Goal: Task Accomplishment & Management: Manage account settings

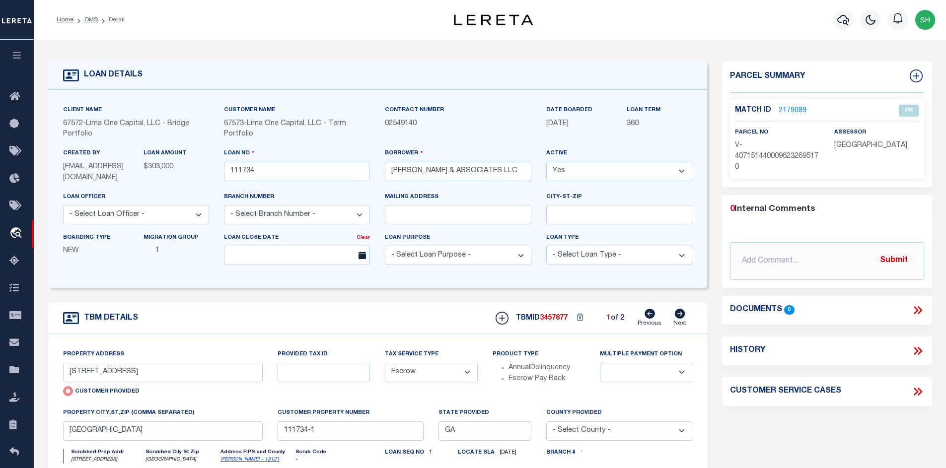
select select "Escrow"
click at [90, 21] on link "OMS" at bounding box center [90, 20] width 13 height 6
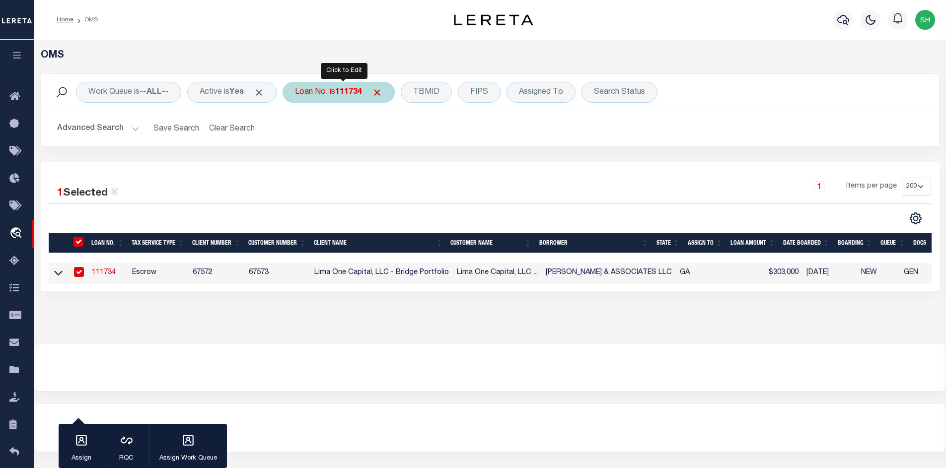
click at [342, 96] on b "111734" at bounding box center [348, 92] width 27 height 8
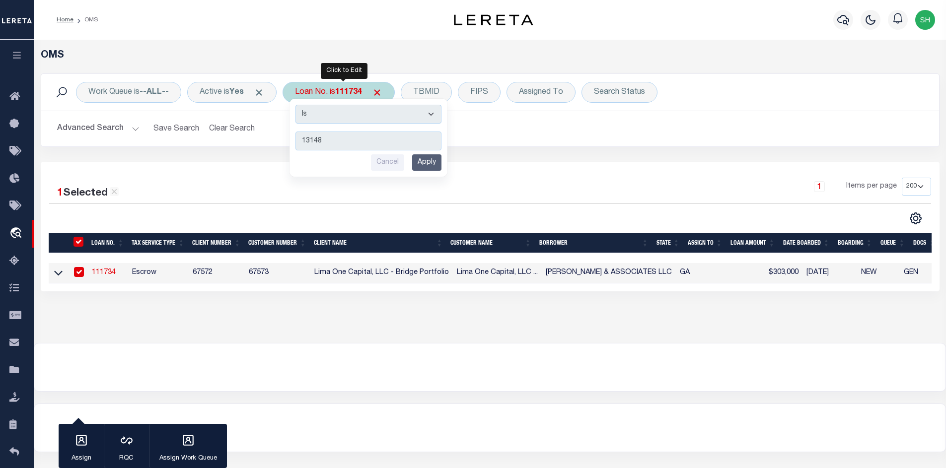
type input "131481"
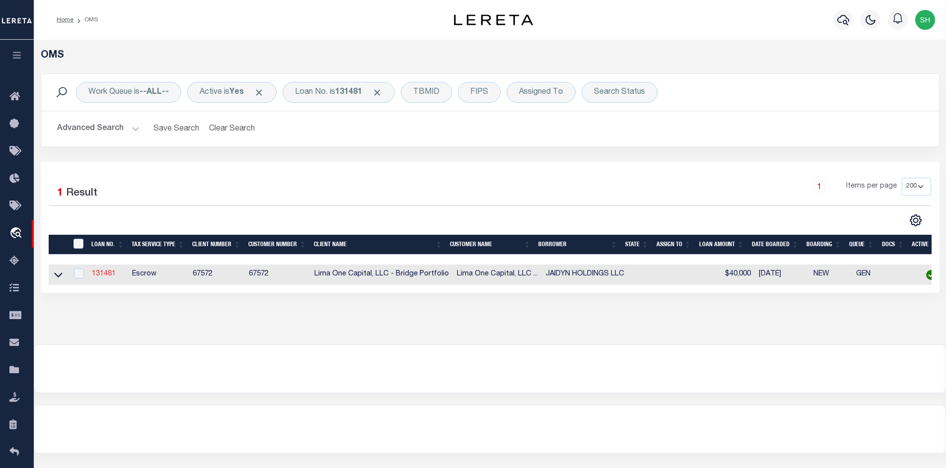
click at [95, 273] on link "131481" at bounding box center [104, 274] width 24 height 7
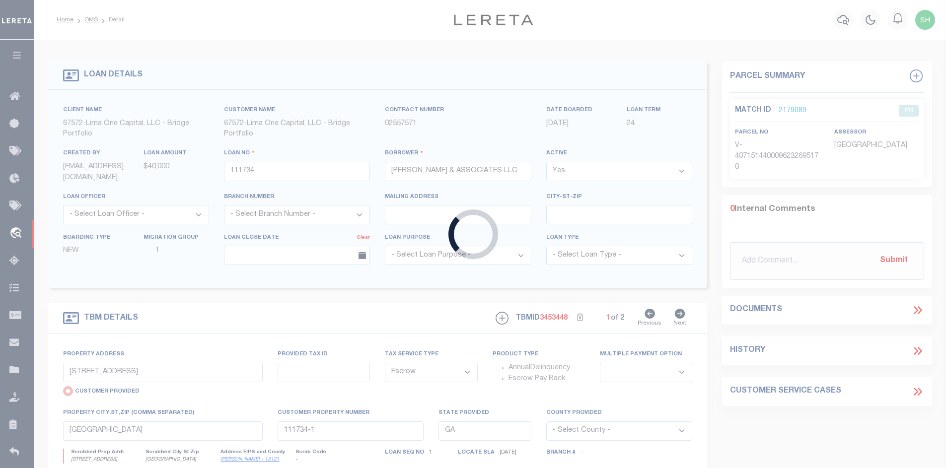
type input "131481"
type input "JAIDYN HOLDINGS LLC"
select select
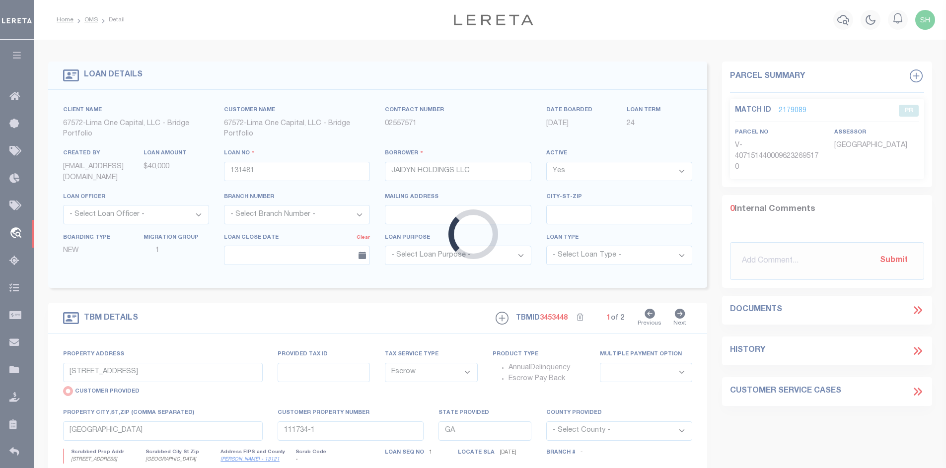
type input "1443 CHARWOOD ROAD"
select select
type input "MOUNT MORRIS MI 48458"
type input "131481-1"
type textarea "COLLECTOR: ENTITY: PARCEL: 1413554010"
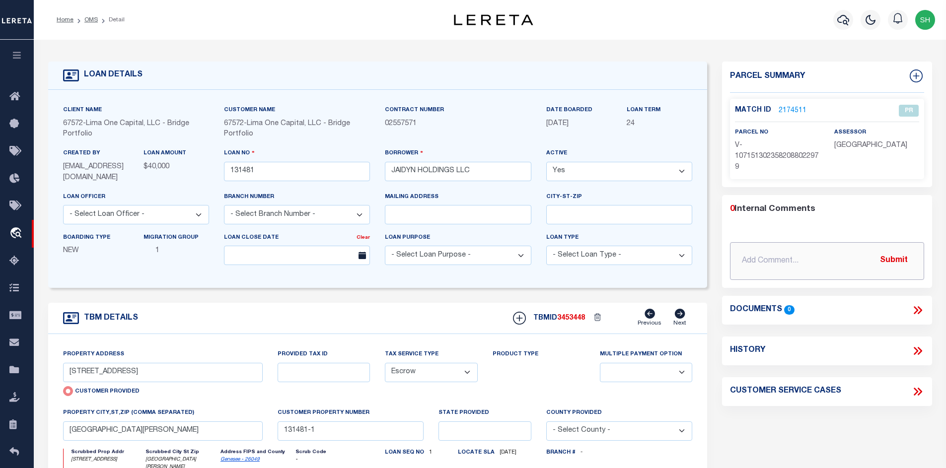
click at [791, 263] on input "text" at bounding box center [827, 261] width 194 height 38
click at [736, 268] on input "text" at bounding box center [827, 261] width 194 height 38
paste input "We incorrectly released the parcel from Elevate and will need to be added back …"
type input "10/1/25 We incorrectly released the parcel from Elevate and will need to be add…"
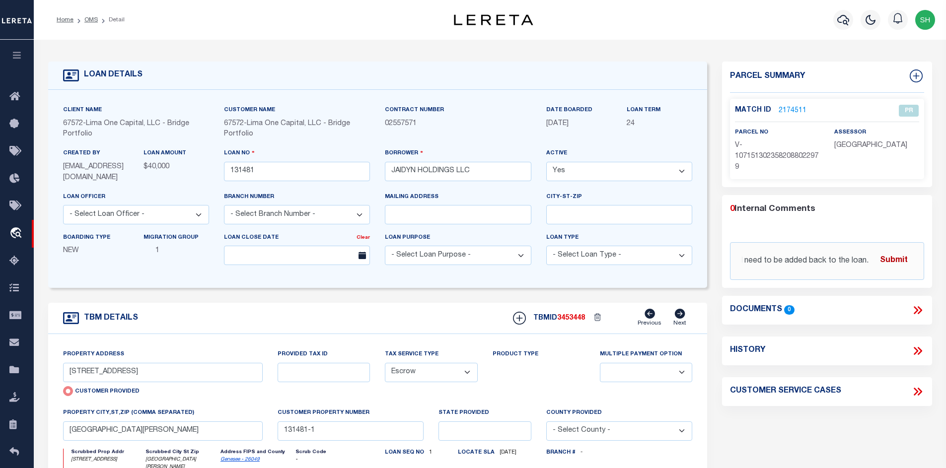
scroll to position [0, 0]
click at [887, 256] on button "Submit" at bounding box center [893, 261] width 41 height 20
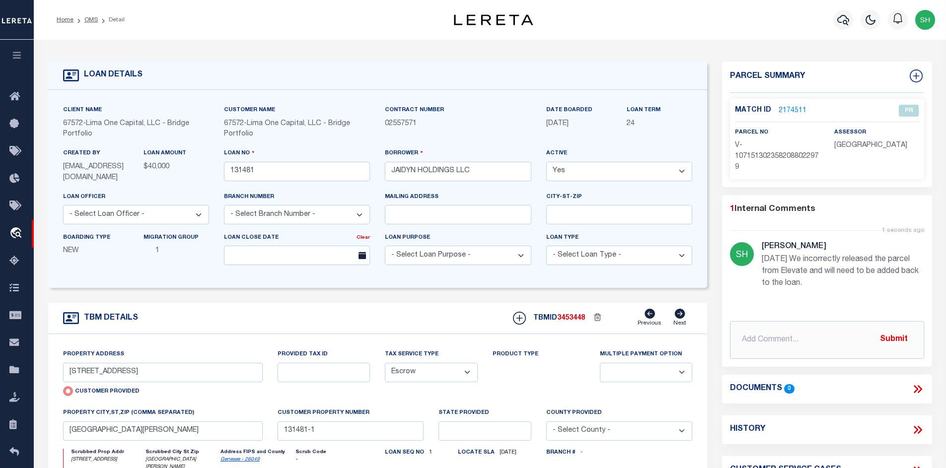
click at [790, 106] on link "2174511" at bounding box center [792, 111] width 28 height 10
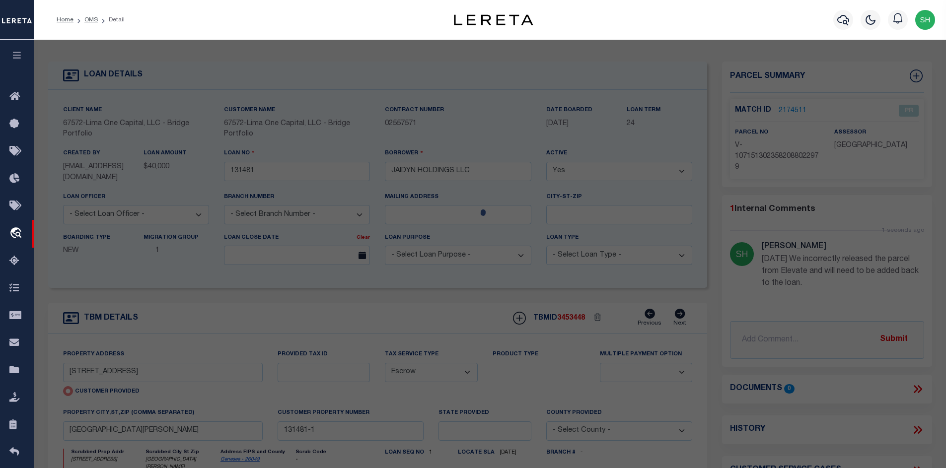
select select "AS"
select select
checkbox input "false"
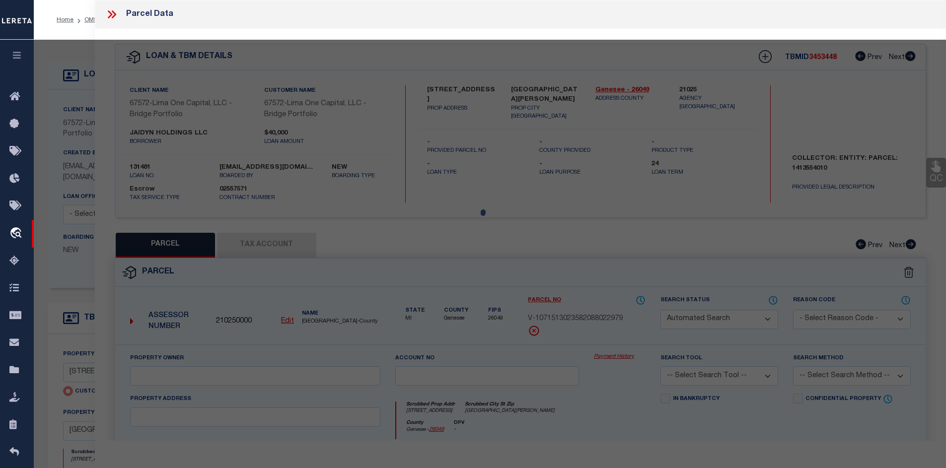
select select "PR"
type input "1443 CHARWOOD ROAD"
checkbox input "false"
type input "MOUNT MORRIS MI 48458"
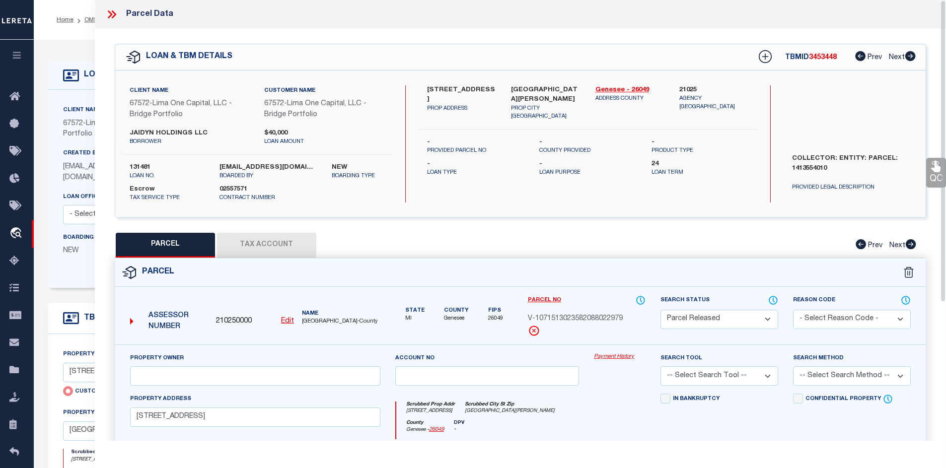
click at [269, 245] on button "Tax Account" at bounding box center [266, 245] width 99 height 25
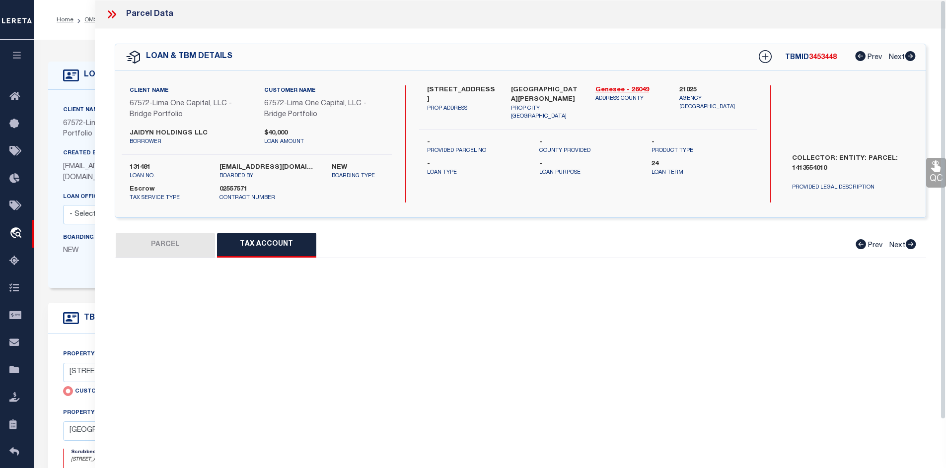
select select "100"
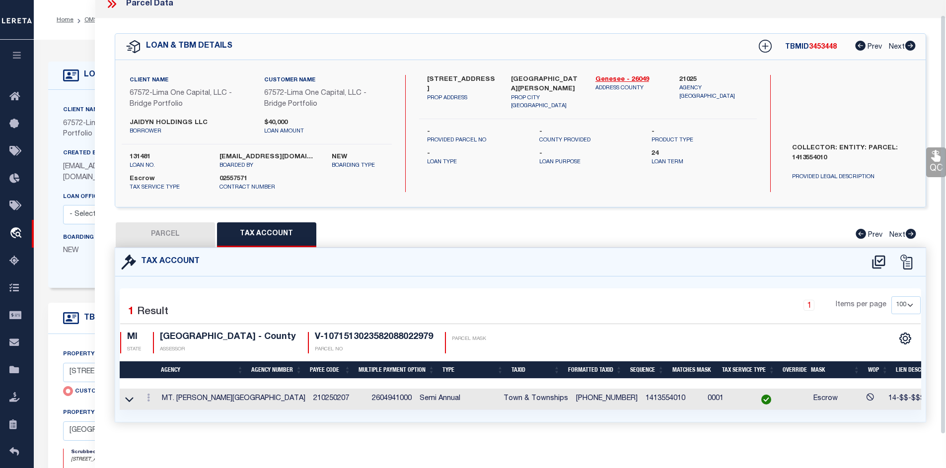
scroll to position [22, 0]
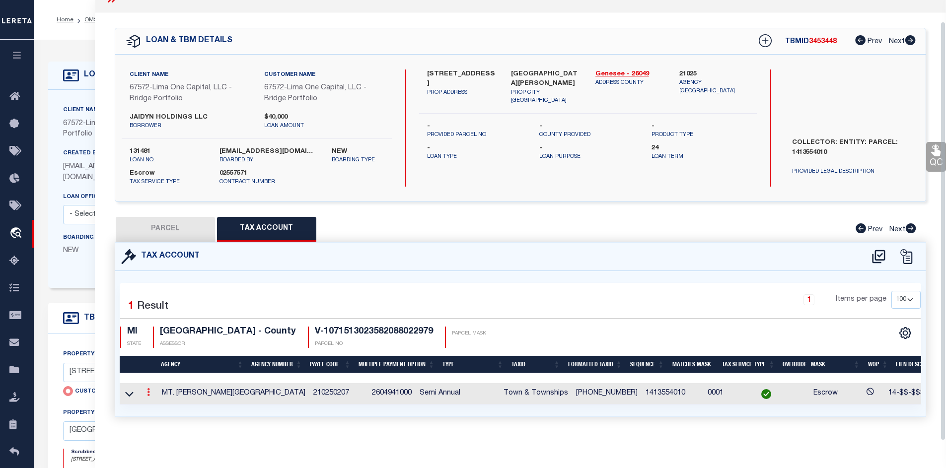
click at [148, 388] on icon at bounding box center [148, 392] width 3 height 8
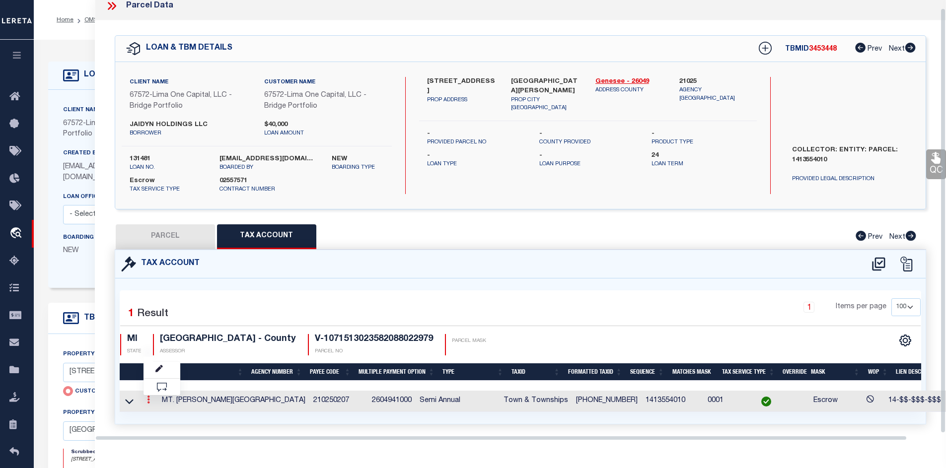
scroll to position [8, 0]
click at [158, 367] on icon "" at bounding box center [158, 368] width 7 height 7
type input "14-13-554-010"
type textarea "14-$$-$$$-$$$"
checkbox input "false"
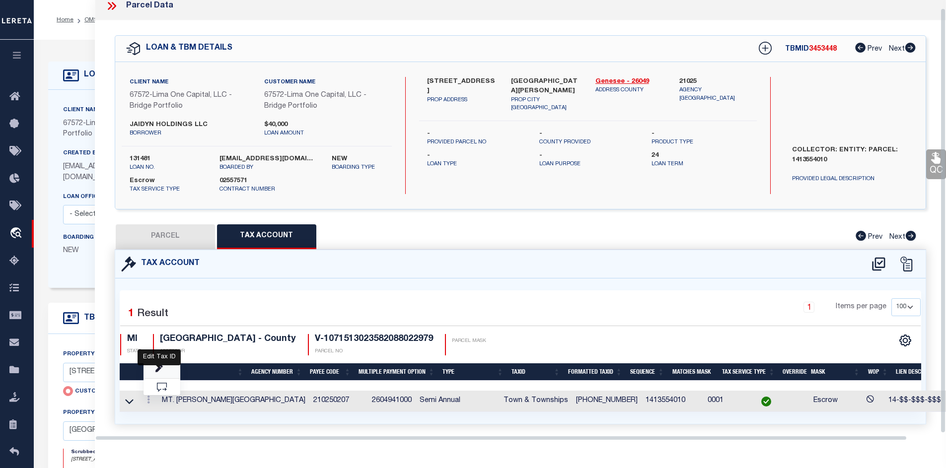
type input "XXXXXXXXXXXXX*"
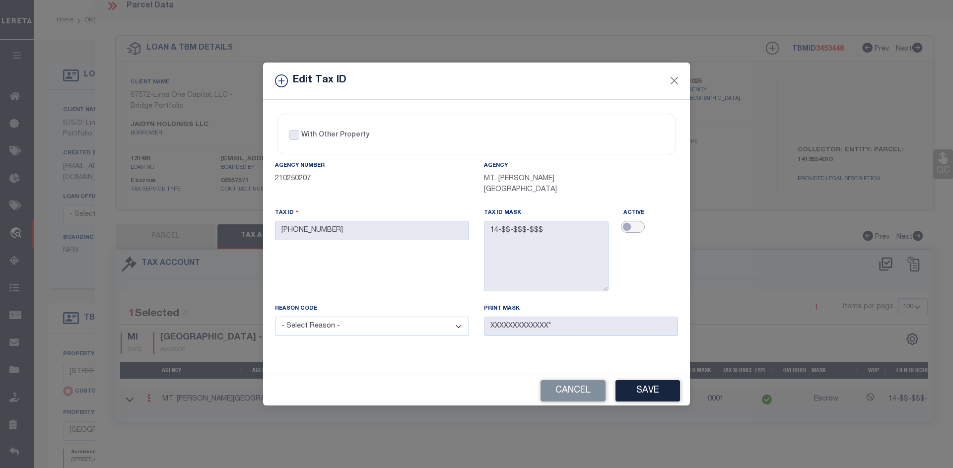
click at [634, 221] on input "checkbox" at bounding box center [633, 227] width 24 height 12
checkbox input "true"
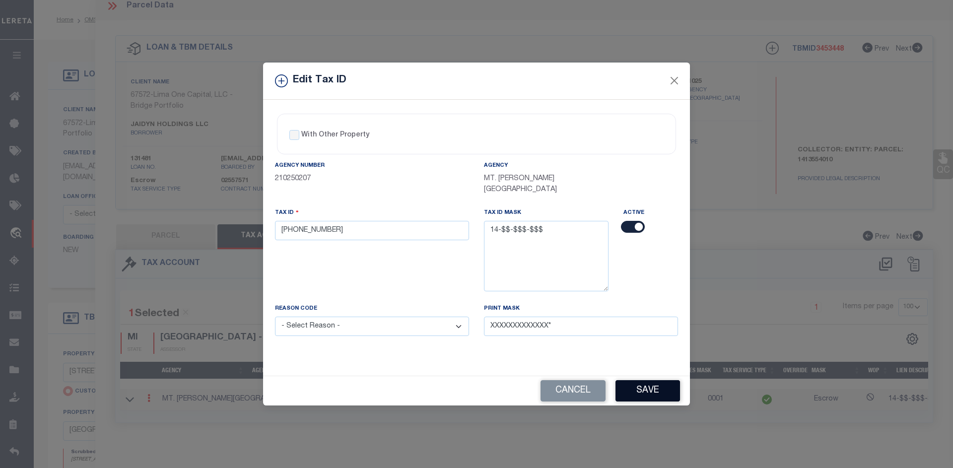
click at [627, 380] on button "Save" at bounding box center [648, 390] width 65 height 21
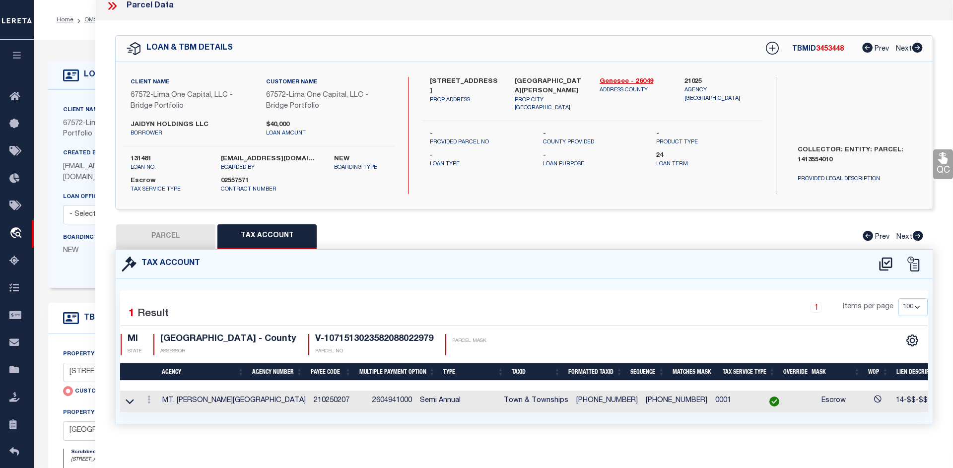
select select
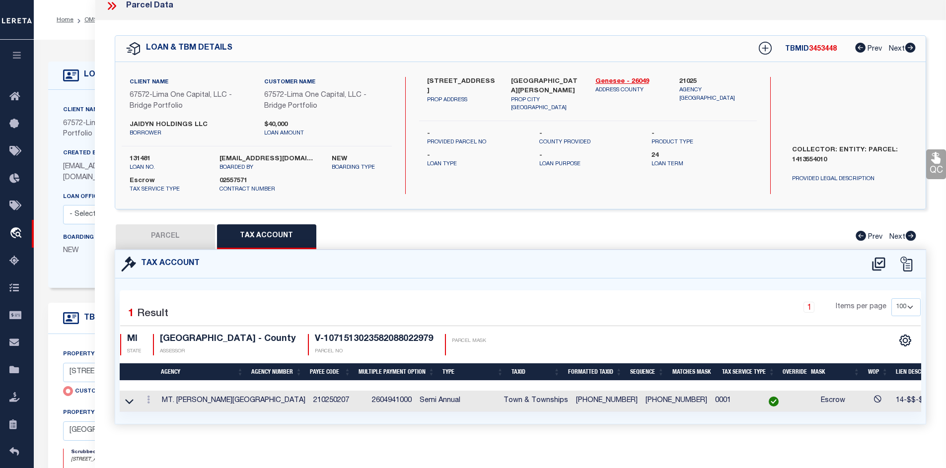
drag, startPoint x: 150, startPoint y: 220, endPoint x: 151, endPoint y: 229, distance: 8.5
click at [150, 224] on div "QC QC QC" at bounding box center [520, 234] width 851 height 428
click at [151, 234] on button "PARCEL" at bounding box center [165, 236] width 99 height 25
select select "AS"
checkbox input "false"
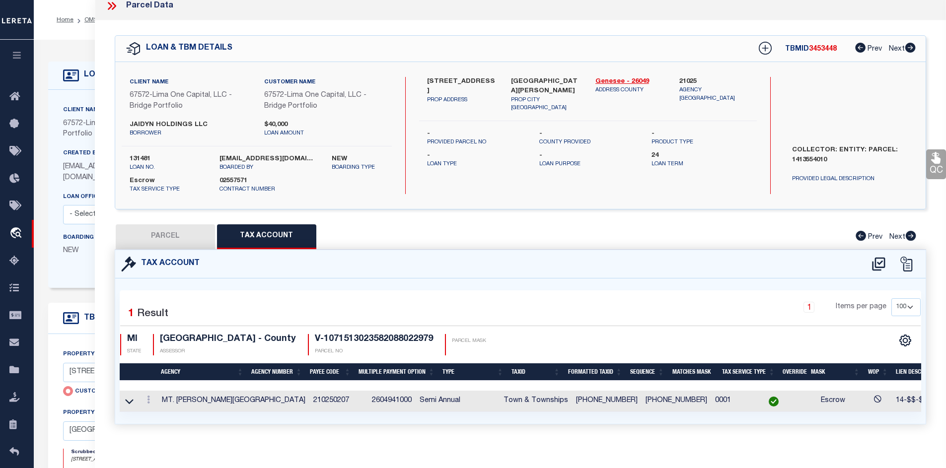
checkbox input "false"
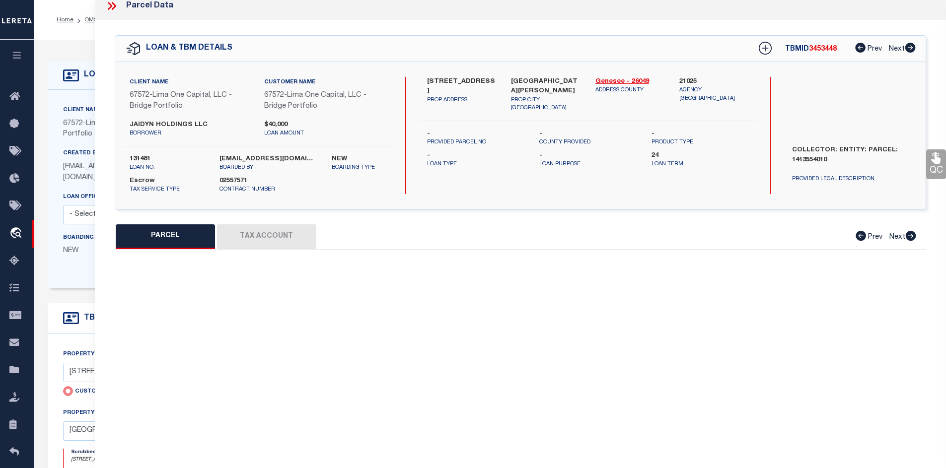
select select "PR"
type input "1443 CHARWOOD ROAD"
checkbox input "false"
type input "MOUNT MORRIS MI 48458"
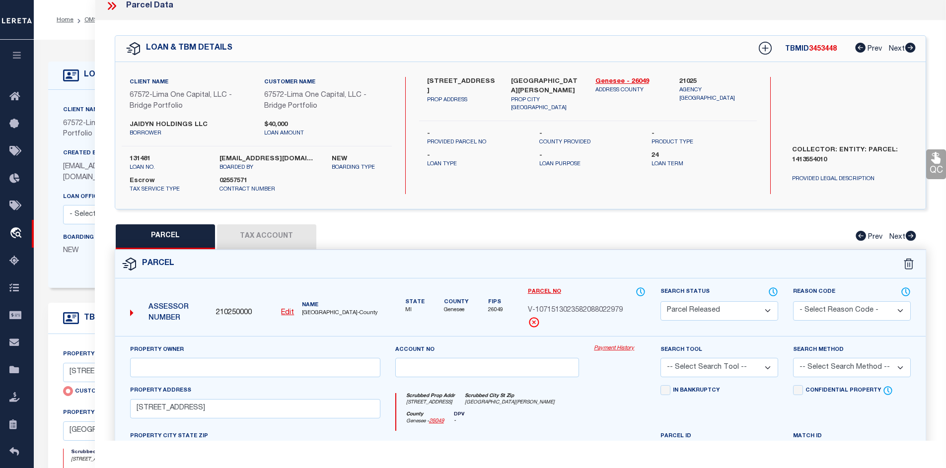
click at [734, 310] on select "Automated Search Bad Parcel Complete Duplicate Parcel High Dollar Reporting In …" at bounding box center [719, 310] width 118 height 19
select select "PC"
click at [660, 301] on select "Automated Search Bad Parcel Complete Duplicate Parcel High Dollar Reporting In …" at bounding box center [719, 310] width 118 height 19
click at [610, 264] on div "Parcel" at bounding box center [520, 264] width 811 height 28
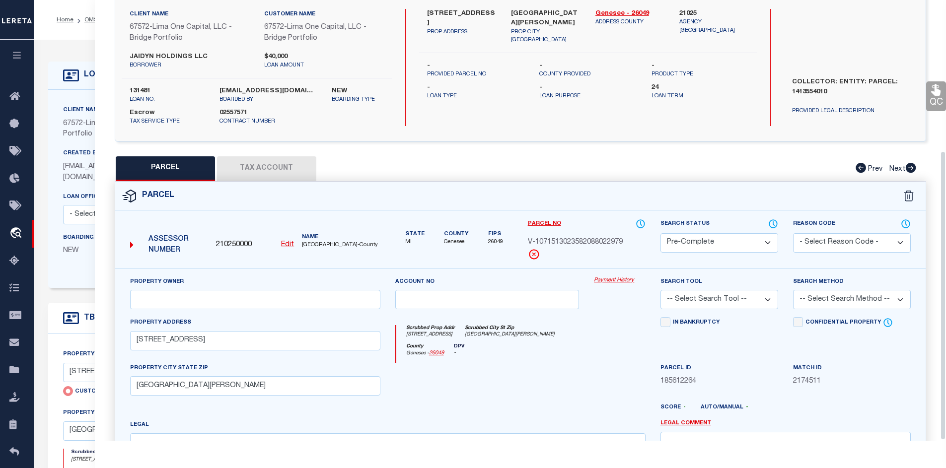
scroll to position [230, 0]
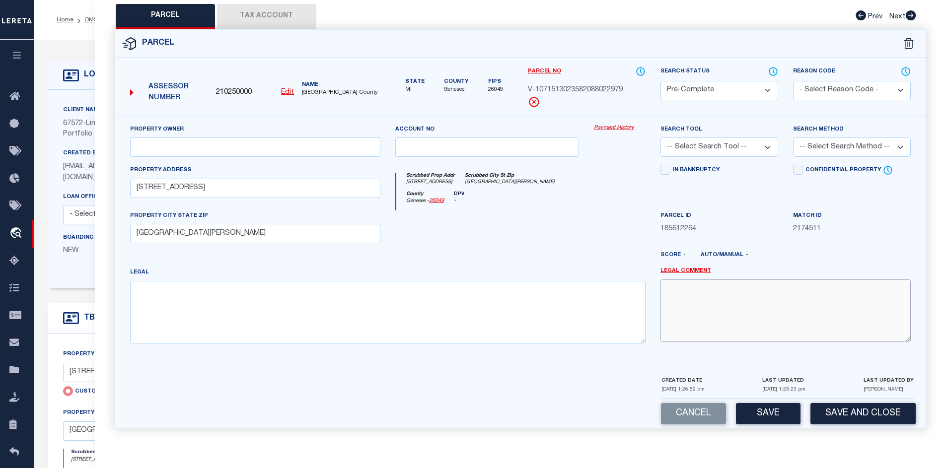
click at [698, 325] on textarea at bounding box center [785, 310] width 250 height 63
type textarea "reactivate parcel"
click at [767, 418] on button "Save" at bounding box center [768, 413] width 65 height 21
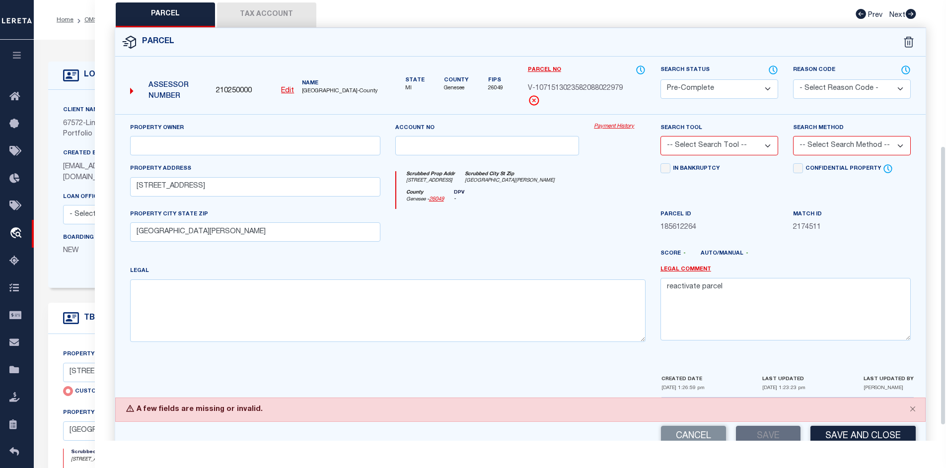
click at [706, 136] on div "Search Tool -- Select Search Tool -- 3rd Party Website Agency File Agency Websi…" at bounding box center [719, 139] width 118 height 33
click at [703, 144] on select "-- Select Search Tool -- 3rd Party Website Agency File Agency Website ATLS CNV-…" at bounding box center [719, 145] width 118 height 19
click at [660, 137] on select "-- Select Search Tool -- 3rd Party Website Agency File Agency Website ATLS CNV-…" at bounding box center [719, 145] width 118 height 19
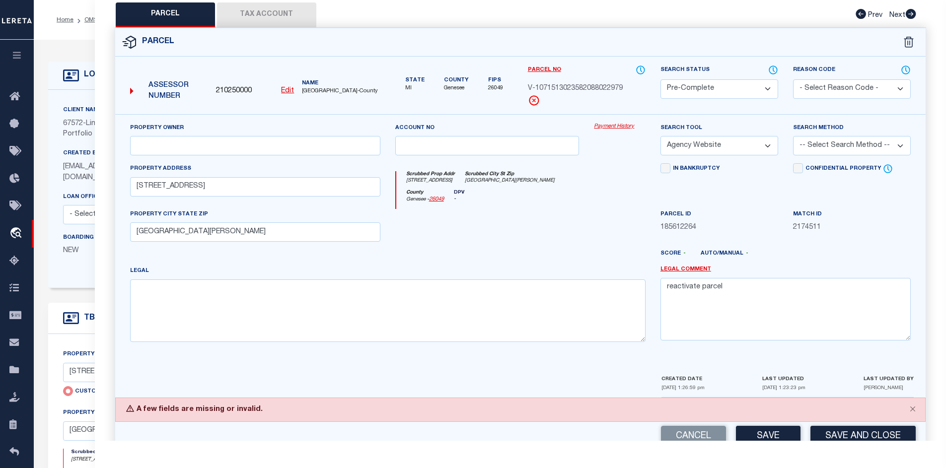
click at [807, 141] on select "-- Select Search Method -- Property Address Legal Liability Info Provided" at bounding box center [852, 145] width 118 height 19
click at [793, 137] on select "-- Select Search Method -- Property Address Legal Liability Info Provided" at bounding box center [852, 145] width 118 height 19
click at [734, 152] on select "-- Select Search Tool -- 3rd Party Website Agency File Agency Website ATLS CNV-…" at bounding box center [719, 145] width 118 height 19
select select "EML"
click at [660, 137] on select "-- Select Search Tool -- 3rd Party Website Agency File Agency Website ATLS CNV-…" at bounding box center [719, 145] width 118 height 19
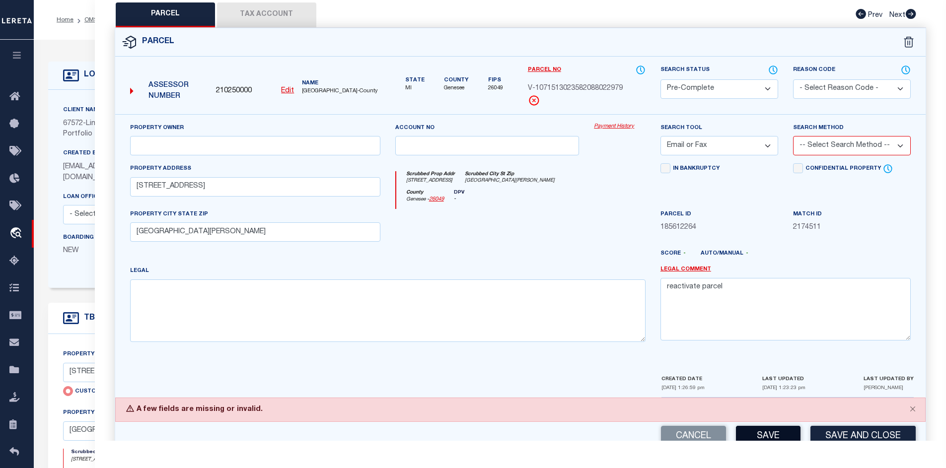
click at [779, 429] on button "Save" at bounding box center [768, 436] width 65 height 21
click at [878, 139] on select "-- Select Search Method -- Property Address Legal Liability Info Provided" at bounding box center [852, 145] width 118 height 19
select select "ADD"
click at [793, 137] on select "-- Select Search Method -- Property Address Legal Liability Info Provided" at bounding box center [852, 145] width 118 height 19
click at [756, 437] on button "Save" at bounding box center [768, 436] width 65 height 21
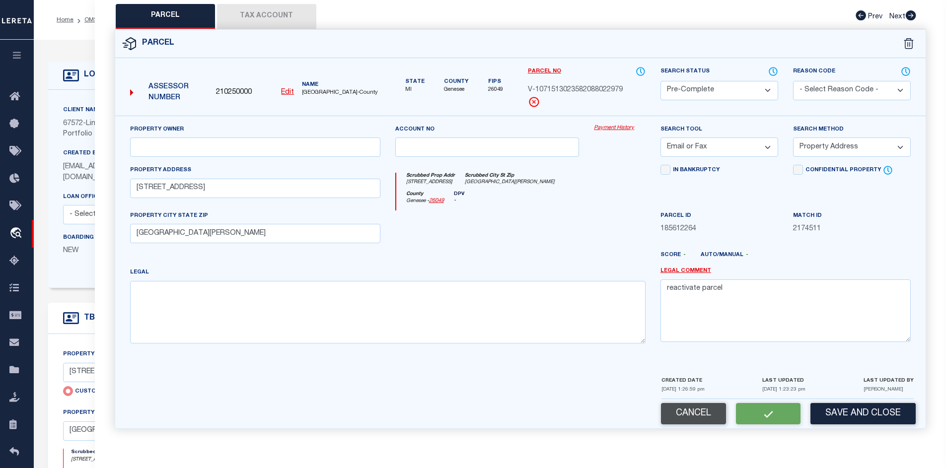
select select "AS"
select select
checkbox input "false"
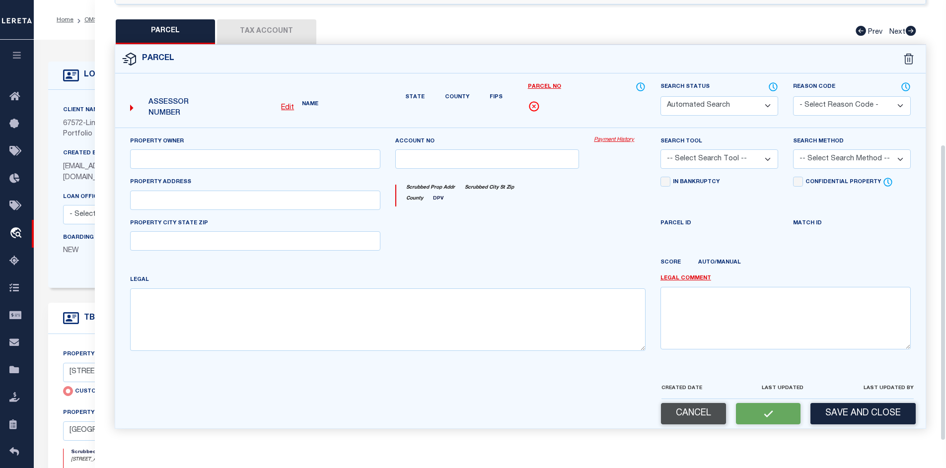
select select "PC"
select select "EML"
select select "ADD"
type input "1443 CHARWOOD ROAD"
type input "MOUNT MORRIS MI 48458"
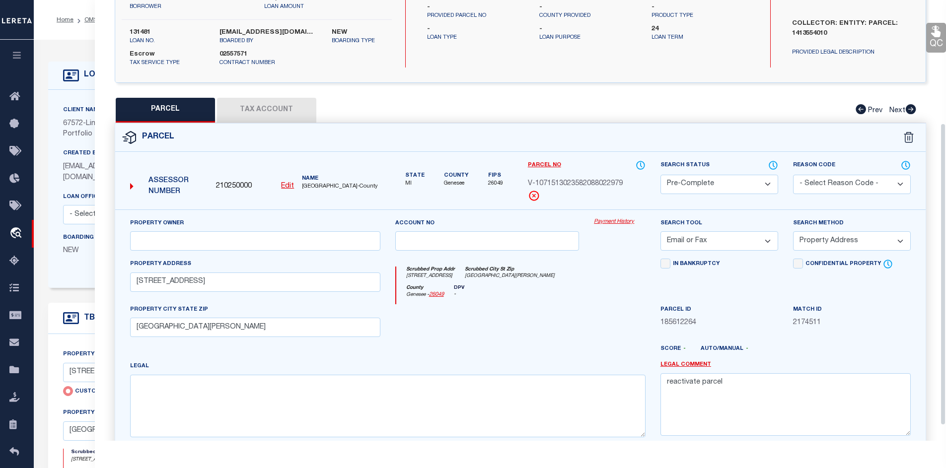
scroll to position [199, 0]
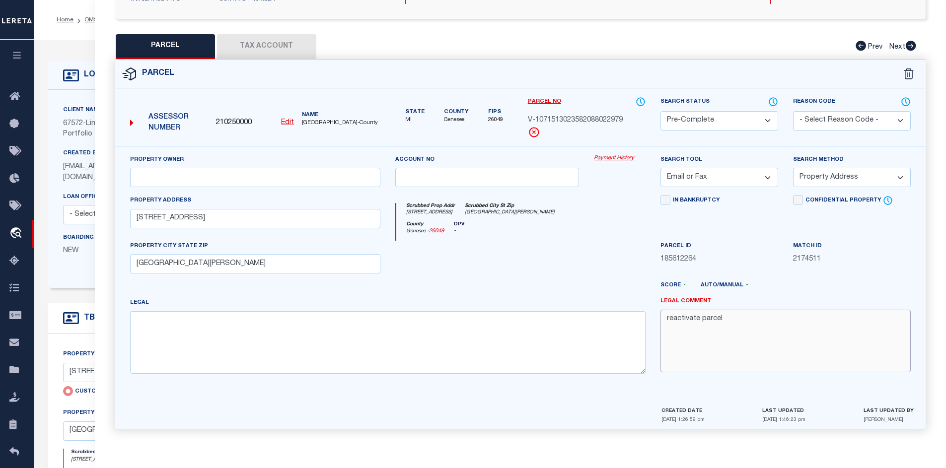
click at [696, 321] on textarea "reactivate parcel" at bounding box center [785, 341] width 250 height 63
click at [697, 320] on textarea "reactivate parcel" at bounding box center [785, 341] width 250 height 63
type textarea "reactivated parcel"
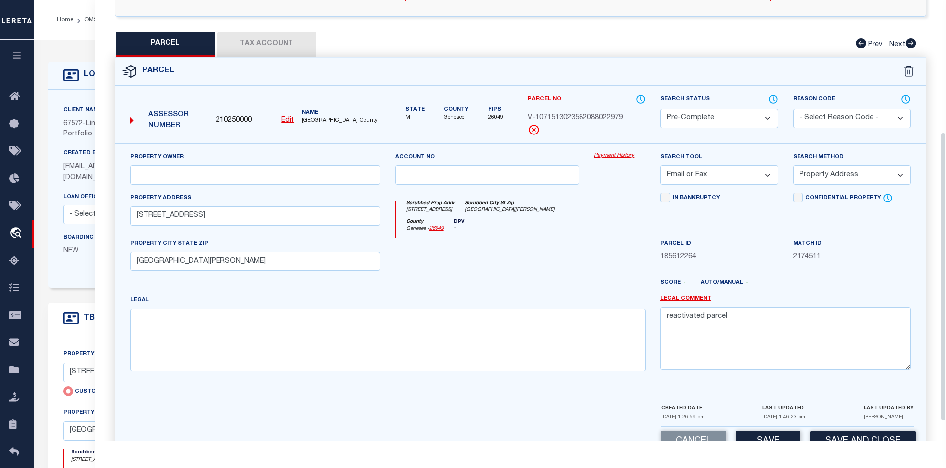
click at [787, 382] on div "Property Owner Account no Payment History Search Tool -- Select Search Tool -- …" at bounding box center [520, 273] width 811 height 260
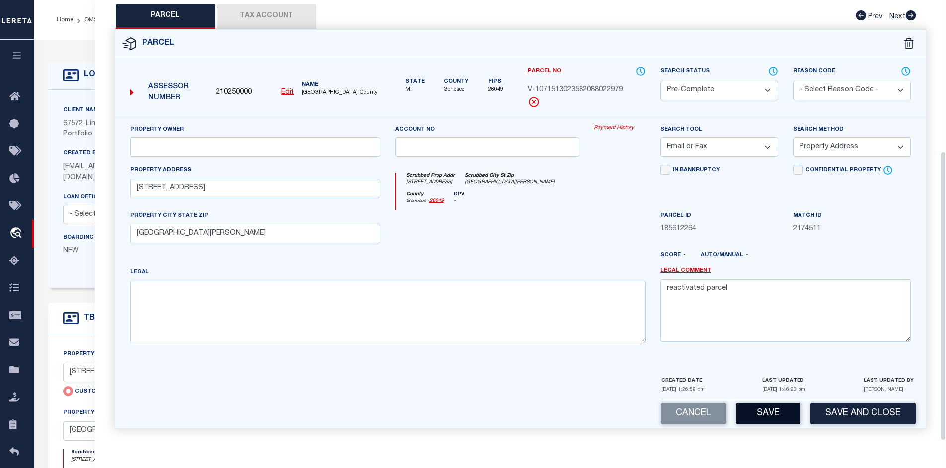
scroll to position [230, 0]
click at [789, 411] on button "Save" at bounding box center [768, 413] width 65 height 21
select select "AS"
select select
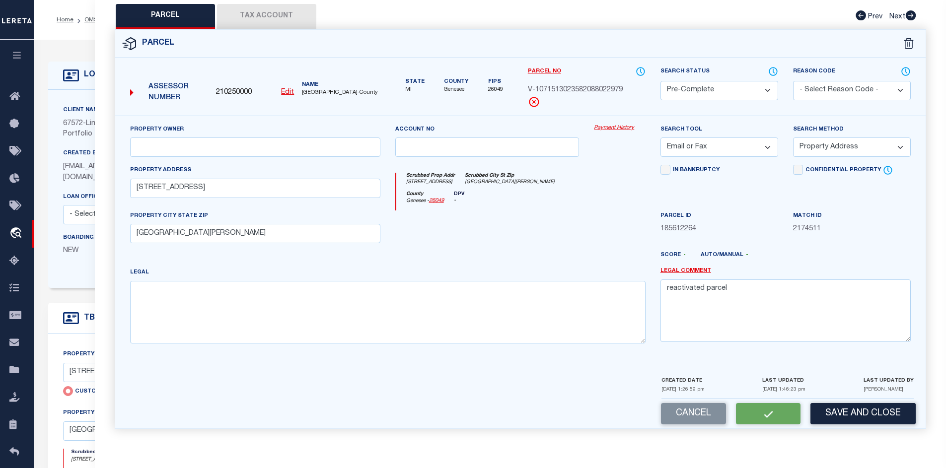
checkbox input "false"
select select "PC"
select select "EML"
select select "ADD"
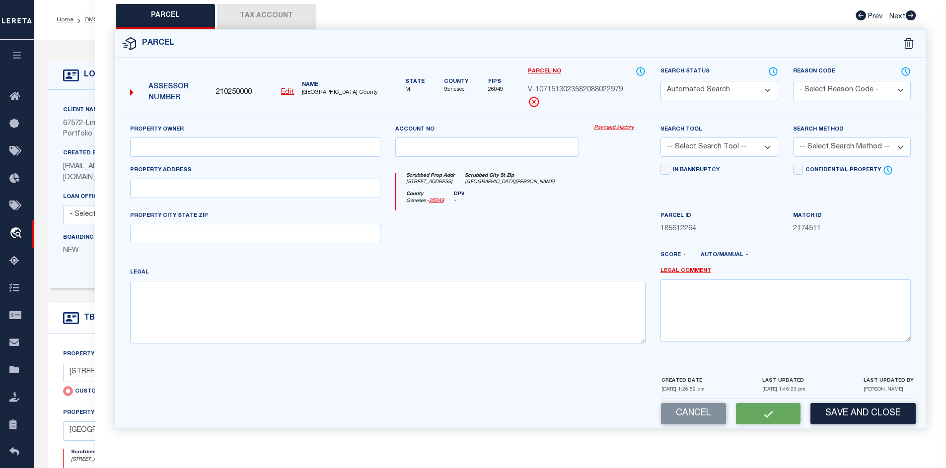
type input "1443 CHARWOOD ROAD"
type input "MOUNT MORRIS MI 48458"
type textarea "reactivated parcel"
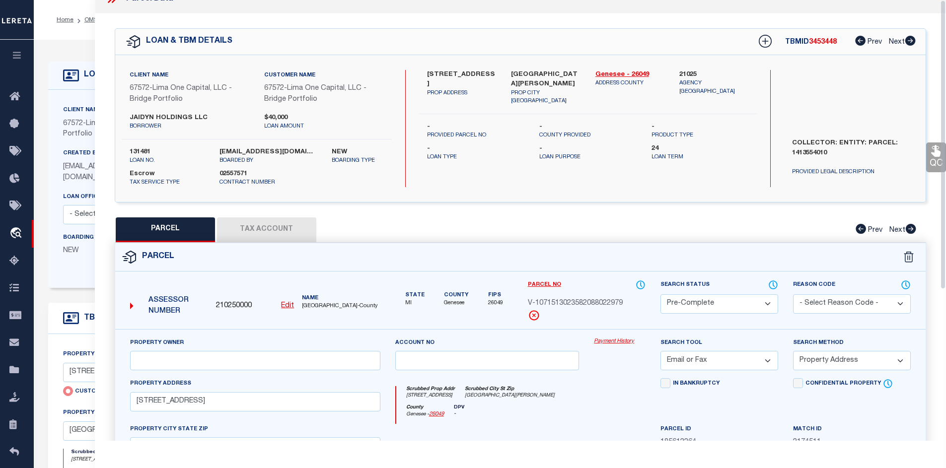
scroll to position [0, 0]
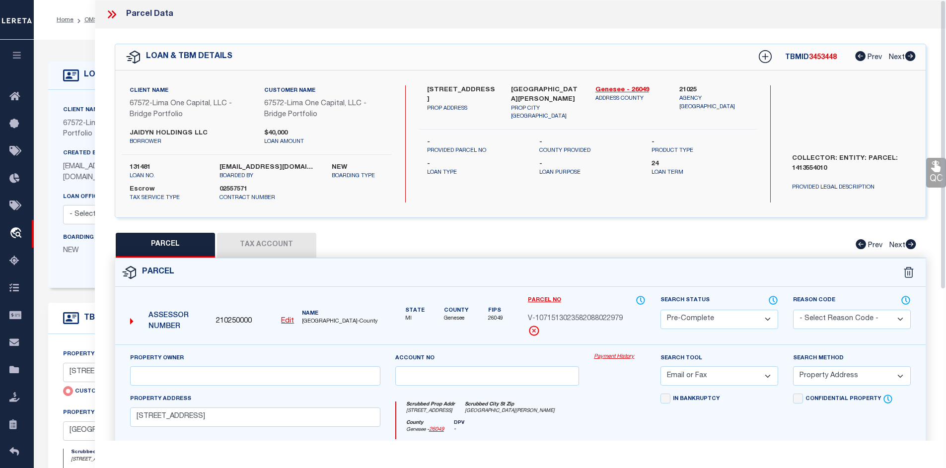
click at [109, 19] on icon at bounding box center [111, 14] width 13 height 13
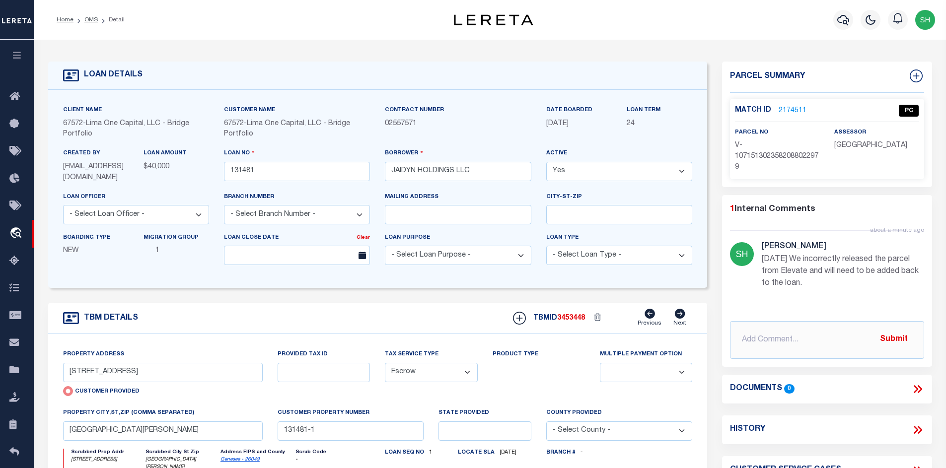
drag, startPoint x: 88, startPoint y: 19, endPoint x: 113, endPoint y: 32, distance: 28.2
click at [88, 19] on link "OMS" at bounding box center [90, 20] width 13 height 6
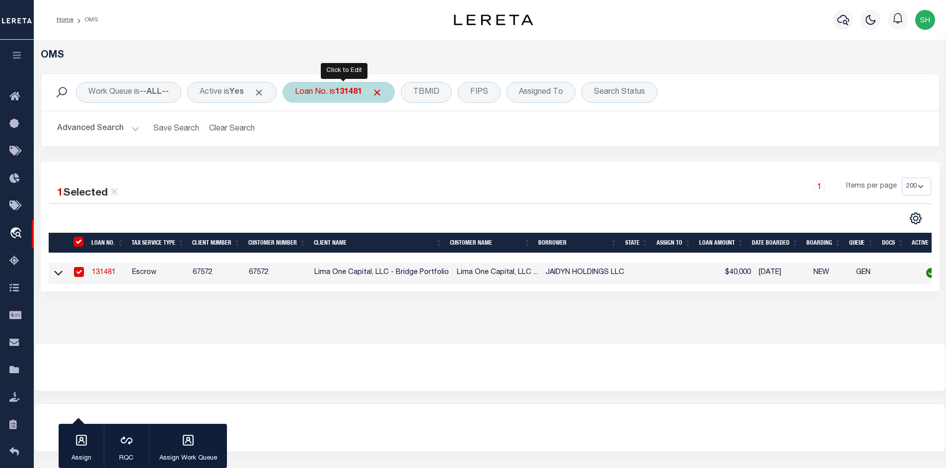
click at [354, 91] on b "131481" at bounding box center [348, 92] width 27 height 8
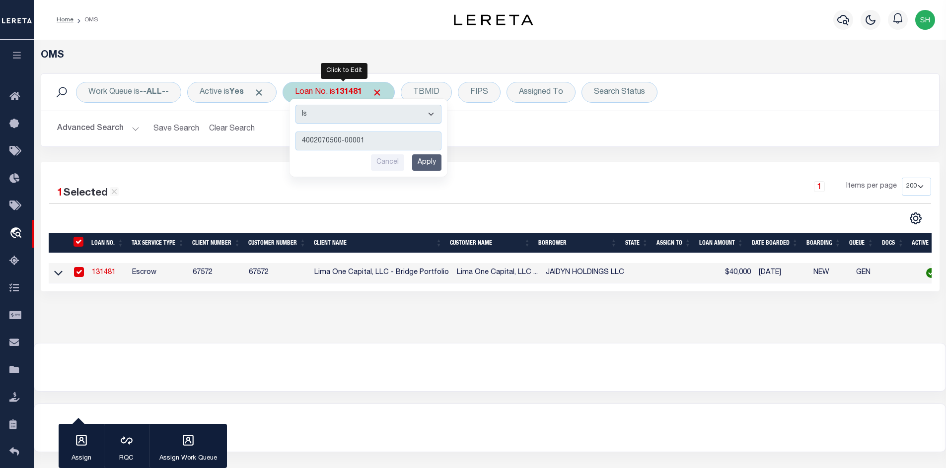
type input "4002070500-00001"
click at [435, 170] on input "Apply" at bounding box center [426, 162] width 29 height 16
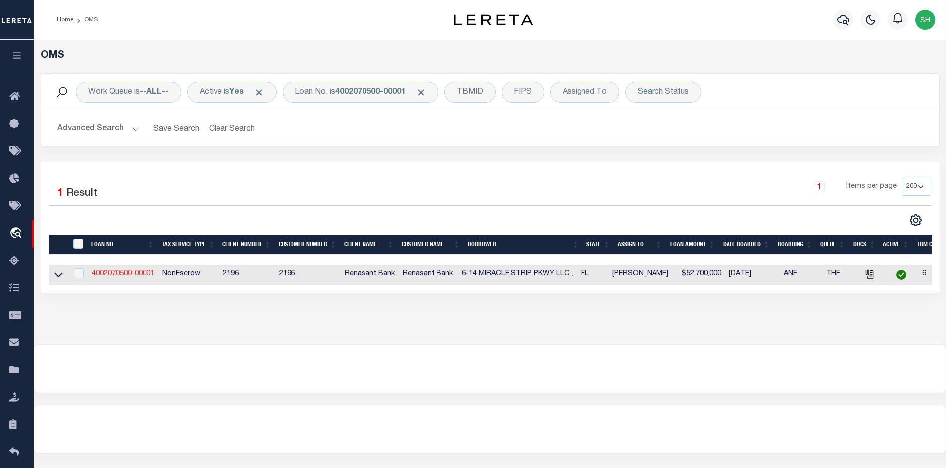
click at [130, 271] on link "4002070500-00001" at bounding box center [123, 274] width 63 height 7
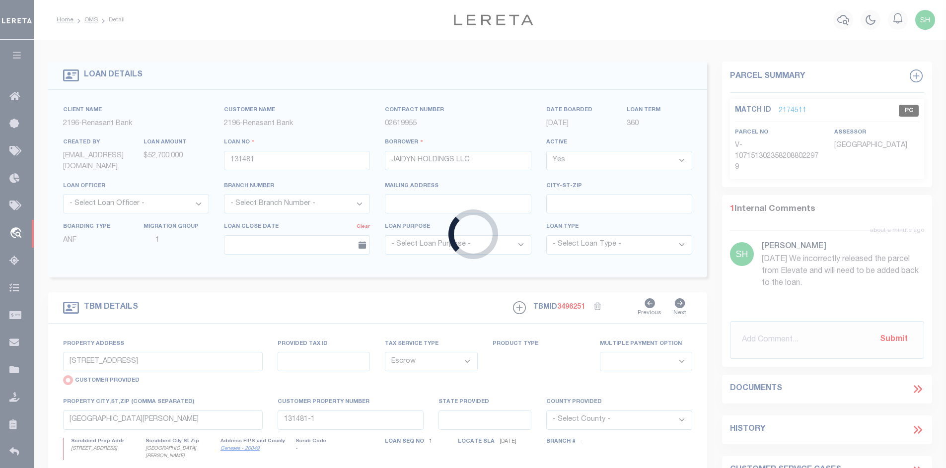
type input "4002070500-00001"
type input "6-14 MIRACLE STRIP PKWY LLC ,"
select select
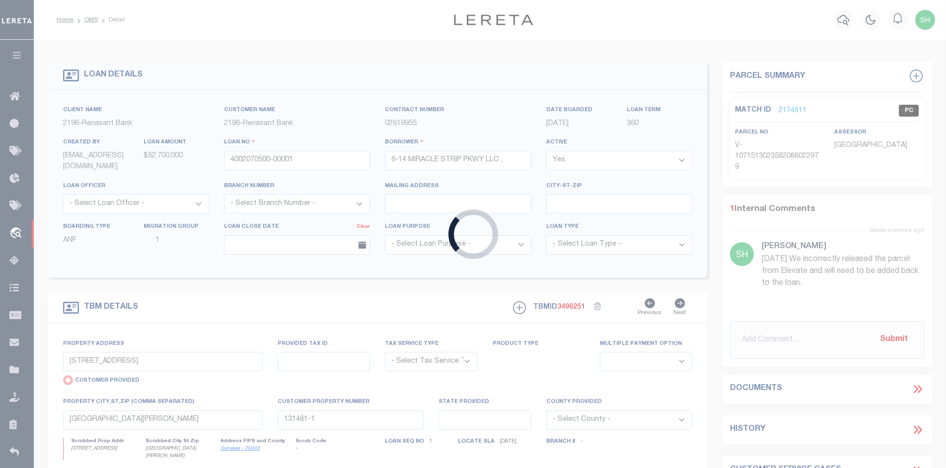
type input "12 MIRACLE STRIP PKWY"
select select "NonEscrow"
select select
type input "FORT WALTON BEACH FL 32548"
type input "4002070500"
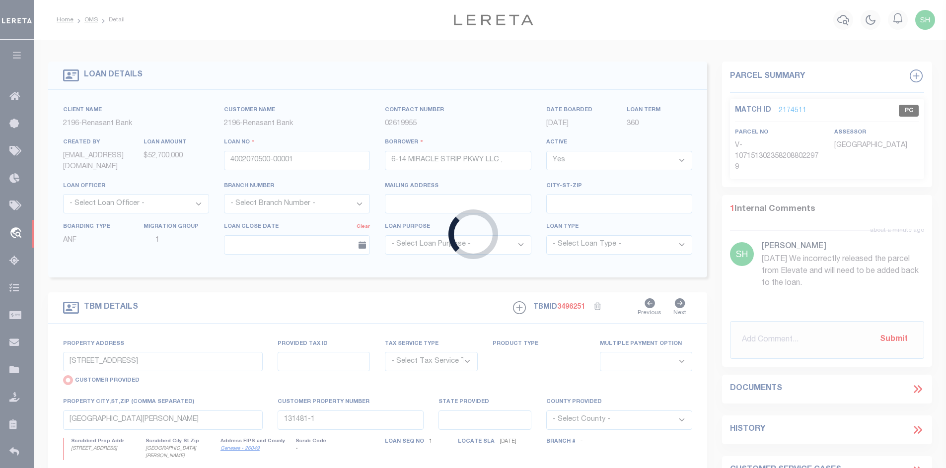
type input "FL"
type textarea "UNVERIFIED CUSTOMER SUPPLIED APN 232S24000000080000"
select select "4983"
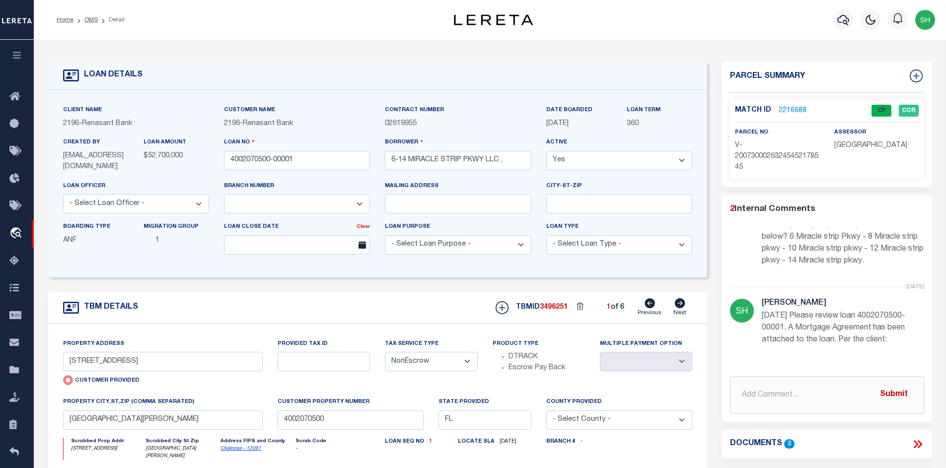
scroll to position [48, 0]
click at [761, 400] on input "text" at bounding box center [827, 395] width 194 height 38
paste input "Please recheck the loan. The parcel for 14 Miracle Strip Parkway needs to be ad…"
type input "10/1/25 Please recheck the loan. The parcel for 14 Miracle Strip Parkway needs …"
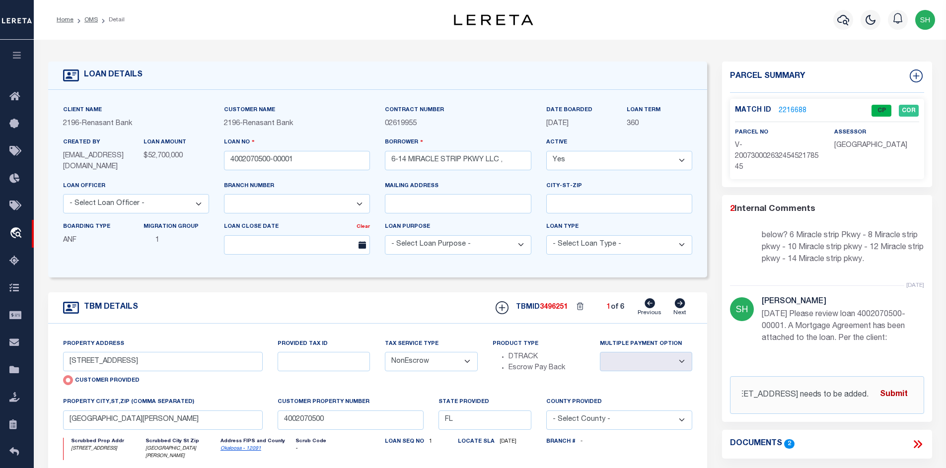
scroll to position [0, 0]
click at [899, 393] on button "Submit" at bounding box center [893, 395] width 41 height 20
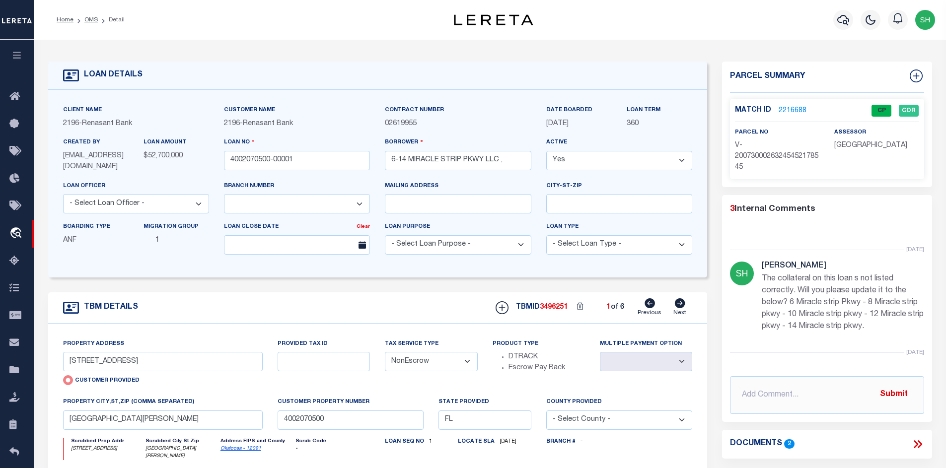
click at [677, 307] on icon at bounding box center [680, 303] width 10 height 10
radio input "false"
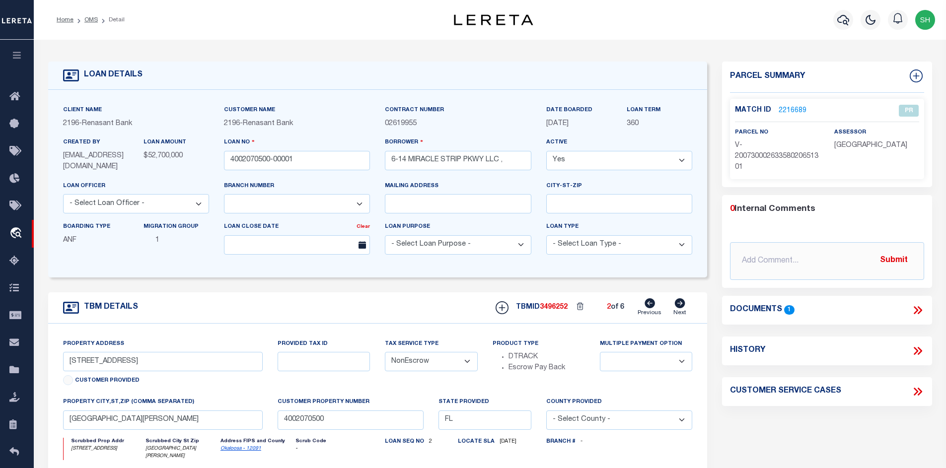
click at [677, 307] on icon at bounding box center [680, 303] width 10 height 10
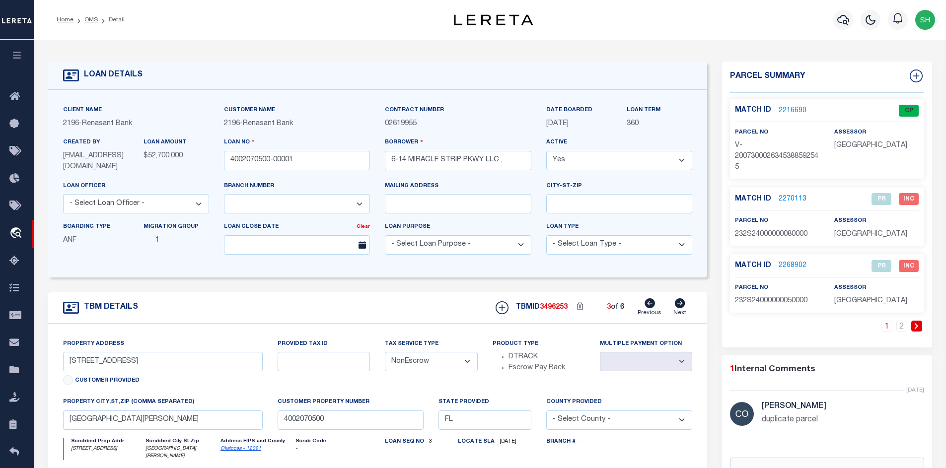
click at [677, 307] on icon at bounding box center [680, 303] width 10 height 10
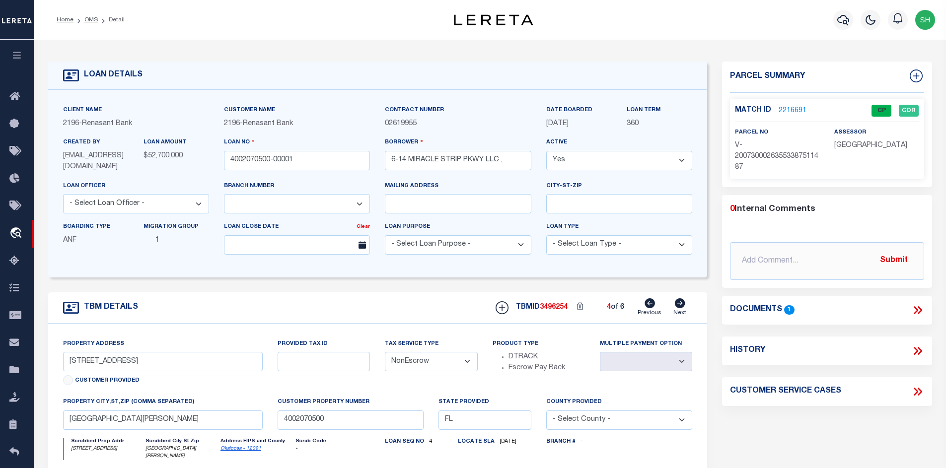
click at [677, 307] on icon at bounding box center [680, 303] width 10 height 10
select select
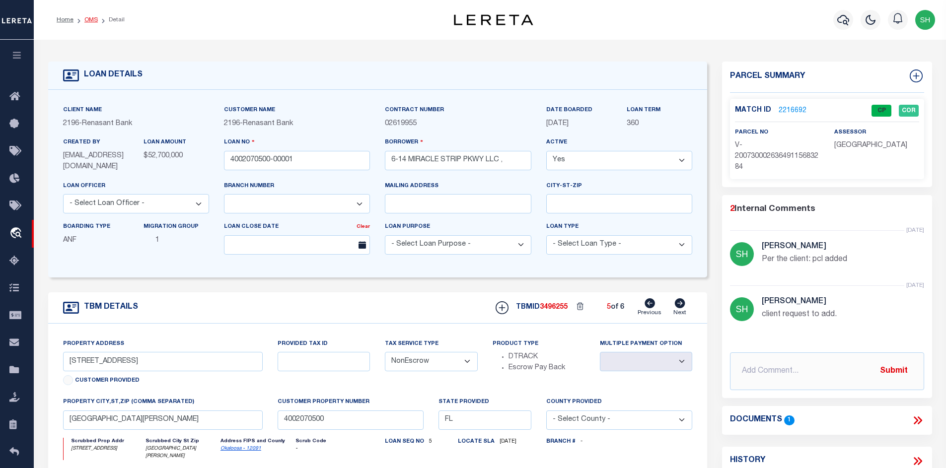
click at [88, 18] on link "OMS" at bounding box center [90, 20] width 13 height 6
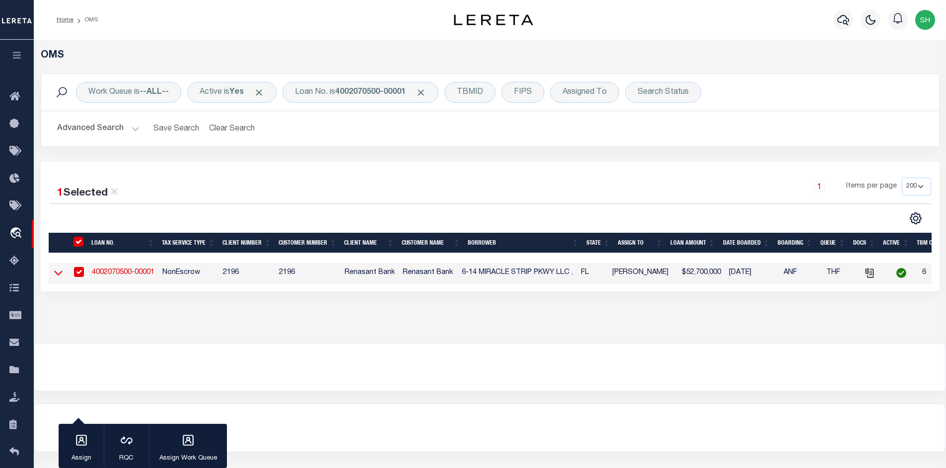
click at [61, 275] on icon at bounding box center [58, 273] width 8 height 5
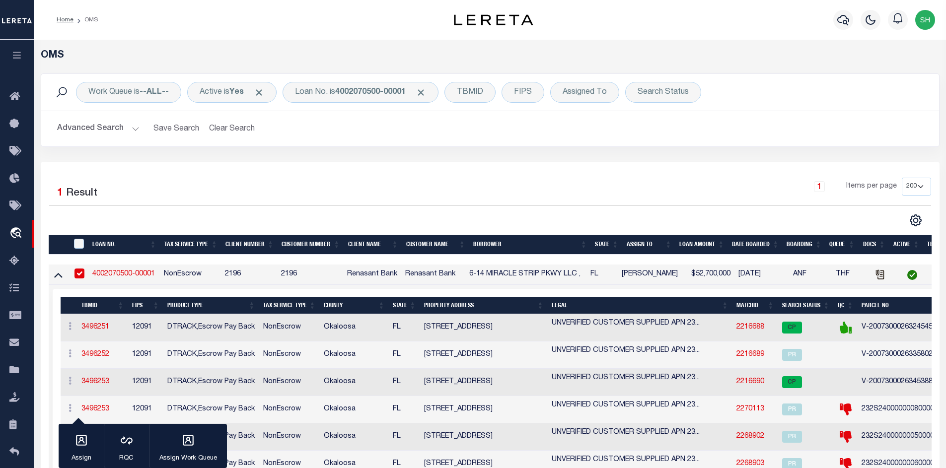
click at [129, 128] on button "Advanced Search" at bounding box center [98, 128] width 82 height 19
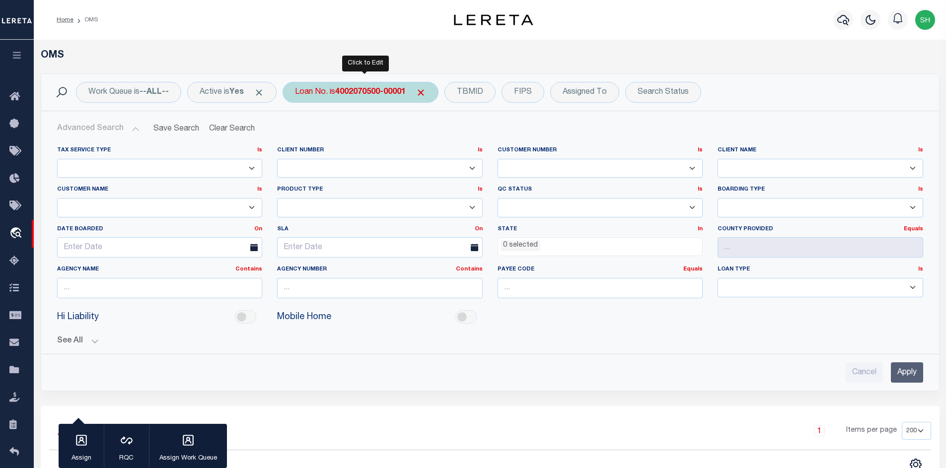
click at [341, 91] on div "Loan No. is 4002070500-00001" at bounding box center [360, 92] width 156 height 21
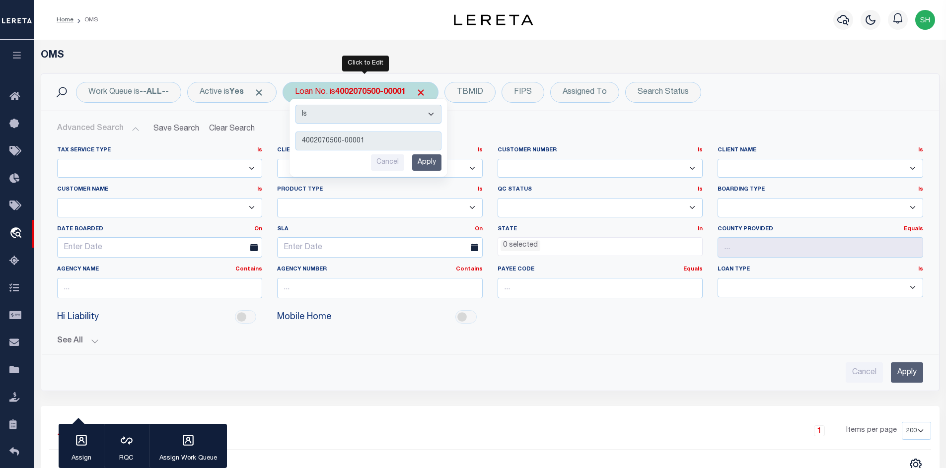
click at [427, 157] on input "Apply" at bounding box center [426, 162] width 29 height 16
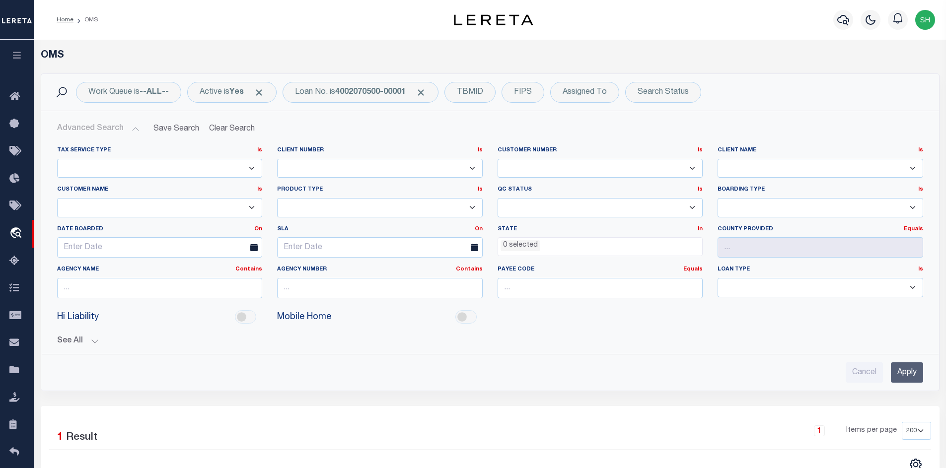
scroll to position [248, 0]
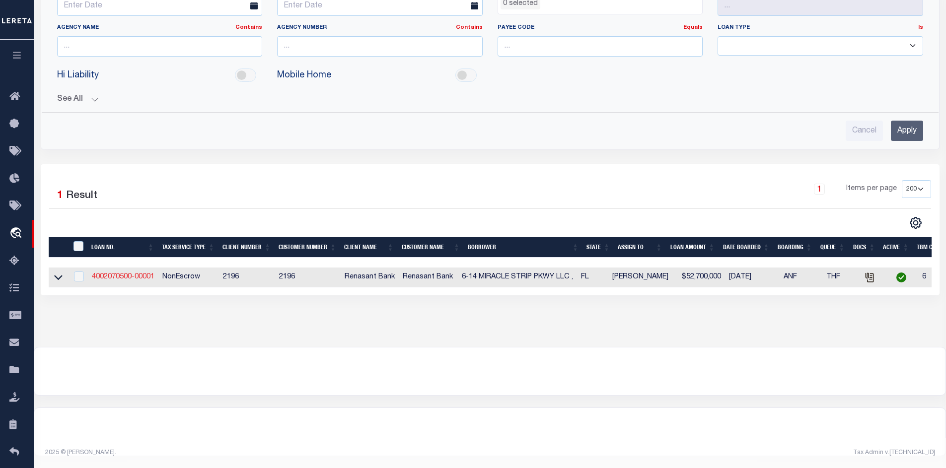
click at [114, 274] on link "4002070500-00001" at bounding box center [123, 277] width 63 height 7
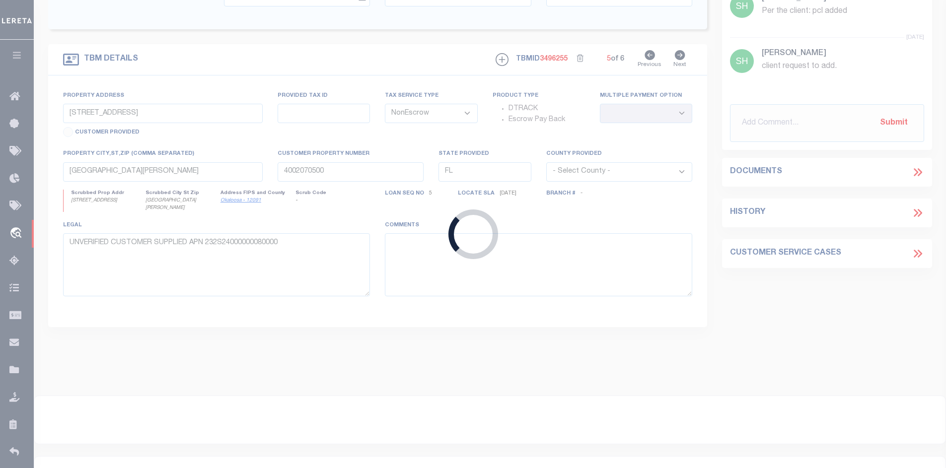
select select
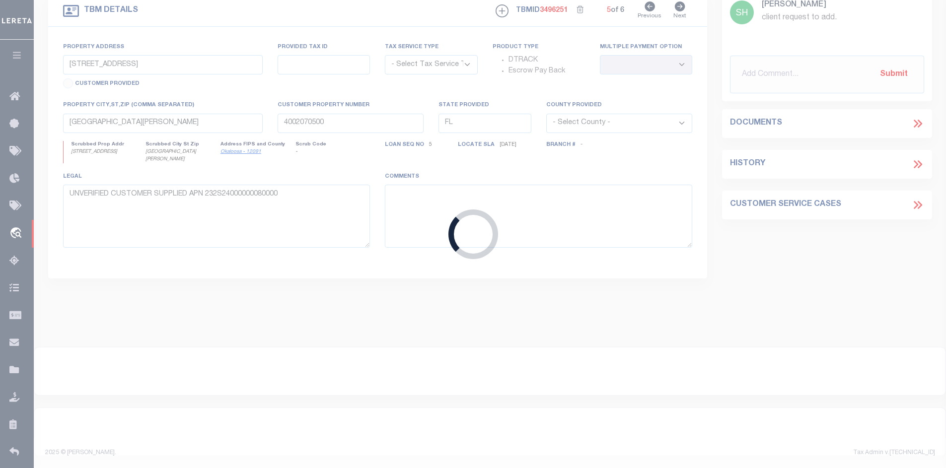
radio input "true"
select select "NonEscrow"
select select
select select "4983"
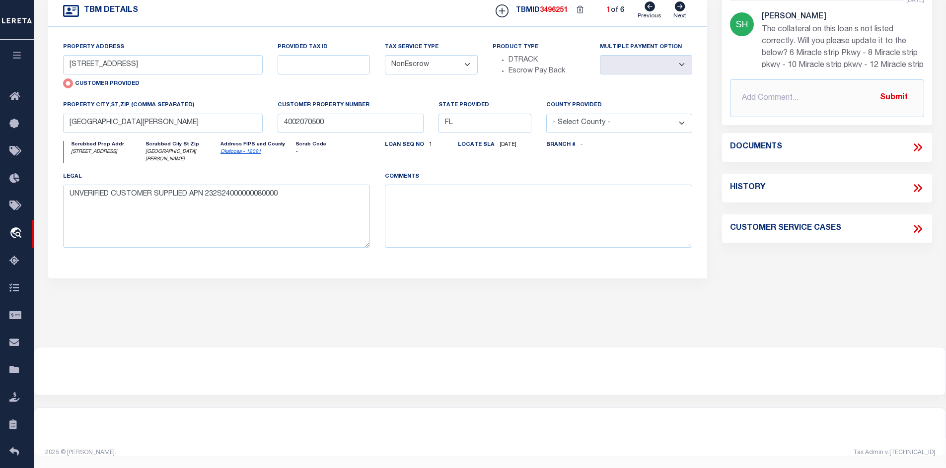
scroll to position [0, 0]
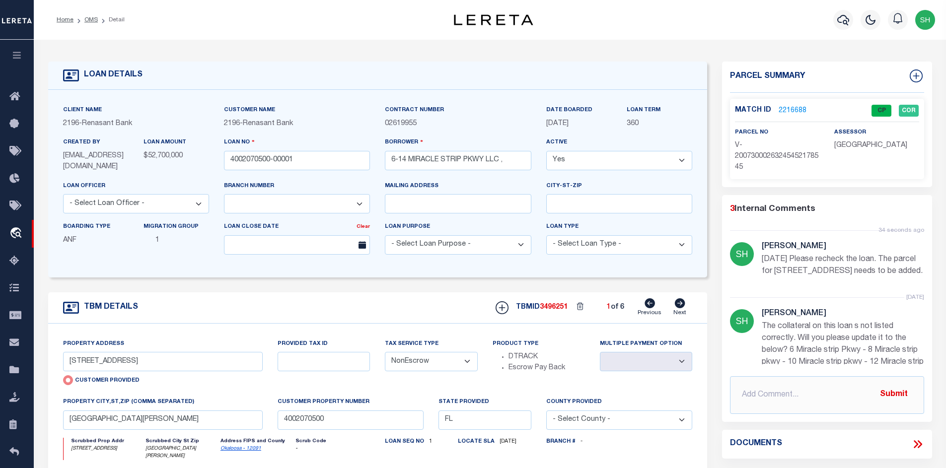
click at [779, 109] on link "2216688" at bounding box center [792, 111] width 28 height 10
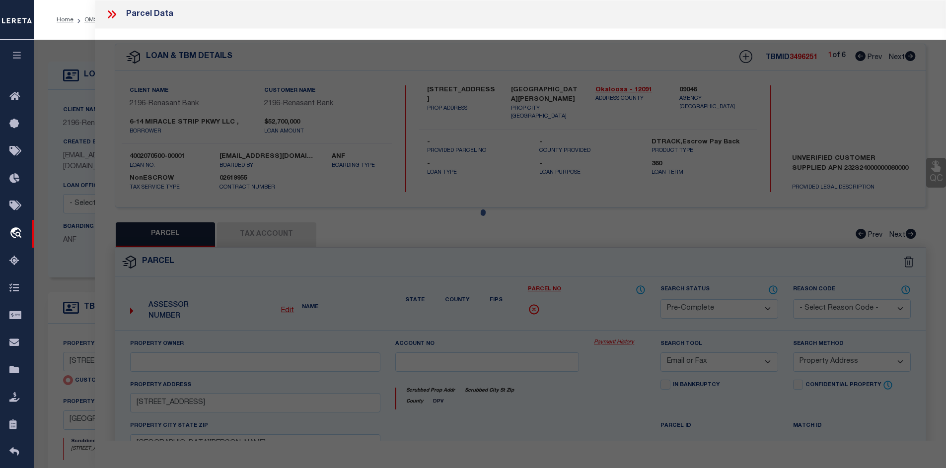
select select "AS"
select select
checkbox input "false"
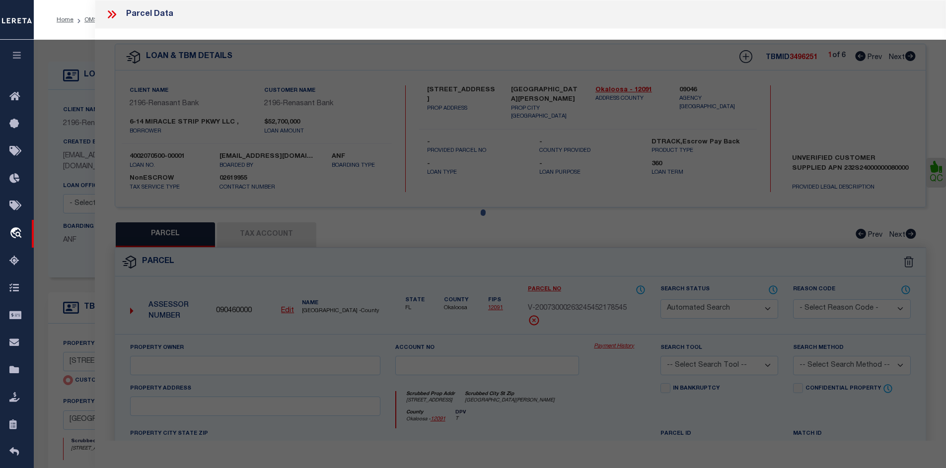
select select "CP"
select select "ADD"
type input "6-14 MIRACLE STRIP PKWY LLC"
select select "AGW"
select select "ADD"
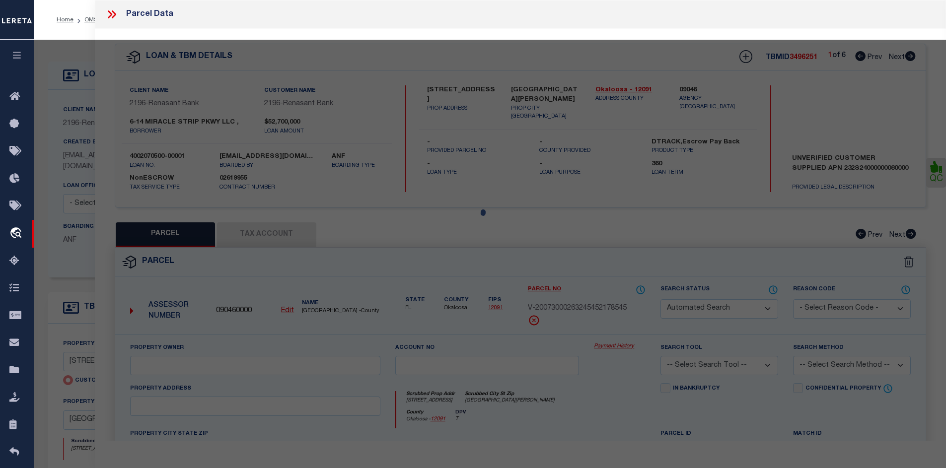
type input "6 MIRACLE STRIP PKWY"
type input "FORT WALTON BEACH FL 32548"
type textarea "E 100 FT S OF HY"
type textarea "Given parcel goes to the address 6 MIRACLE STRIP PKWY FT WALTON BEACH 32548"
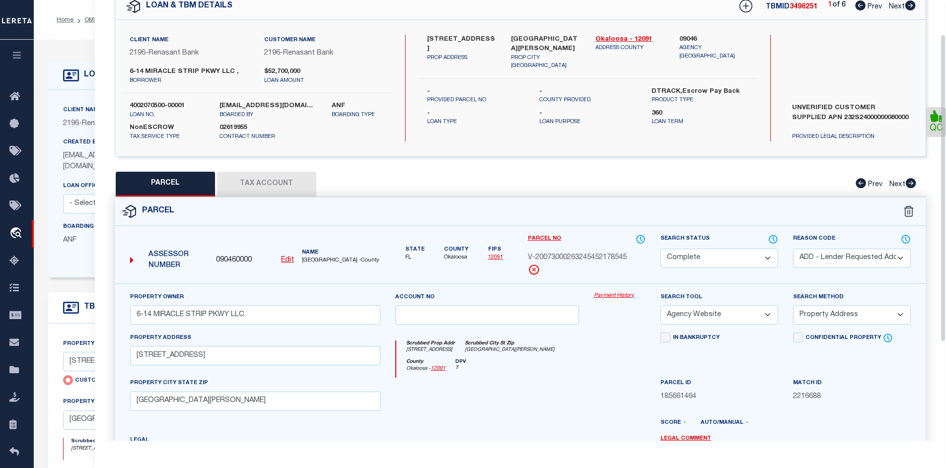
scroll to position [50, 0]
click at [906, 6] on icon at bounding box center [910, 6] width 10 height 10
select select "AS"
select select
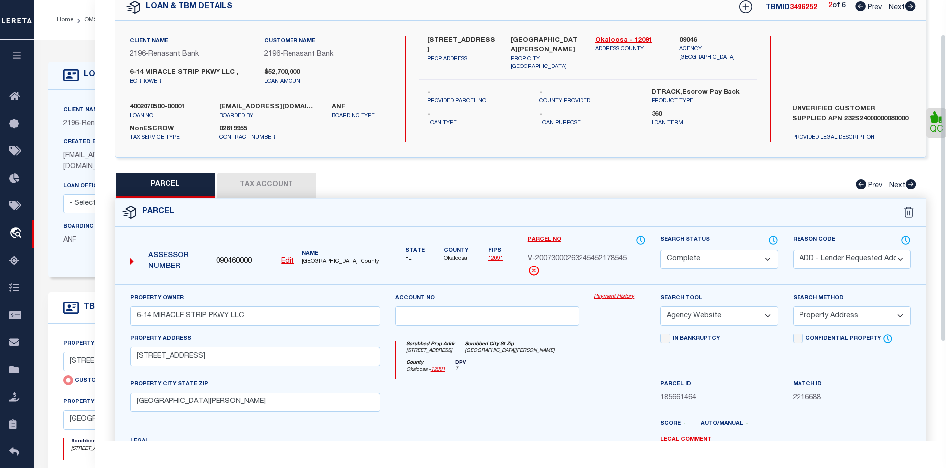
select select
checkbox input "false"
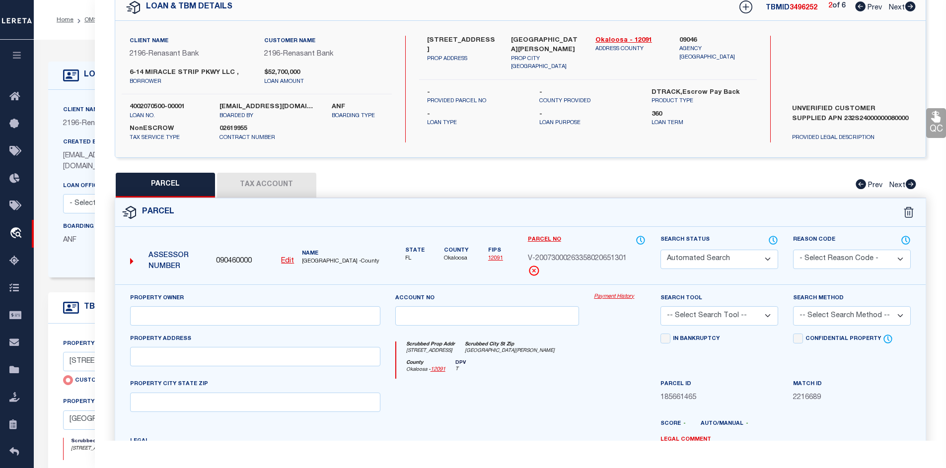
select select "PR"
select select "ACT"
type input "12 MIRACLE STRIP PKWY"
type input "FORT WALTON BEACH FL 32548"
type textarea "Incorrect Parcel Given parcel goes to the address OLDSMAR FL 34677 22 SW MIRACL…"
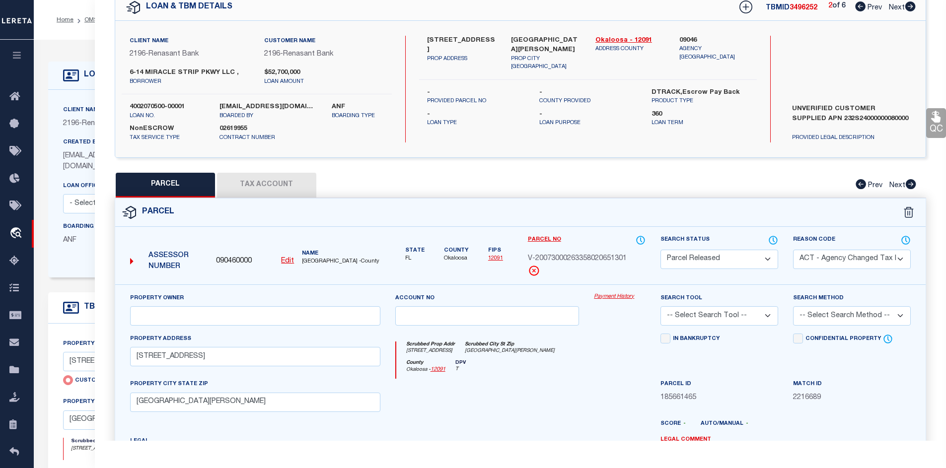
click at [907, 5] on icon at bounding box center [910, 6] width 10 height 10
select select "AS"
select select
checkbox input "false"
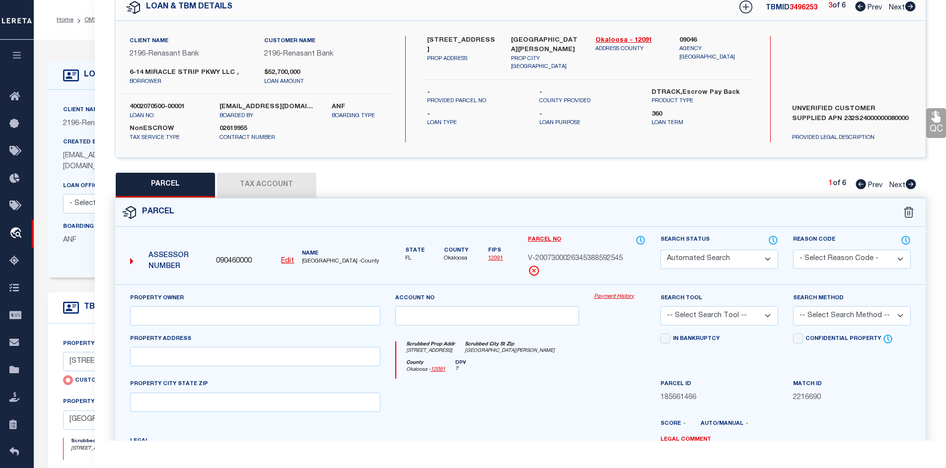
select select "CP"
type input "12 MIRACLE STRIP PKWY"
checkbox input "false"
type input "FORT WALTON BEACH FL 32548"
click at [913, 4] on icon at bounding box center [910, 6] width 10 height 10
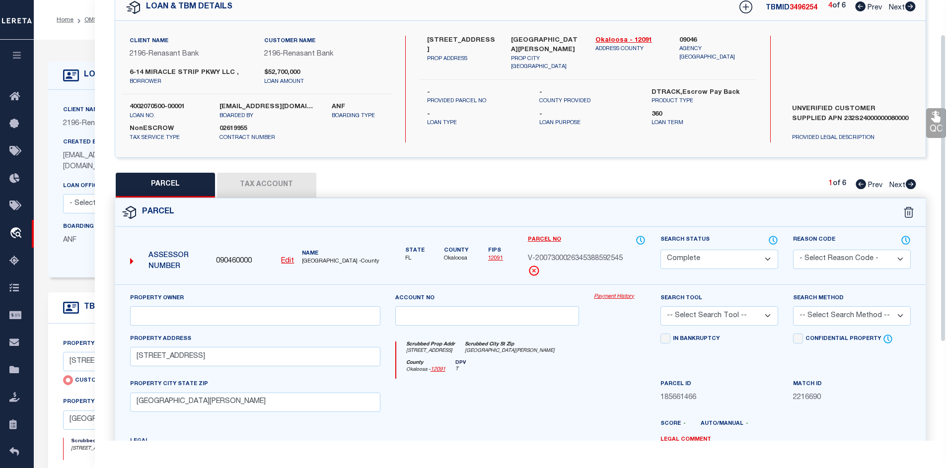
select select "AS"
checkbox input "false"
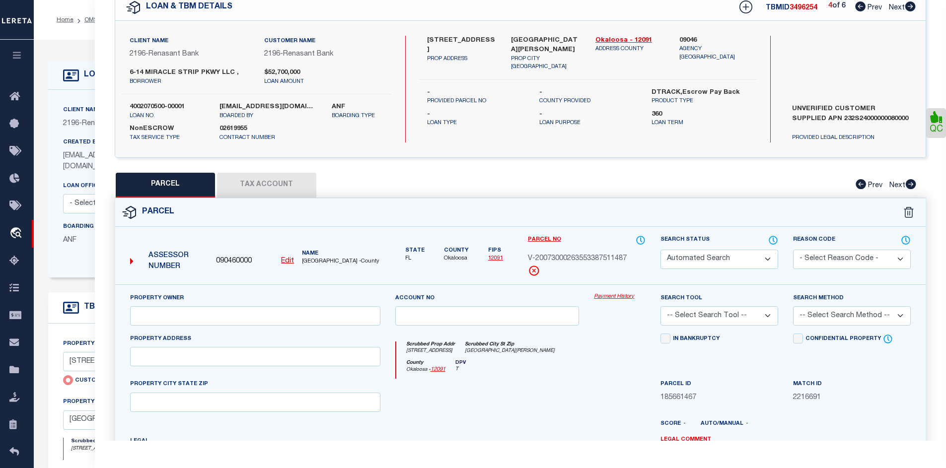
select select "CP"
select select "ADD"
type input "6-14 MIRACLE STRIP PKWY LLC"
select select "AGW"
select select "ADD"
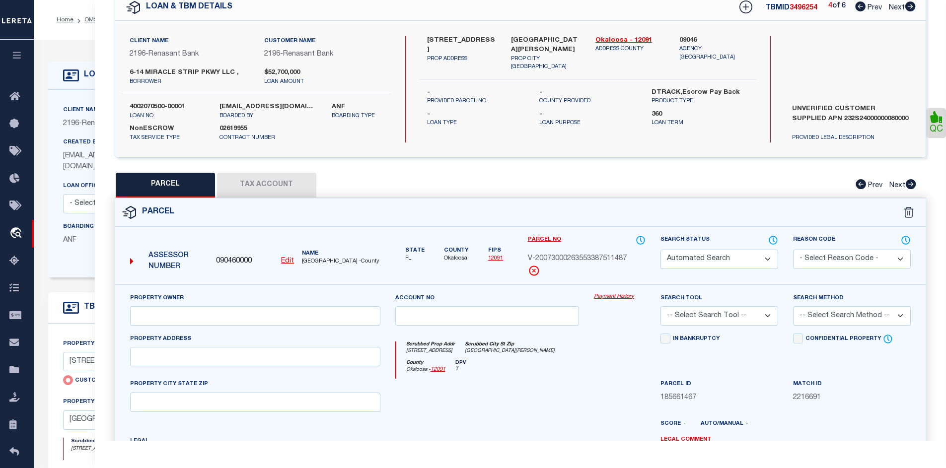
type input "10 MIRACLE STRIP PKWY"
type input "FORT WALTON BEACH FL 32548"
type textarea "W50 FT OF E200 FT S OF HWY"
type textarea "Given parcel goes to the address 10 MIRACLE STRIP PKWY FT WALTON BEACH 32548"
click at [913, 4] on icon at bounding box center [910, 6] width 10 height 10
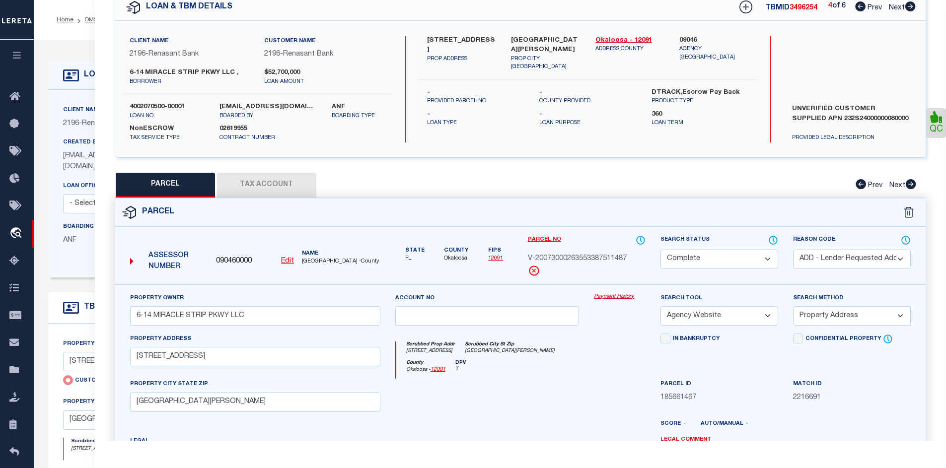
select select "AS"
select select
checkbox input "false"
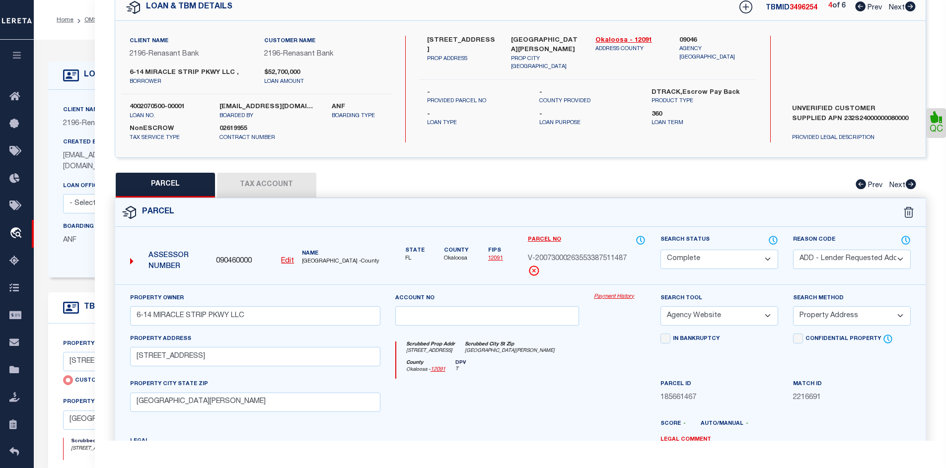
checkbox input "false"
select select "CP"
select select "ADD"
type input "6-14 MIRACLE STRIP PKWY LLC"
select select "AGW"
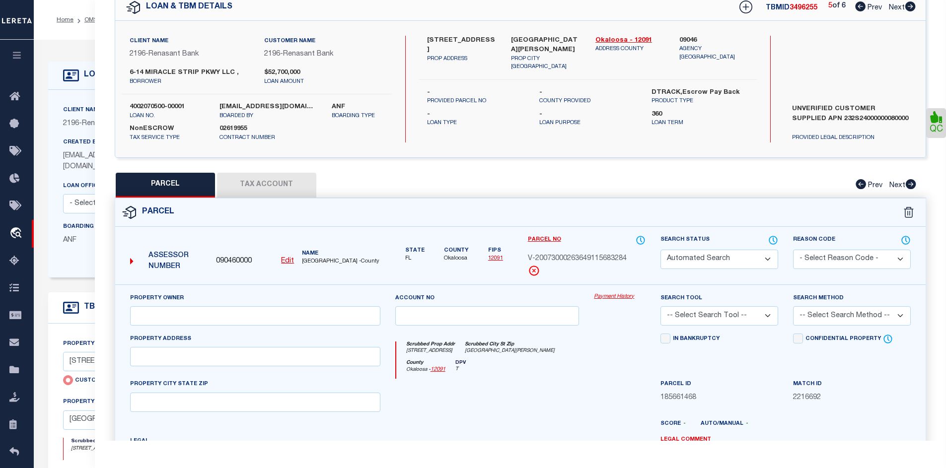
select select "ADD"
type input "8 MIRACLE STRIP PKWY"
type input "FORT WALTON BEACH FL 32548"
type textarea "W 50 FT OF E 150 FT S OF HY 872-134"
type textarea "Per the client: pcl added"
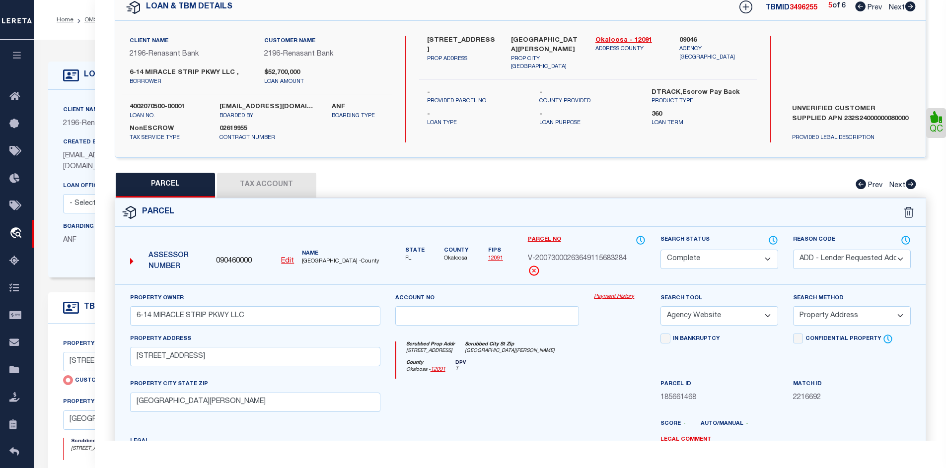
click at [913, 4] on icon at bounding box center [910, 6] width 10 height 10
select select "AS"
select select
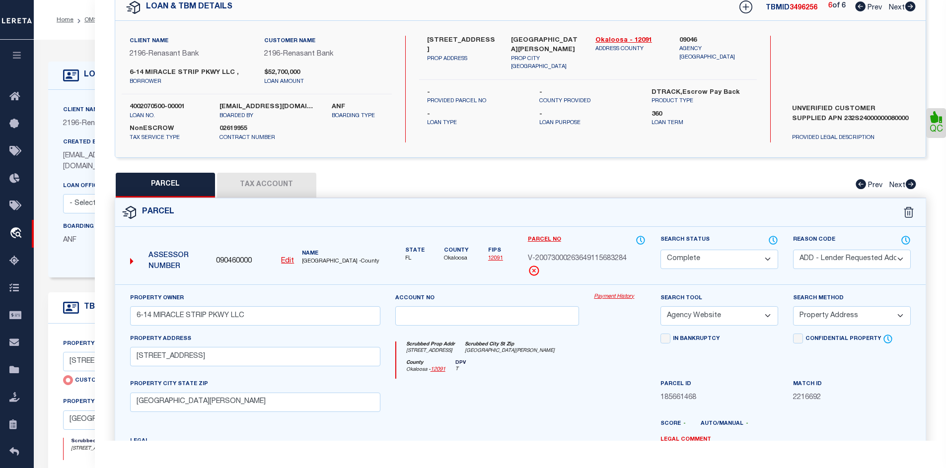
checkbox input "false"
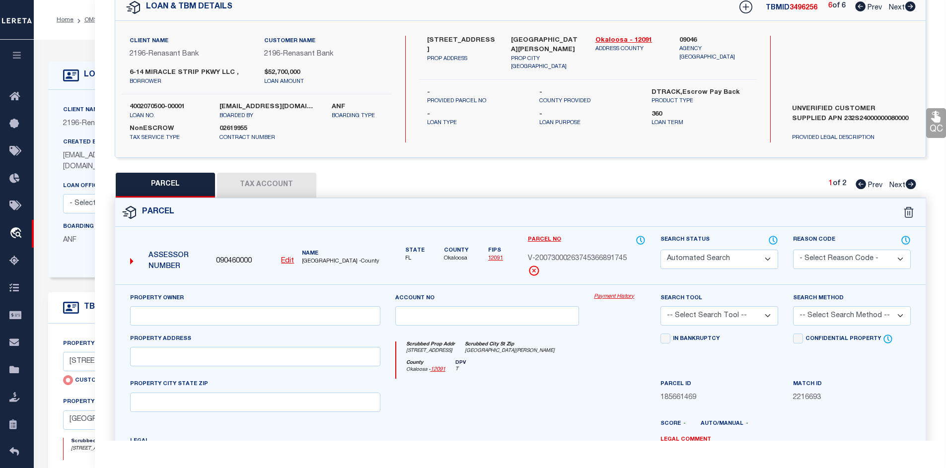
select select "PR"
select select "ACT"
type input "12 MIRACLE STRIP PKWY"
type input "FORT WALTON BEACH FL 32548"
type textarea "Incorrect Parcel Given parcel goes to the address MIRACLE STRIP PKWY FT WALTON …"
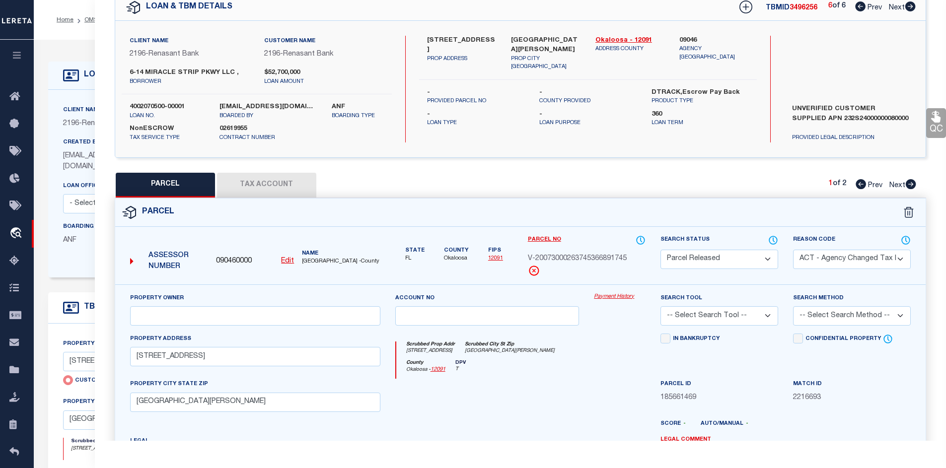
click at [913, 4] on icon at bounding box center [910, 6] width 10 height 10
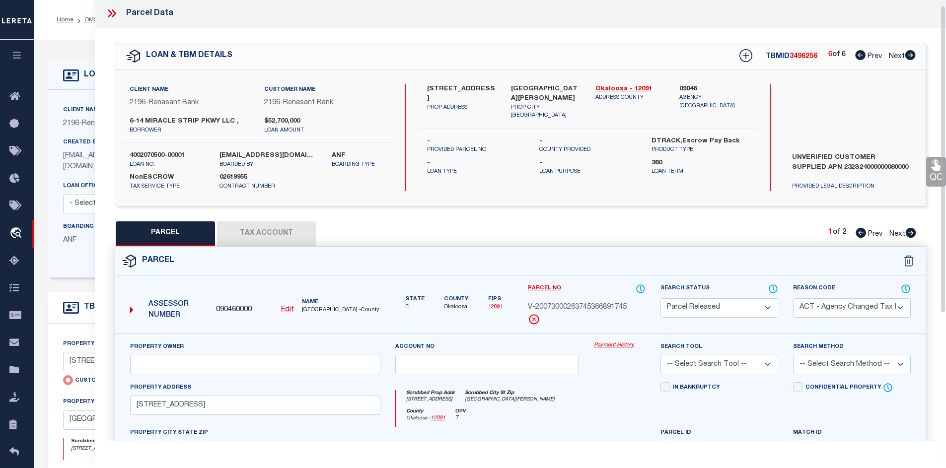
scroll to position [0, 0]
click at [907, 234] on icon at bounding box center [910, 234] width 10 height 10
select select "AS"
select select
checkbox input "false"
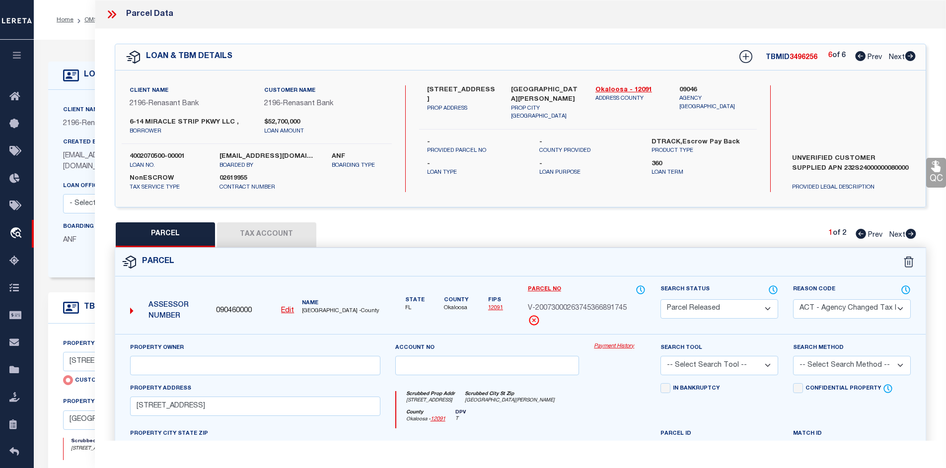
checkbox input "false"
select select "PR"
select select "099"
click at [910, 234] on icon at bounding box center [910, 234] width 10 height 10
click at [116, 13] on icon at bounding box center [111, 14] width 13 height 13
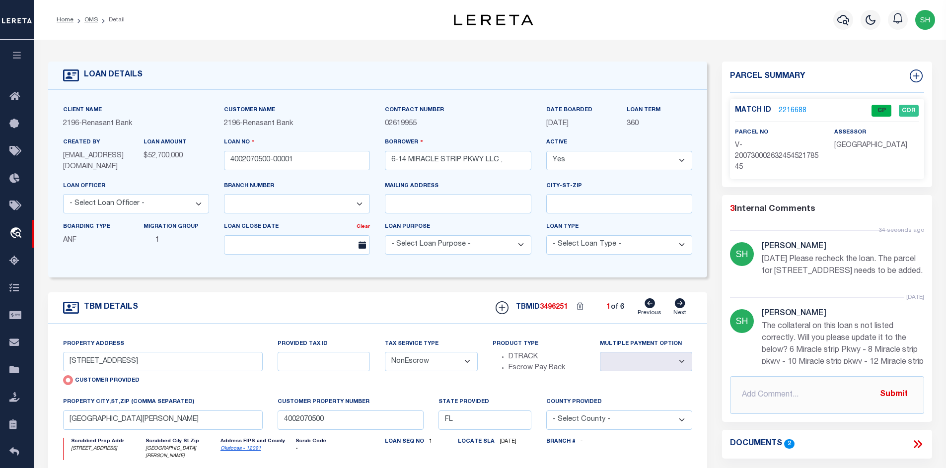
click at [241, 451] on link "Okaloosa - 12091" at bounding box center [240, 448] width 41 height 5
click at [679, 304] on icon at bounding box center [680, 303] width 10 height 10
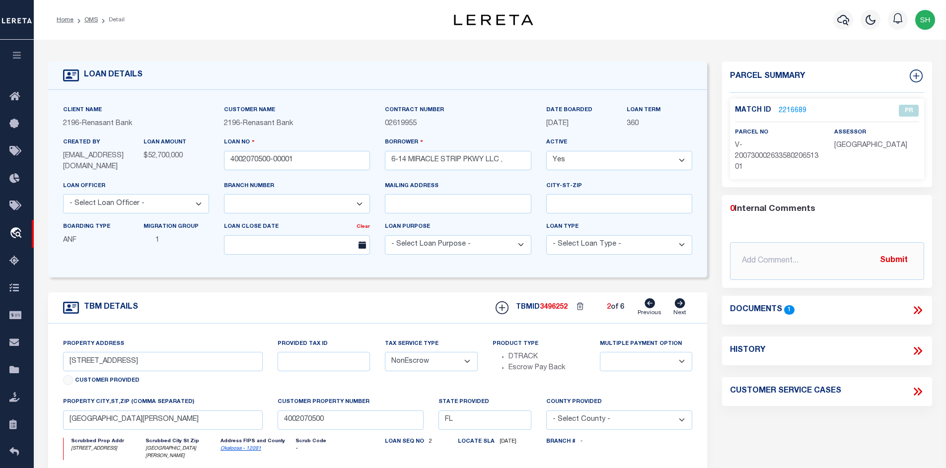
click at [679, 304] on icon at bounding box center [680, 303] width 10 height 10
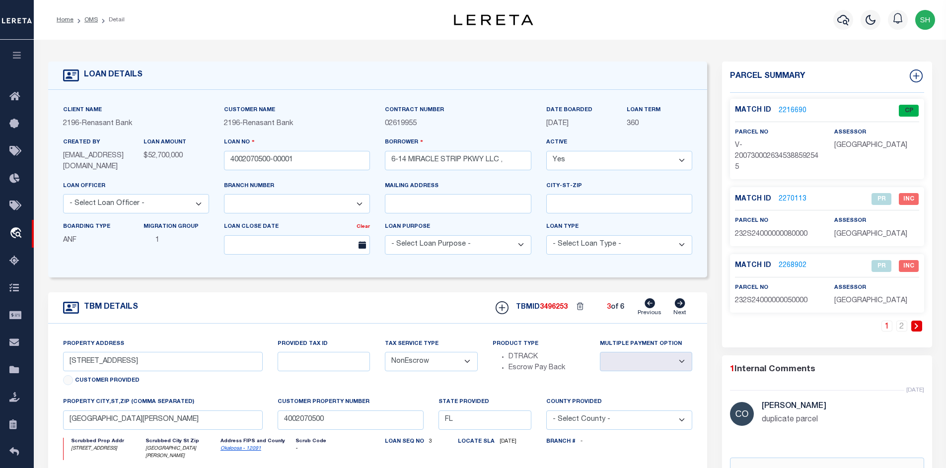
click at [671, 303] on div "TBMID 3496253 3 of 6 Previous Next" at bounding box center [590, 307] width 204 height 19
click at [678, 303] on icon at bounding box center [680, 303] width 10 height 10
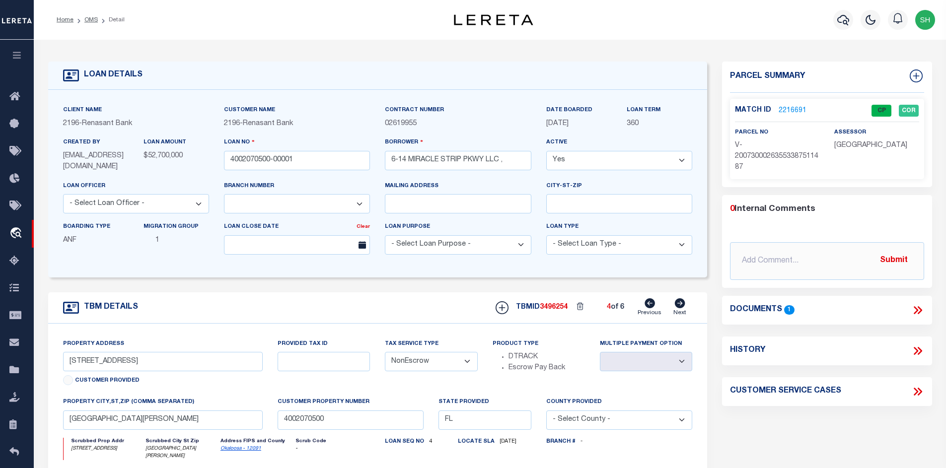
click at [797, 108] on link "2216691" at bounding box center [792, 111] width 28 height 10
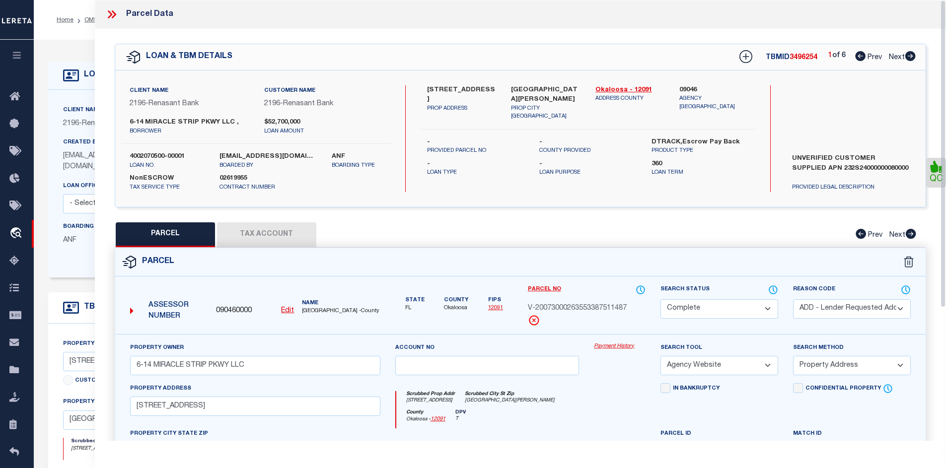
click at [111, 17] on icon at bounding box center [111, 14] width 13 height 13
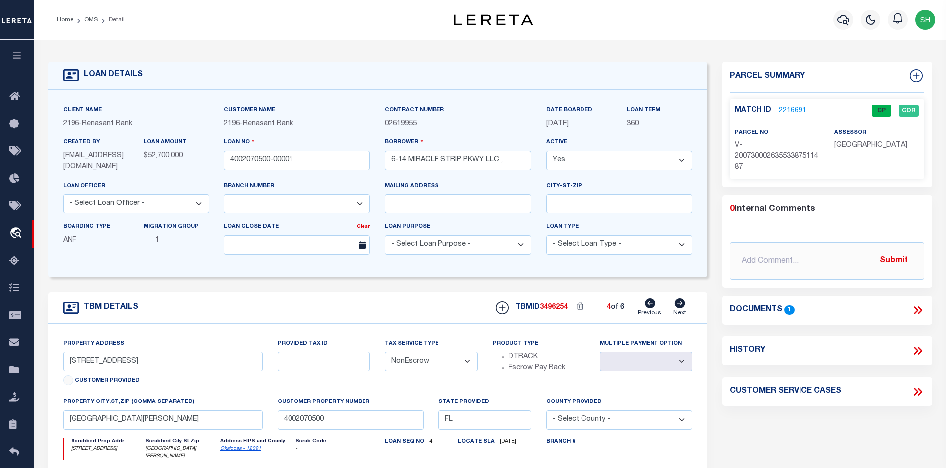
click at [649, 304] on icon at bounding box center [649, 303] width 10 height 10
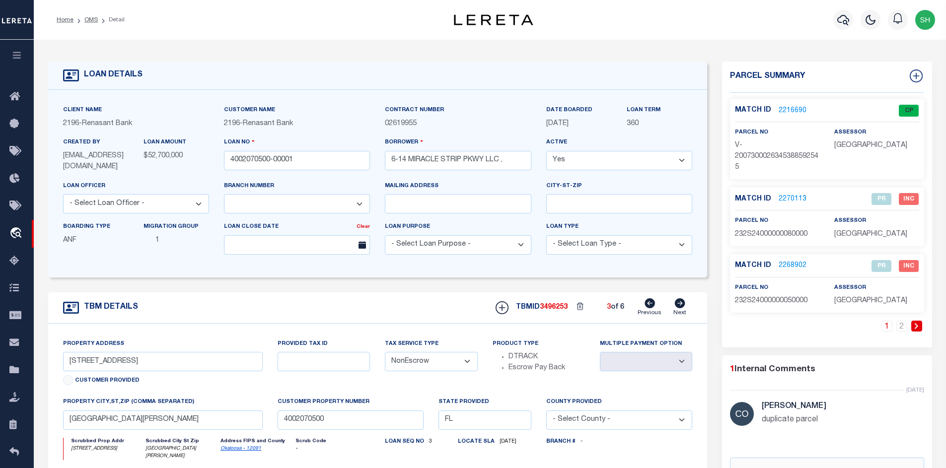
click at [793, 200] on link "2270113" at bounding box center [792, 199] width 28 height 10
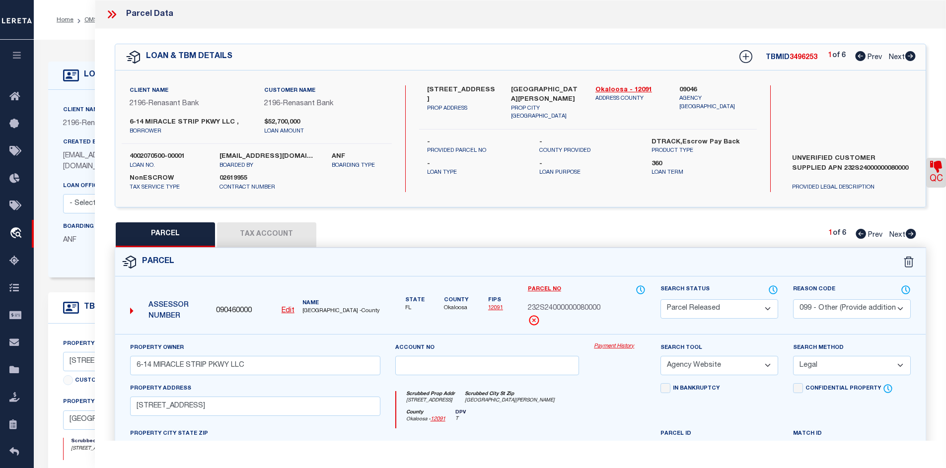
click at [913, 233] on icon at bounding box center [910, 234] width 10 height 10
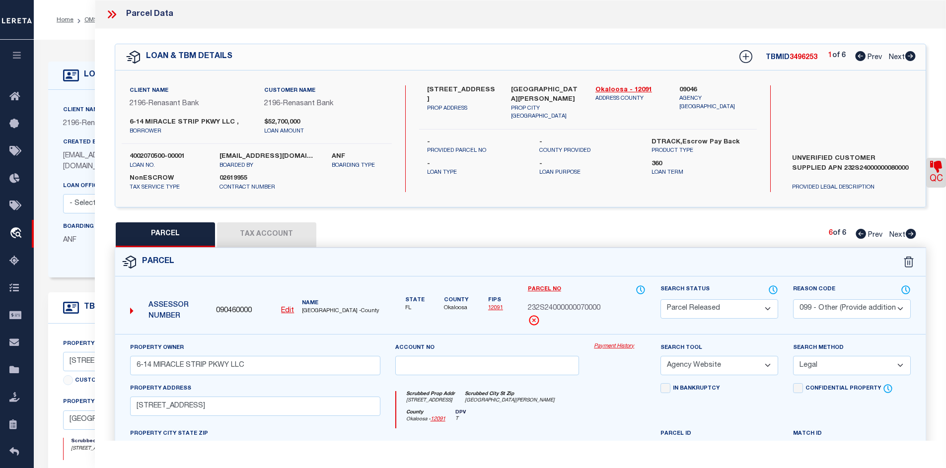
click at [913, 233] on icon at bounding box center [910, 234] width 10 height 10
click at [909, 56] on icon at bounding box center [910, 56] width 10 height 10
click at [909, 57] on icon at bounding box center [909, 56] width 11 height 10
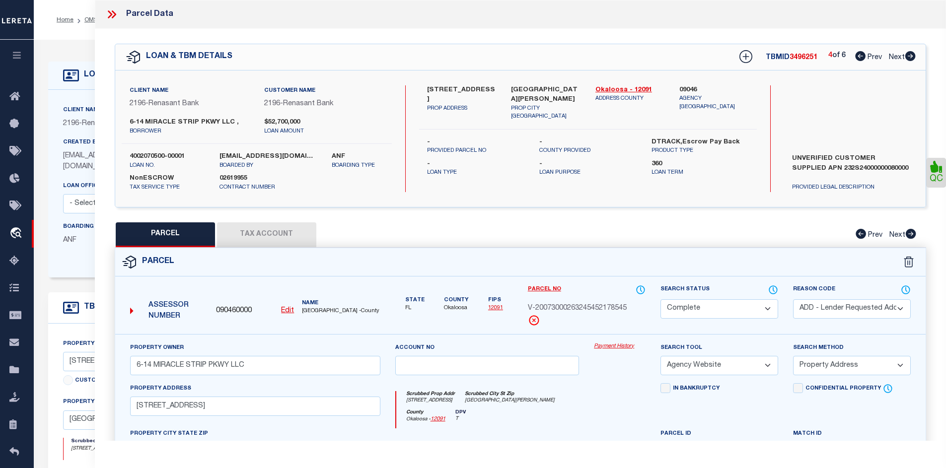
click at [910, 59] on icon at bounding box center [910, 56] width 10 height 10
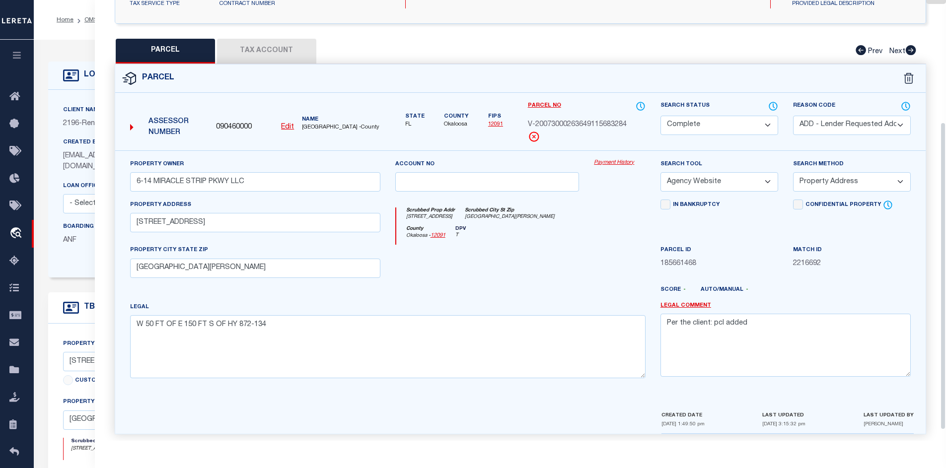
scroll to position [190, 0]
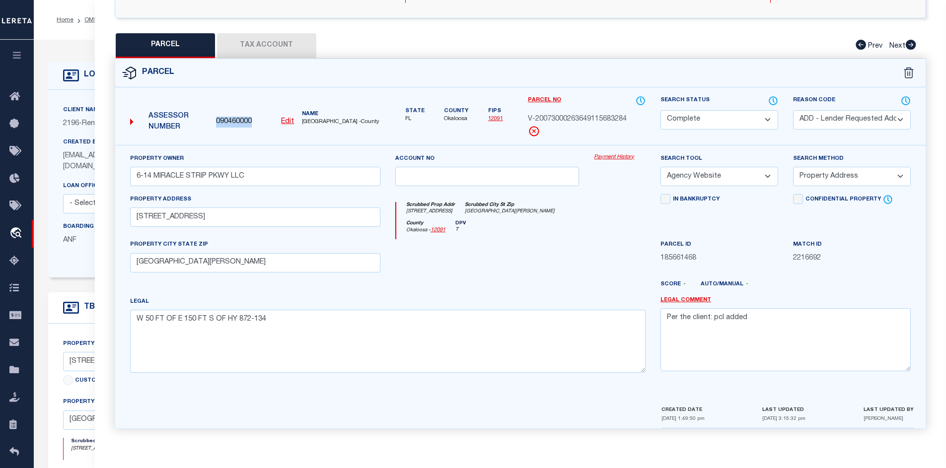
drag, startPoint x: 261, startPoint y: 123, endPoint x: 217, endPoint y: 121, distance: 43.2
click at [217, 121] on div "090460000 Edit" at bounding box center [255, 122] width 78 height 11
copy span "090460000"
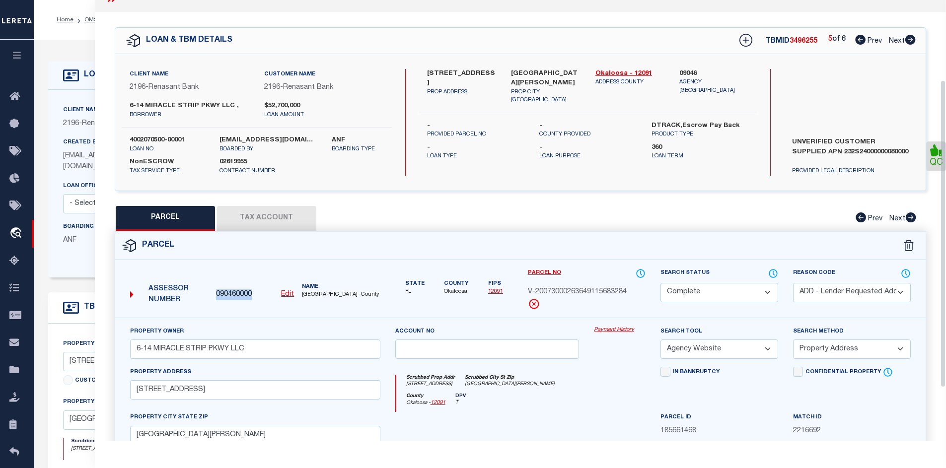
scroll to position [0, 0]
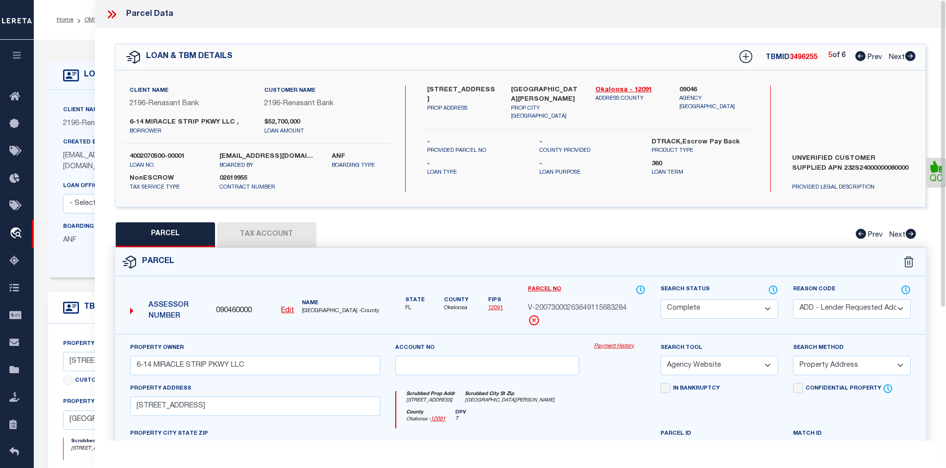
click at [109, 11] on icon at bounding box center [110, 14] width 4 height 8
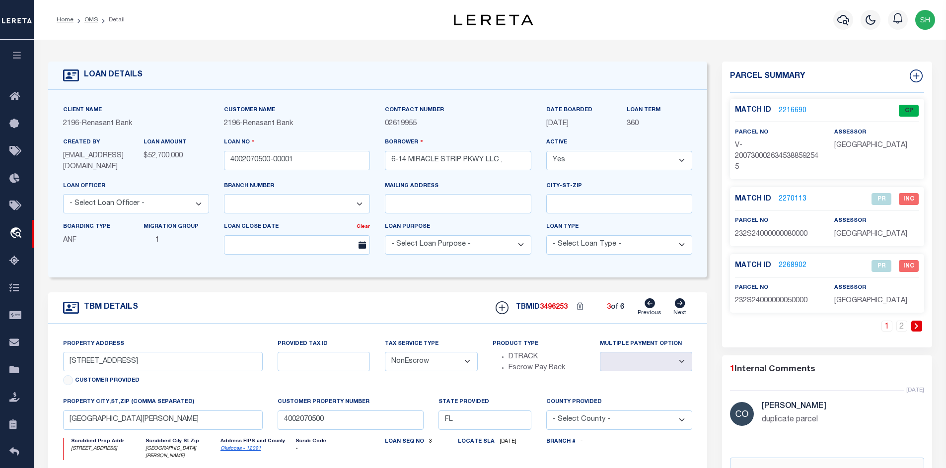
click at [650, 303] on icon at bounding box center [649, 303] width 10 height 10
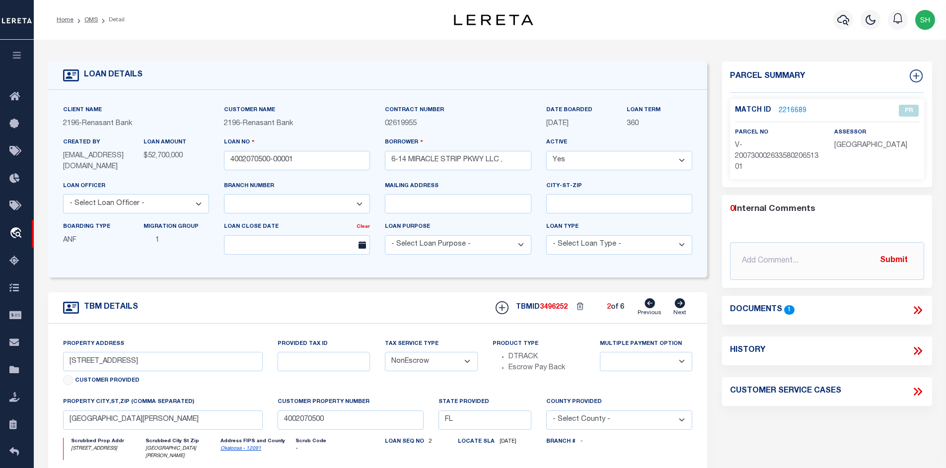
click at [650, 303] on icon at bounding box center [649, 303] width 10 height 10
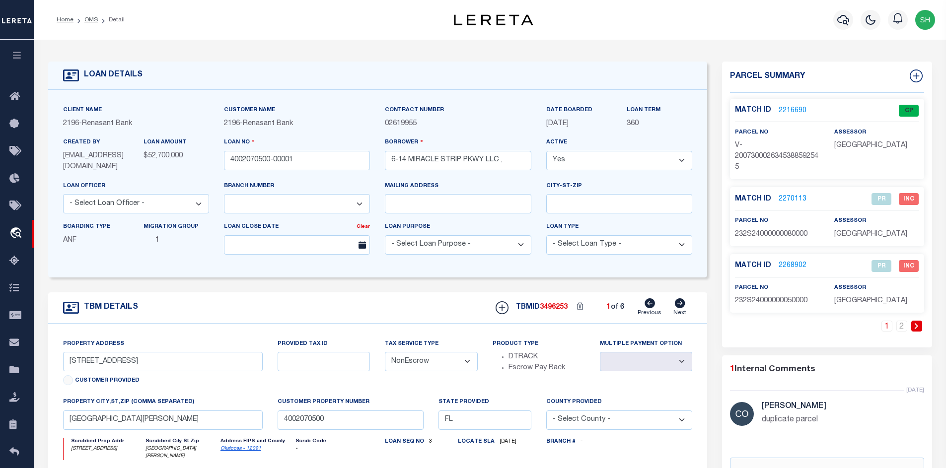
click at [650, 303] on icon at bounding box center [649, 303] width 10 height 10
click at [909, 325] on li at bounding box center [916, 326] width 15 height 11
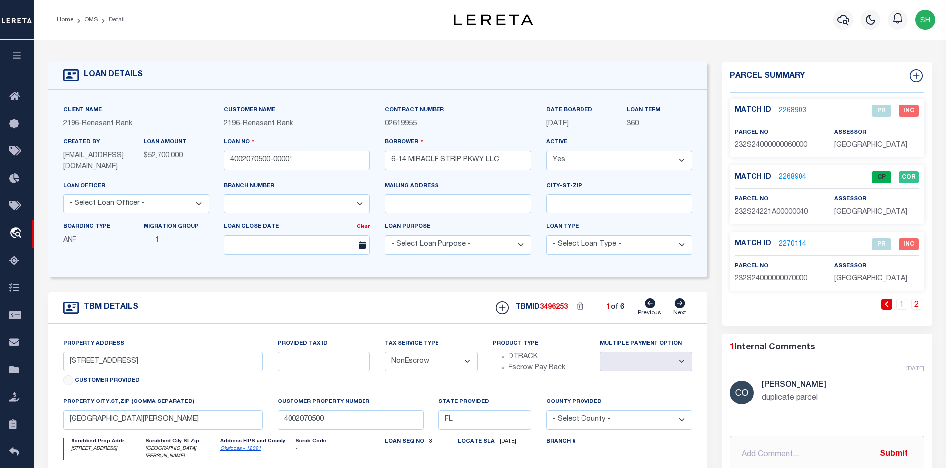
click at [783, 178] on link "2268904" at bounding box center [792, 177] width 28 height 10
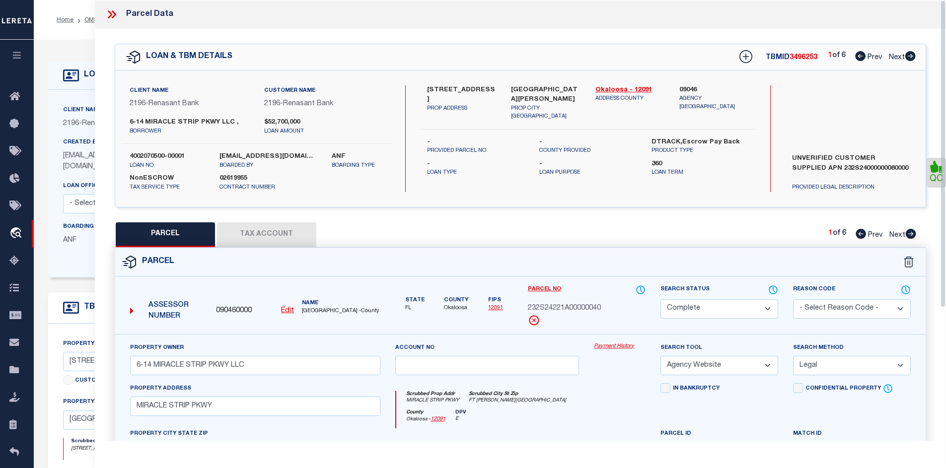
click at [106, 18] on icon at bounding box center [111, 14] width 13 height 13
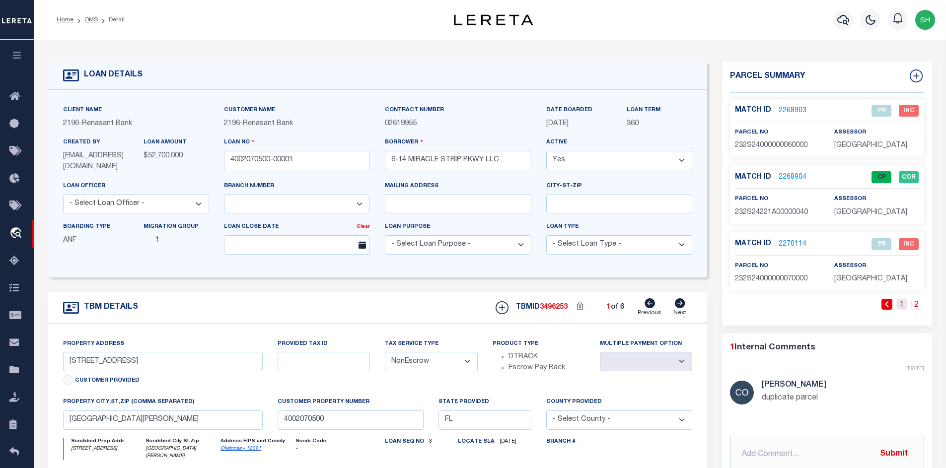
click at [900, 305] on link "1" at bounding box center [901, 304] width 11 height 11
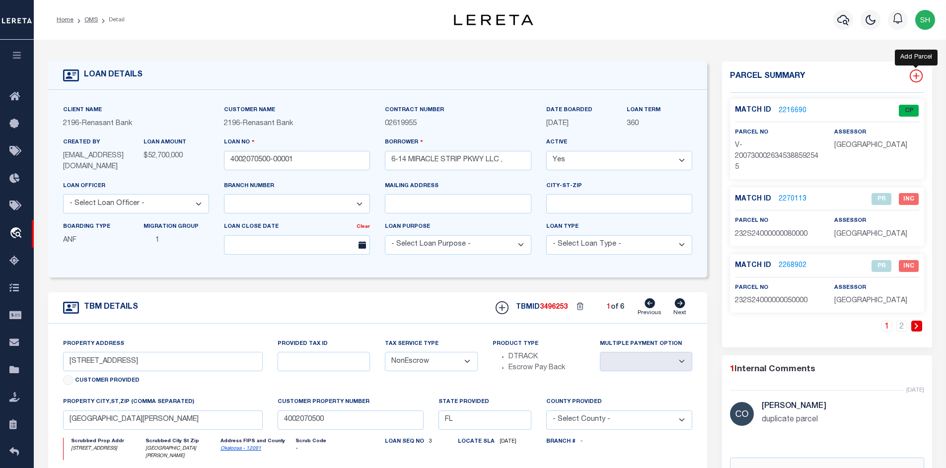
click at [915, 74] on icon at bounding box center [915, 76] width 6 height 6
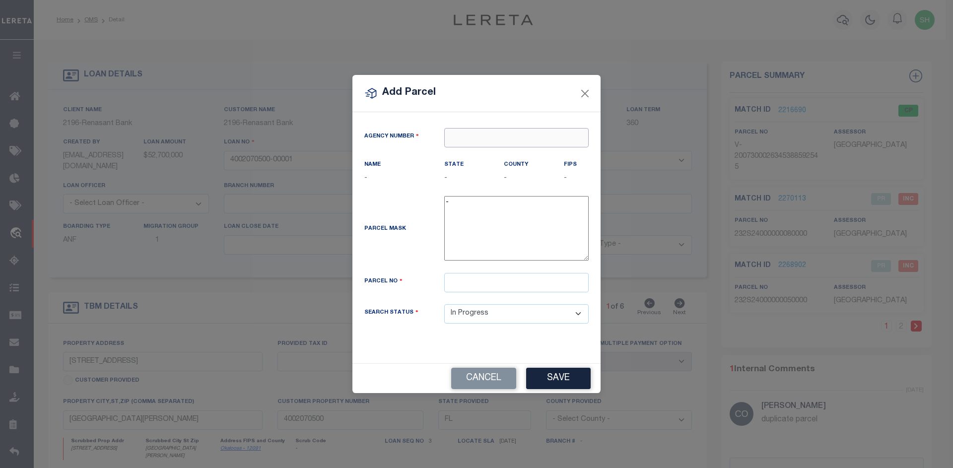
paste input "090460000"
click at [488, 160] on div "090460000 : OKALOOSA COUNTY" at bounding box center [518, 162] width 146 height 28
click at [499, 288] on input "text" at bounding box center [516, 282] width 144 height 19
paste input "00-2S-24-2185-0001-0030"
click at [446, 286] on input "00-2S-24-2185-0001-0030" at bounding box center [516, 282] width 144 height 19
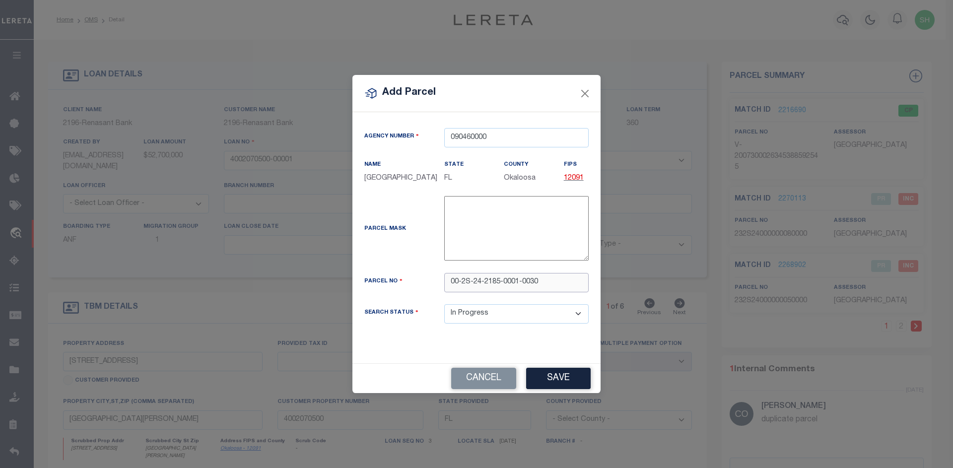
click at [459, 287] on input "00-2S-24-2185-0001-0030" at bounding box center [516, 282] width 144 height 19
click at [467, 287] on input "002S-24-2185-0001-0030" at bounding box center [516, 282] width 144 height 19
click at [475, 287] on input "002S24-2185-0001-0030" at bounding box center [516, 282] width 144 height 19
click at [491, 289] on input "002S242185-0001-0030" at bounding box center [516, 282] width 144 height 19
click at [506, 288] on input "002S2421850001-0030" at bounding box center [516, 282] width 144 height 19
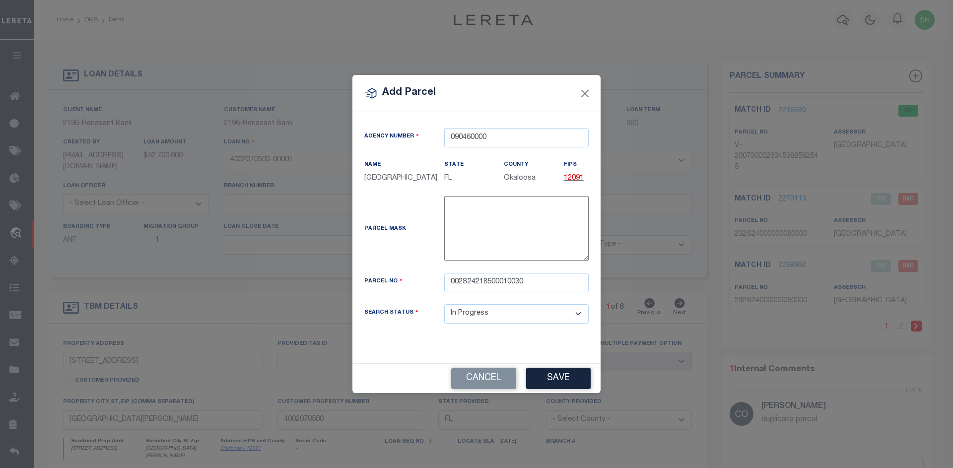
click at [504, 329] on div "Search Status Automated Search Bad Parcel Complete Duplicate Parcel High Dollar…" at bounding box center [476, 319] width 239 height 31
click at [539, 383] on button "Save" at bounding box center [558, 378] width 65 height 21
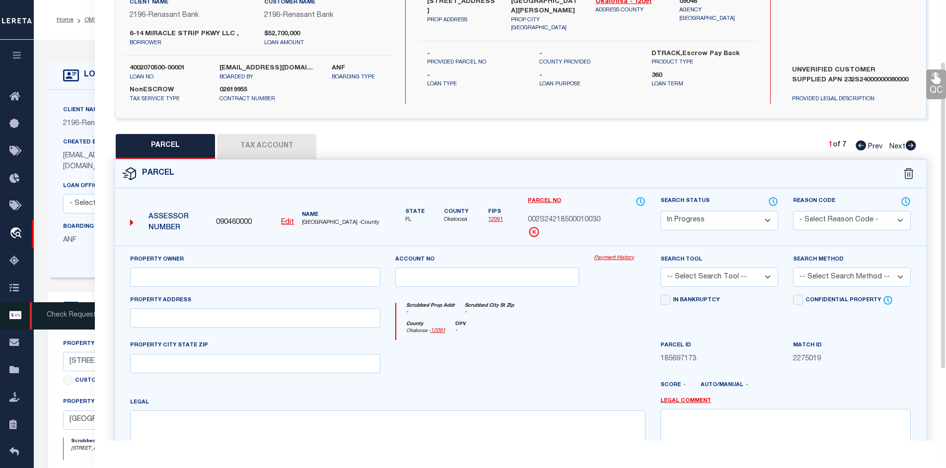
scroll to position [99, 0]
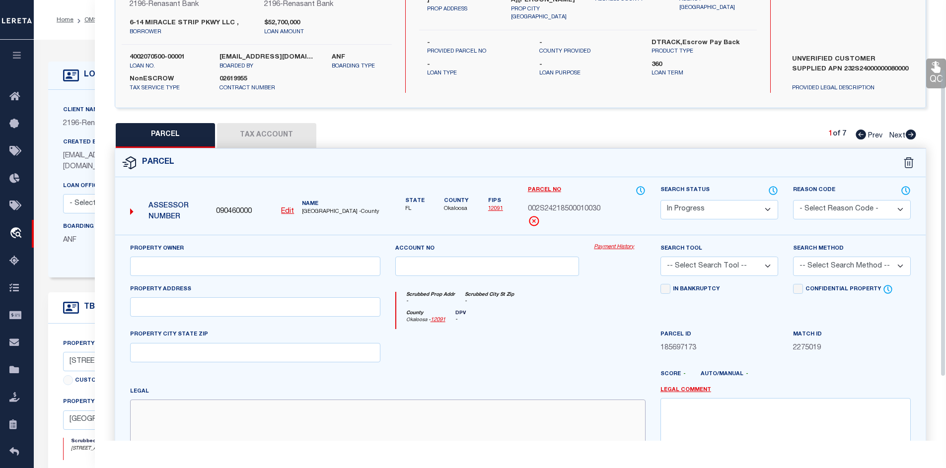
click at [197, 437] on textarea at bounding box center [387, 431] width 515 height 63
paste textarea "SANTA ROSA ISLAND LOT 3 BLK 1"
click at [202, 268] on input "text" at bounding box center [255, 266] width 250 height 19
paste input "SEA GULL INC"
click at [180, 311] on input "text" at bounding box center [255, 306] width 250 height 19
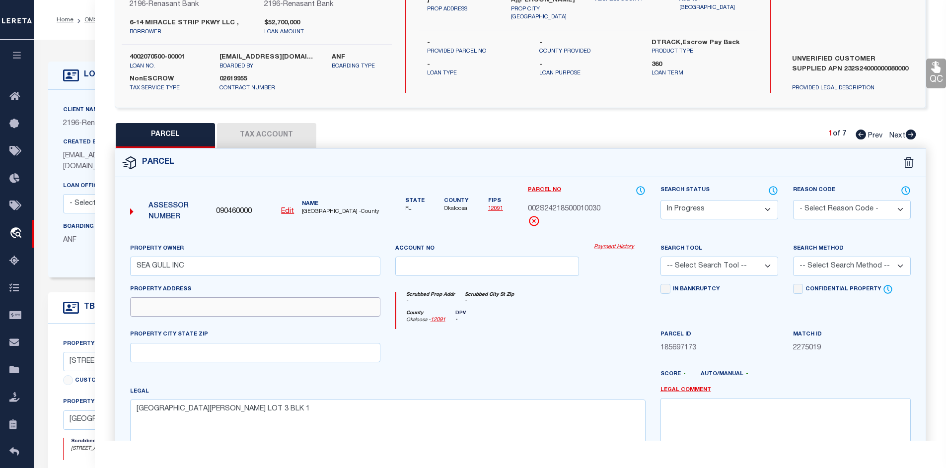
paste input "14 MIRACLE STRIP PKWY"
click at [202, 356] on input "text" at bounding box center [255, 352] width 250 height 19
paste input "FT WALTON BEACH 32548"
click at [292, 130] on button "Tax Account" at bounding box center [266, 135] width 99 height 25
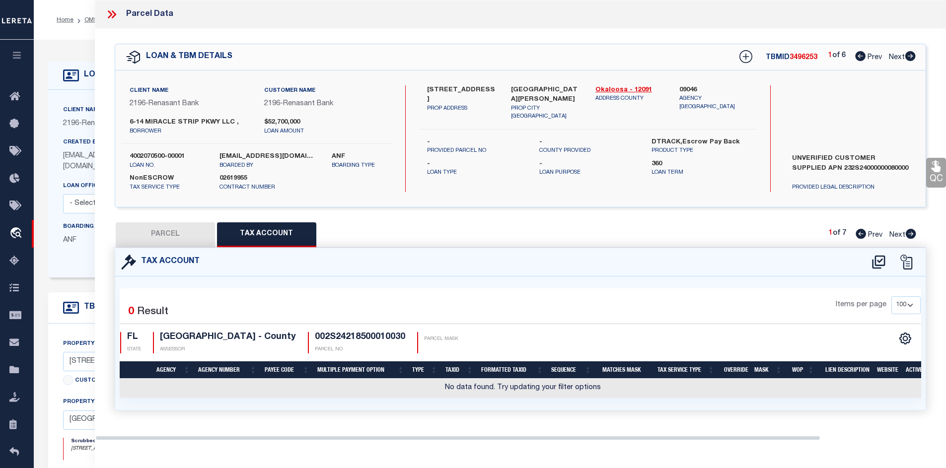
scroll to position [0, 0]
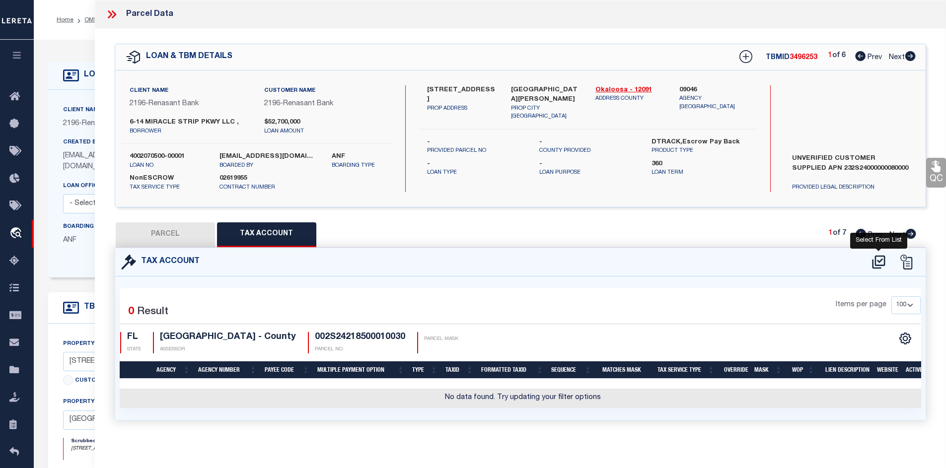
click at [881, 262] on icon at bounding box center [878, 262] width 16 height 16
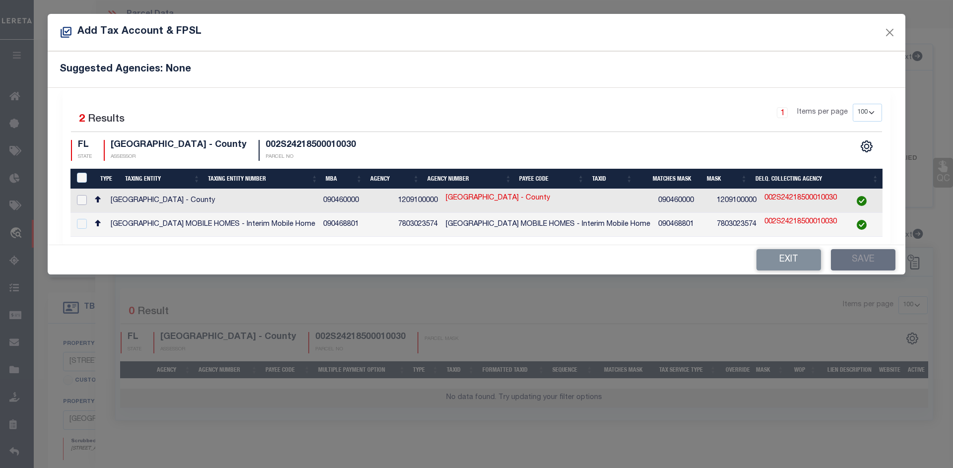
click at [83, 202] on input "checkbox" at bounding box center [82, 200] width 10 height 10
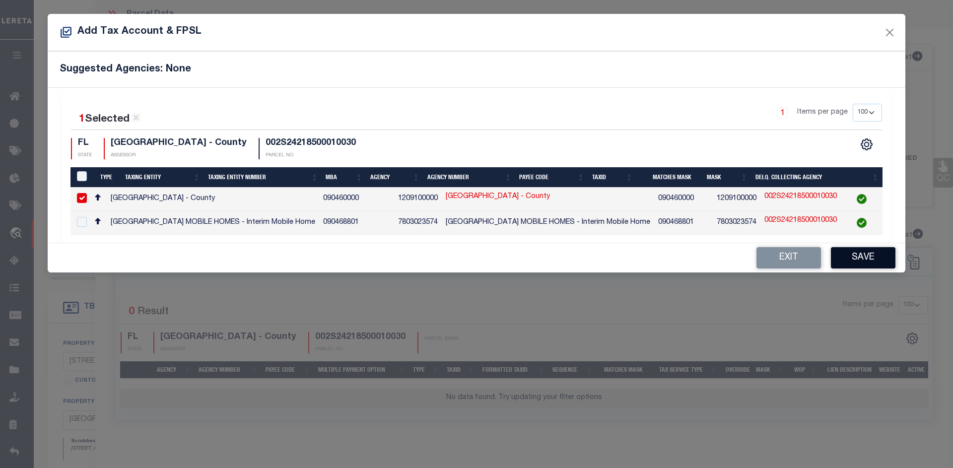
click at [877, 257] on button "Save" at bounding box center [863, 257] width 65 height 21
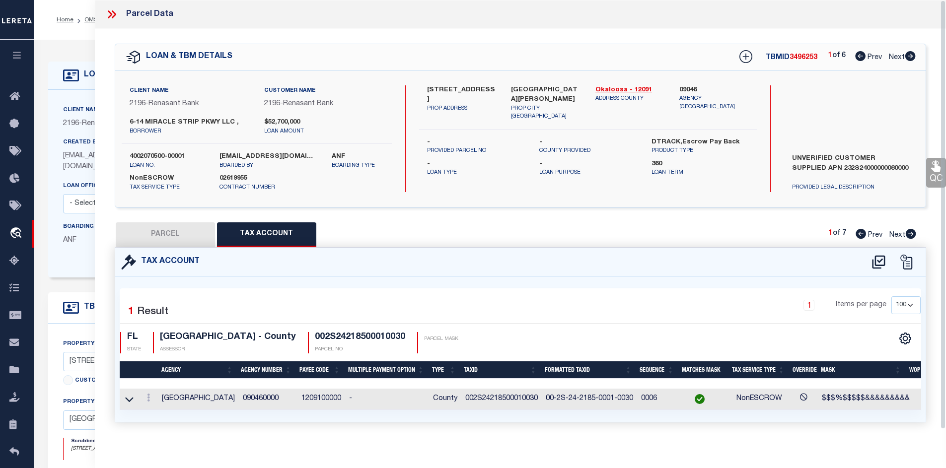
click at [176, 235] on button "PARCEL" at bounding box center [165, 234] width 99 height 25
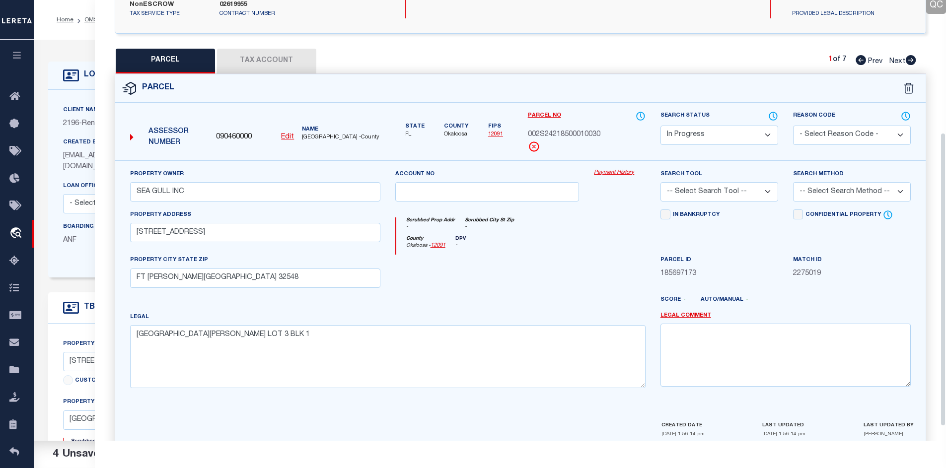
scroll to position [199, 0]
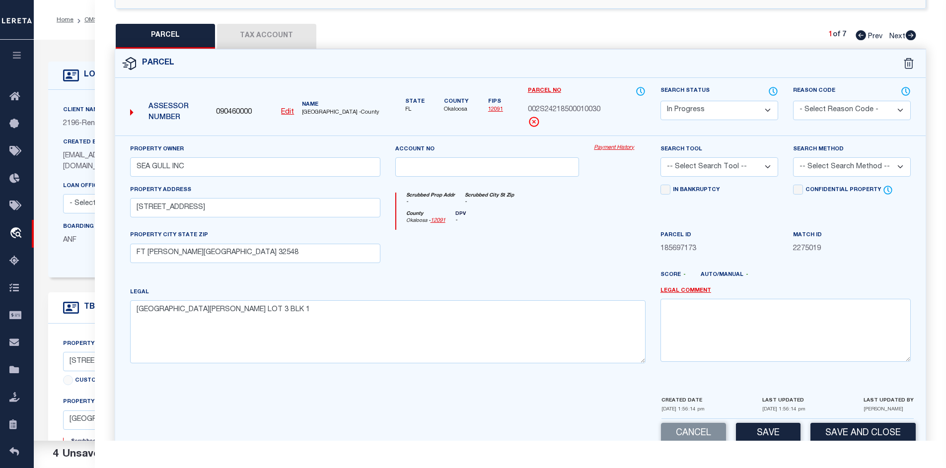
click at [731, 112] on select "Automated Search Bad Parcel Complete Duplicate Parcel High Dollar Reporting In …" at bounding box center [719, 110] width 118 height 19
click at [660, 101] on select "Automated Search Bad Parcel Complete Duplicate Parcel High Dollar Reporting In …" at bounding box center [719, 110] width 118 height 19
click at [852, 106] on select "- Select Reason Code - 099 - Other (Provide additional detail) ACT - Agency Cha…" at bounding box center [852, 110] width 118 height 19
click at [698, 61] on div "Parcel" at bounding box center [520, 64] width 811 height 28
click at [696, 170] on select "-- Select Search Tool -- 3rd Party Website Agency File Agency Website ATLS CNV-…" at bounding box center [719, 166] width 118 height 19
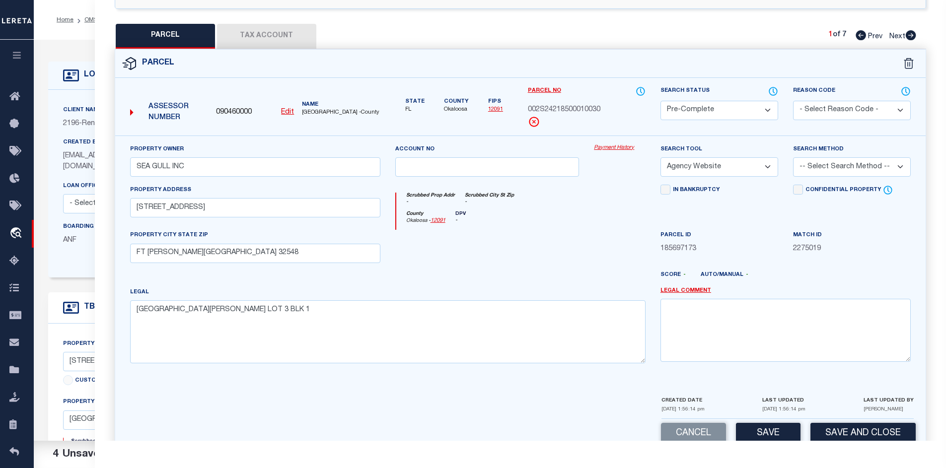
click at [660, 157] on select "-- Select Search Tool -- 3rd Party Website Agency File Agency Website ATLS CNV-…" at bounding box center [719, 166] width 118 height 19
click at [808, 165] on select "-- Select Search Method -- Property Address Legal Liability Info Provided" at bounding box center [852, 166] width 118 height 19
click at [793, 157] on select "-- Select Search Method -- Property Address Legal Liability Info Provided" at bounding box center [852, 166] width 118 height 19
click at [708, 162] on select "-- Select Search Tool -- 3rd Party Website Agency File Agency Website ATLS CNV-…" at bounding box center [719, 166] width 118 height 19
click at [660, 157] on select "-- Select Search Tool -- 3rd Party Website Agency File Agency Website ATLS CNV-…" at bounding box center [719, 166] width 118 height 19
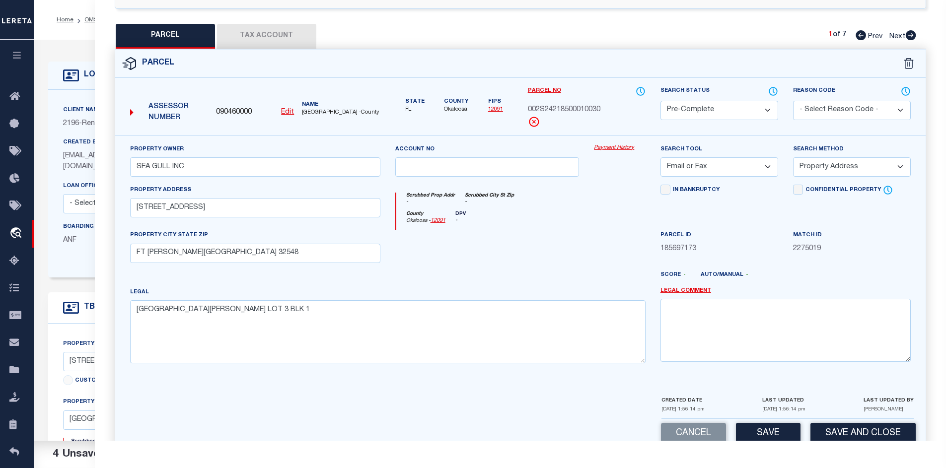
click at [673, 174] on select "-- Select Search Tool -- 3rd Party Website Agency File Agency Website ATLS CNV-…" at bounding box center [719, 166] width 118 height 19
click at [623, 192] on div "Scrubbed Prop Addr - Scrubbed City St Zip - County Okaloosa - 12091 DPV -" at bounding box center [520, 208] width 265 height 46
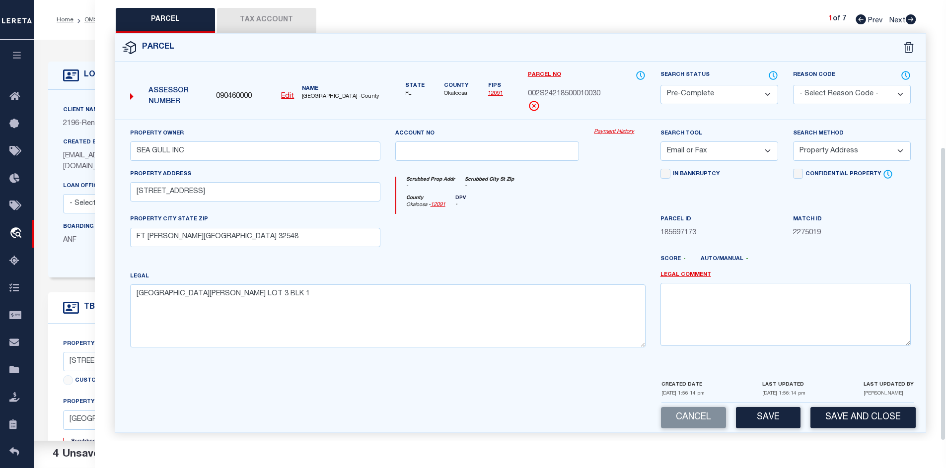
scroll to position [219, 0]
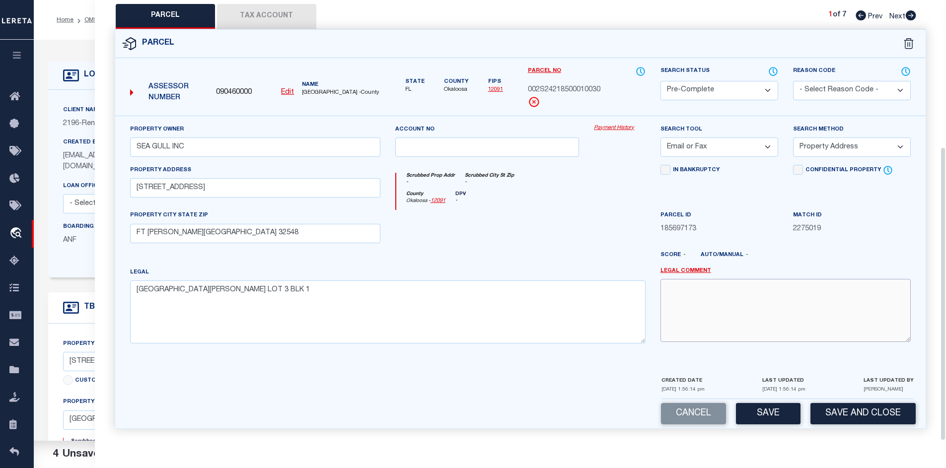
click at [702, 303] on textarea at bounding box center [785, 310] width 250 height 63
click at [766, 414] on button "Save" at bounding box center [768, 413] width 65 height 21
click at [276, 12] on button "Tax Account" at bounding box center [266, 16] width 99 height 25
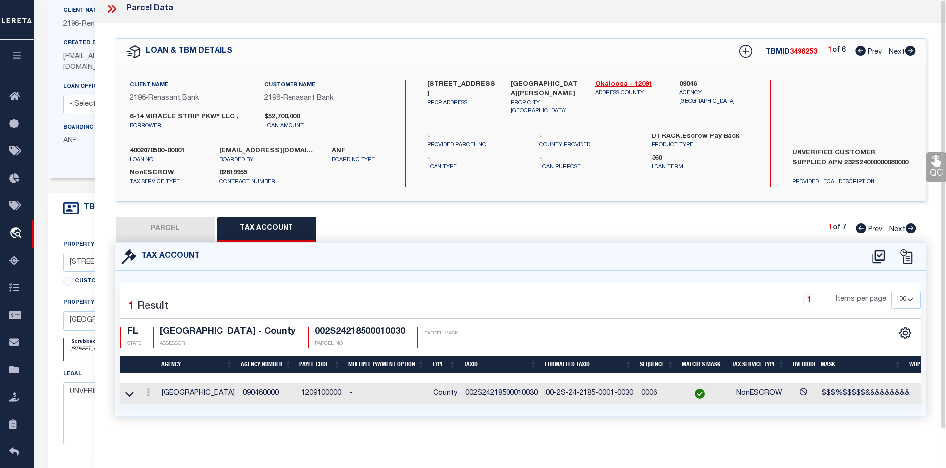
scroll to position [0, 0]
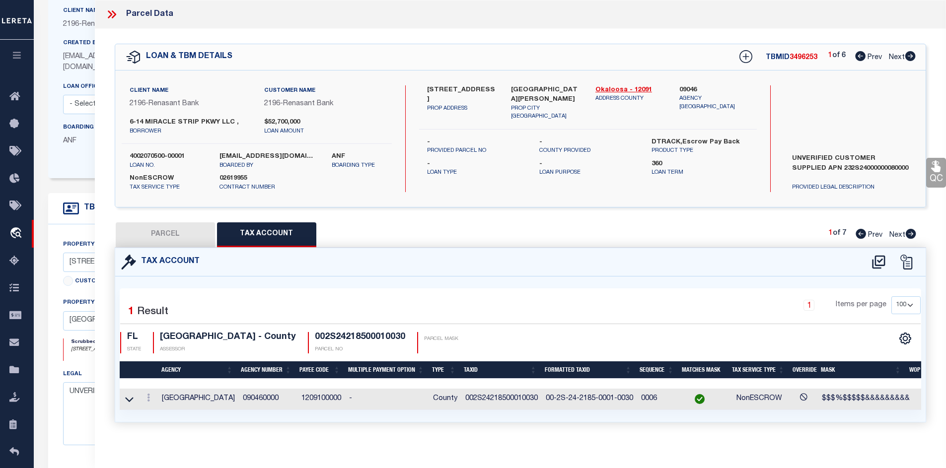
click at [182, 227] on button "PARCEL" at bounding box center [165, 234] width 99 height 25
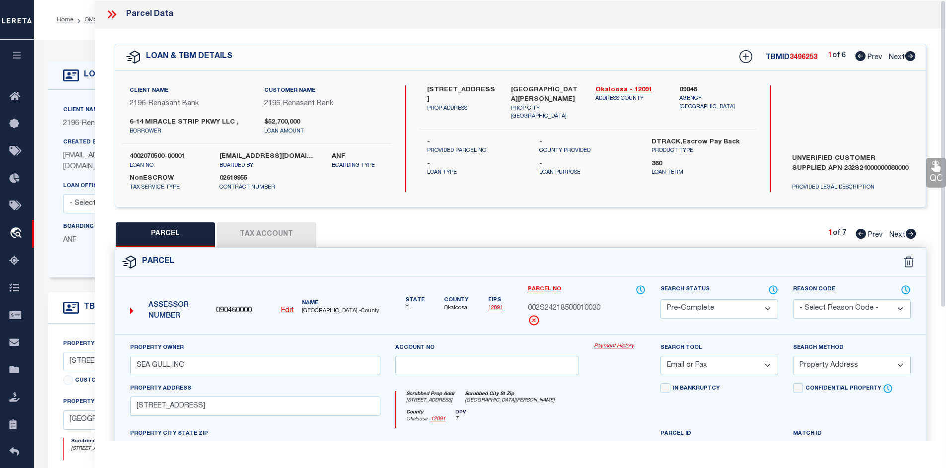
click at [112, 16] on icon at bounding box center [111, 14] width 13 height 13
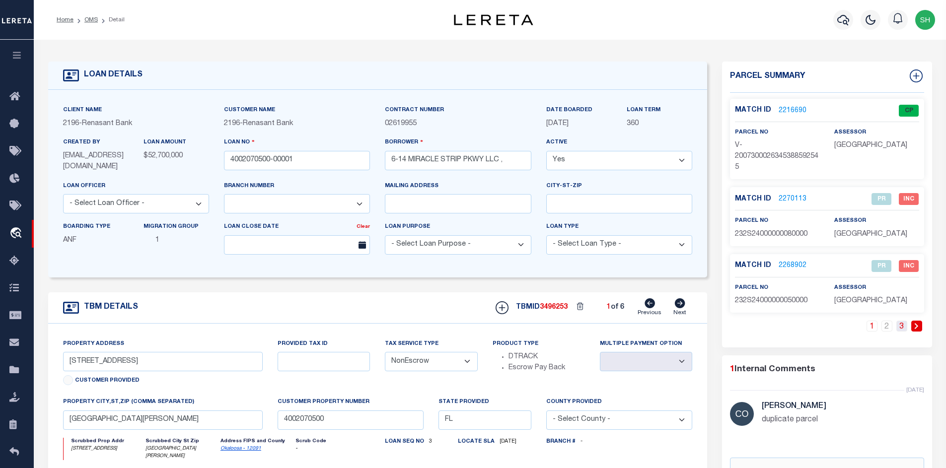
drag, startPoint x: 904, startPoint y: 335, endPoint x: 905, endPoint y: 329, distance: 6.6
click at [905, 335] on div "1 2 3" at bounding box center [827, 334] width 194 height 27
click at [904, 319] on div "Match ID 2216690 CP parcel no" at bounding box center [827, 223] width 210 height 249
click at [902, 324] on link "3" at bounding box center [901, 326] width 11 height 11
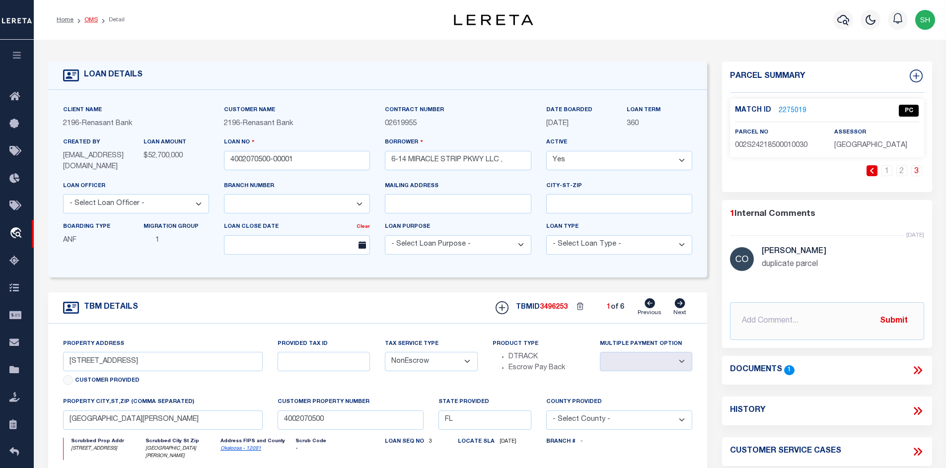
click at [87, 20] on link "OMS" at bounding box center [90, 20] width 13 height 6
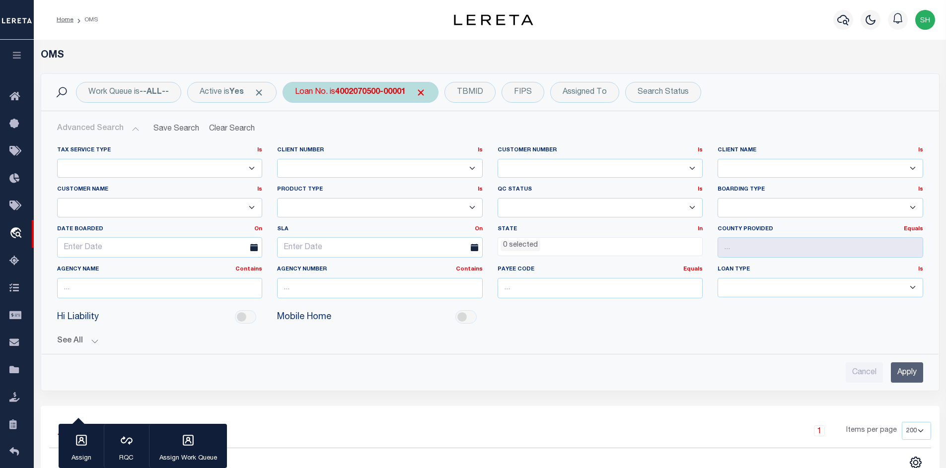
click at [342, 93] on b "4002070500-00001" at bounding box center [370, 92] width 70 height 8
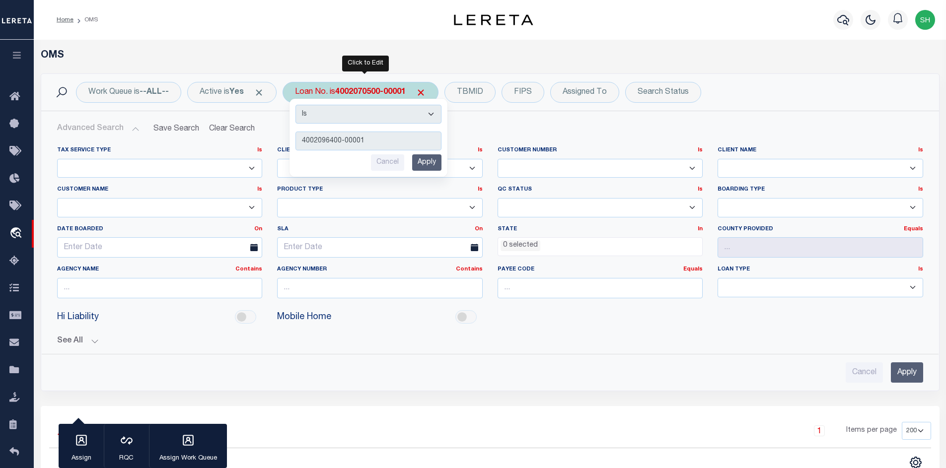
click at [439, 167] on input "Apply" at bounding box center [426, 162] width 29 height 16
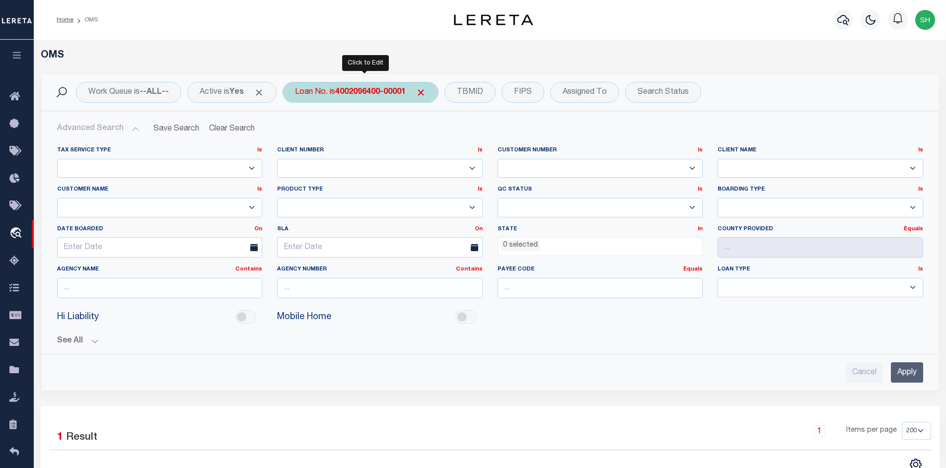
click at [348, 100] on div "Loan No. is 4002096400-00001" at bounding box center [360, 92] width 156 height 21
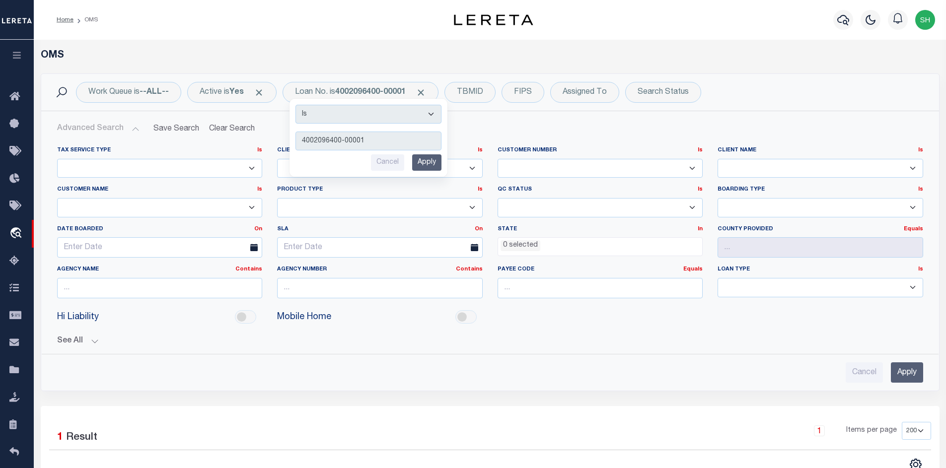
click at [521, 107] on div "Work Queue is --ALL-- Active is Yes Loan No. is 4002096400-00001 Is Contains 40…" at bounding box center [490, 92] width 898 height 37
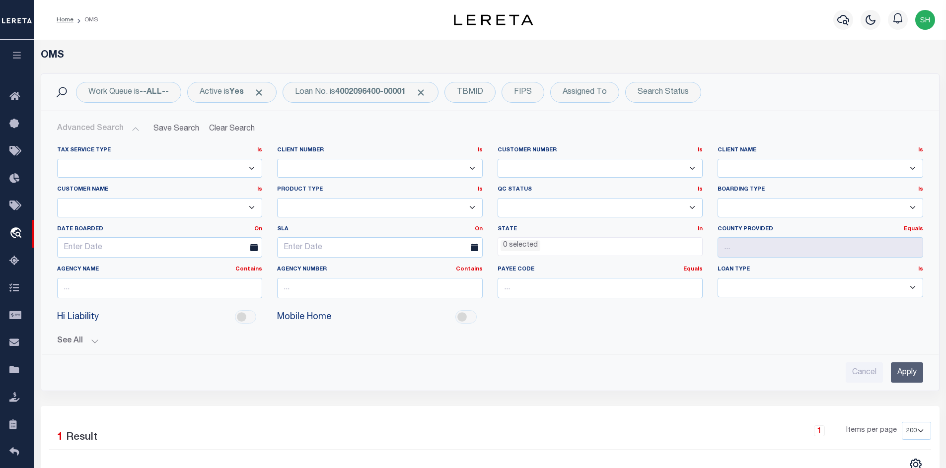
click at [458, 130] on h2 "Advanced Search Save Search Clear Search tblSearchTopScreen_dynamictable_____De…" at bounding box center [490, 128] width 882 height 19
click at [222, 130] on button "Clear Search" at bounding box center [232, 128] width 54 height 19
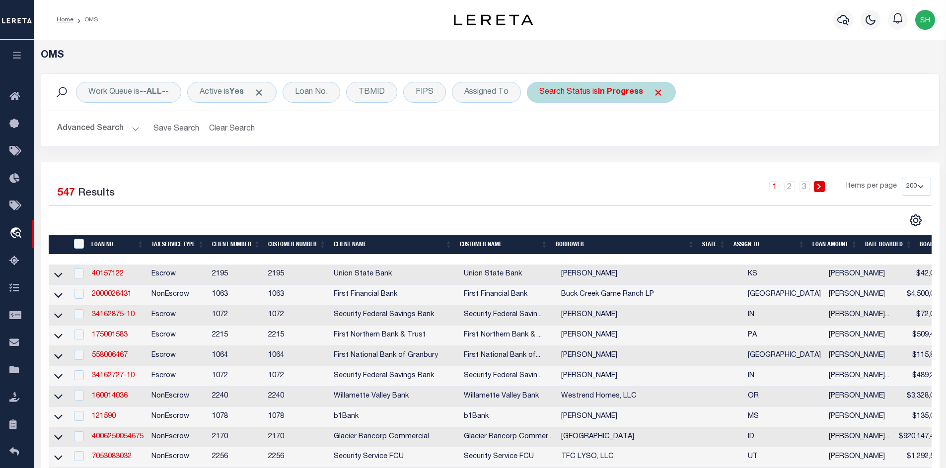
click at [657, 90] on span "Click to Remove" at bounding box center [658, 92] width 10 height 10
click at [323, 95] on div "Loan No." at bounding box center [311, 92] width 58 height 21
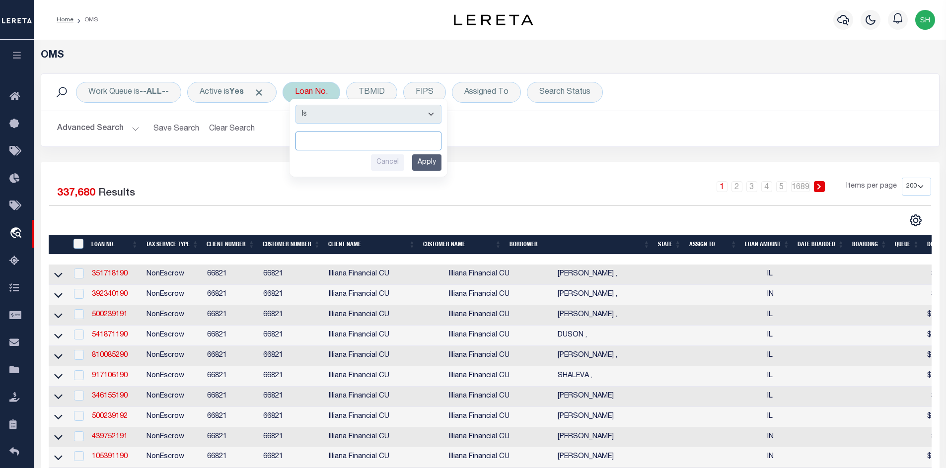
drag, startPoint x: 315, startPoint y: 141, endPoint x: 310, endPoint y: 143, distance: 5.1
click at [310, 143] on input "text" at bounding box center [368, 141] width 146 height 19
paste input "4002096400-00001"
click at [426, 165] on input "Apply" at bounding box center [426, 162] width 29 height 16
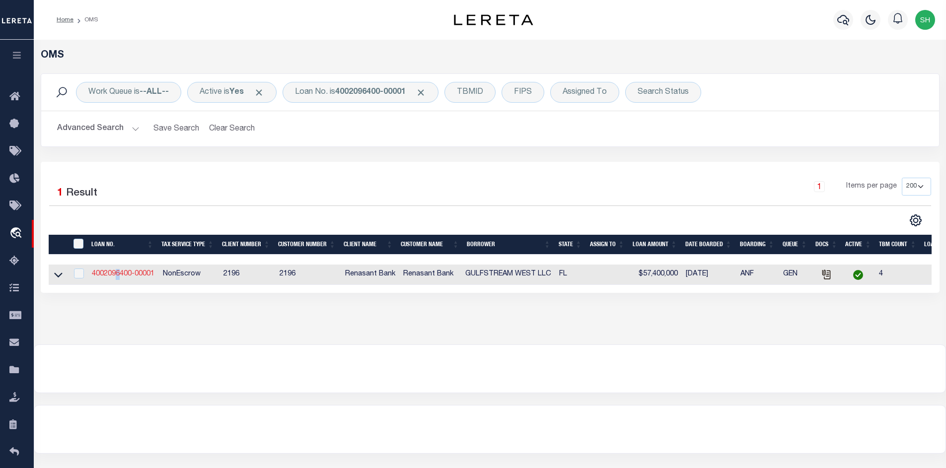
click at [119, 279] on td "4002096400-00001" at bounding box center [123, 275] width 71 height 20
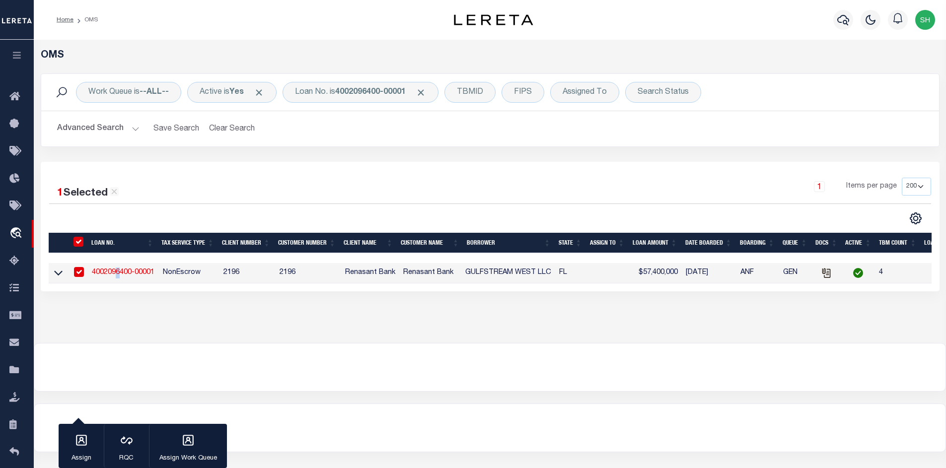
click at [120, 276] on link "4002096400-00001" at bounding box center [123, 272] width 63 height 7
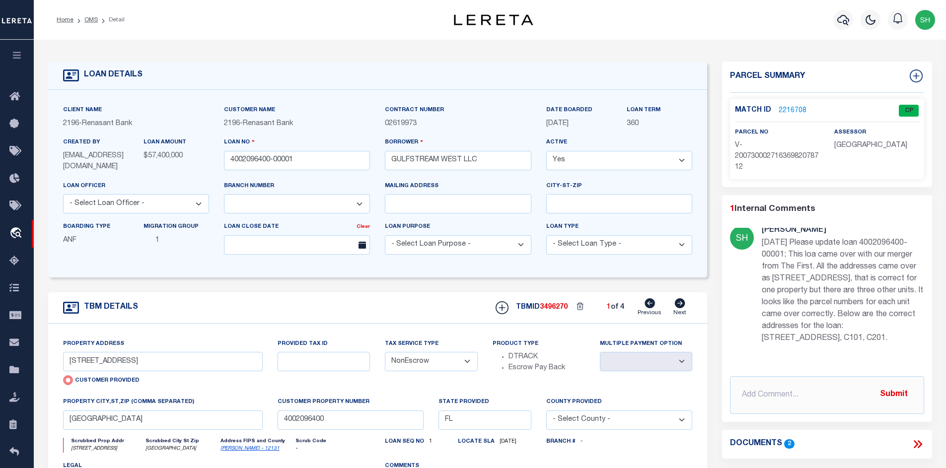
scroll to position [28, 0]
click at [679, 302] on icon at bounding box center [680, 303] width 10 height 10
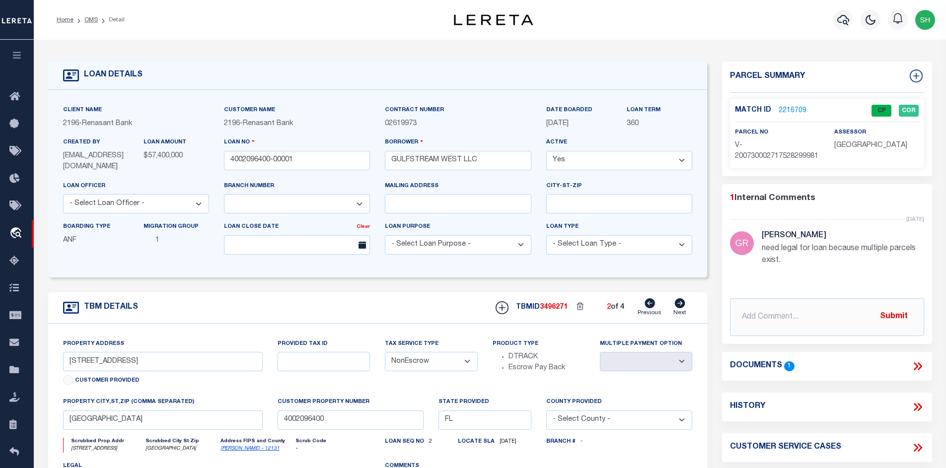
click at [676, 302] on icon at bounding box center [680, 303] width 10 height 10
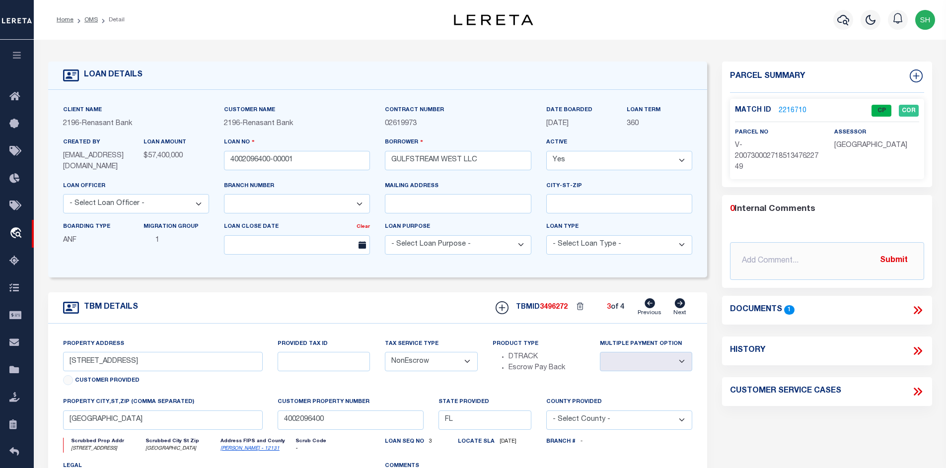
click at [679, 304] on icon at bounding box center [680, 303] width 10 height 10
click at [654, 303] on icon at bounding box center [649, 303] width 10 height 10
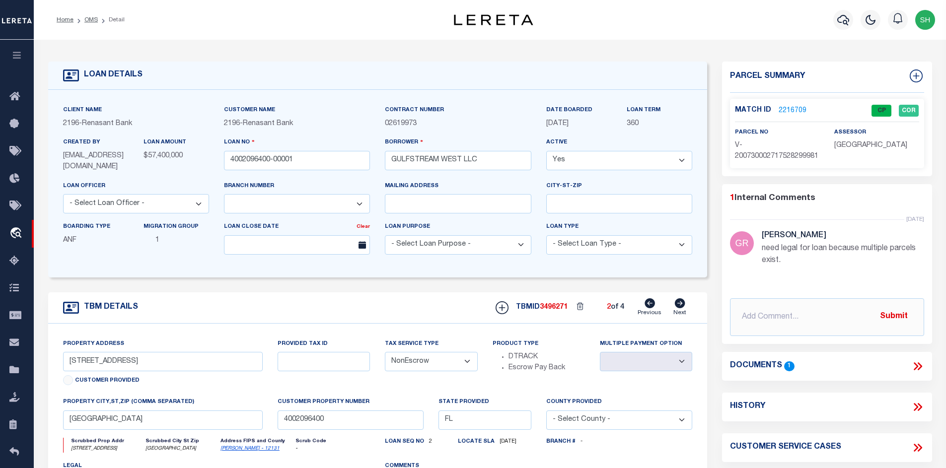
click at [783, 109] on link "2216709" at bounding box center [792, 111] width 28 height 10
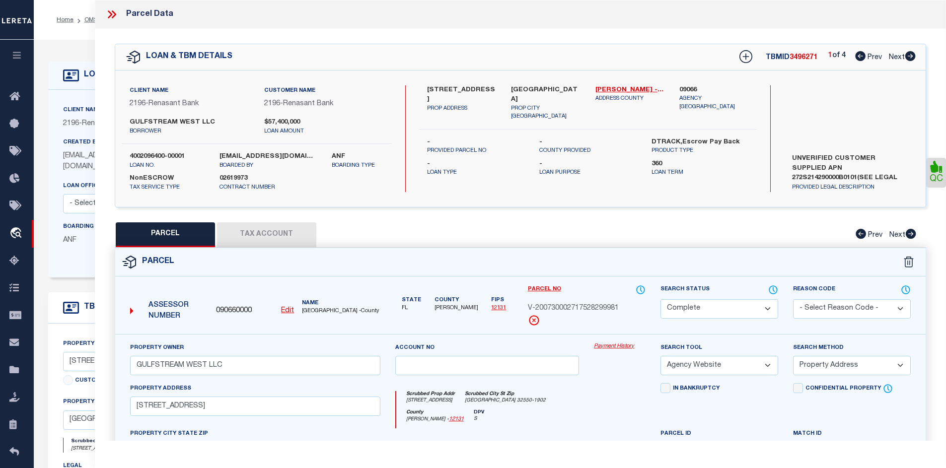
click at [914, 58] on icon at bounding box center [910, 56] width 10 height 10
click at [856, 52] on icon at bounding box center [860, 56] width 10 height 10
click at [908, 59] on icon at bounding box center [910, 56] width 10 height 10
click at [909, 59] on icon at bounding box center [910, 56] width 10 height 10
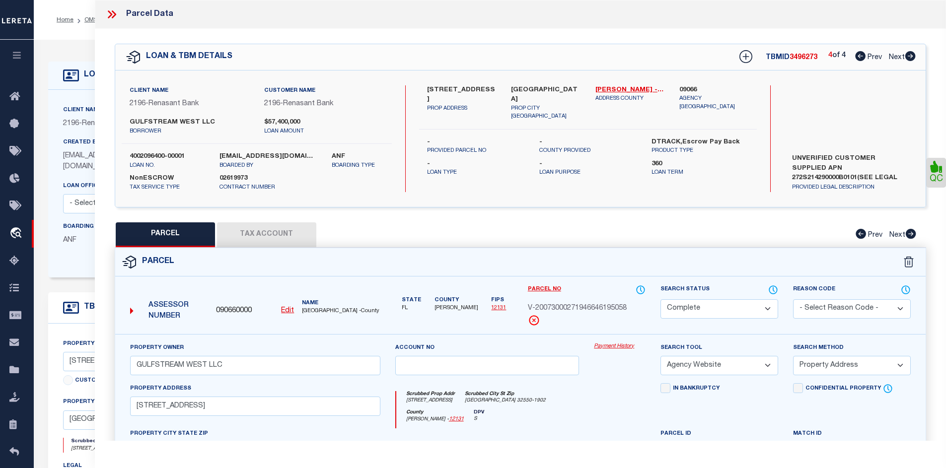
click at [857, 56] on icon at bounding box center [860, 56] width 10 height 10
click at [111, 17] on icon at bounding box center [111, 14] width 13 height 13
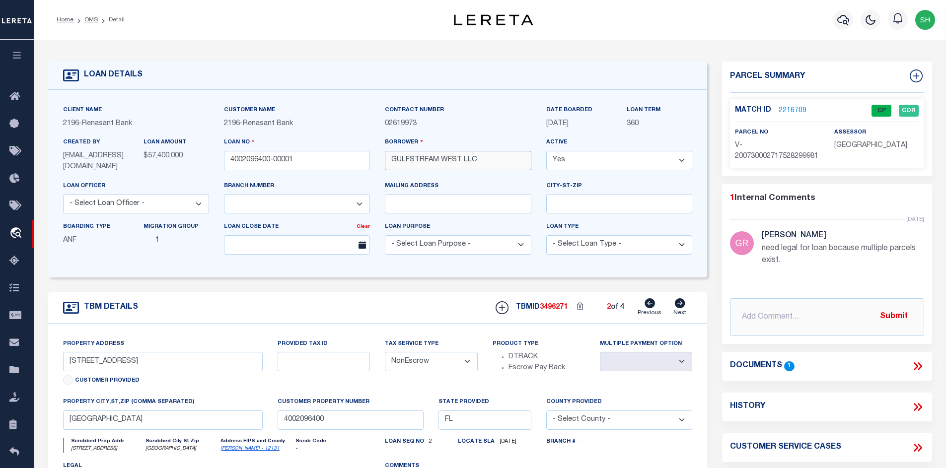
drag, startPoint x: 479, startPoint y: 161, endPoint x: 382, endPoint y: 161, distance: 97.3
click at [382, 161] on div "Borrower GULFSTREAM WEST LLC" at bounding box center [457, 158] width 161 height 43
click at [652, 307] on icon at bounding box center [649, 303] width 10 height 10
click at [784, 106] on link "2216709" at bounding box center [792, 111] width 28 height 10
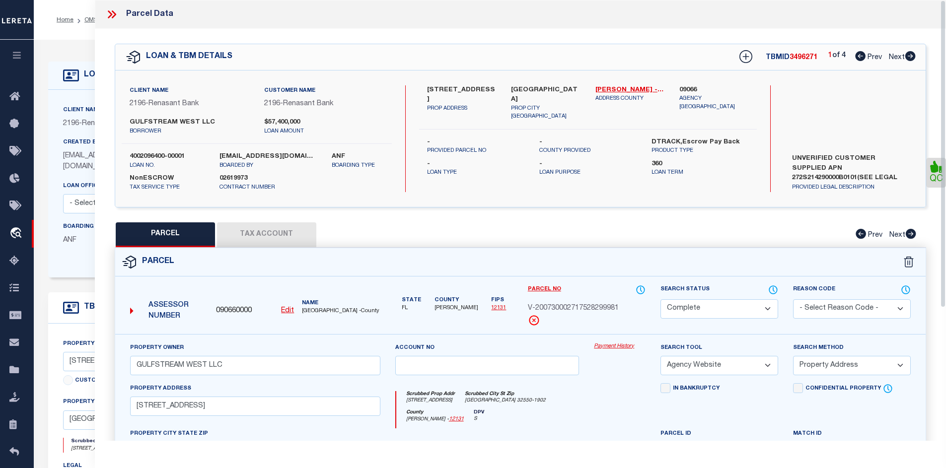
click at [262, 239] on button "Tax Account" at bounding box center [266, 234] width 99 height 25
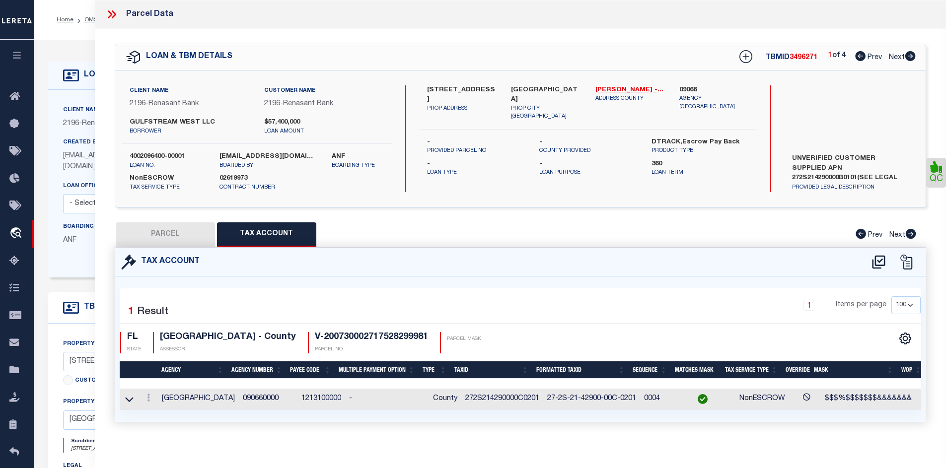
scroll to position [99, 0]
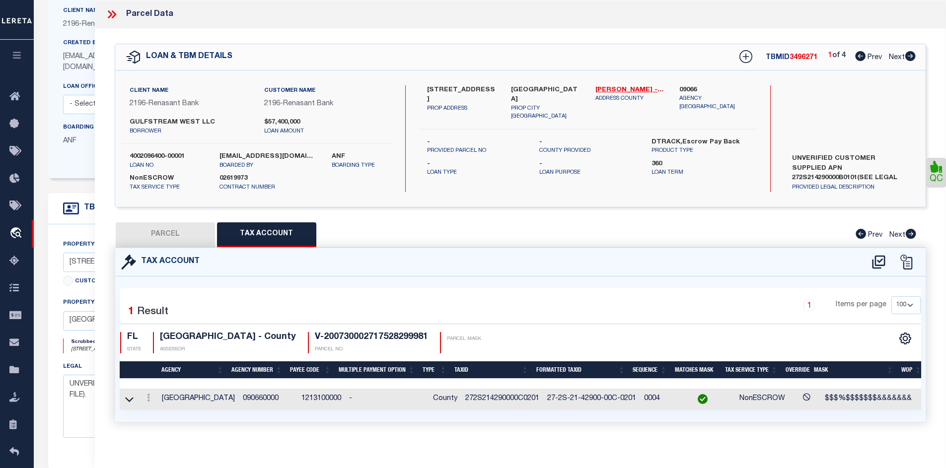
click at [176, 237] on button "PARCEL" at bounding box center [165, 234] width 99 height 25
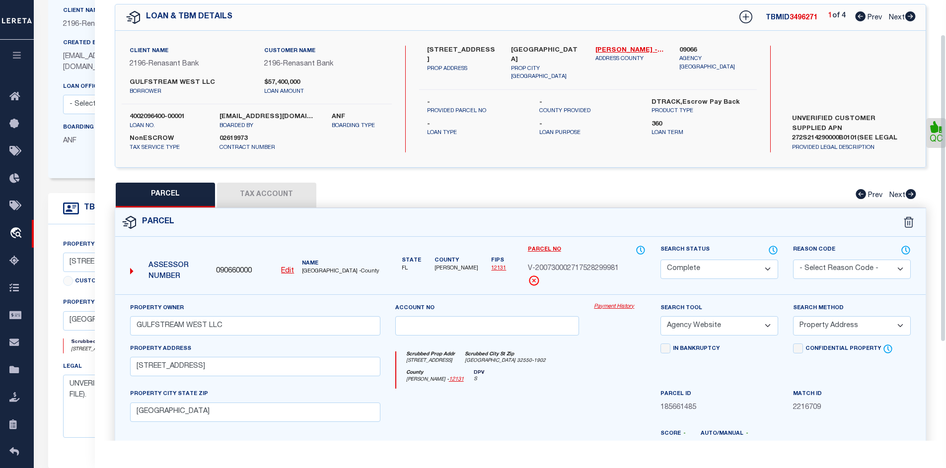
scroll to position [50, 0]
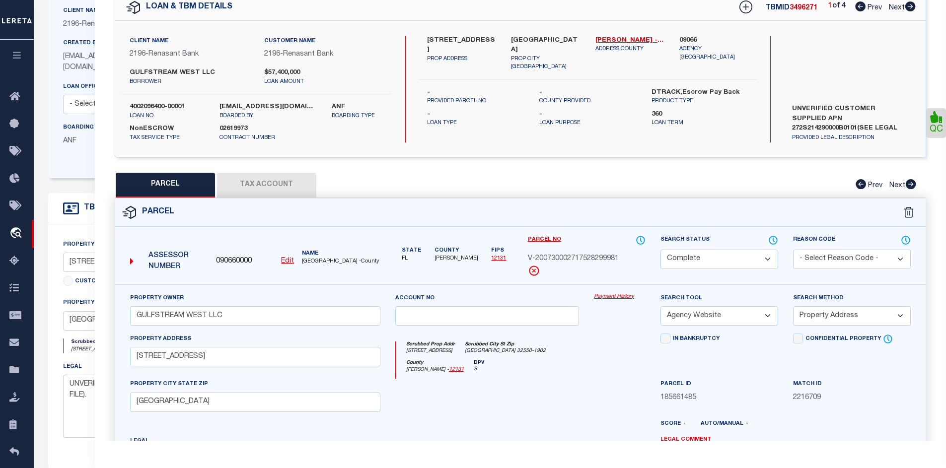
click at [241, 174] on button "Tax Account" at bounding box center [266, 185] width 99 height 25
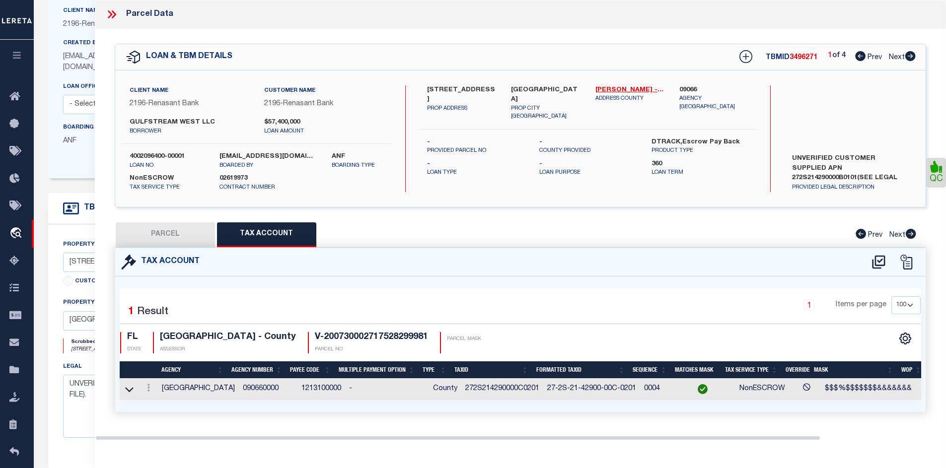
scroll to position [0, 0]
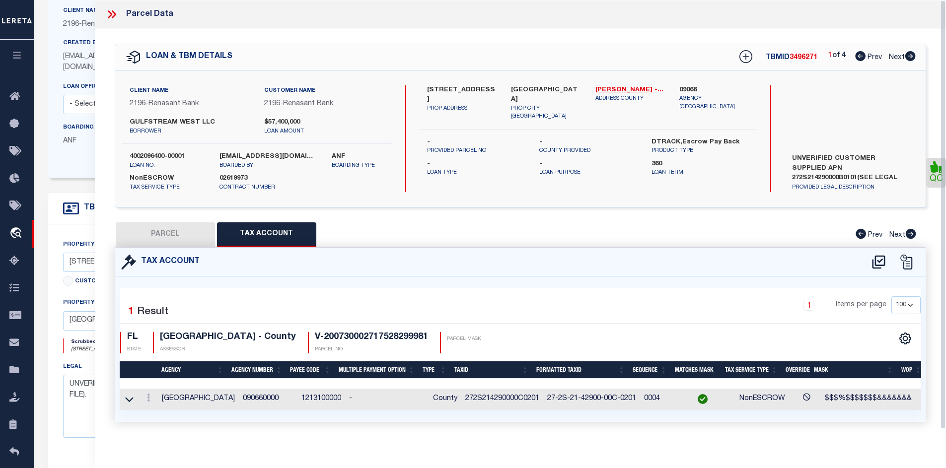
drag, startPoint x: 177, startPoint y: 232, endPoint x: 210, endPoint y: 273, distance: 53.0
click at [177, 232] on button "PARCEL" at bounding box center [165, 234] width 99 height 25
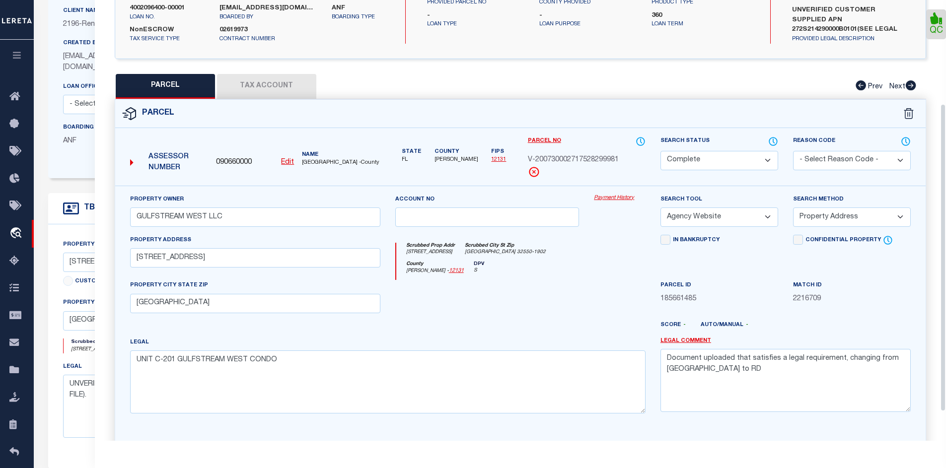
scroll to position [149, 0]
drag, startPoint x: 259, startPoint y: 258, endPoint x: 225, endPoint y: 259, distance: 34.3
click at [225, 259] on input "10065 US HIGHWAY 98 W B101" at bounding box center [255, 257] width 250 height 19
paste input "C2"
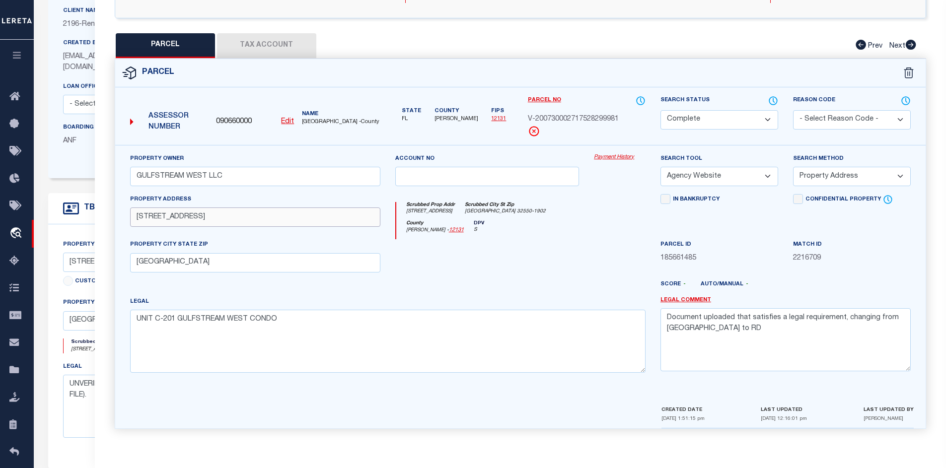
scroll to position [248, 0]
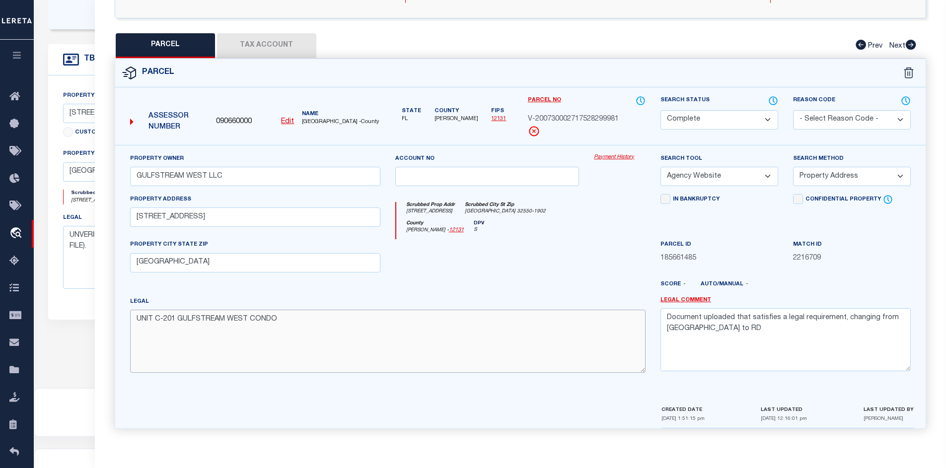
click at [426, 327] on textarea "UNIT C-201 GULFSTREAM WEST CONDO" at bounding box center [387, 341] width 515 height 63
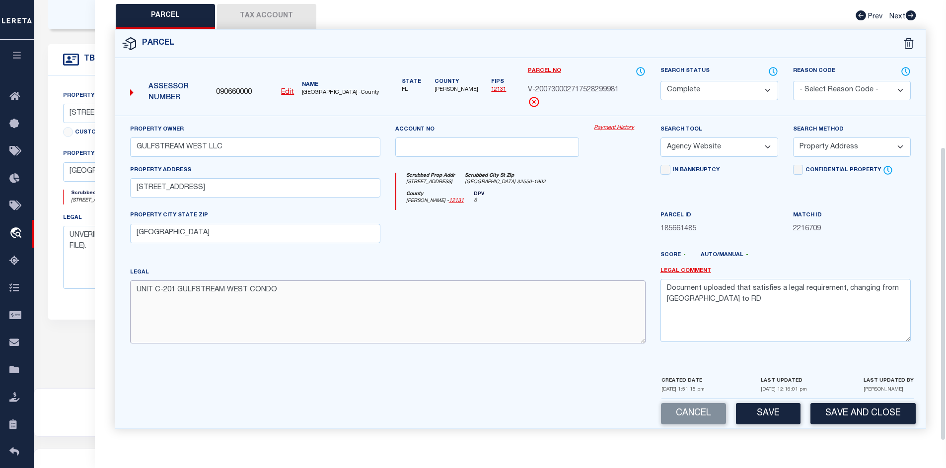
scroll to position [219, 0]
click at [762, 420] on button "Save" at bounding box center [768, 413] width 65 height 21
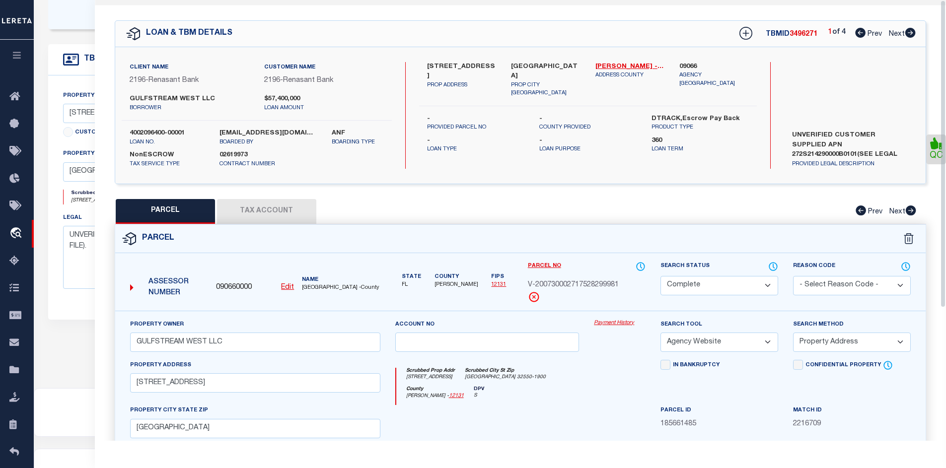
scroll to position [0, 0]
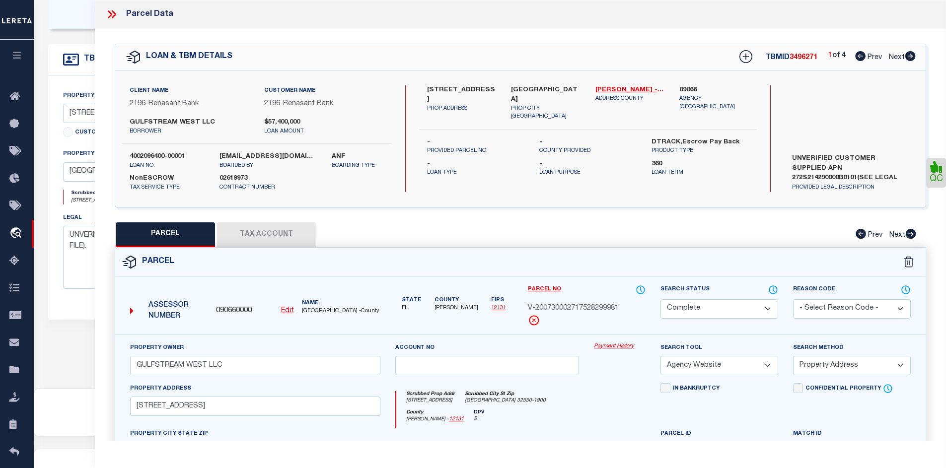
click at [913, 59] on icon at bounding box center [910, 56] width 10 height 10
click at [263, 238] on button "Tax Account" at bounding box center [266, 234] width 99 height 25
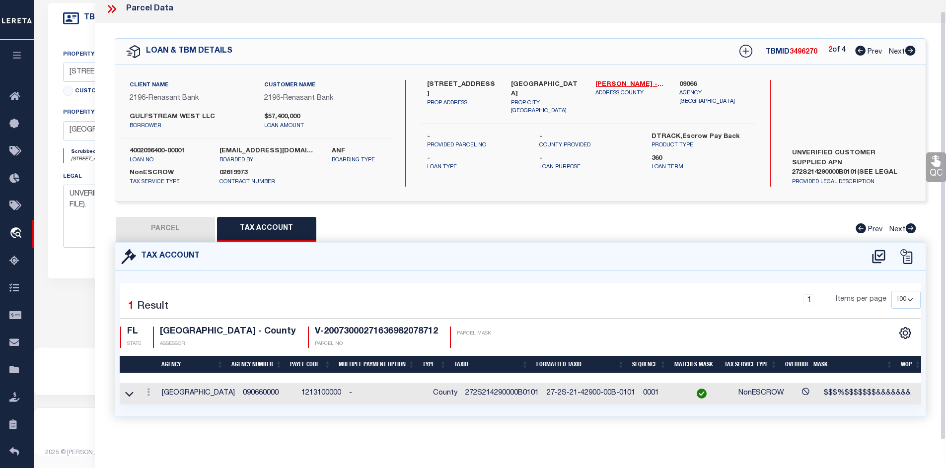
scroll to position [11, 0]
drag, startPoint x: 182, startPoint y: 224, endPoint x: 215, endPoint y: 247, distance: 39.7
click at [182, 225] on button "PARCEL" at bounding box center [165, 229] width 99 height 25
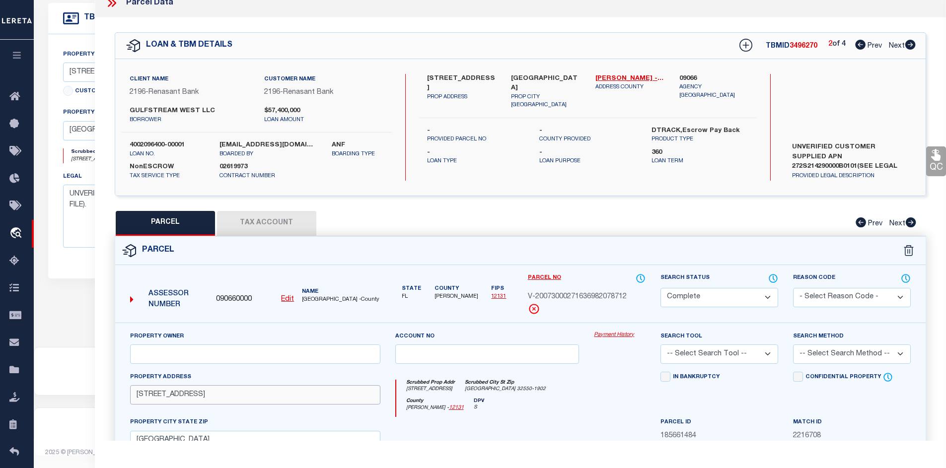
drag, startPoint x: 248, startPoint y: 395, endPoint x: 219, endPoint y: 397, distance: 28.8
click at [219, 397] on input "10065 US HIGHWAY 98 W B101" at bounding box center [255, 394] width 250 height 19
click at [227, 397] on input "10065 US HIGHWAY 98 W B101" at bounding box center [255, 394] width 250 height 19
drag, startPoint x: 248, startPoint y: 395, endPoint x: 224, endPoint y: 396, distance: 23.4
click at [224, 396] on input "10065 US HIGHWAY 98 W B101" at bounding box center [255, 394] width 250 height 19
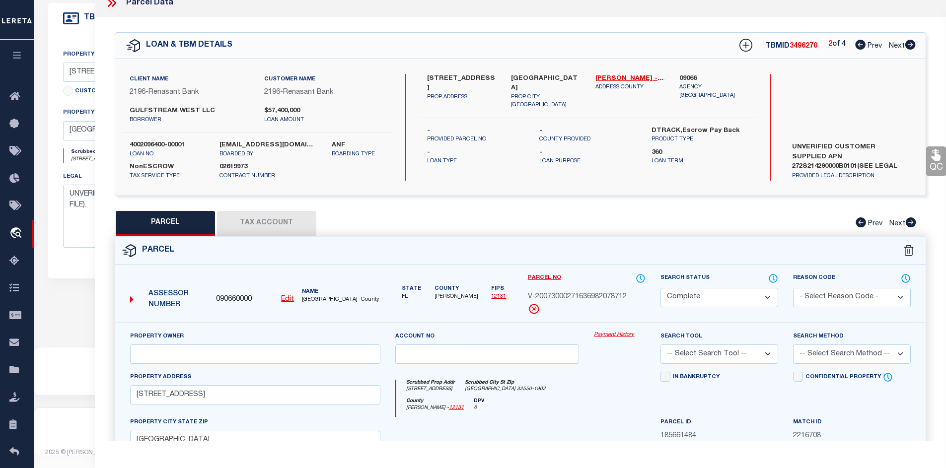
click at [586, 413] on div "County Walton - 12131 DPV S" at bounding box center [520, 407] width 249 height 19
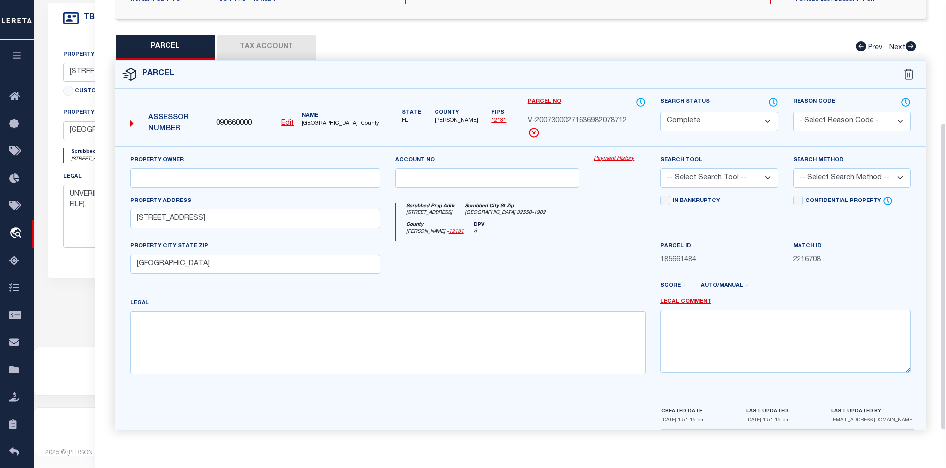
scroll to position [190, 0]
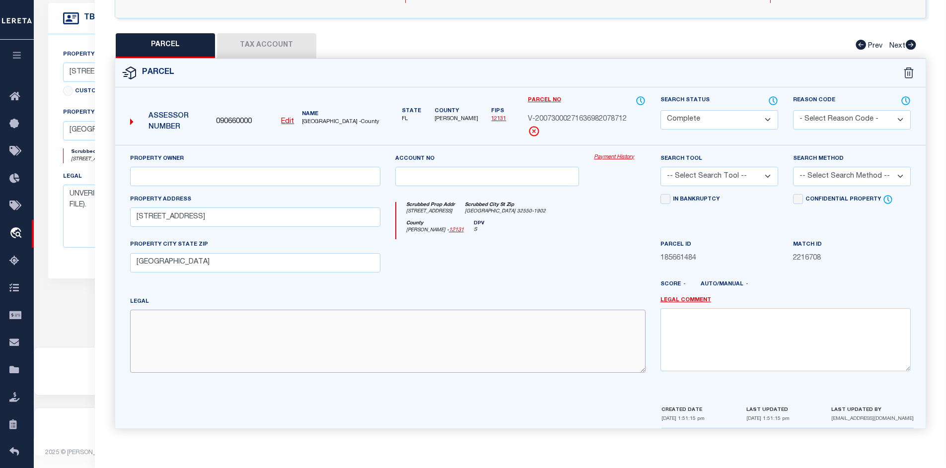
click at [548, 315] on textarea at bounding box center [387, 341] width 515 height 63
click at [511, 271] on div at bounding box center [487, 259] width 199 height 41
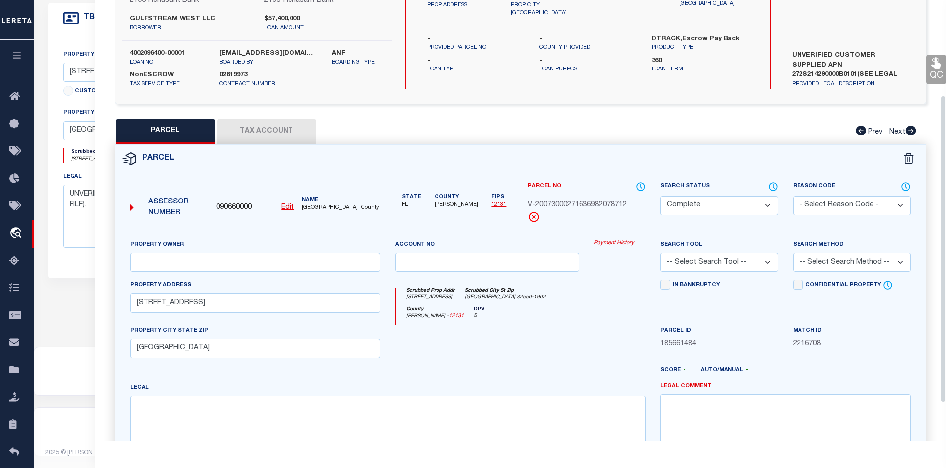
scroll to position [41, 0]
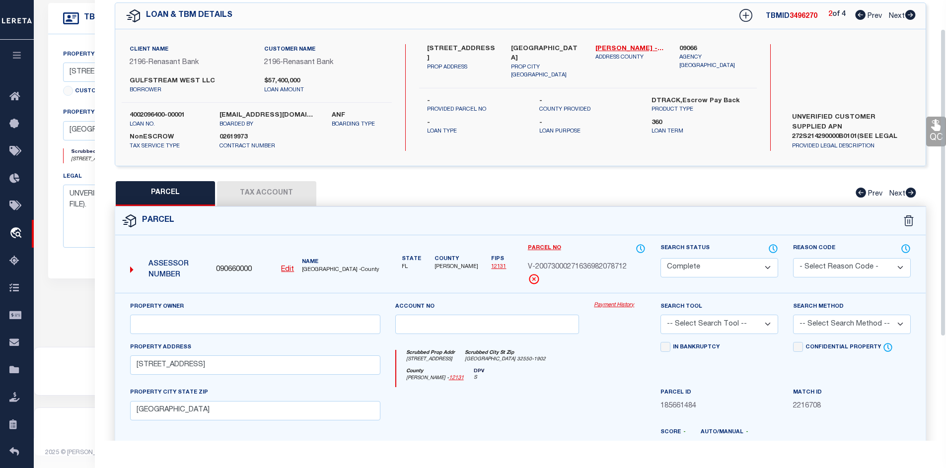
click at [579, 228] on div "Parcel" at bounding box center [520, 221] width 811 height 28
click at [580, 229] on div "Parcel" at bounding box center [520, 221] width 811 height 28
click at [374, 248] on div "Assessor Number 090660000 Edit Name WALTON COUNTY -County" at bounding box center [255, 266] width 258 height 38
click at [283, 196] on button "Tax Account" at bounding box center [266, 193] width 99 height 25
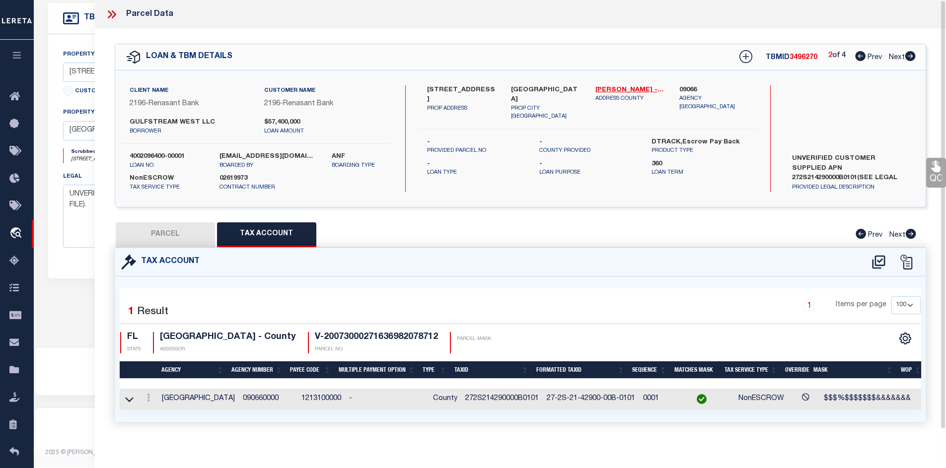
scroll to position [11, 0]
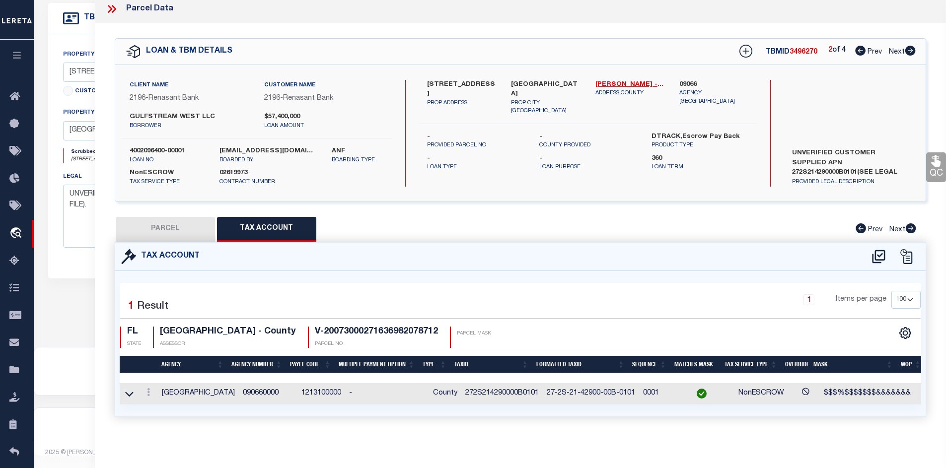
click at [156, 225] on button "PARCEL" at bounding box center [165, 229] width 99 height 25
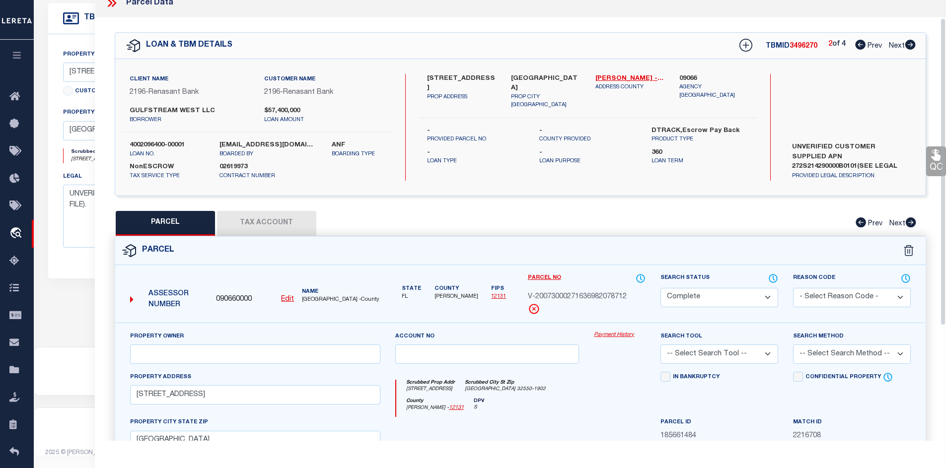
scroll to position [61, 0]
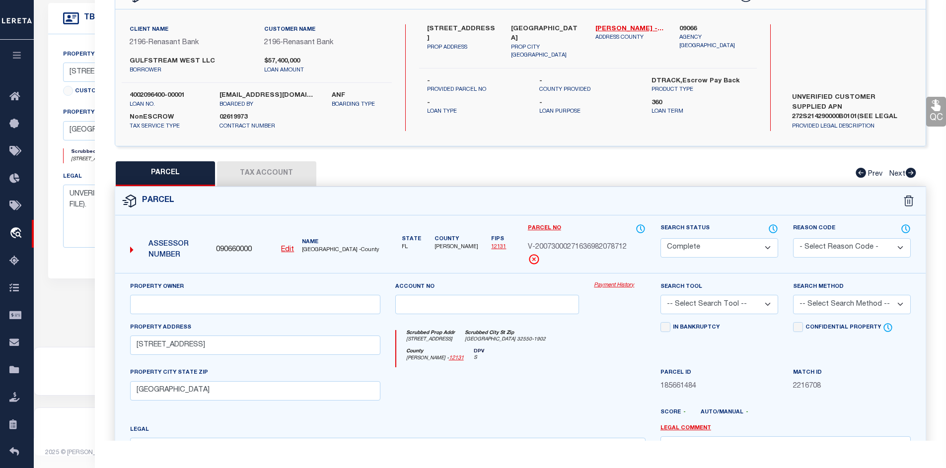
click at [591, 394] on div at bounding box center [619, 387] width 67 height 41
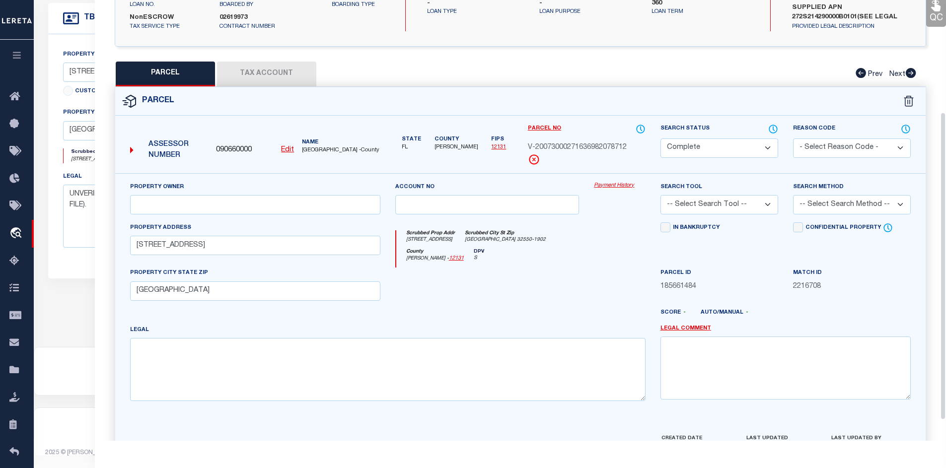
scroll to position [190, 0]
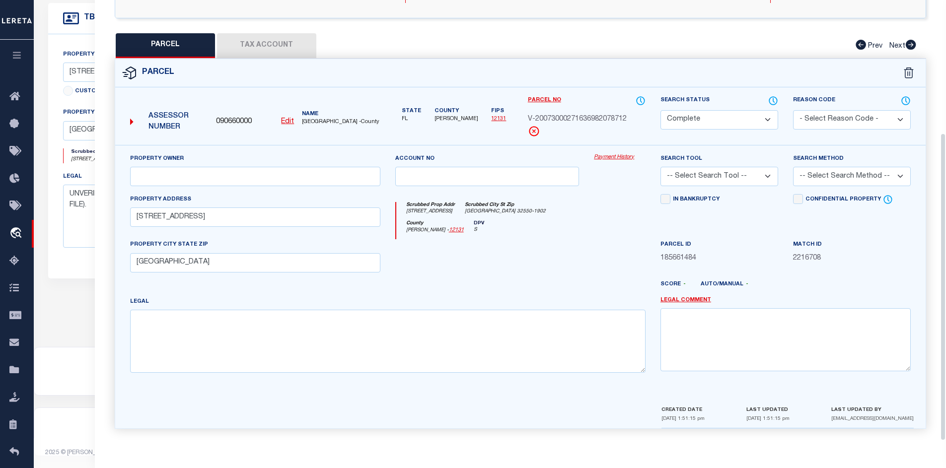
click at [599, 384] on div "Property Owner Account no Payment History Search Tool -- Select Search Tool -- …" at bounding box center [520, 275] width 811 height 260
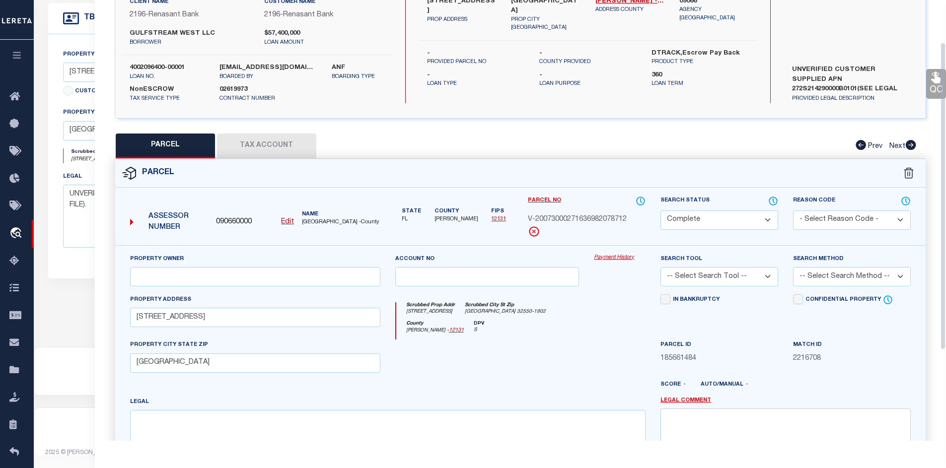
scroll to position [41, 0]
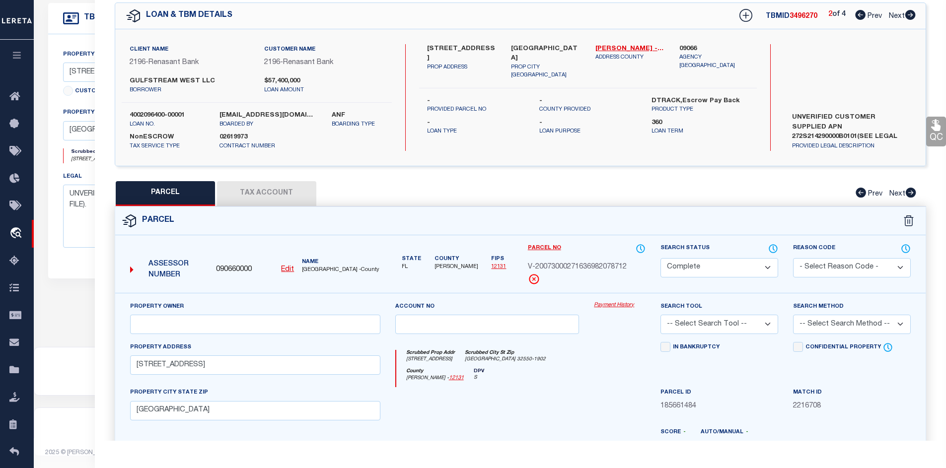
click at [907, 11] on icon at bounding box center [909, 15] width 11 height 10
click at [852, 15] on div "3 of 4 Prev Next" at bounding box center [871, 15] width 87 height 13
click at [857, 16] on icon at bounding box center [860, 15] width 10 height 10
click at [912, 15] on icon at bounding box center [909, 15] width 11 height 10
click at [294, 190] on button "Tax Account" at bounding box center [266, 193] width 99 height 25
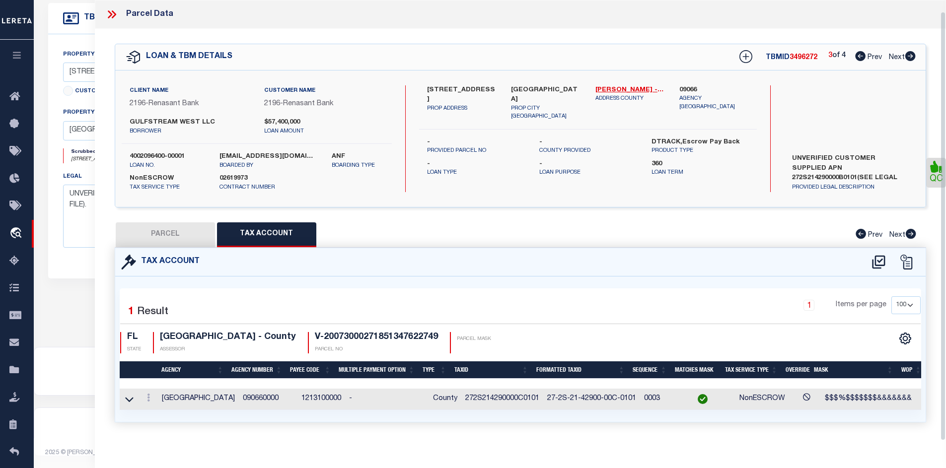
scroll to position [11, 0]
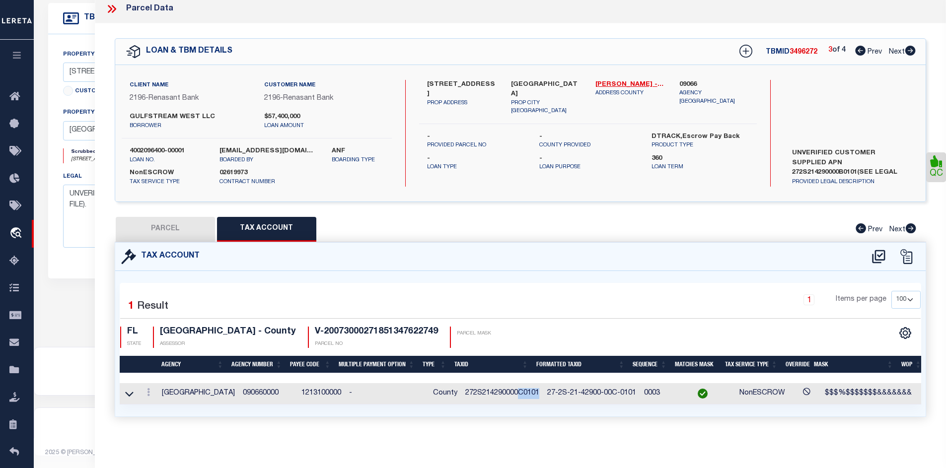
drag, startPoint x: 529, startPoint y: 387, endPoint x: 506, endPoint y: 387, distance: 22.8
click at [506, 387] on td "272S214290000C0101" at bounding box center [502, 393] width 82 height 21
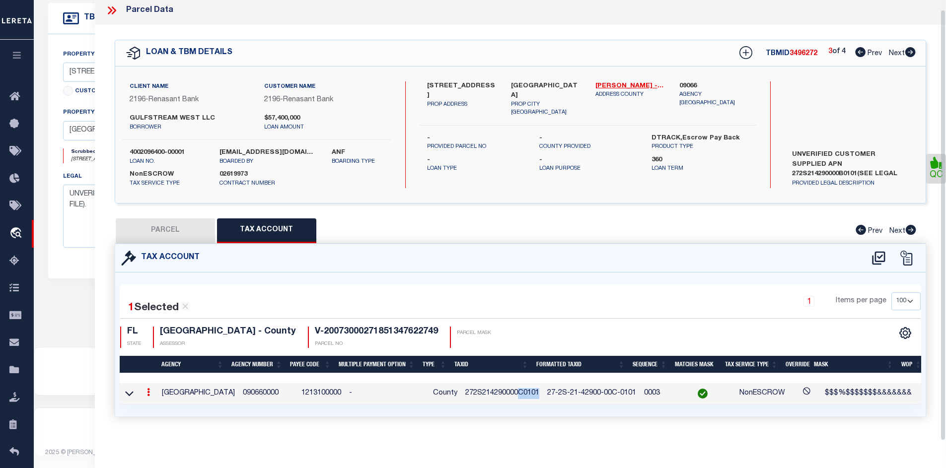
scroll to position [9, 0]
copy td "C0101"
click at [169, 224] on button "PARCEL" at bounding box center [165, 230] width 99 height 25
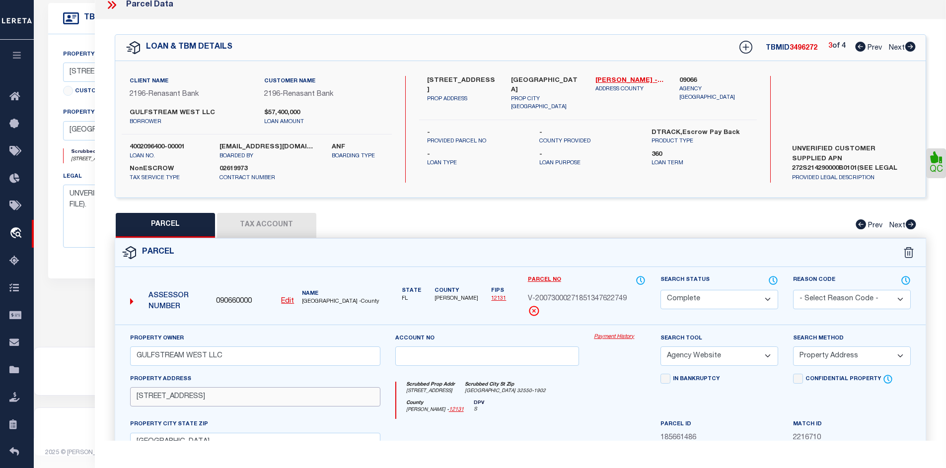
drag, startPoint x: 240, startPoint y: 398, endPoint x: 225, endPoint y: 399, distance: 15.4
click at [225, 399] on input "10065 US HIGHWAY 98 W B101" at bounding box center [255, 396] width 250 height 19
paste input "C0"
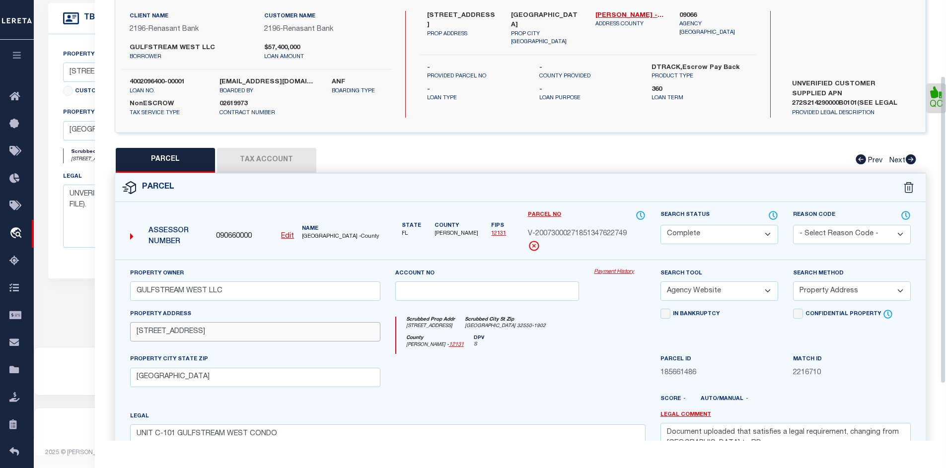
scroll to position [109, 0]
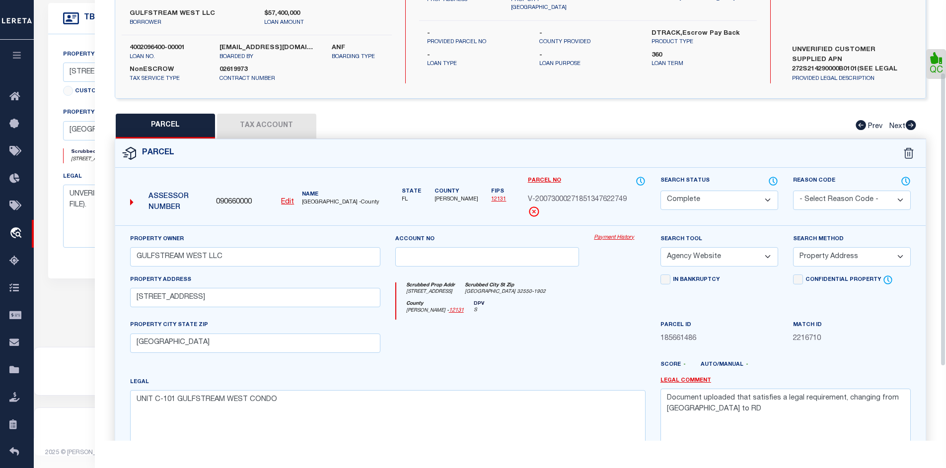
click at [485, 350] on div at bounding box center [487, 340] width 199 height 41
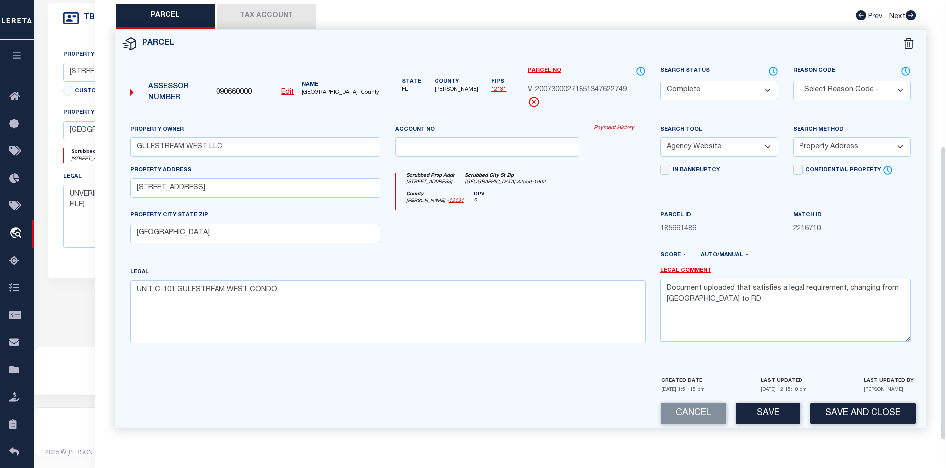
scroll to position [219, 0]
click at [764, 410] on button "Save" at bounding box center [768, 413] width 65 height 21
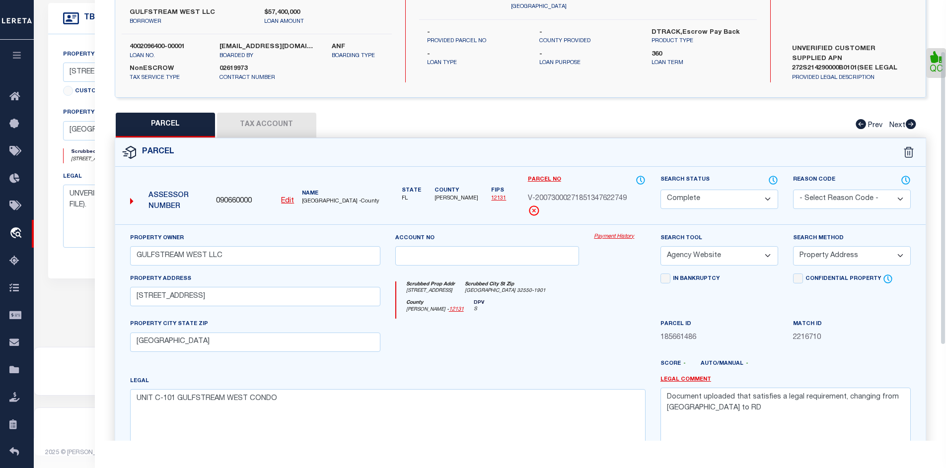
scroll to position [50, 0]
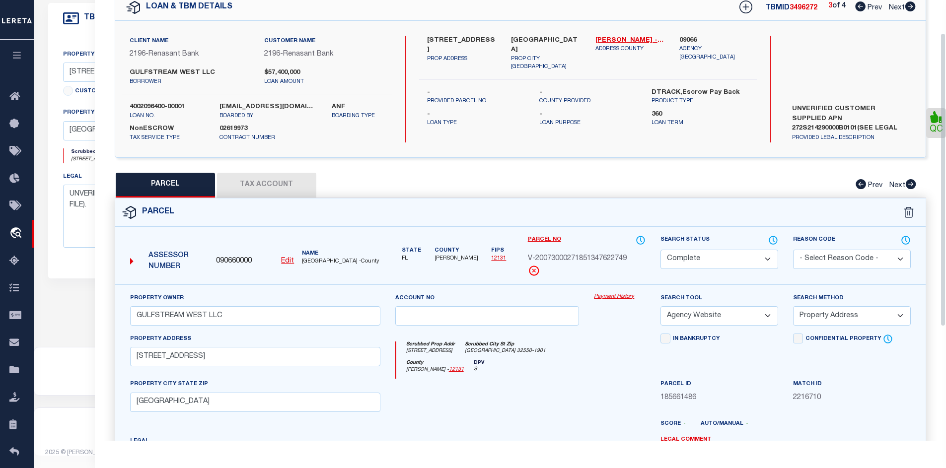
click at [909, 4] on icon at bounding box center [910, 6] width 10 height 10
click at [260, 184] on button "Tax Account" at bounding box center [266, 185] width 99 height 25
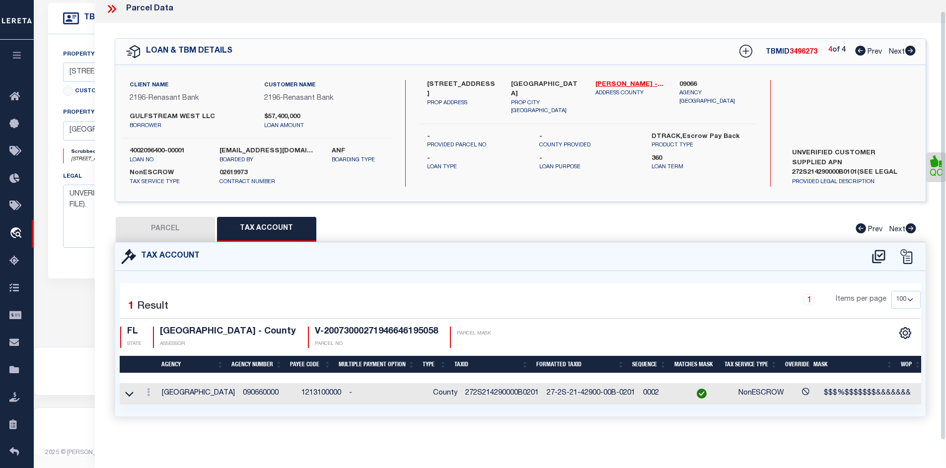
scroll to position [11, 0]
drag, startPoint x: 525, startPoint y: 387, endPoint x: 506, endPoint y: 388, distance: 18.9
click at [506, 388] on td "272S214290000B0201" at bounding box center [501, 393] width 81 height 21
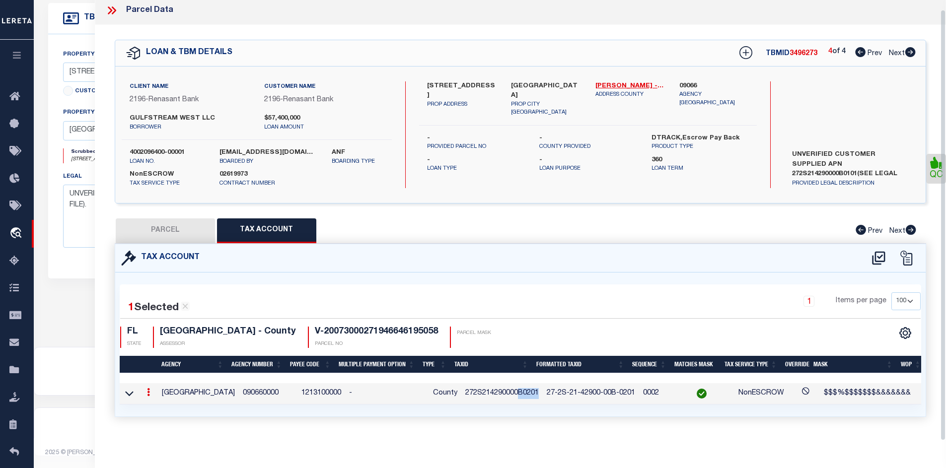
scroll to position [9, 0]
copy td "B0201"
click at [190, 227] on button "PARCEL" at bounding box center [165, 230] width 99 height 25
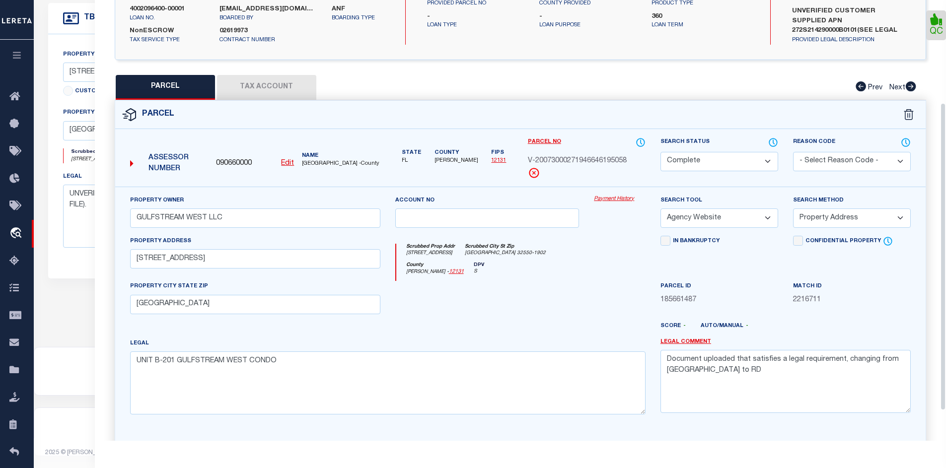
scroll to position [158, 0]
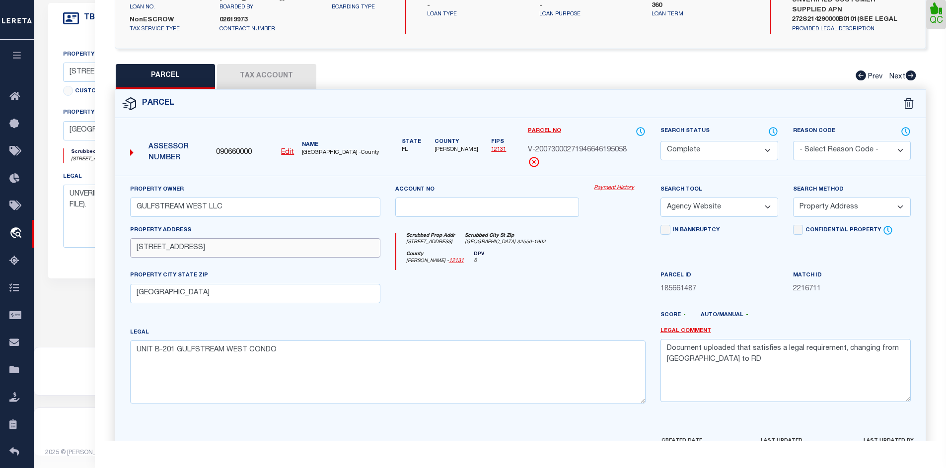
drag, startPoint x: 245, startPoint y: 249, endPoint x: 226, endPoint y: 250, distance: 18.4
click at [226, 250] on input "10065 US HIGHWAY 98 W B101" at bounding box center [255, 247] width 250 height 19
paste input "02"
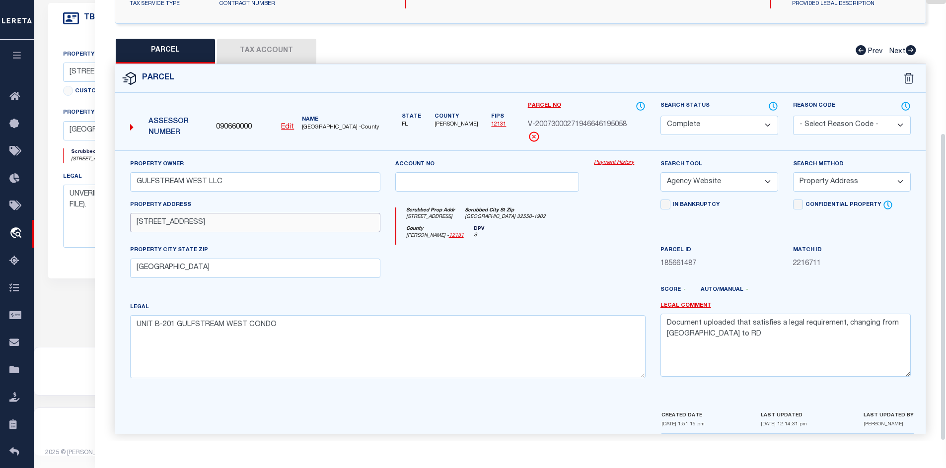
scroll to position [190, 0]
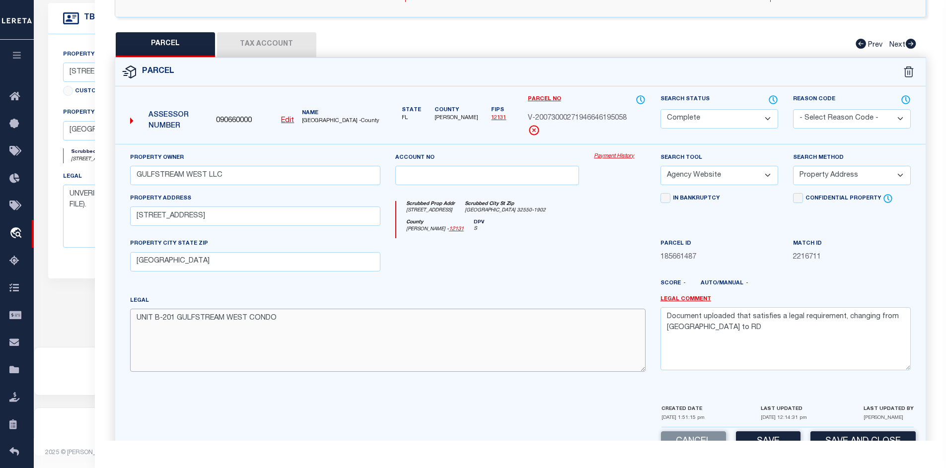
click at [467, 310] on textarea "UNIT B-201 GULFSTREAM WEST CONDO" at bounding box center [387, 340] width 515 height 63
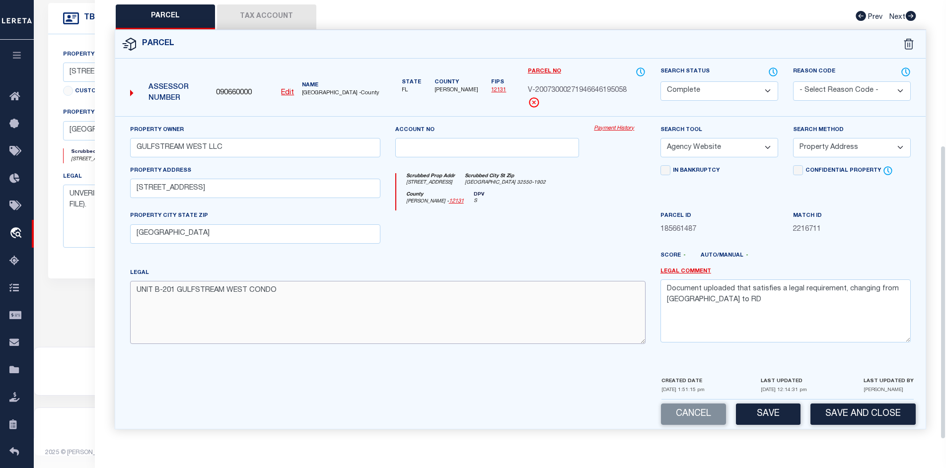
scroll to position [219, 0]
click at [778, 404] on button "Save" at bounding box center [768, 413] width 65 height 21
click at [261, 10] on button "Tax Account" at bounding box center [266, 16] width 99 height 25
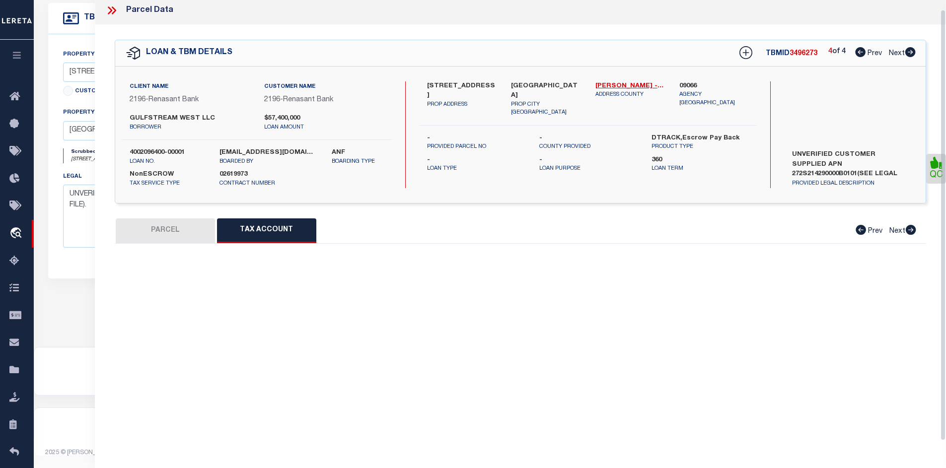
scroll to position [0, 0]
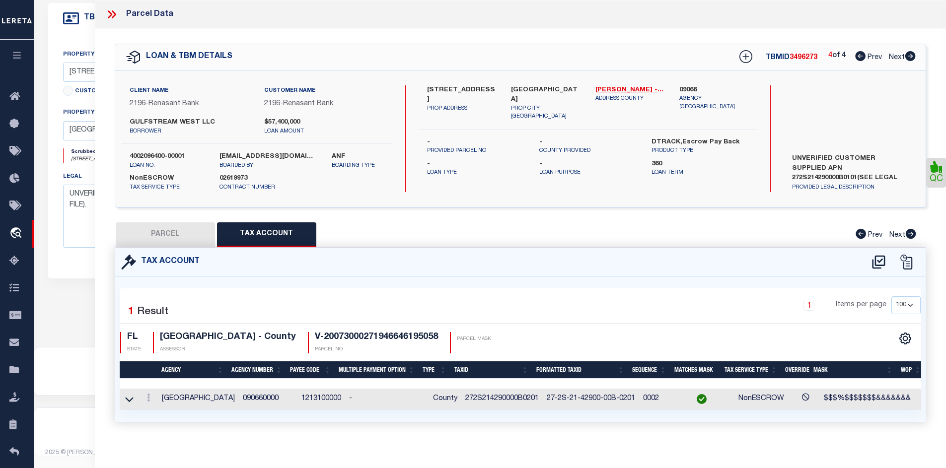
click at [170, 237] on button "PARCEL" at bounding box center [165, 234] width 99 height 25
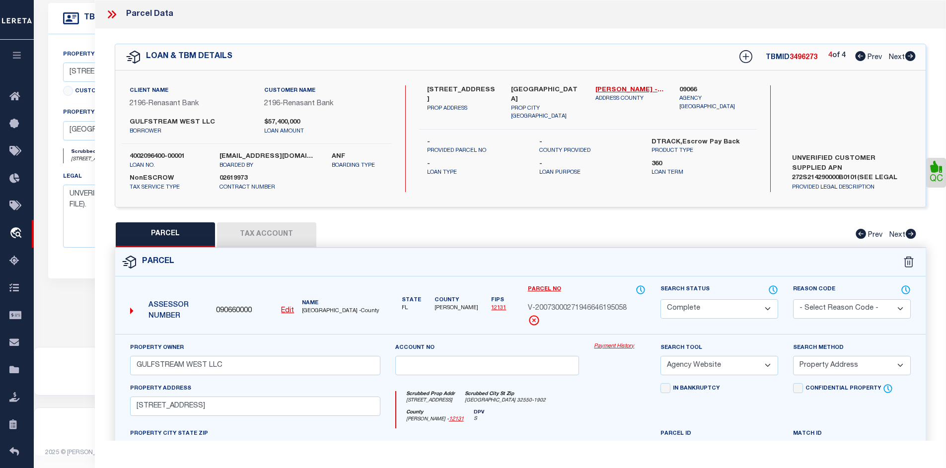
click at [117, 15] on icon at bounding box center [111, 14] width 13 height 13
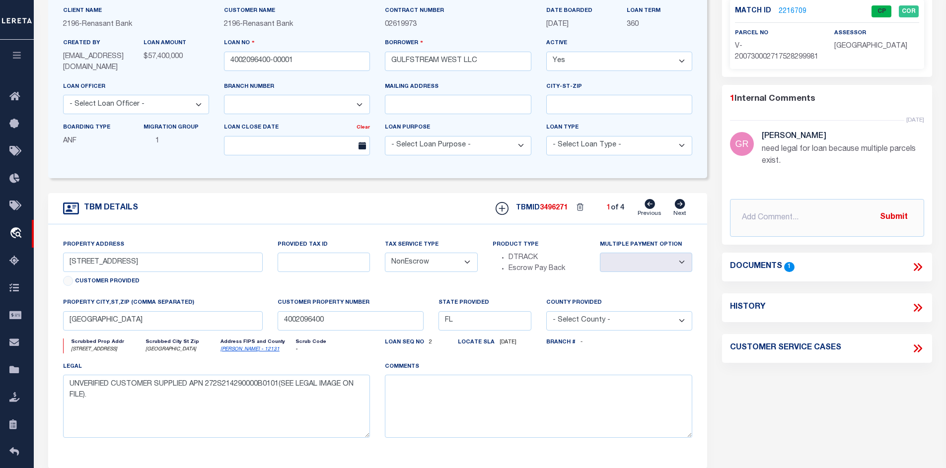
scroll to position [3, 0]
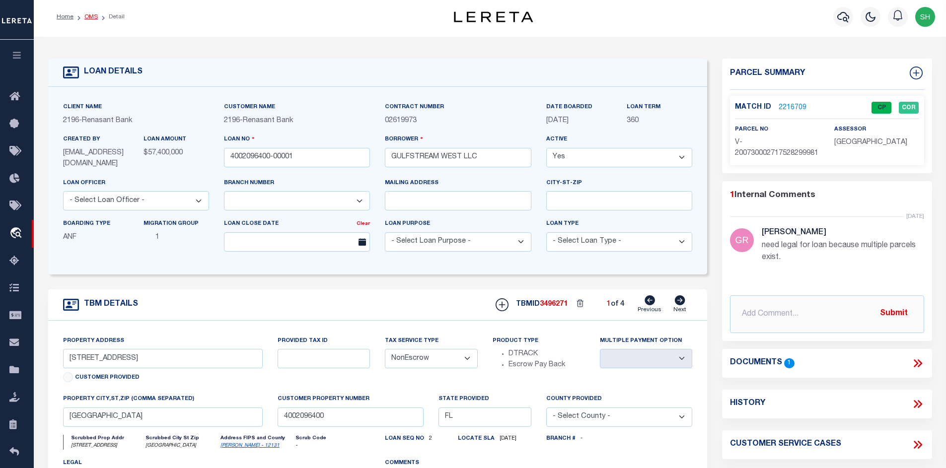
click at [94, 14] on link "OMS" at bounding box center [90, 17] width 13 height 6
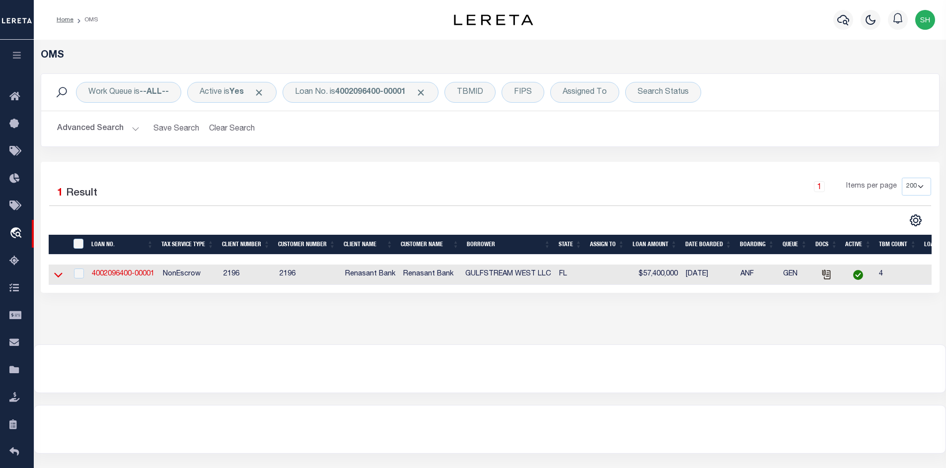
click at [57, 275] on icon at bounding box center [58, 275] width 8 height 10
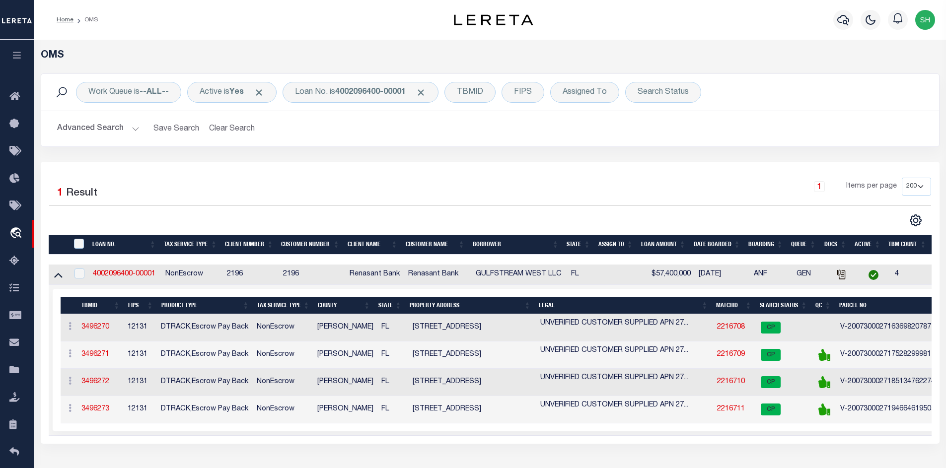
scroll to position [156, 0]
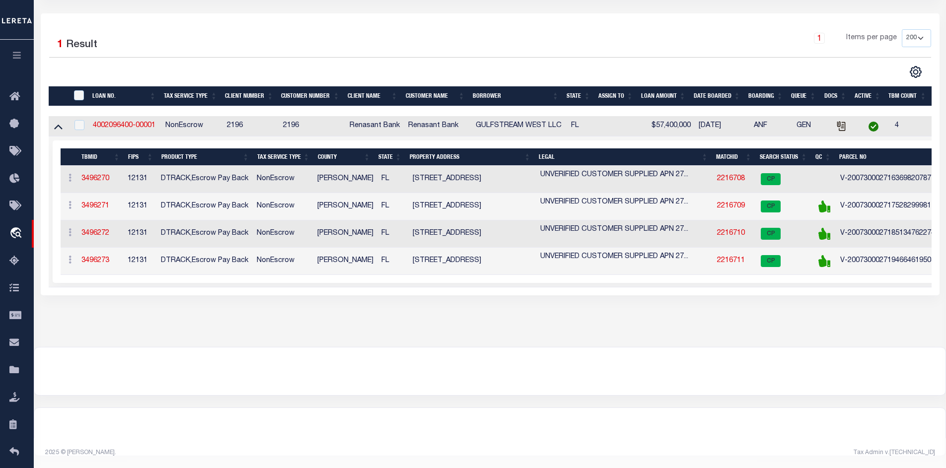
drag, startPoint x: 223, startPoint y: 279, endPoint x: 461, endPoint y: 280, distance: 238.3
click at [461, 280] on td "Selected 4 Results Items per page" at bounding box center [546, 212] width 994 height 151
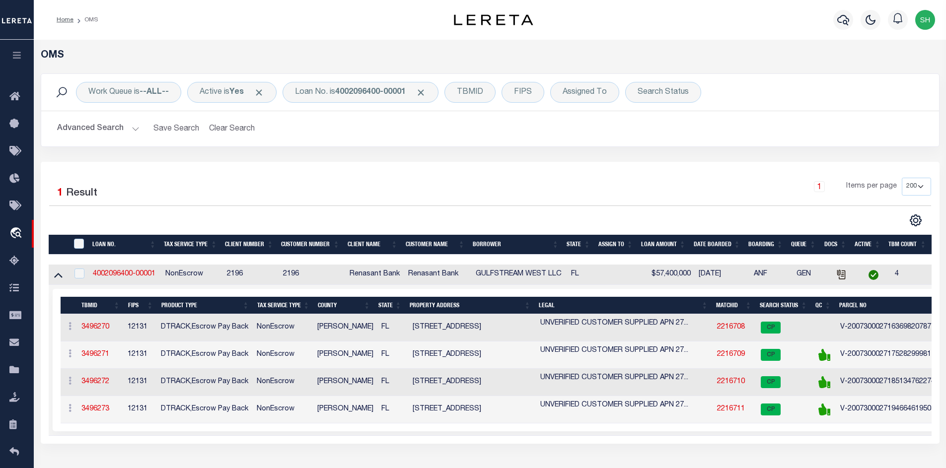
click at [133, 267] on td "4002096400-00001" at bounding box center [125, 275] width 72 height 20
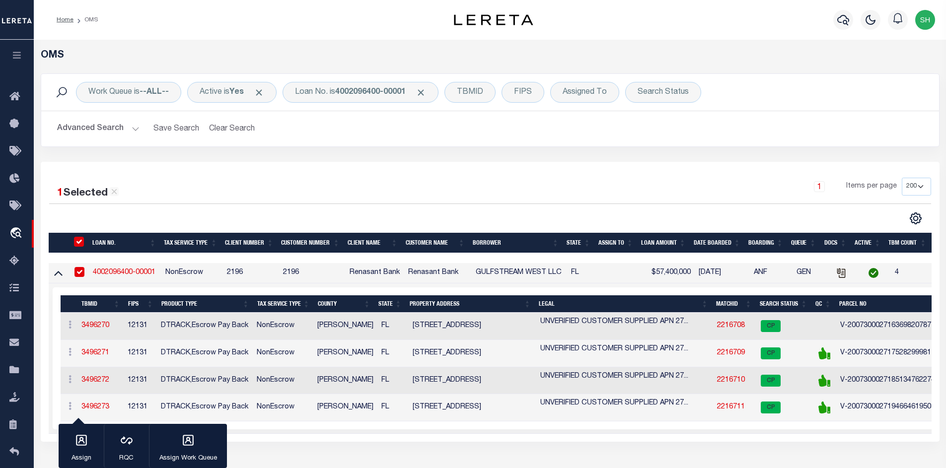
click at [137, 276] on link "4002096400-00001" at bounding box center [124, 272] width 63 height 7
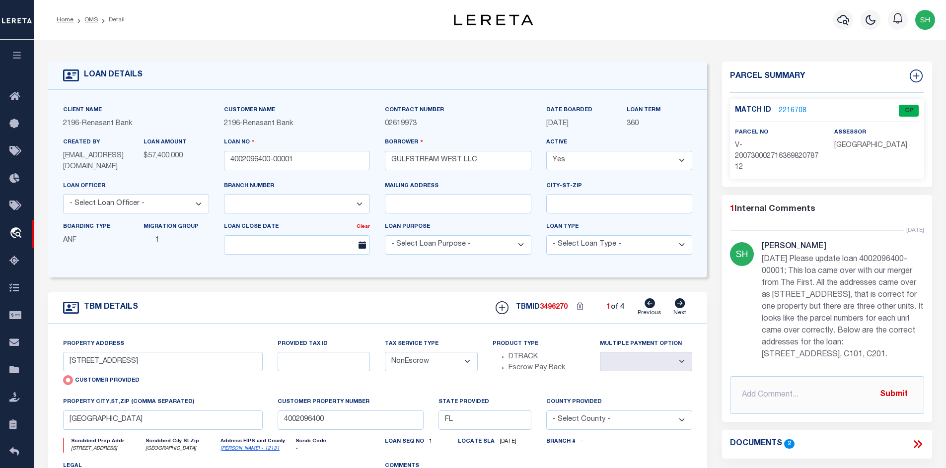
click at [678, 304] on icon at bounding box center [680, 303] width 10 height 10
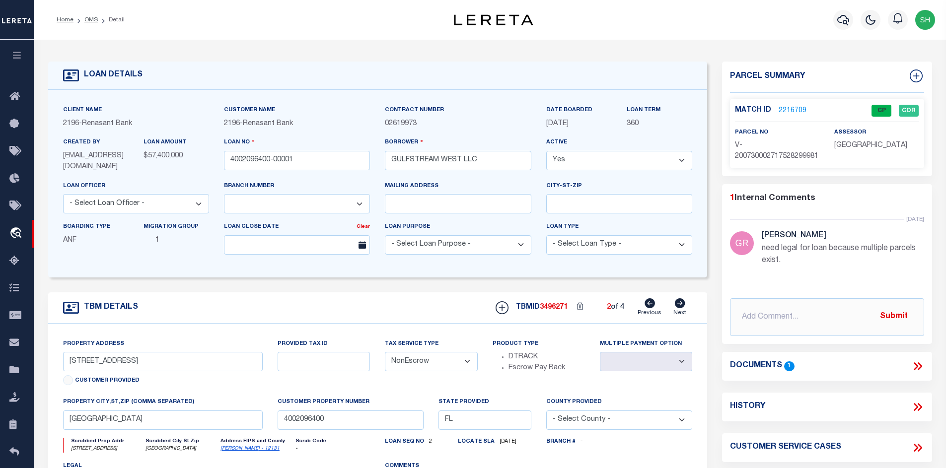
click at [787, 110] on link "2216709" at bounding box center [792, 111] width 28 height 10
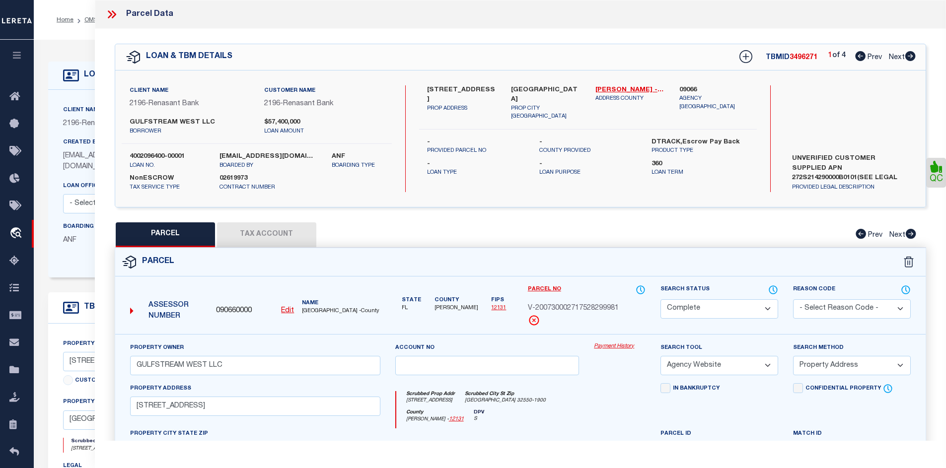
click at [908, 54] on icon at bounding box center [910, 56] width 10 height 10
click at [115, 15] on icon at bounding box center [111, 14] width 13 height 13
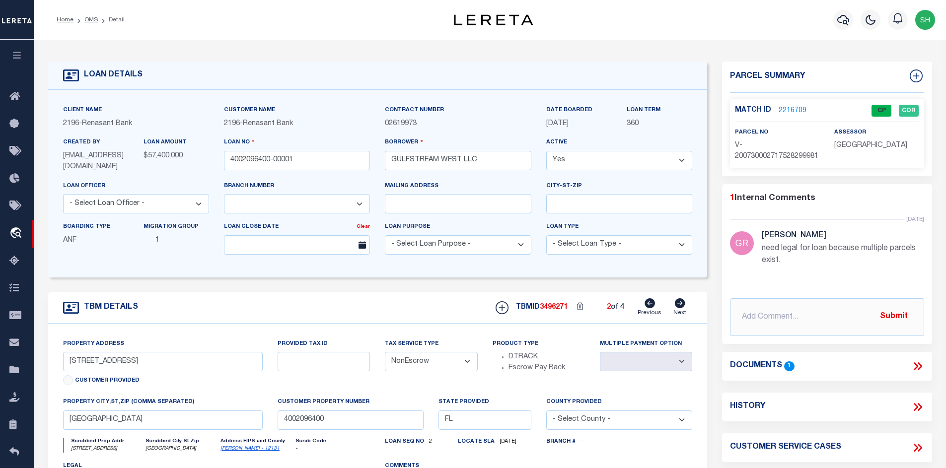
click at [100, 20] on li "Detail" at bounding box center [111, 19] width 27 height 9
click at [91, 21] on link "OMS" at bounding box center [90, 20] width 13 height 6
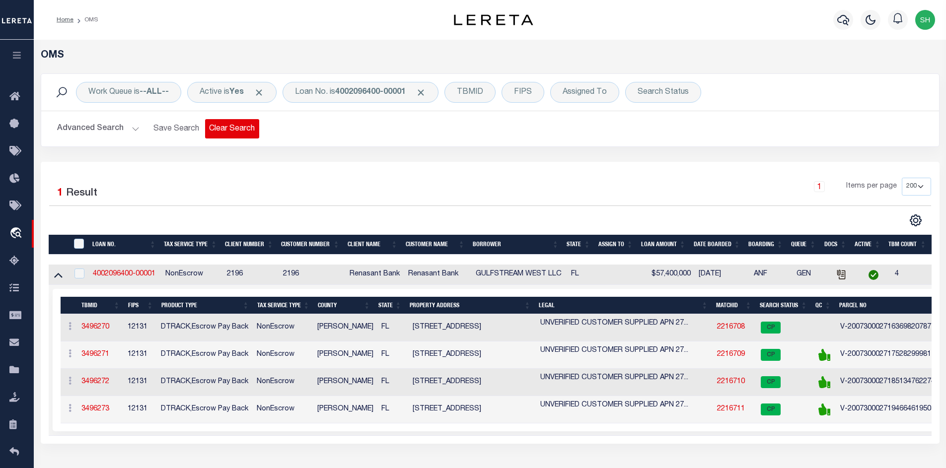
click at [242, 129] on button "Clear Search" at bounding box center [232, 128] width 54 height 19
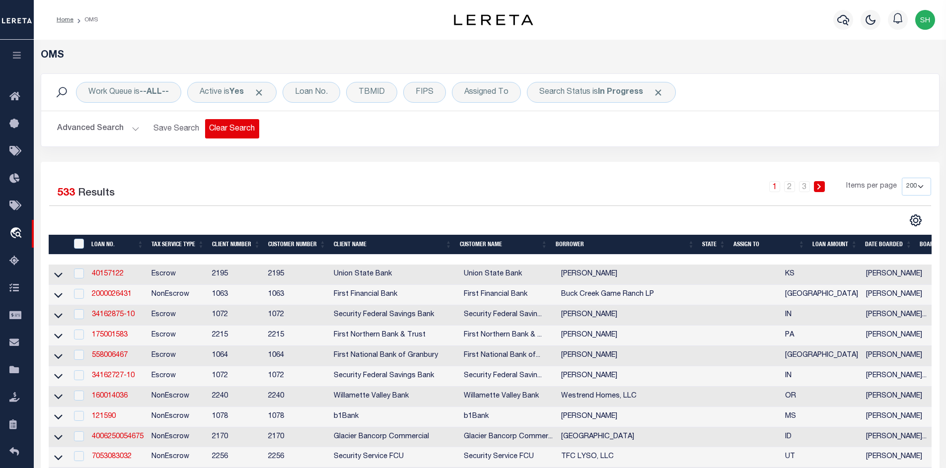
click at [242, 128] on button "Clear Search" at bounding box center [232, 128] width 54 height 19
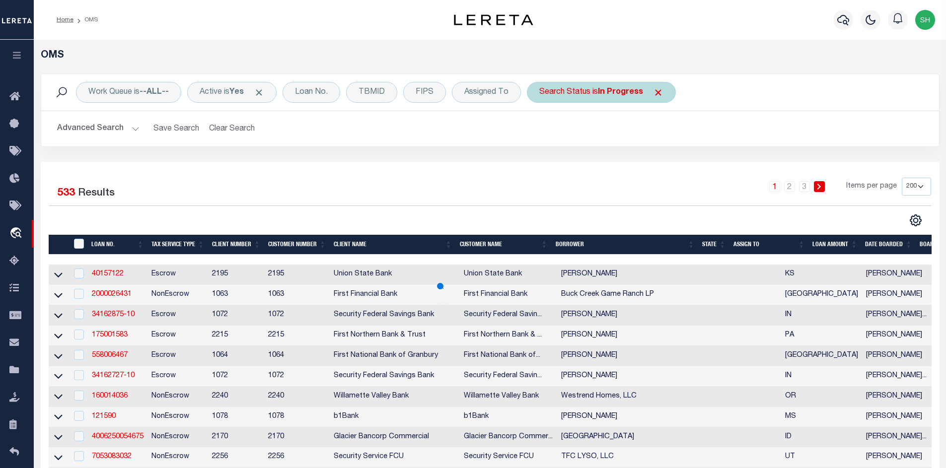
click at [658, 92] on span "Click to Remove" at bounding box center [658, 92] width 10 height 10
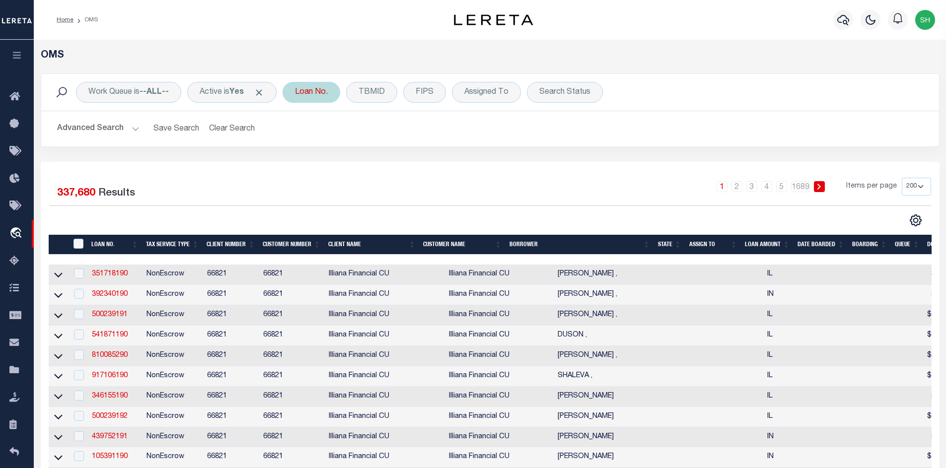
click at [315, 91] on div "Loan No." at bounding box center [311, 92] width 58 height 21
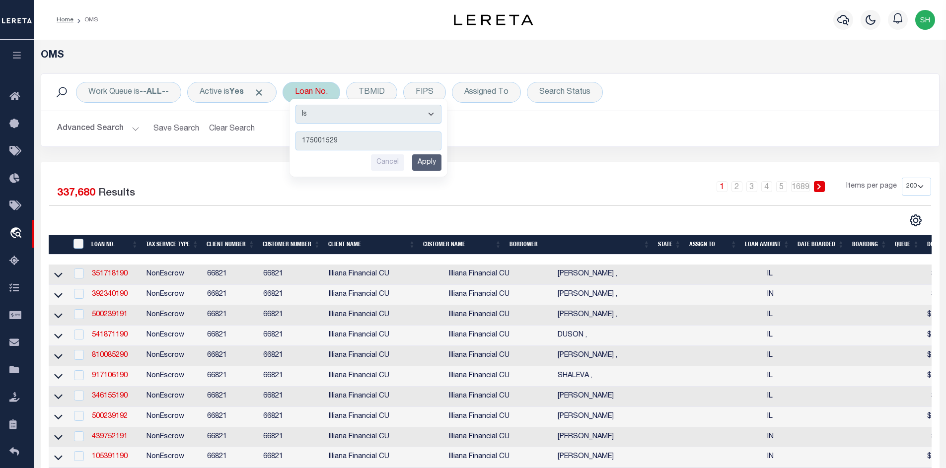
click at [447, 158] on div "Is Contains 175001529 Cancel Apply" at bounding box center [368, 138] width 158 height 78
click at [437, 162] on input "Apply" at bounding box center [426, 162] width 29 height 16
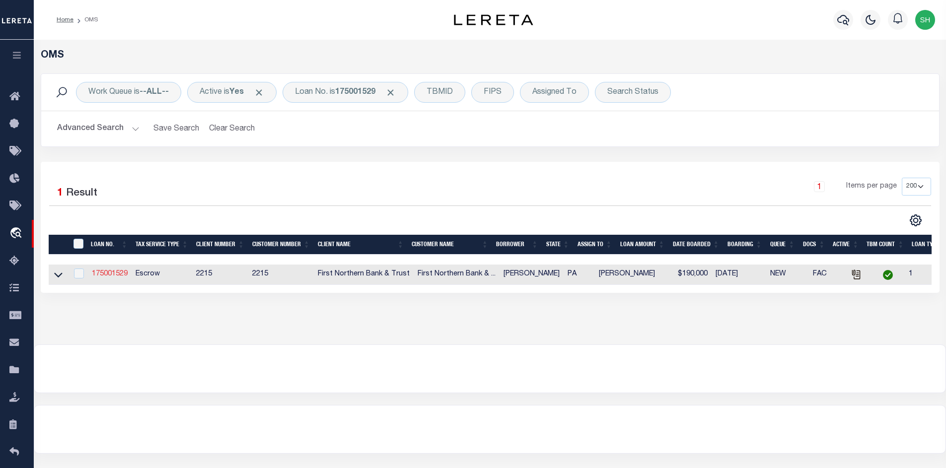
click at [114, 276] on link "175001529" at bounding box center [110, 274] width 36 height 7
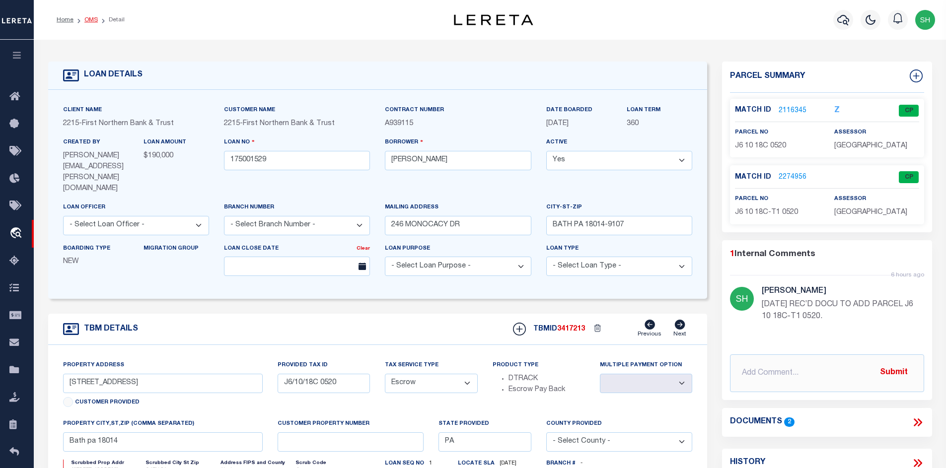
click at [88, 18] on link "OMS" at bounding box center [90, 20] width 13 height 6
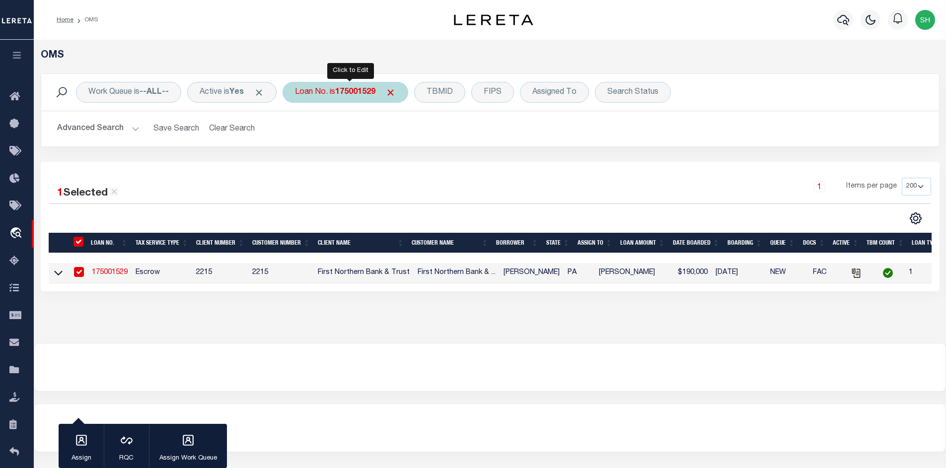
click at [346, 97] on div "Loan No. is 175001529" at bounding box center [345, 92] width 126 height 21
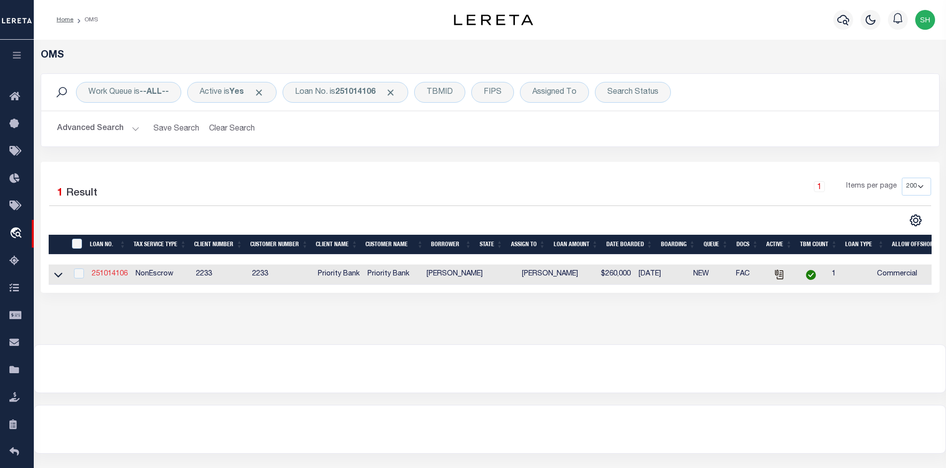
click at [101, 274] on link "251014106" at bounding box center [110, 274] width 36 height 7
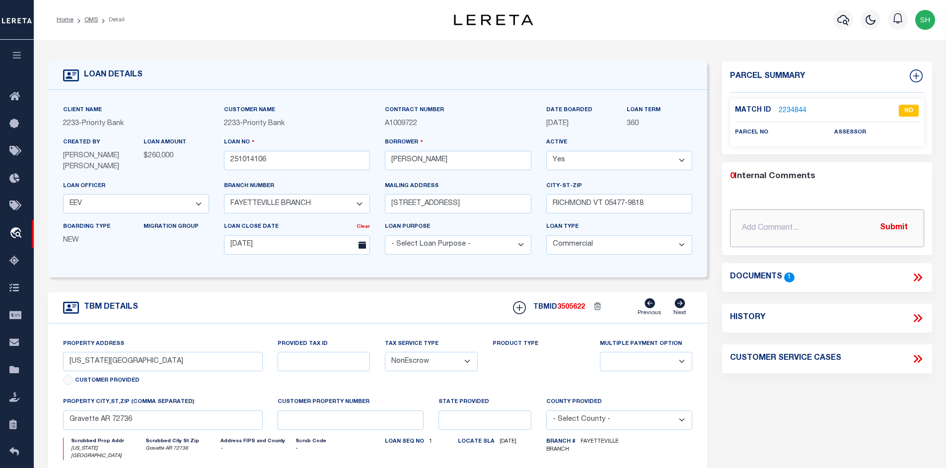
click at [776, 220] on input "text" at bounding box center [827, 228] width 194 height 38
paste input "the legal is embedded but the legal is showing as inadequate on the dashboard. …"
click at [904, 224] on button "Submit" at bounding box center [893, 228] width 41 height 20
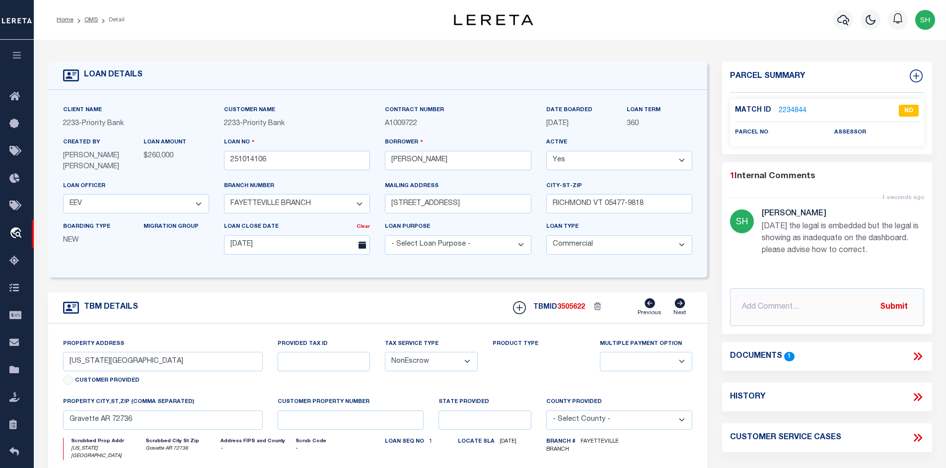
click at [918, 352] on icon at bounding box center [919, 356] width 4 height 8
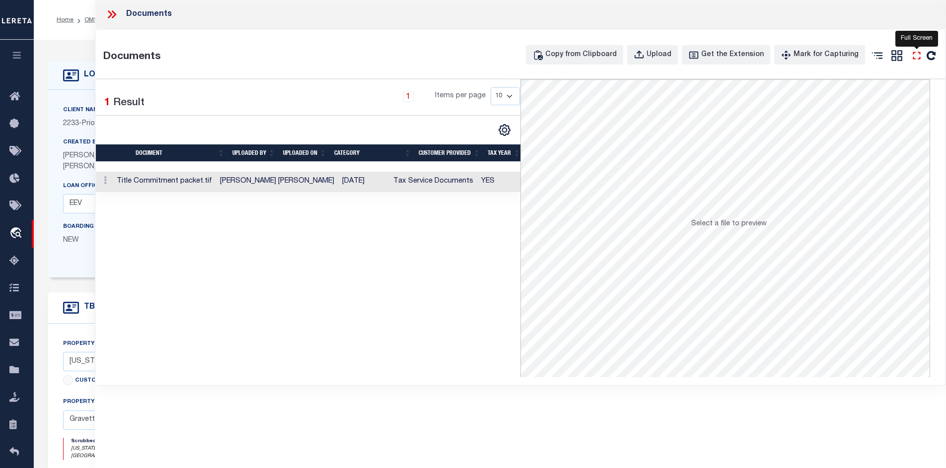
click at [913, 54] on icon "" at bounding box center [915, 55] width 7 height 7
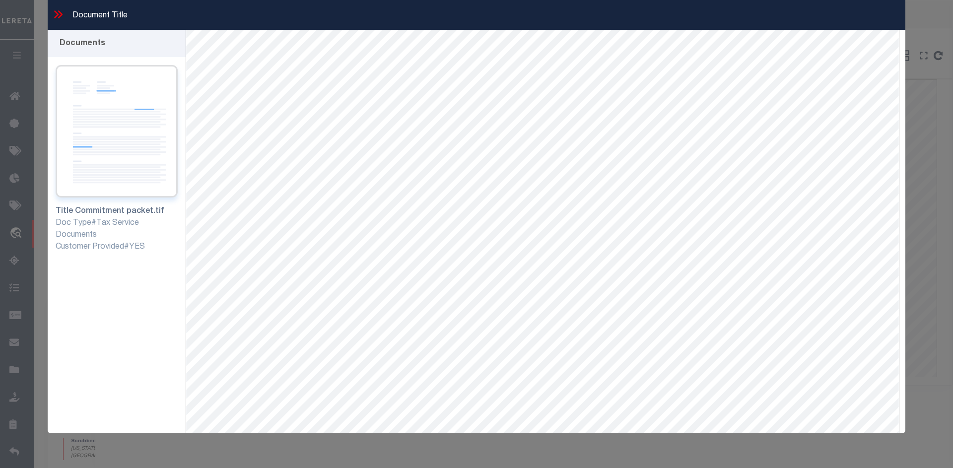
click at [124, 109] on img at bounding box center [117, 131] width 122 height 133
click at [179, 129] on div "Title Commitment packet.tif Doc Type#Tax Service Documents Customer Provided#YES" at bounding box center [117, 159] width 138 height 204
click at [138, 132] on img at bounding box center [117, 131] width 122 height 133
click at [133, 148] on img at bounding box center [117, 131] width 122 height 133
click at [95, 78] on img at bounding box center [117, 131] width 122 height 133
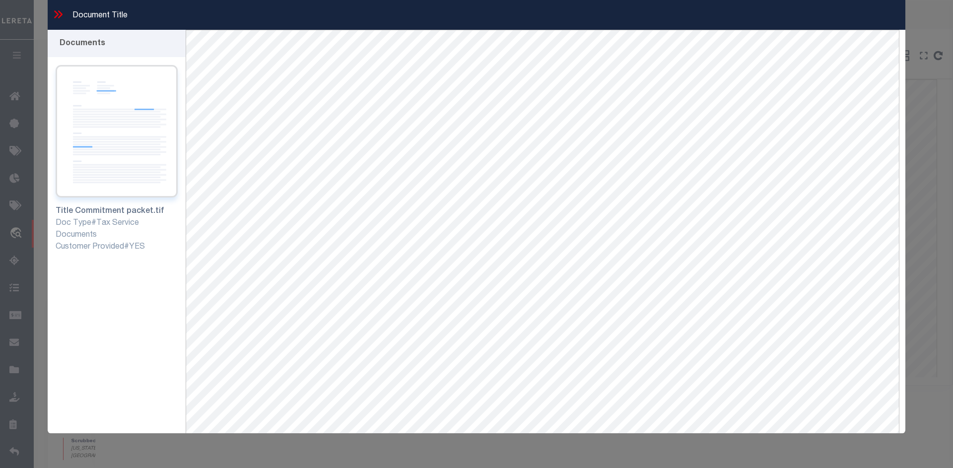
click at [120, 141] on img at bounding box center [117, 131] width 122 height 133
click at [58, 18] on icon at bounding box center [58, 14] width 13 height 13
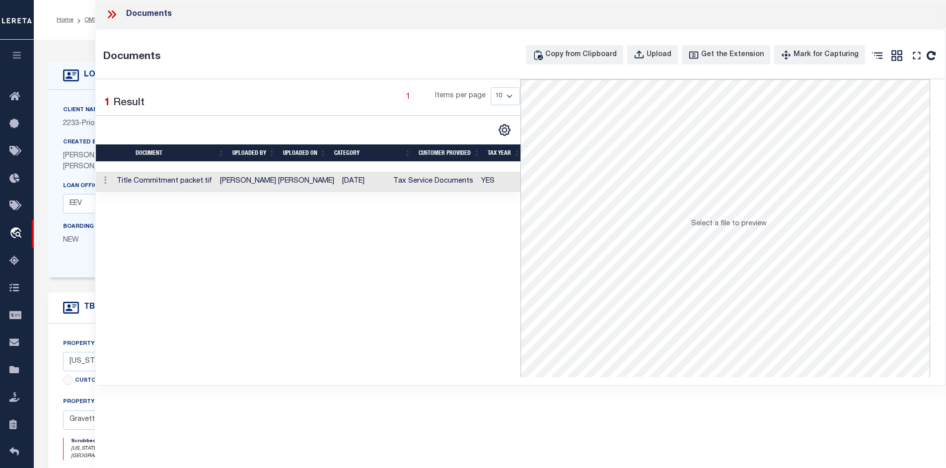
click at [113, 14] on icon at bounding box center [111, 14] width 13 height 13
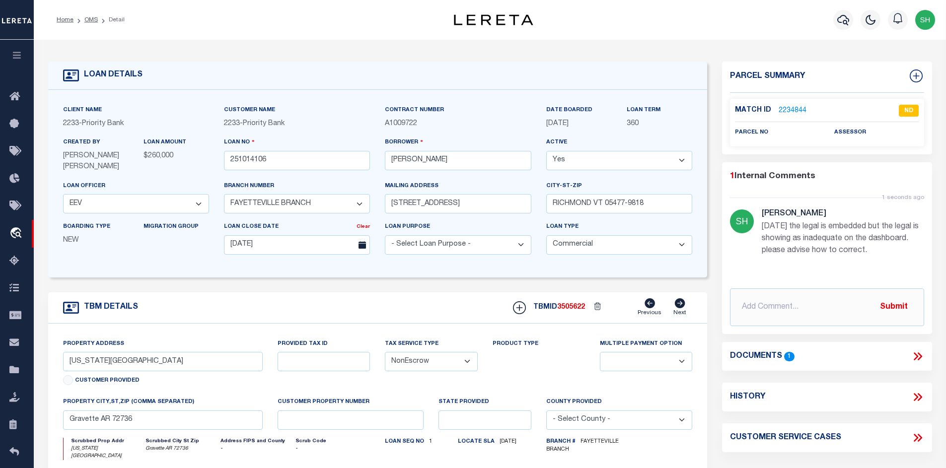
scroll to position [50, 0]
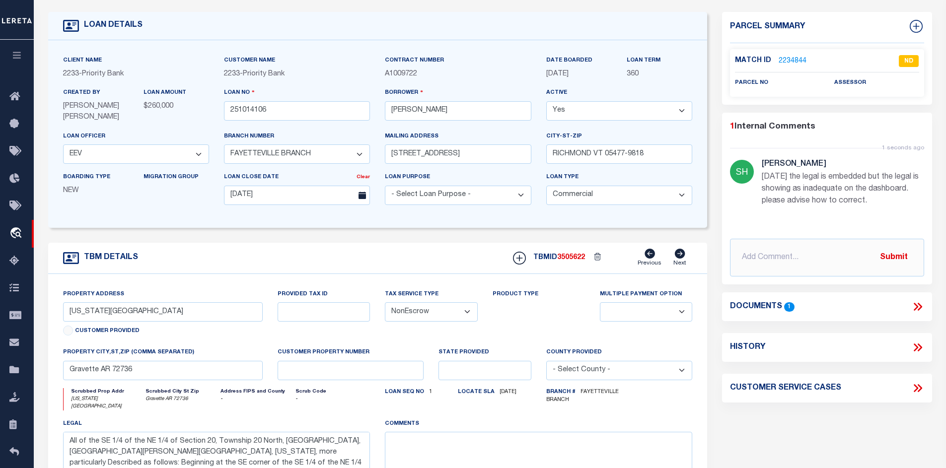
click at [913, 307] on icon at bounding box center [917, 306] width 13 height 13
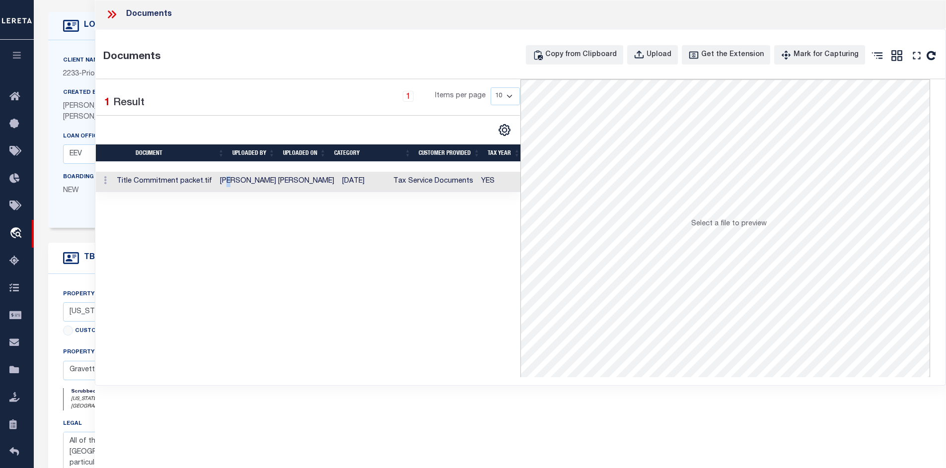
click at [246, 185] on td "Dawn Rick" at bounding box center [277, 182] width 122 height 20
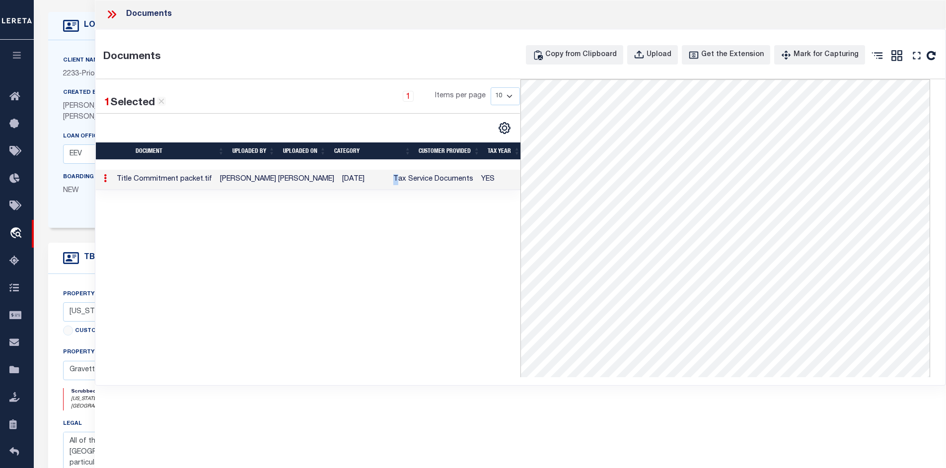
click at [389, 179] on td "Tax Service Documents" at bounding box center [433, 180] width 88 height 20
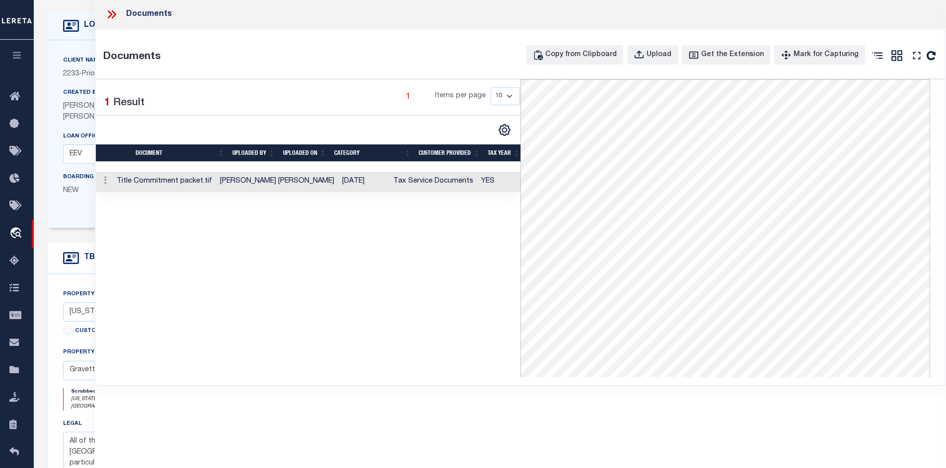
click at [477, 182] on td "YES" at bounding box center [511, 182] width 69 height 20
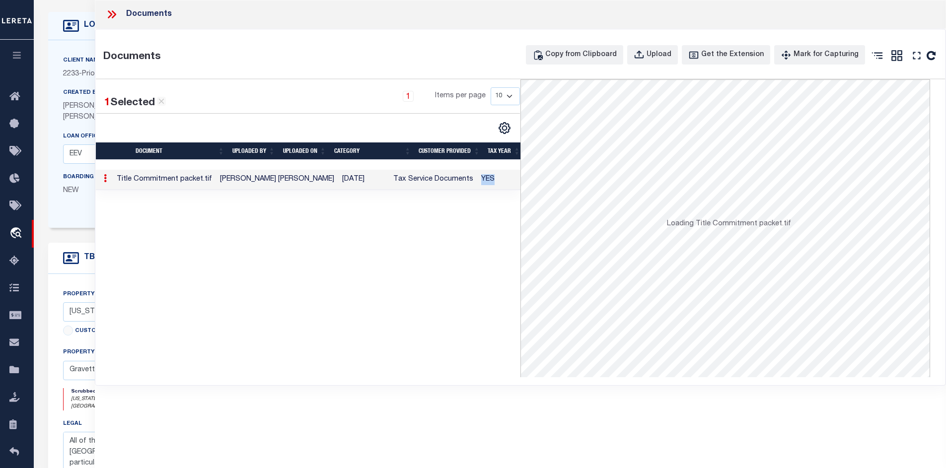
click at [477, 182] on td "YES" at bounding box center [511, 180] width 69 height 20
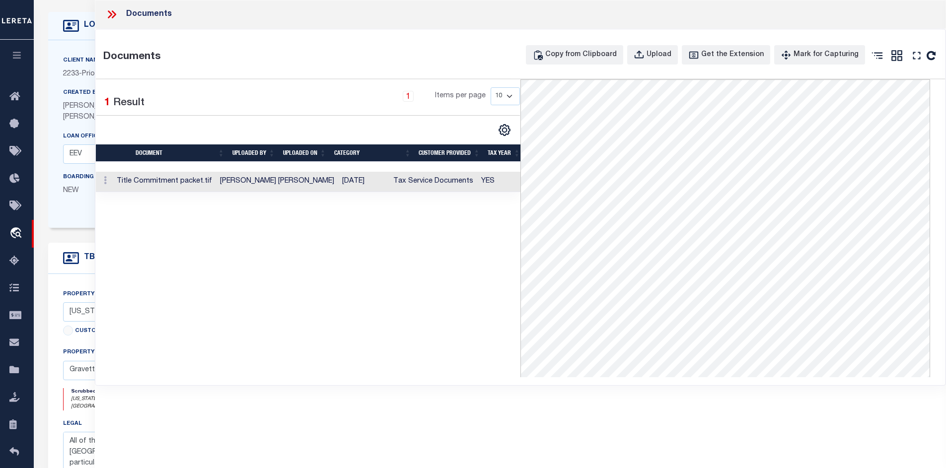
click at [389, 184] on td "Tax Service Documents" at bounding box center [433, 182] width 88 height 20
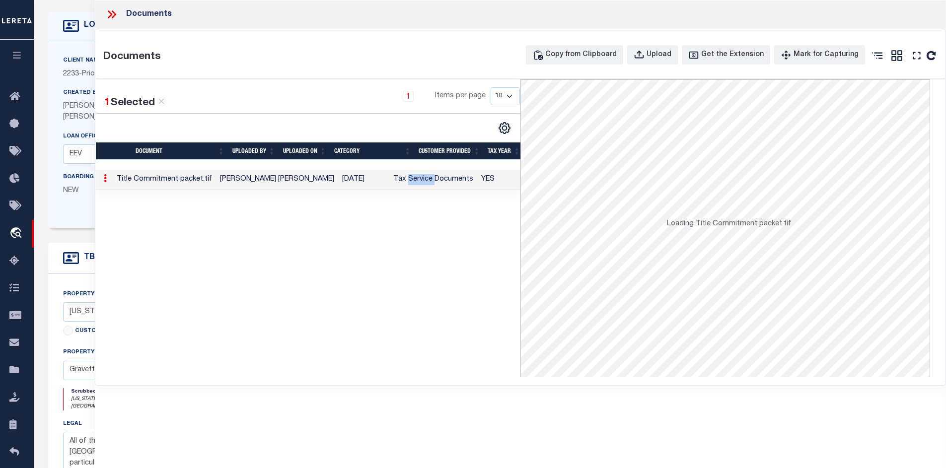
click at [389, 184] on td "Tax Service Documents" at bounding box center [433, 180] width 88 height 20
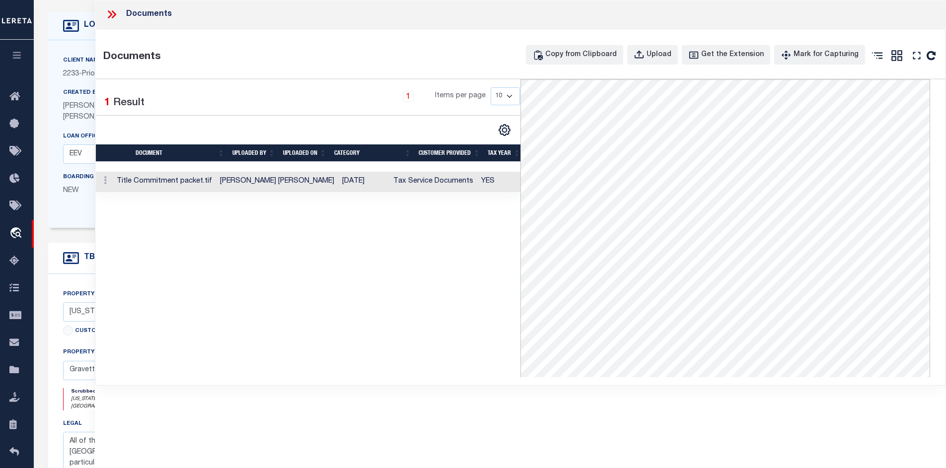
click at [198, 182] on td "Title Commitment packet.tif" at bounding box center [164, 182] width 103 height 20
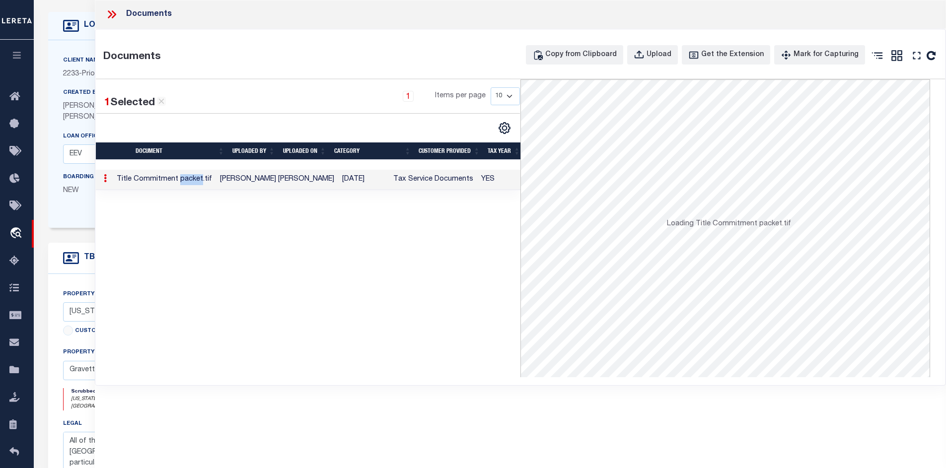
click at [198, 182] on td "Title Commitment packet.tif" at bounding box center [164, 180] width 103 height 20
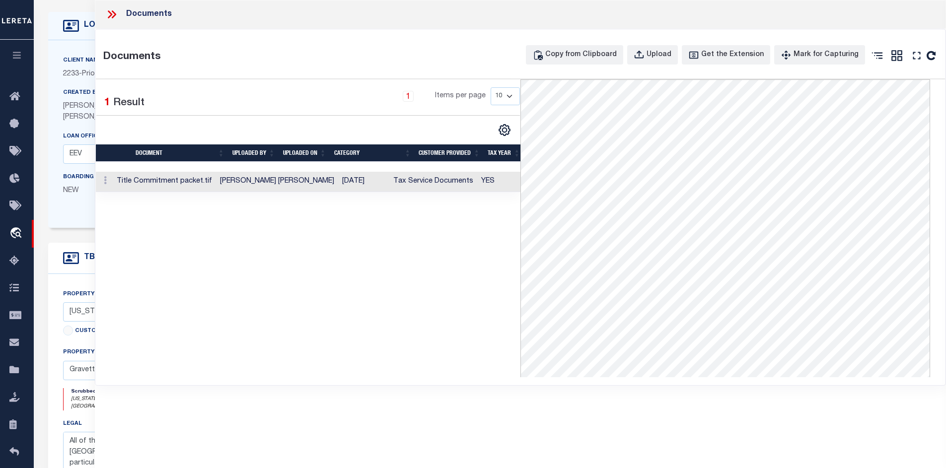
click at [389, 179] on td "Tax Service Documents" at bounding box center [433, 182] width 88 height 20
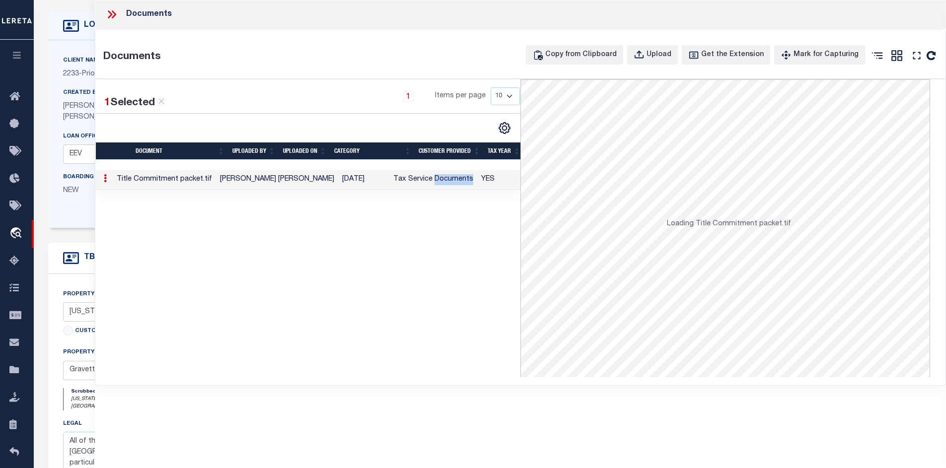
click at [389, 179] on td "Tax Service Documents" at bounding box center [433, 180] width 88 height 20
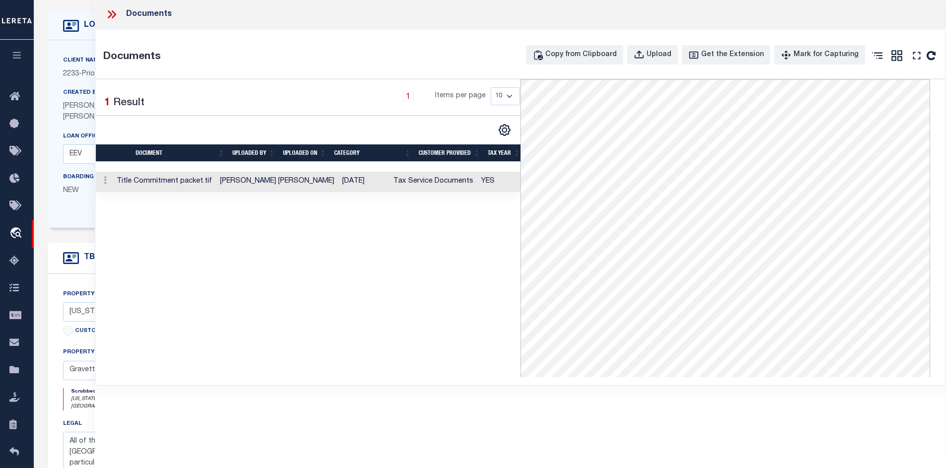
click at [389, 178] on td "Tax Service Documents" at bounding box center [433, 182] width 88 height 20
click at [338, 185] on td "08/21/2025" at bounding box center [363, 182] width 51 height 20
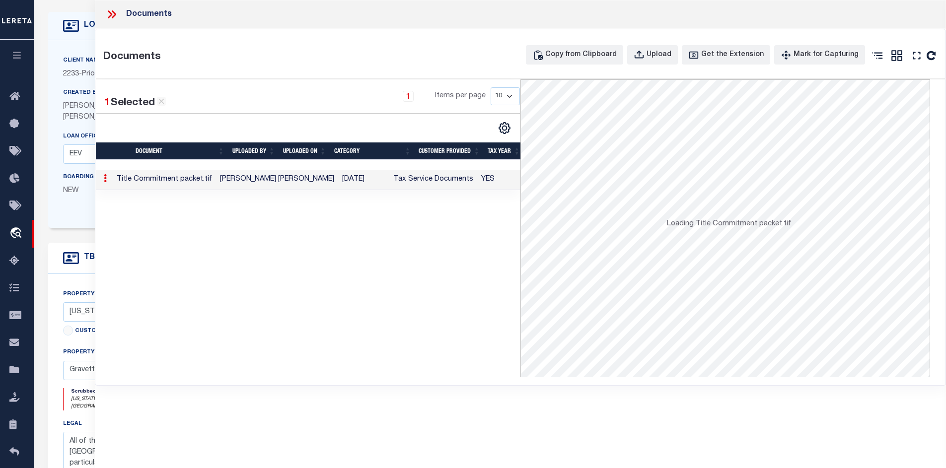
click at [338, 185] on td "08/21/2025" at bounding box center [363, 180] width 51 height 20
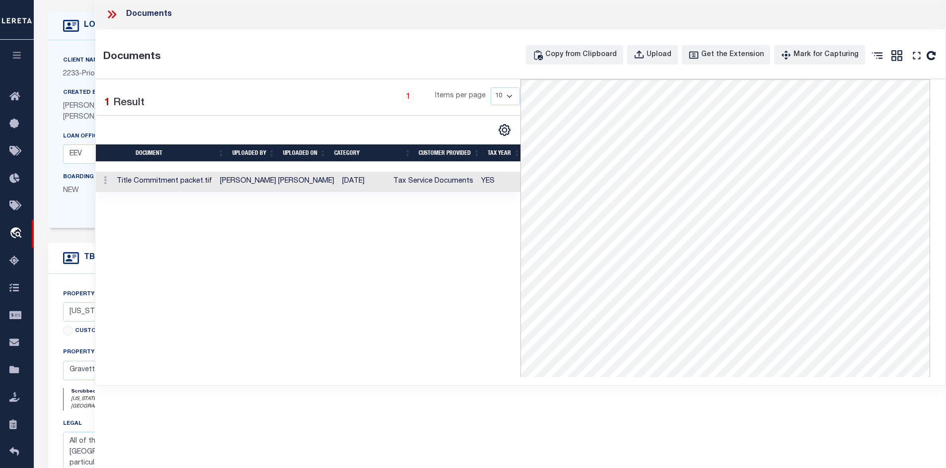
click at [189, 177] on td "Title Commitment packet.tif" at bounding box center [164, 182] width 103 height 20
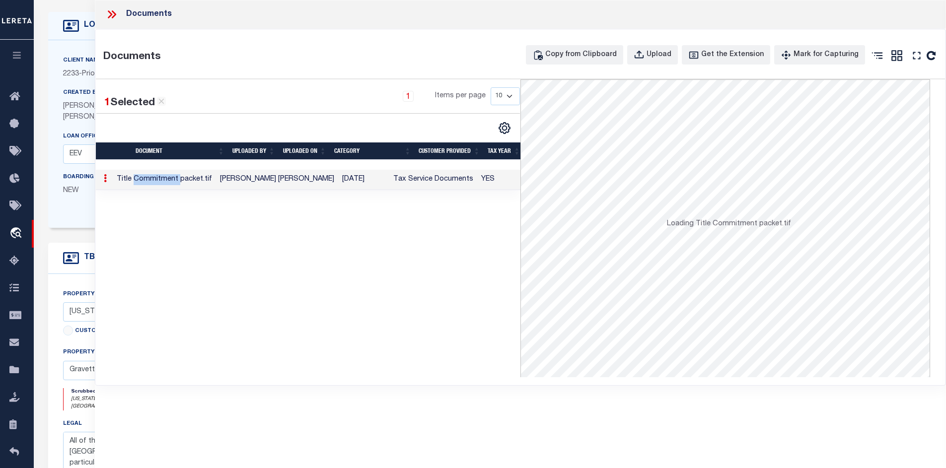
click at [189, 177] on td "Title Commitment packet.tif" at bounding box center [164, 180] width 103 height 20
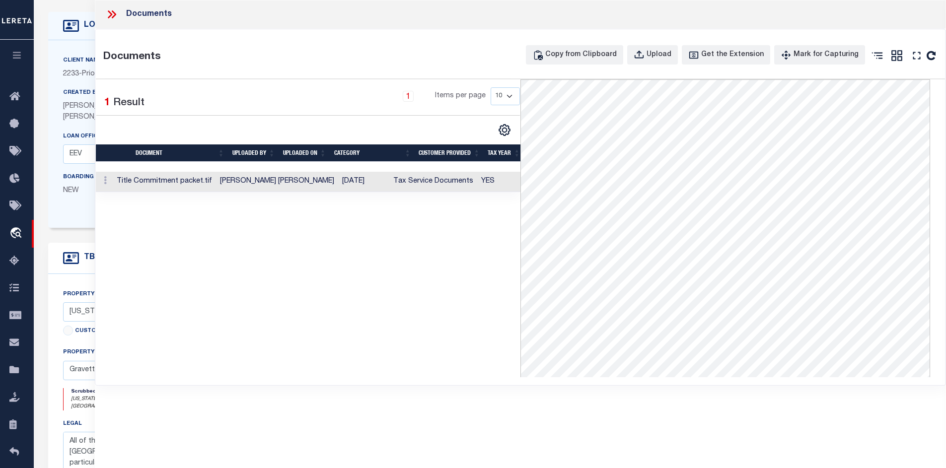
click at [117, 12] on icon at bounding box center [111, 14] width 13 height 13
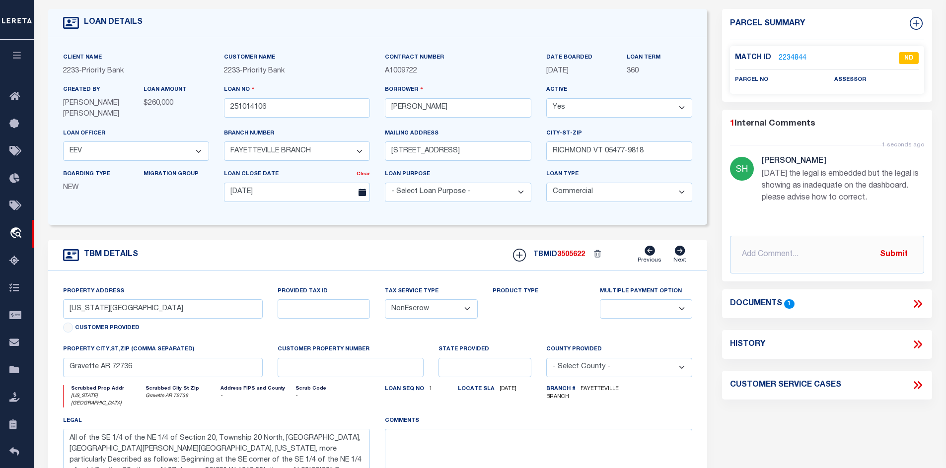
scroll to position [199, 0]
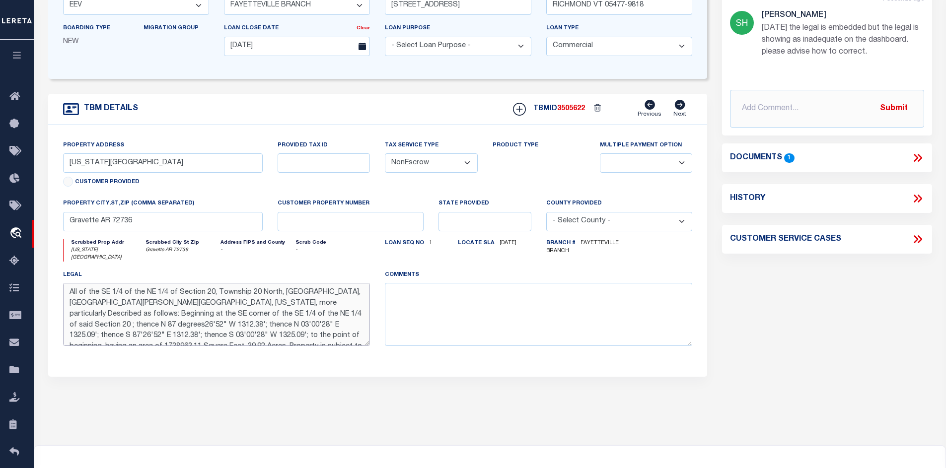
click at [88, 309] on textarea "All of the SE 1/4 of the NE 1/4 of Section 20, Township 20 North, Range 33 West…" at bounding box center [216, 314] width 307 height 63
drag, startPoint x: 68, startPoint y: 289, endPoint x: 536, endPoint y: 378, distance: 476.0
click at [536, 378] on div "TBM DETAILS" at bounding box center [377, 255] width 659 height 322
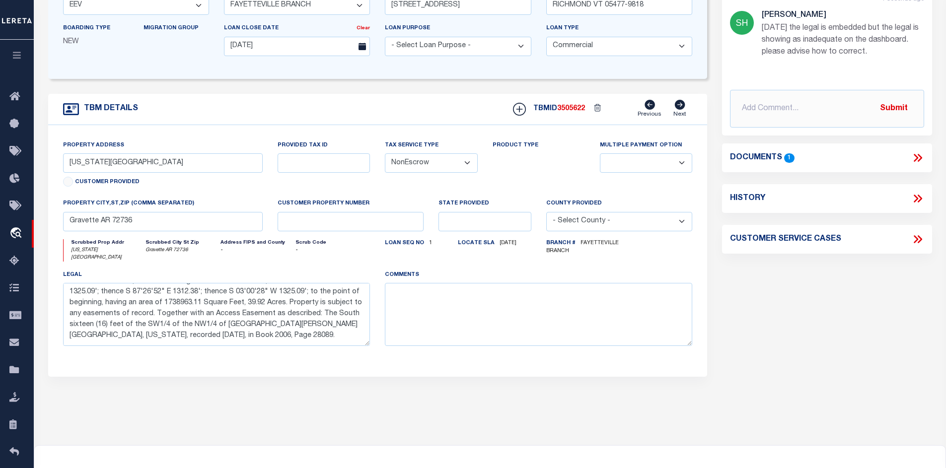
scroll to position [50, 0]
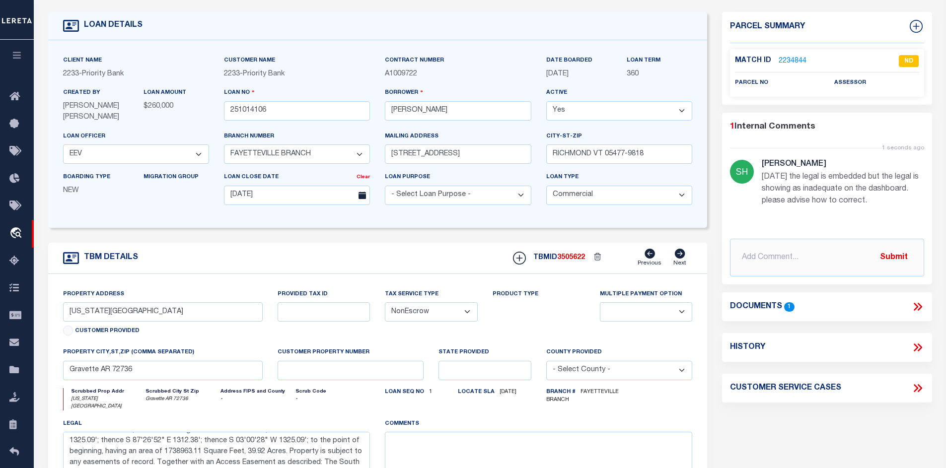
click at [838, 423] on div "Parcel Summary Match ID 2234844 1" at bounding box center [826, 288] width 225 height 553
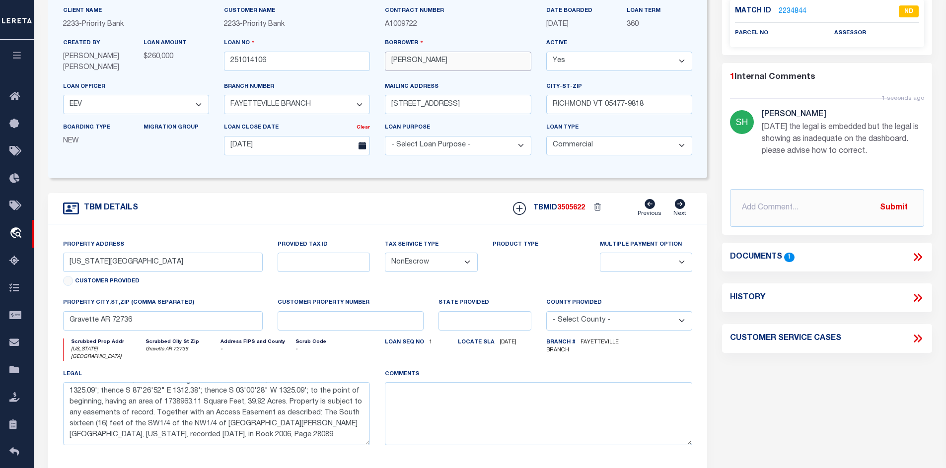
drag, startPoint x: 439, startPoint y: 58, endPoint x: 414, endPoint y: 66, distance: 25.9
click at [414, 66] on input "John H Paro" at bounding box center [458, 61] width 146 height 19
drag, startPoint x: 406, startPoint y: 59, endPoint x: 357, endPoint y: 65, distance: 49.4
click at [357, 65] on div "Client Name 2233 - Priority Bank Customer Name 2233 - Priority Bank" at bounding box center [378, 84] width 644 height 158
drag, startPoint x: 442, startPoint y: 59, endPoint x: 415, endPoint y: 62, distance: 27.4
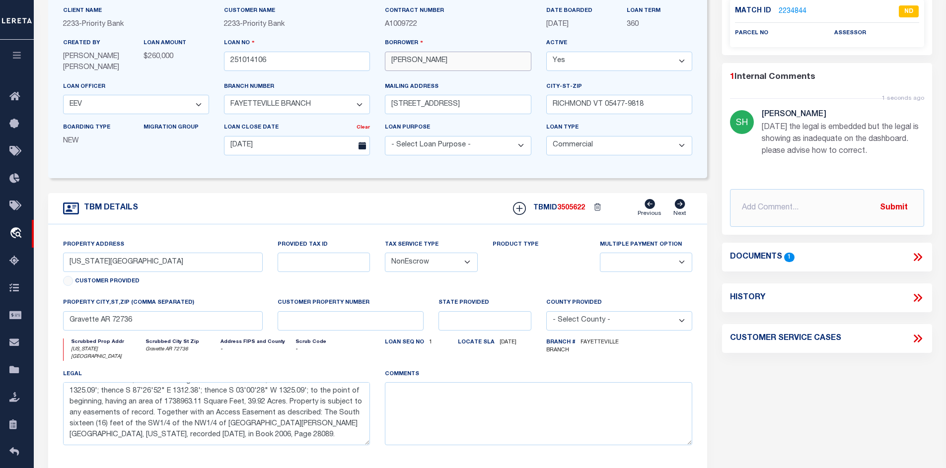
click at [415, 62] on input "John H Paro" at bounding box center [458, 61] width 146 height 19
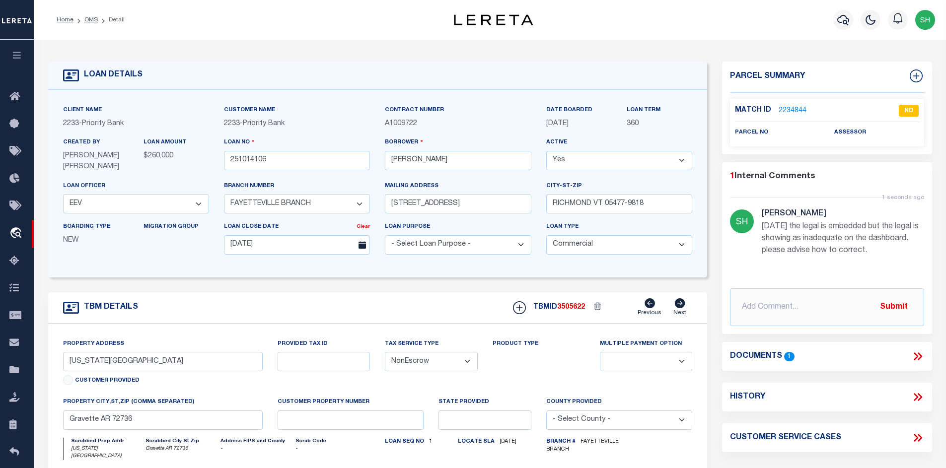
click at [789, 106] on link "2234844" at bounding box center [792, 111] width 28 height 10
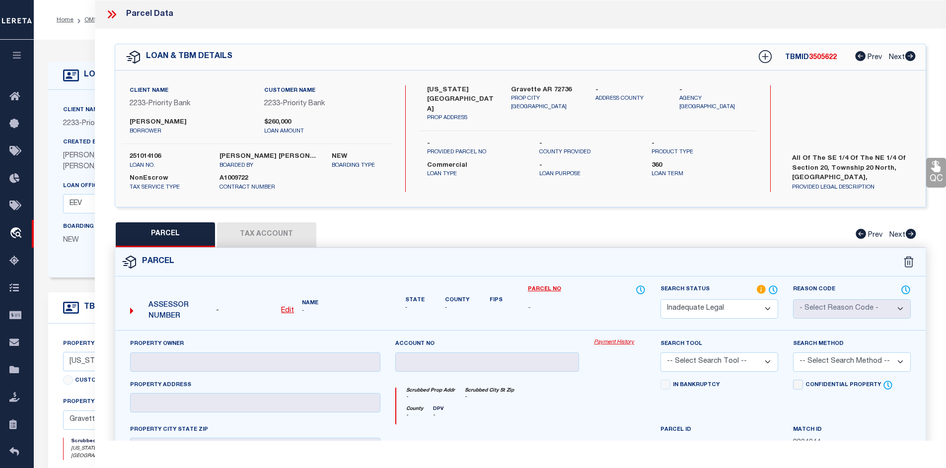
click at [286, 311] on u "Edit" at bounding box center [287, 310] width 13 height 7
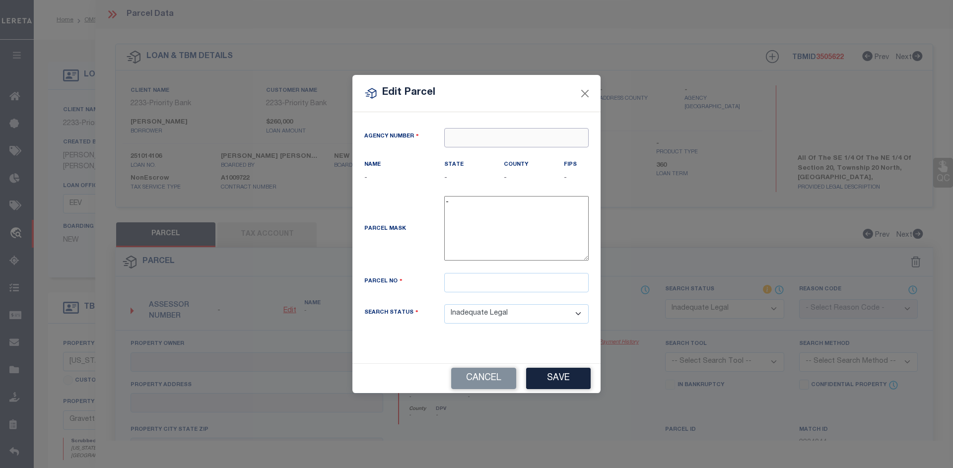
paste input "030040000"
click at [462, 153] on div "030040000 : BENTON COUNTY" at bounding box center [516, 162] width 143 height 28
paste input "18-15115-000"
click at [445, 282] on input "18-15115-000" at bounding box center [516, 282] width 144 height 19
click at [501, 313] on select "Automated Search Bad Parcel Complete Duplicate Parcel High Dollar Reporting In …" at bounding box center [516, 313] width 144 height 19
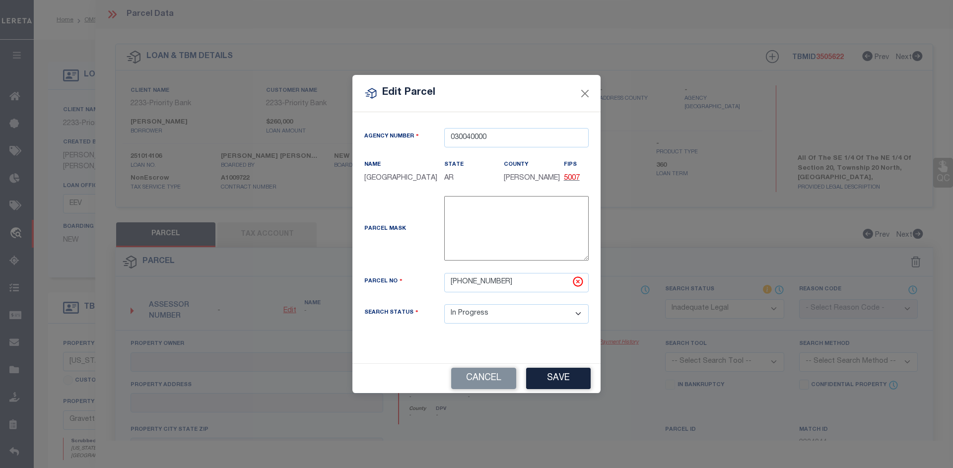
click at [444, 304] on select "Automated Search Bad Parcel Complete Duplicate Parcel High Dollar Reporting In …" at bounding box center [516, 313] width 144 height 19
click at [542, 372] on button "Save" at bounding box center [558, 378] width 65 height 21
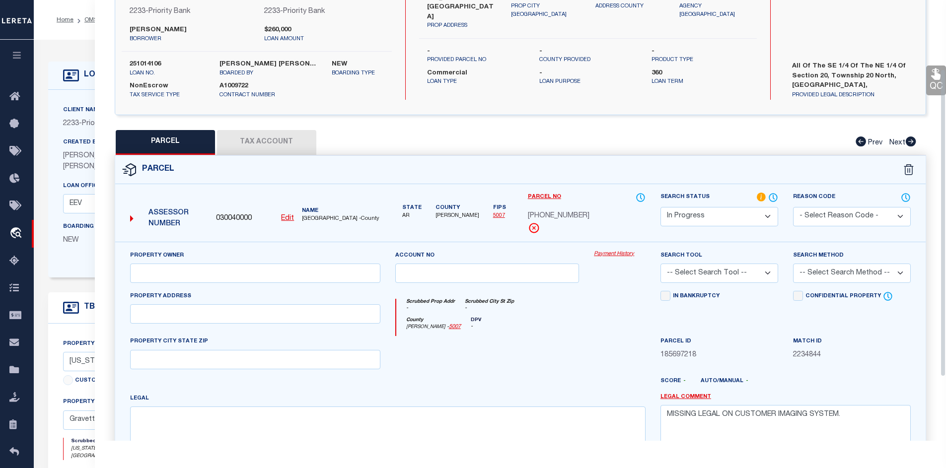
scroll to position [99, 0]
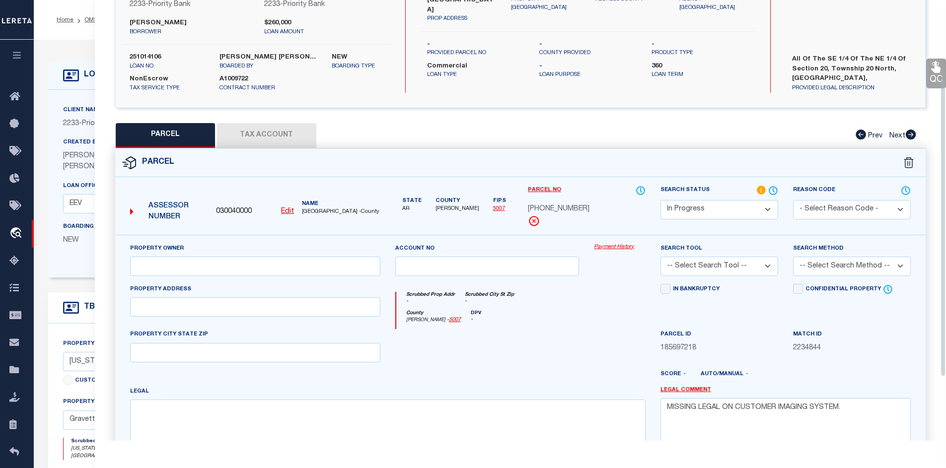
click at [133, 45] on div "Client Name 2233 - Priority Bank Customer Name 2233 - Priority Bank John H Paro…" at bounding box center [257, 39] width 270 height 107
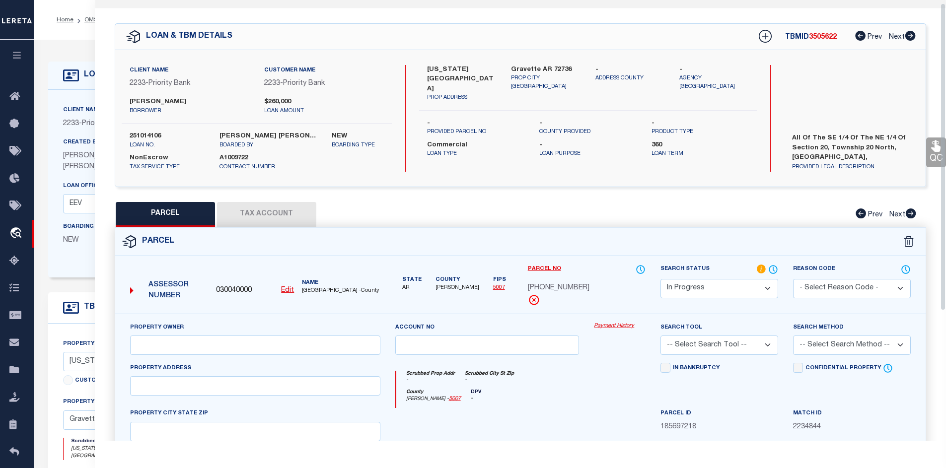
scroll to position [0, 0]
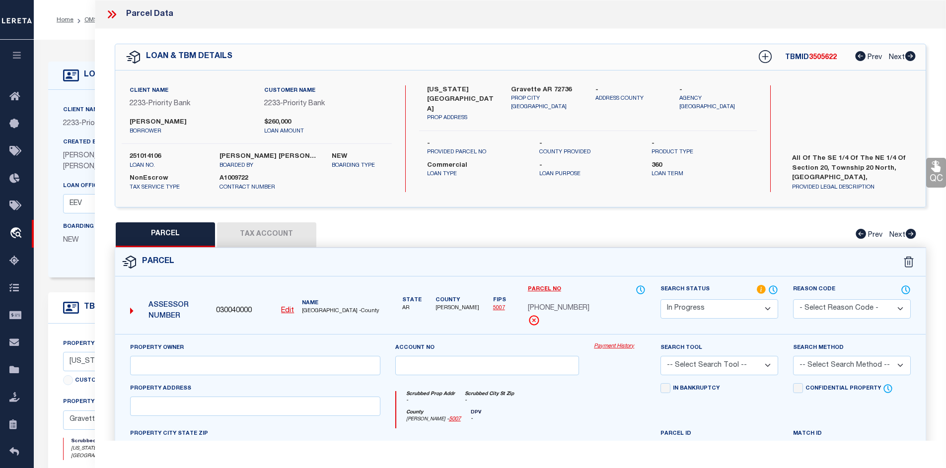
click at [107, 9] on icon at bounding box center [111, 14] width 13 height 13
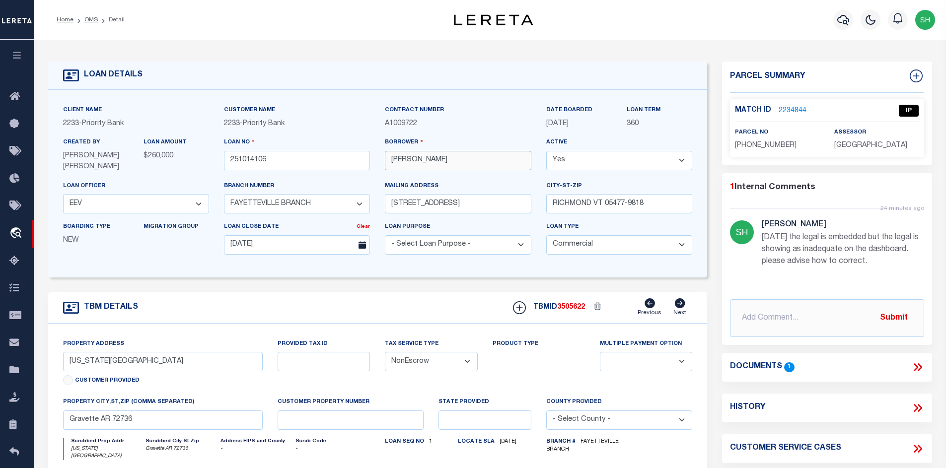
drag, startPoint x: 434, startPoint y: 160, endPoint x: 403, endPoint y: 162, distance: 31.9
click at [403, 162] on input "John H Paro" at bounding box center [458, 160] width 146 height 19
click at [426, 159] on input "John H Paro" at bounding box center [458, 160] width 146 height 19
click at [418, 160] on input "John H Paro" at bounding box center [458, 160] width 146 height 19
drag, startPoint x: 416, startPoint y: 159, endPoint x: 443, endPoint y: 160, distance: 26.3
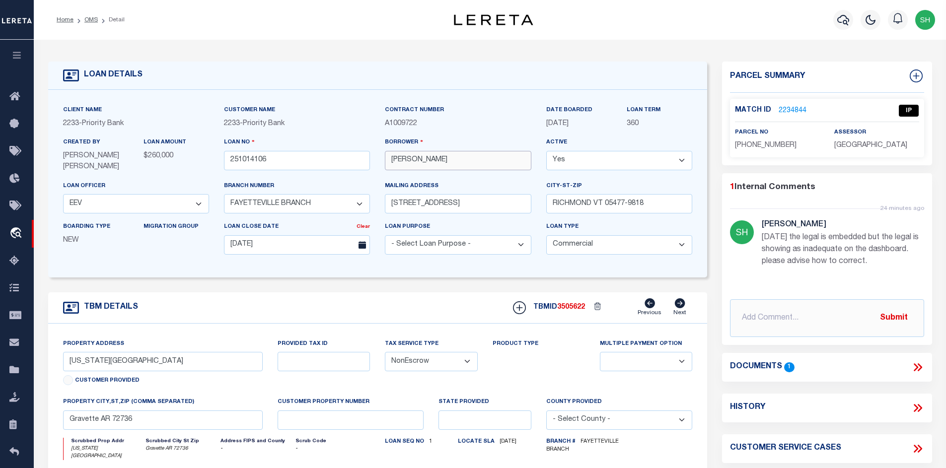
click at [443, 160] on input "John H Paro" at bounding box center [458, 160] width 146 height 19
drag, startPoint x: 137, startPoint y: 357, endPoint x: 69, endPoint y: 361, distance: 68.6
click at [69, 359] on input "Georgia Flat Road" at bounding box center [163, 361] width 200 height 19
click at [782, 106] on link "2234844" at bounding box center [792, 111] width 28 height 10
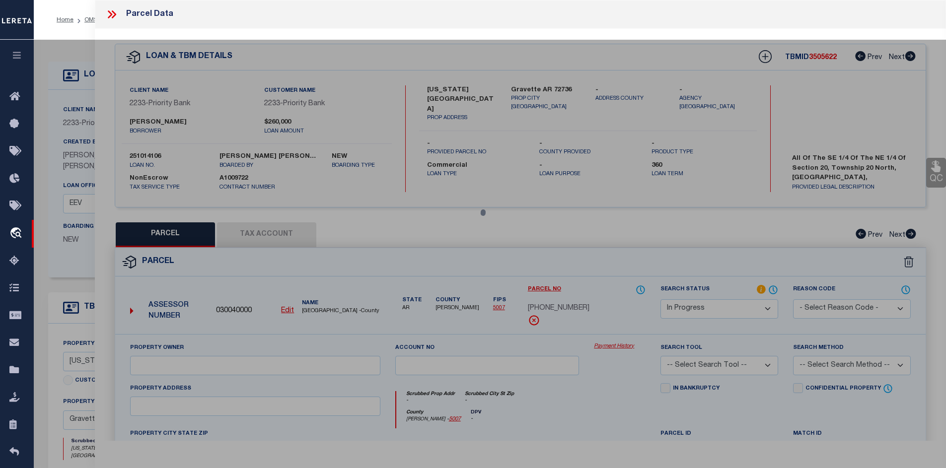
scroll to position [50, 0]
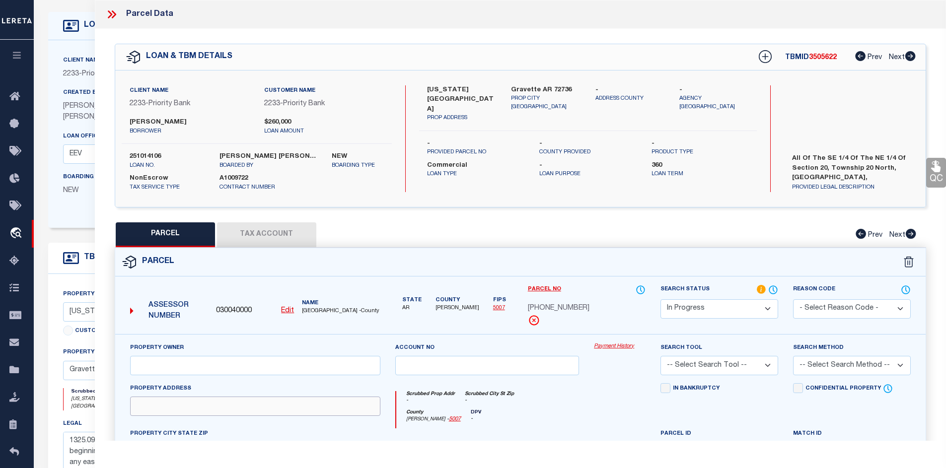
paste input "Georgia Flat Road"
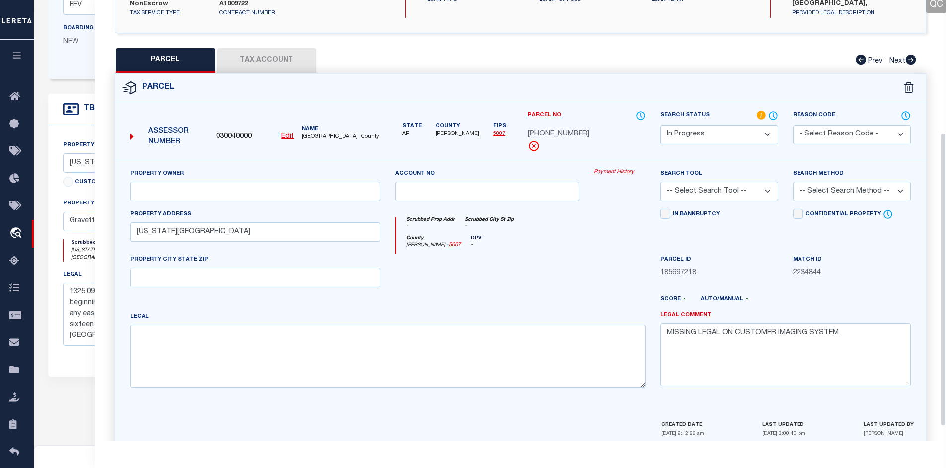
scroll to position [199, 0]
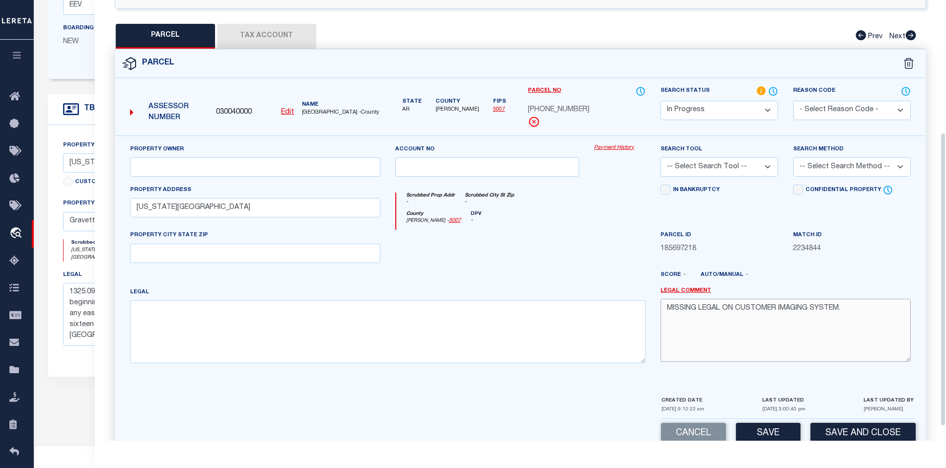
click at [668, 309] on textarea "MISSING LEGAL ON CUSTOMER IMAGING SYSTEM." at bounding box center [785, 330] width 250 height 63
paste textarea "BENTON COUNTY – AR – se ¼, NE1/4 – S20, T20N- R33W - Book 2006, Page 28089. COV…"
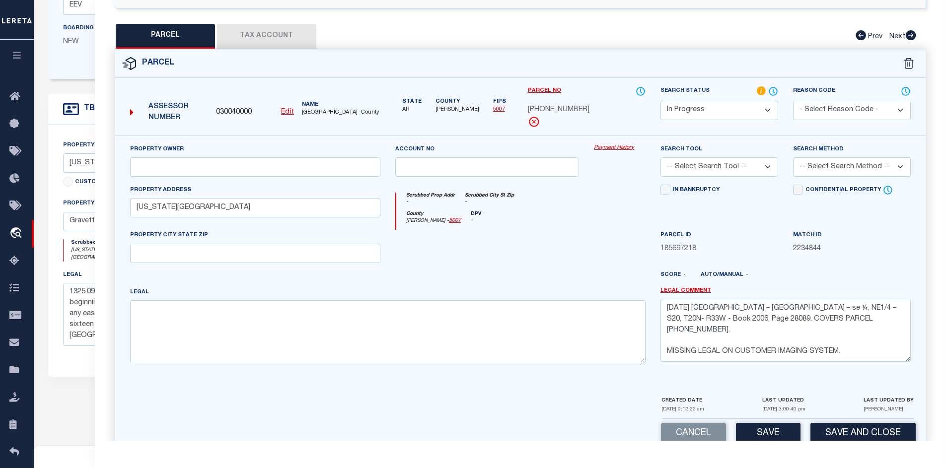
click at [250, 38] on button "Tax Account" at bounding box center [266, 36] width 99 height 25
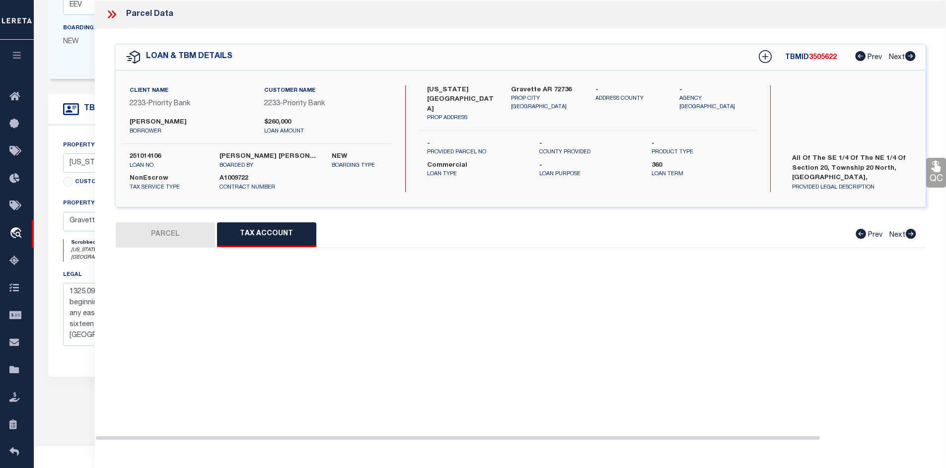
scroll to position [0, 0]
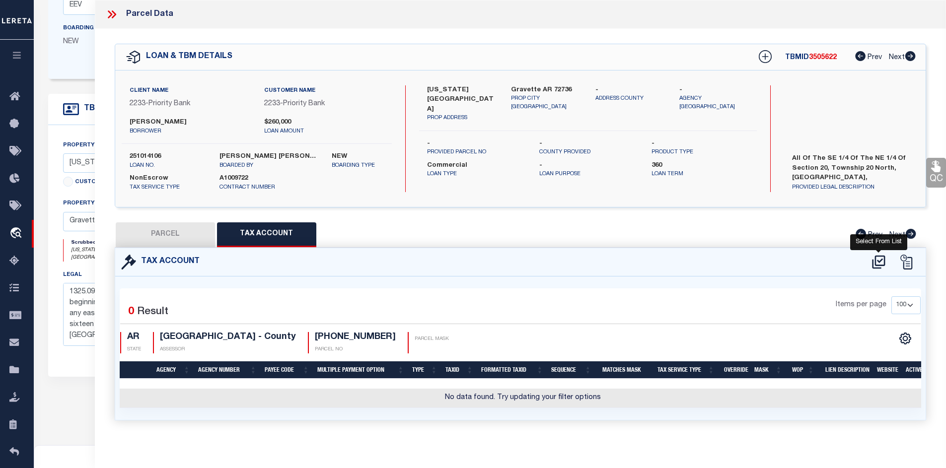
click at [876, 260] on icon at bounding box center [878, 262] width 16 height 16
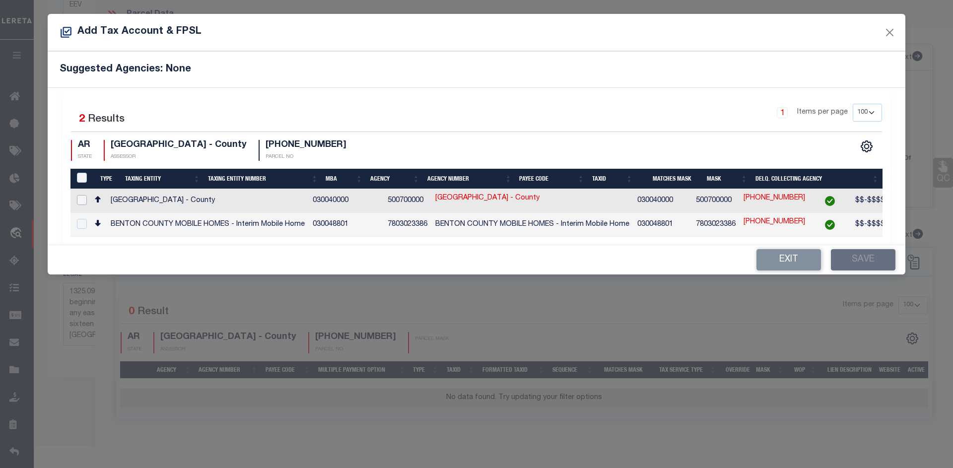
click at [80, 196] on input "checkbox" at bounding box center [82, 200] width 10 height 10
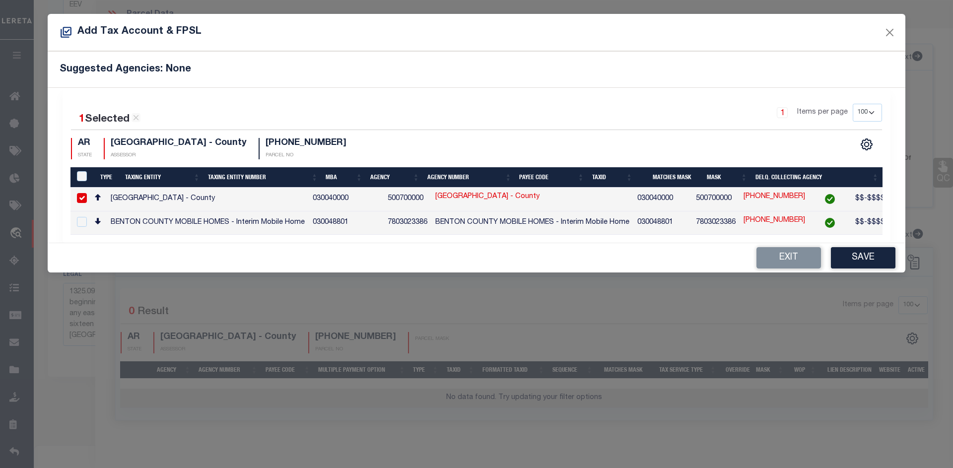
click at [857, 249] on div "Exit Save" at bounding box center [477, 257] width 858 height 29
click at [857, 253] on button "Save" at bounding box center [863, 257] width 65 height 21
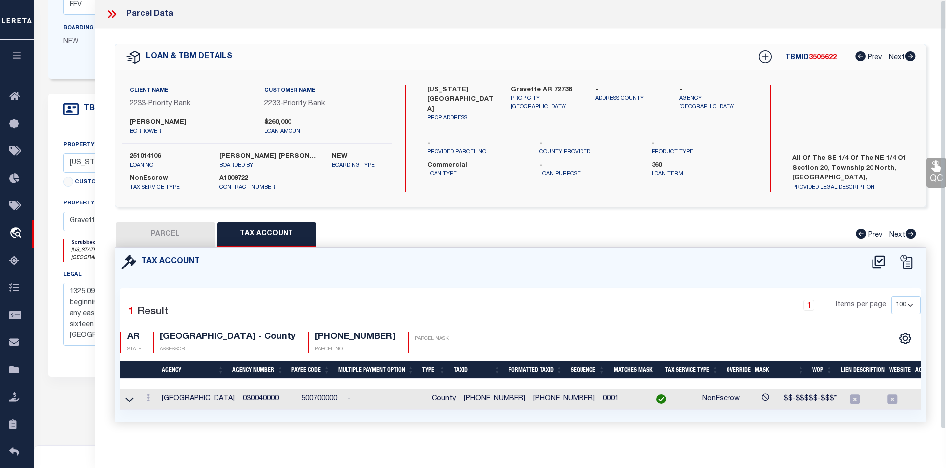
drag, startPoint x: 149, startPoint y: 245, endPoint x: 481, endPoint y: 258, distance: 332.3
click at [149, 245] on button "PARCEL" at bounding box center [165, 234] width 99 height 25
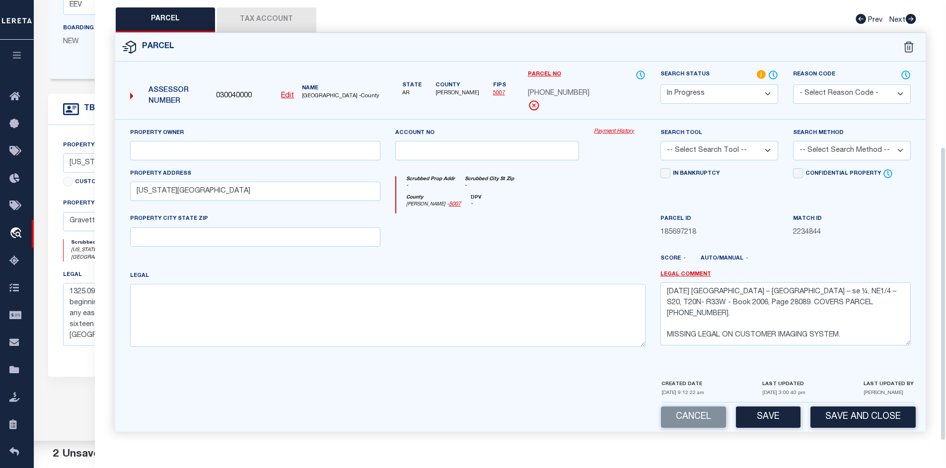
scroll to position [219, 0]
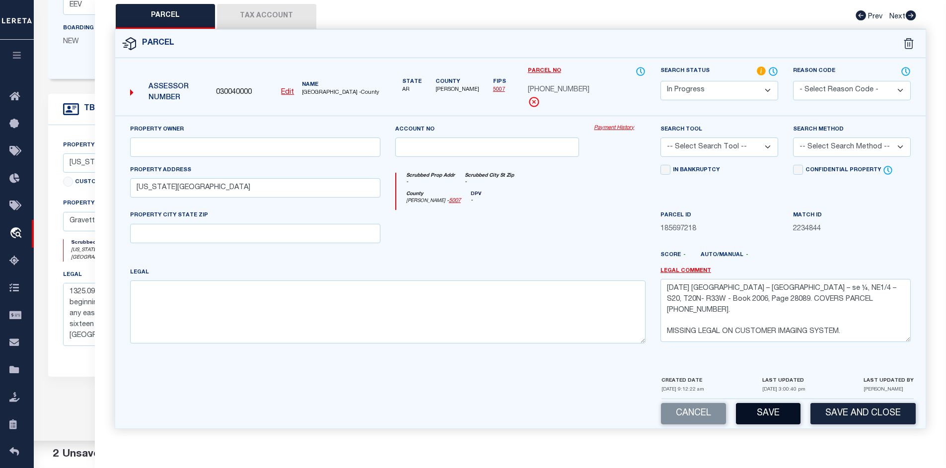
click at [776, 407] on button "Save" at bounding box center [768, 413] width 65 height 21
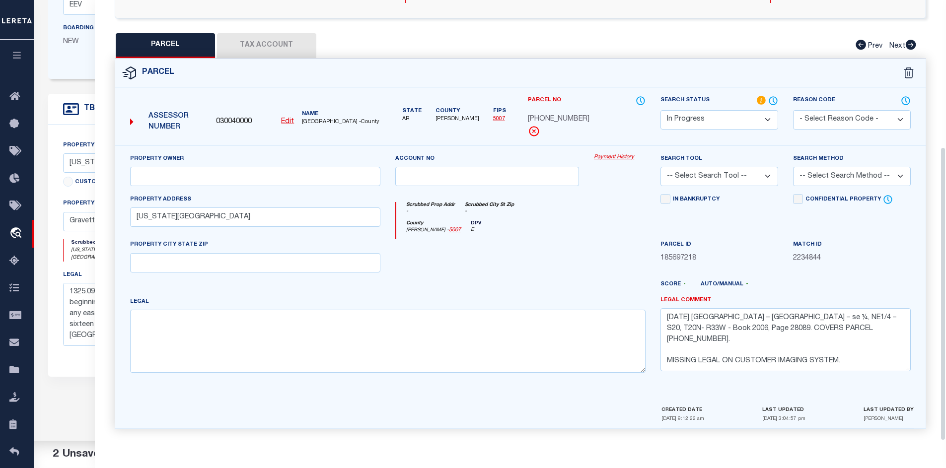
scroll to position [190, 0]
click at [691, 117] on select "Automated Search Bad Parcel Complete Duplicate Parcel High Dollar Reporting In …" at bounding box center [719, 119] width 118 height 19
click at [660, 110] on select "Automated Search Bad Parcel Complete Duplicate Parcel High Dollar Reporting In …" at bounding box center [719, 119] width 118 height 19
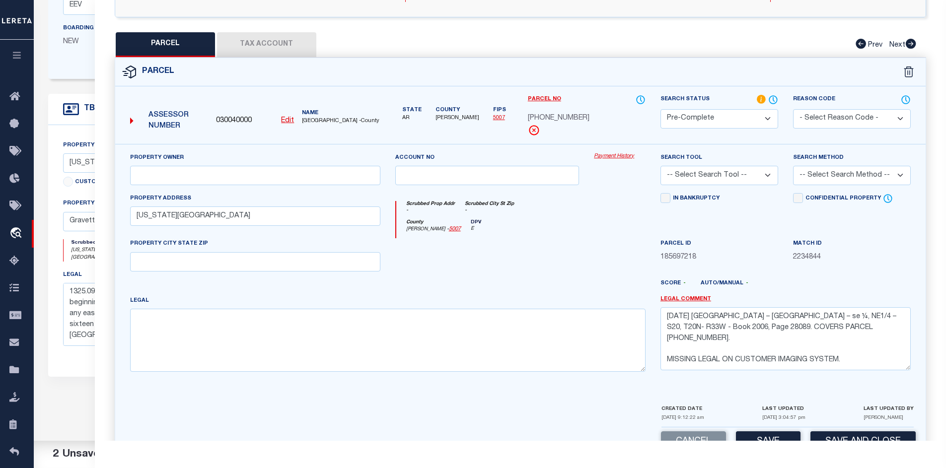
click at [700, 178] on select "-- Select Search Tool -- 3rd Party Website Agency File Agency Website ATLS CNV-…" at bounding box center [719, 175] width 118 height 19
click at [660, 166] on select "-- Select Search Tool -- 3rd Party Website Agency File Agency Website ATLS CNV-…" at bounding box center [719, 175] width 118 height 19
click at [793, 172] on select "-- Select Search Method -- Property Address Legal Liability Info Provided" at bounding box center [852, 175] width 118 height 19
click at [793, 166] on select "-- Select Search Method -- Property Address Legal Liability Info Provided" at bounding box center [852, 175] width 118 height 19
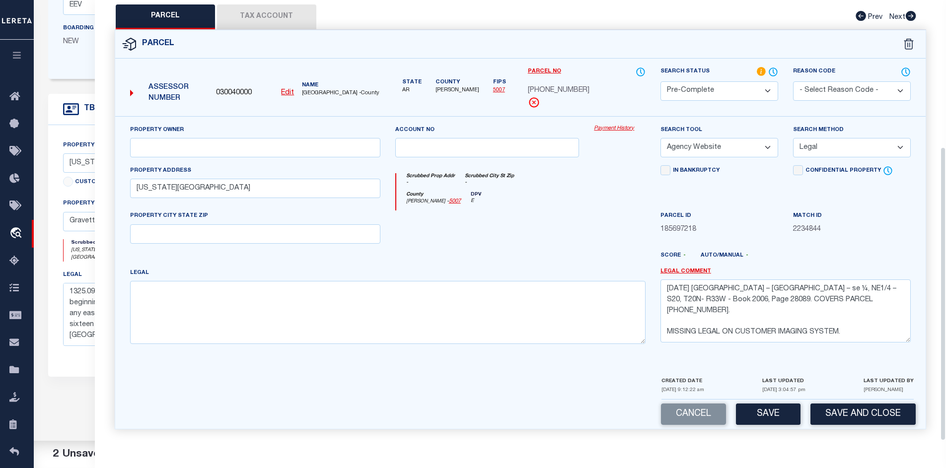
scroll to position [219, 0]
click at [778, 414] on button "Save" at bounding box center [768, 413] width 65 height 21
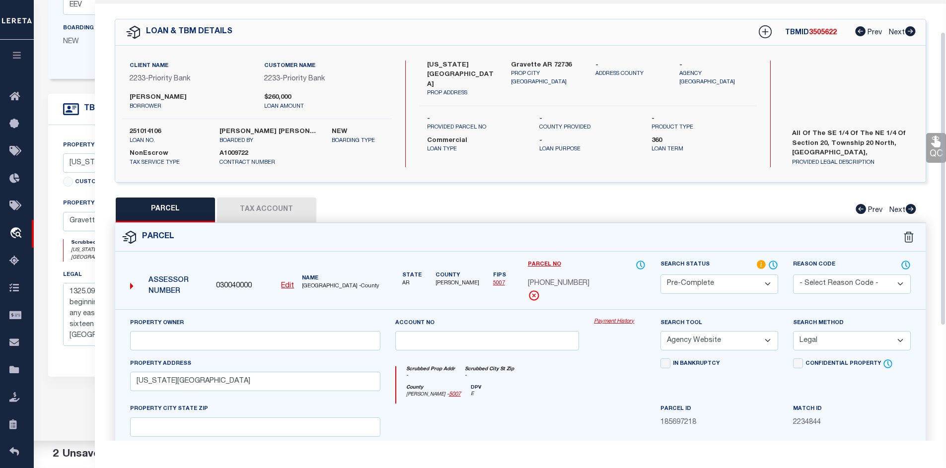
scroll to position [0, 0]
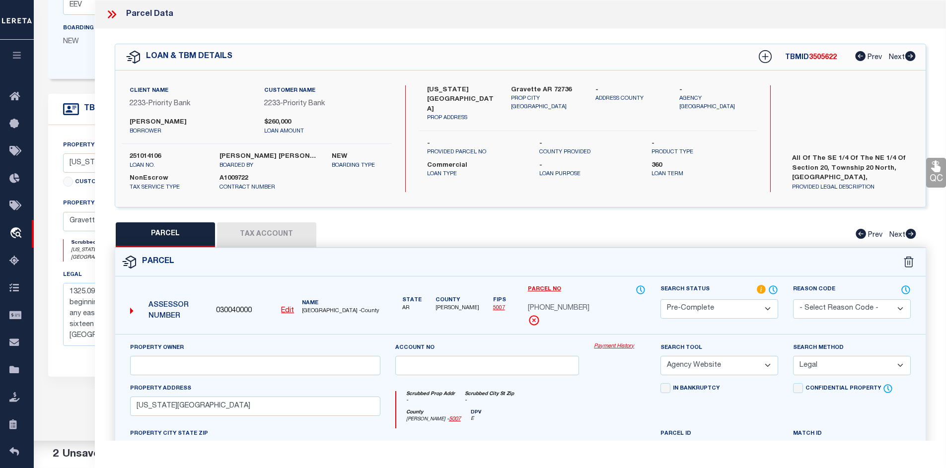
click at [112, 16] on icon at bounding box center [111, 14] width 13 height 13
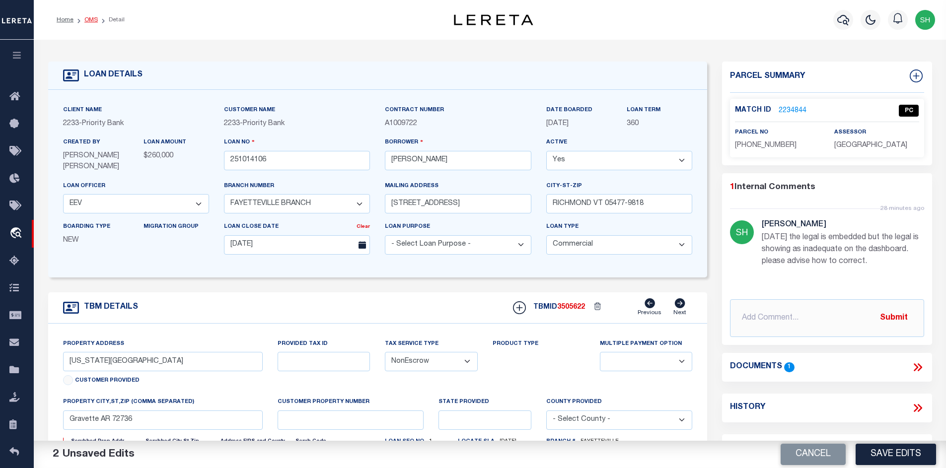
click at [84, 19] on link "OMS" at bounding box center [90, 20] width 13 height 6
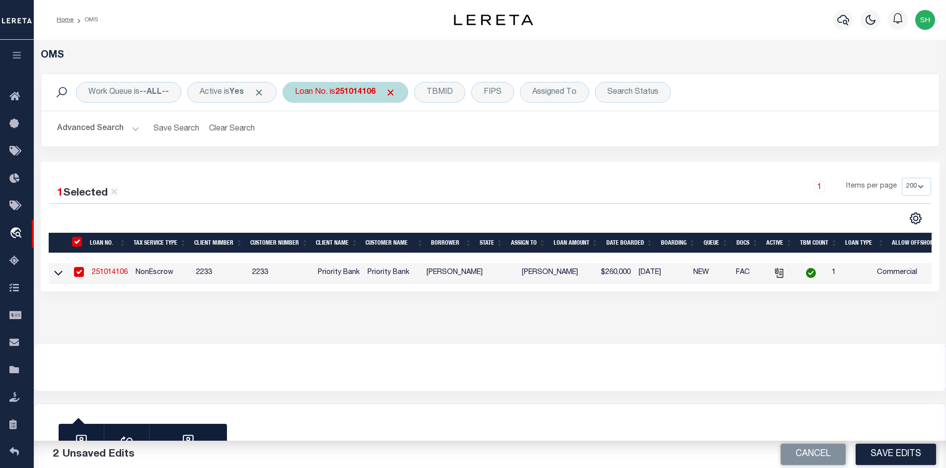
click at [396, 88] on span "Click to Remove" at bounding box center [390, 92] width 10 height 10
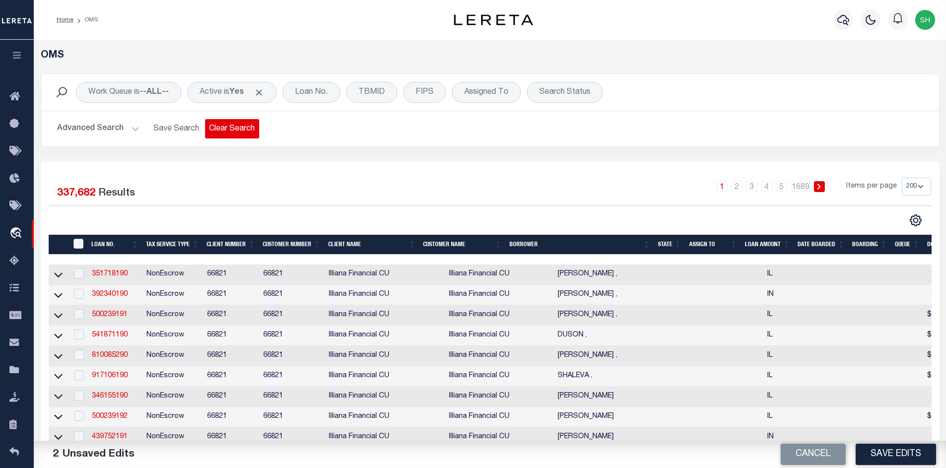
click at [230, 126] on button "Clear Search" at bounding box center [232, 128] width 54 height 19
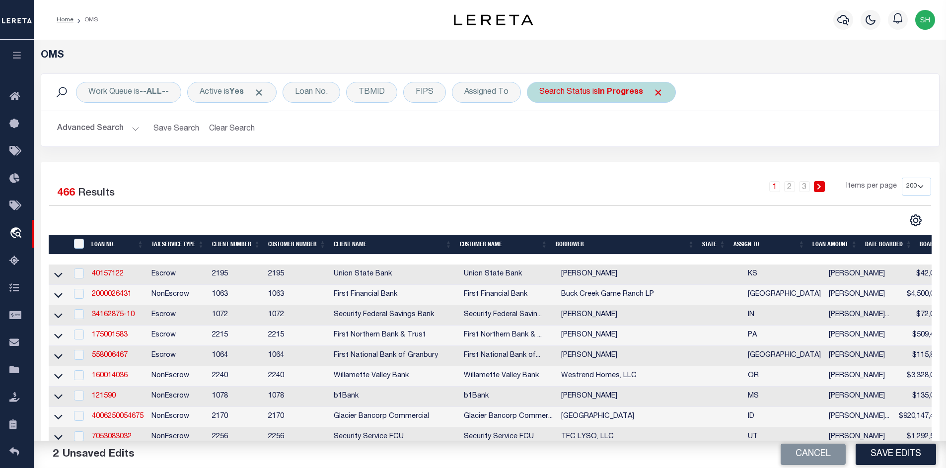
click at [661, 92] on span "Click to Remove" at bounding box center [658, 92] width 10 height 10
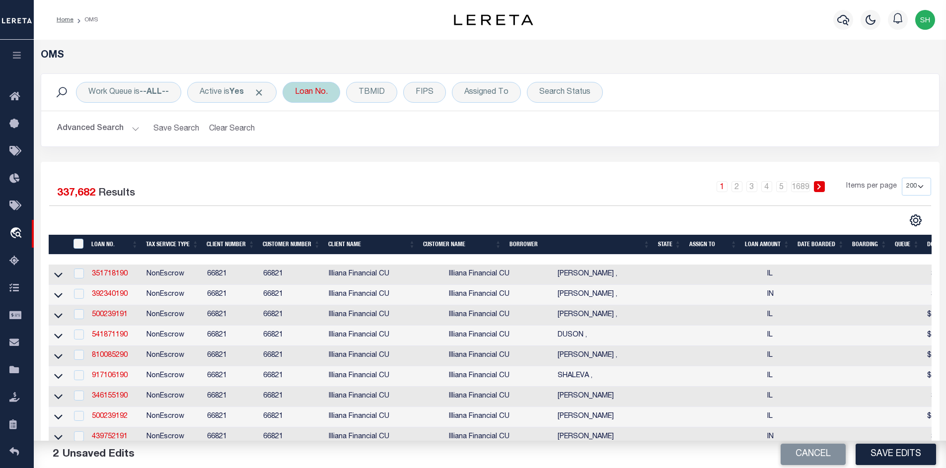
click at [321, 95] on div "Loan No." at bounding box center [311, 92] width 58 height 21
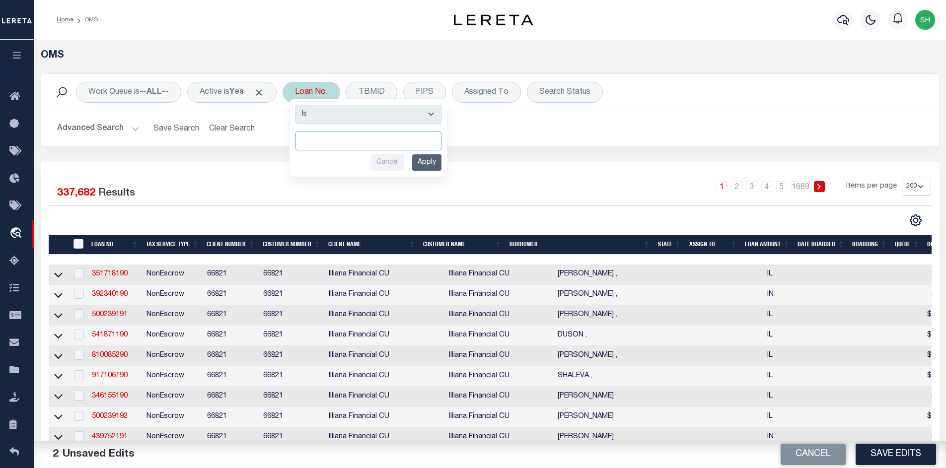
paste input "300715402"
click at [439, 165] on input "Apply" at bounding box center [426, 162] width 29 height 16
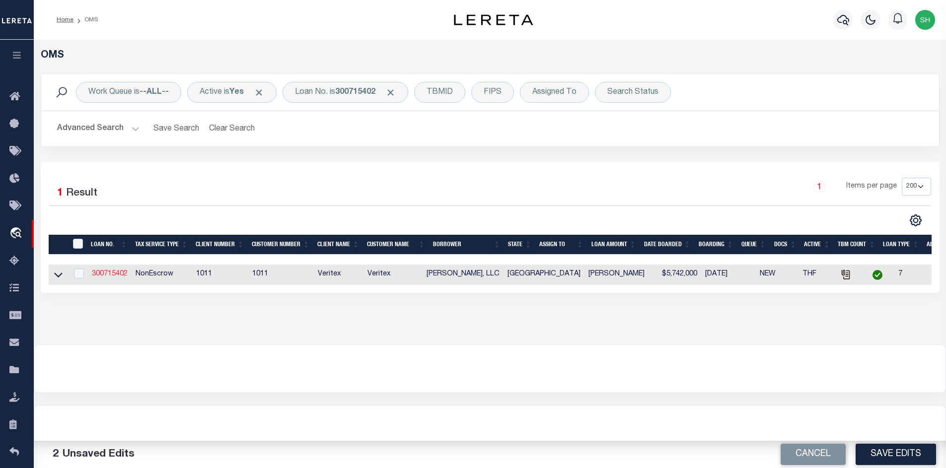
click at [117, 277] on link "300715402" at bounding box center [110, 274] width 36 height 7
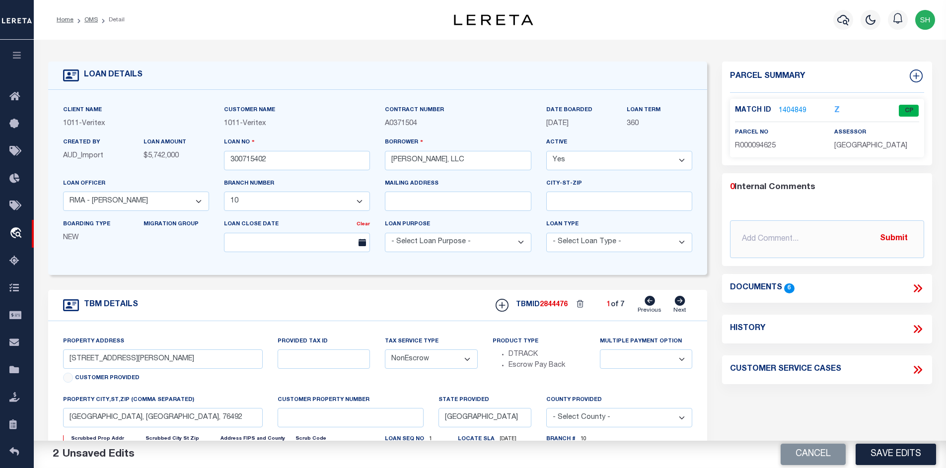
click at [798, 294] on div "Documents 6" at bounding box center [827, 288] width 210 height 29
click at [782, 286] on div "Documents 6" at bounding box center [762, 287] width 65 height 9
click at [915, 285] on icon at bounding box center [915, 288] width 4 height 8
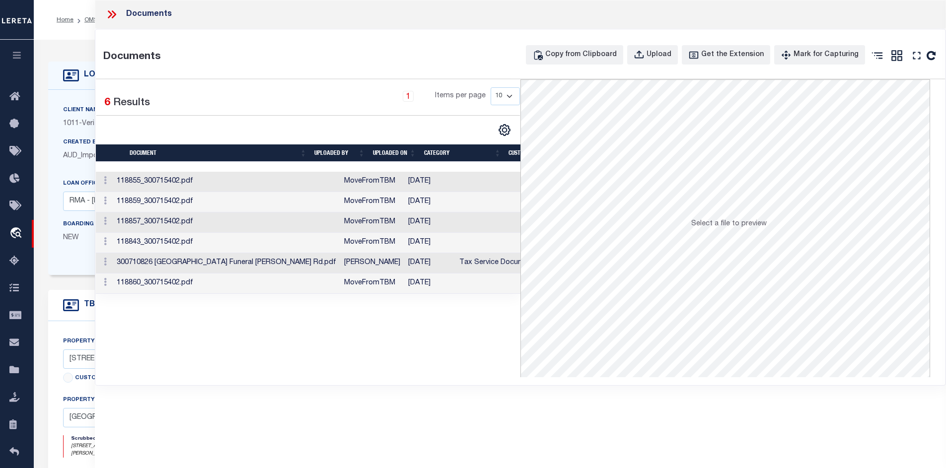
click at [415, 260] on td "[DATE]" at bounding box center [429, 263] width 51 height 20
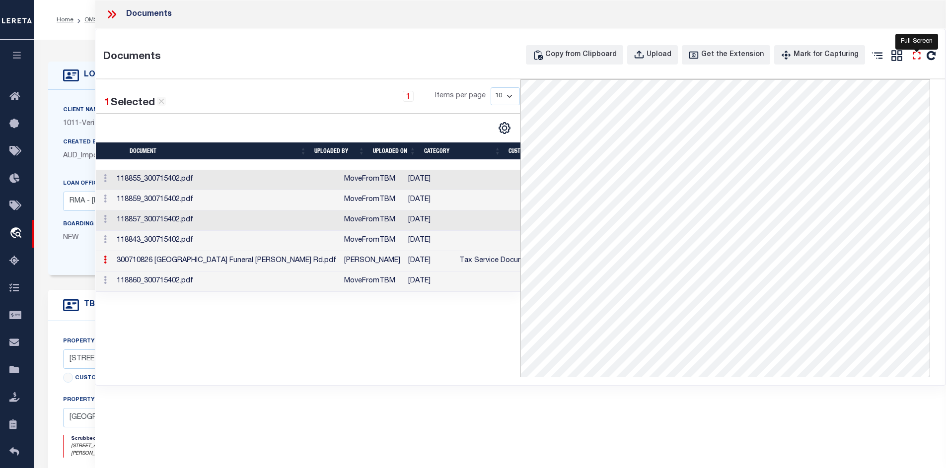
drag, startPoint x: 926, startPoint y: 49, endPoint x: 919, endPoint y: 53, distance: 7.6
click at [919, 53] on icon "" at bounding box center [915, 55] width 7 height 7
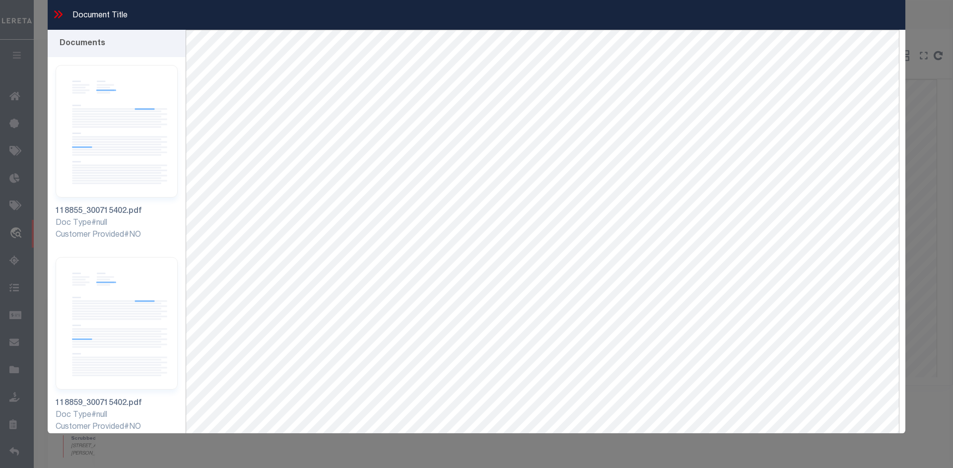
click at [61, 13] on icon at bounding box center [60, 14] width 4 height 8
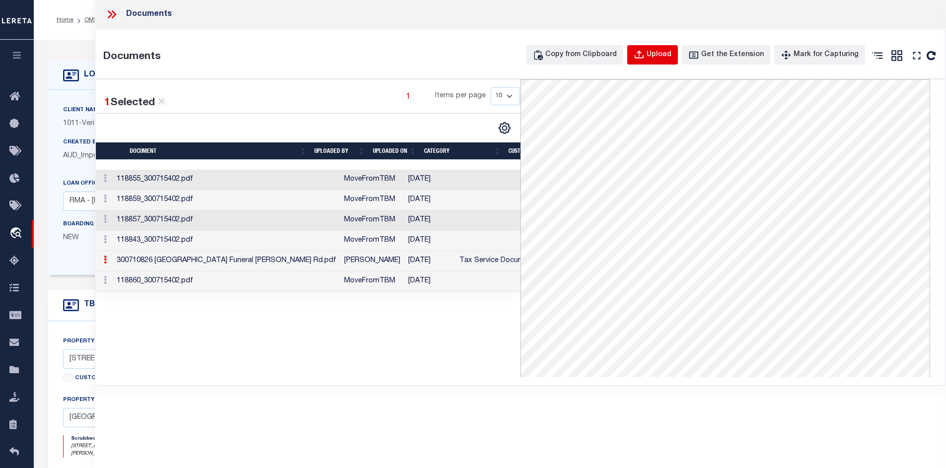
click at [671, 53] on div "Upload" at bounding box center [658, 55] width 25 height 11
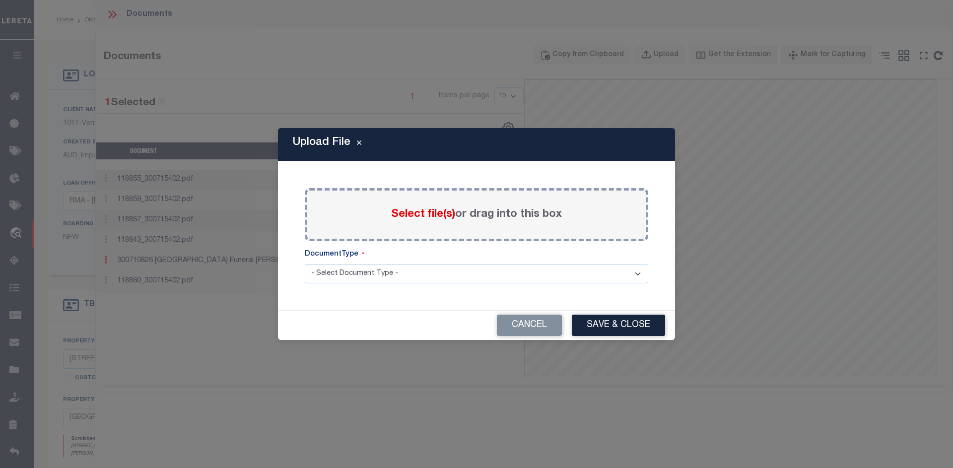
click at [465, 229] on div "Select file(s) or drag into this box" at bounding box center [477, 214] width 344 height 53
click at [390, 198] on div "Select file(s) or drag into this box" at bounding box center [477, 214] width 344 height 53
click at [460, 224] on div "Select file(s) or drag into this box" at bounding box center [477, 214] width 344 height 53
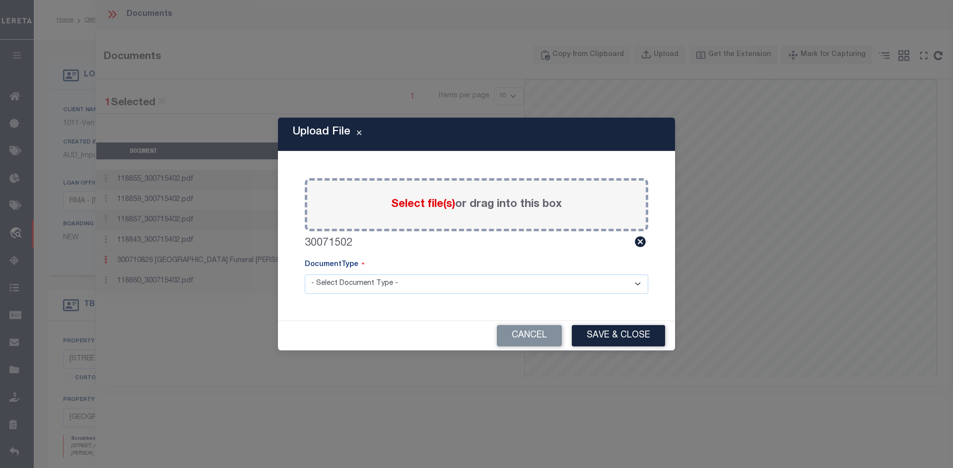
click at [374, 280] on select "- Select Document Type - Tax Service Documents" at bounding box center [477, 284] width 344 height 19
click at [305, 275] on select "- Select Document Type - Tax Service Documents" at bounding box center [477, 284] width 344 height 19
click at [607, 335] on button "Save & Close" at bounding box center [618, 335] width 93 height 21
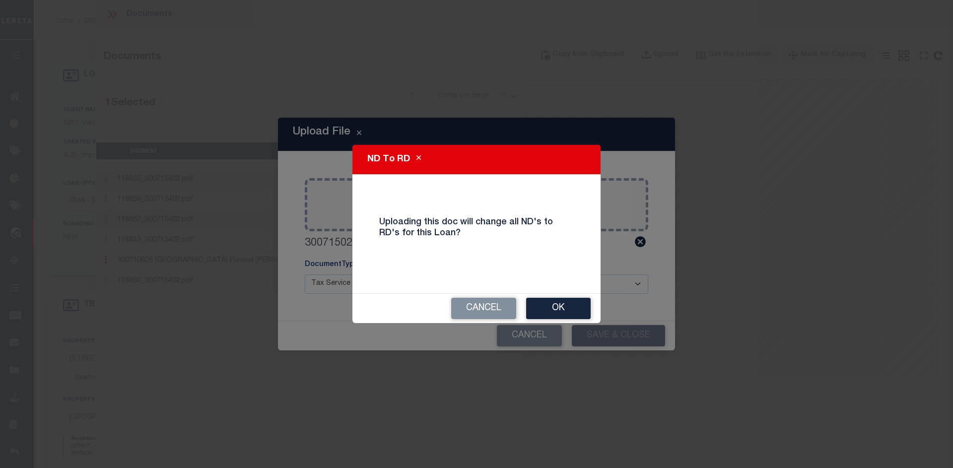
click at [541, 297] on div "Cancel OK" at bounding box center [476, 308] width 248 height 29
click at [542, 308] on button "OK" at bounding box center [558, 308] width 65 height 21
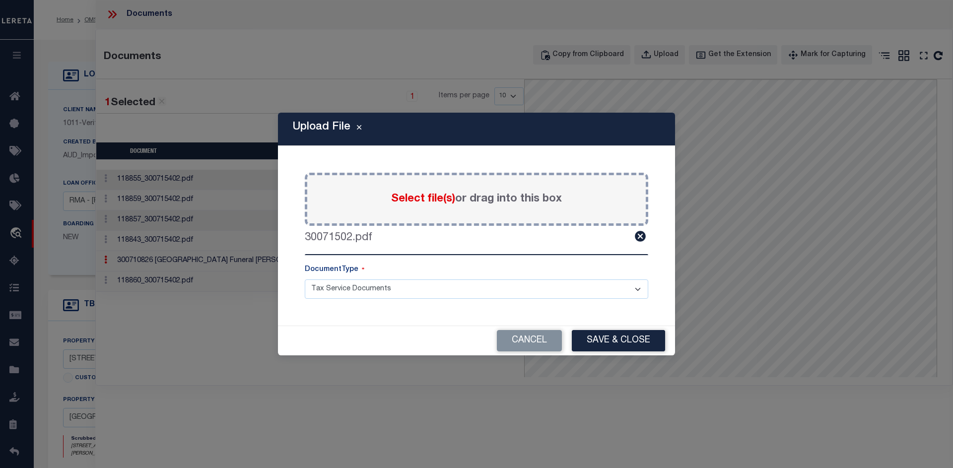
click at [443, 268] on div "DocumentType" at bounding box center [477, 272] width 344 height 15
click at [614, 342] on button "Save & Close" at bounding box center [618, 340] width 93 height 21
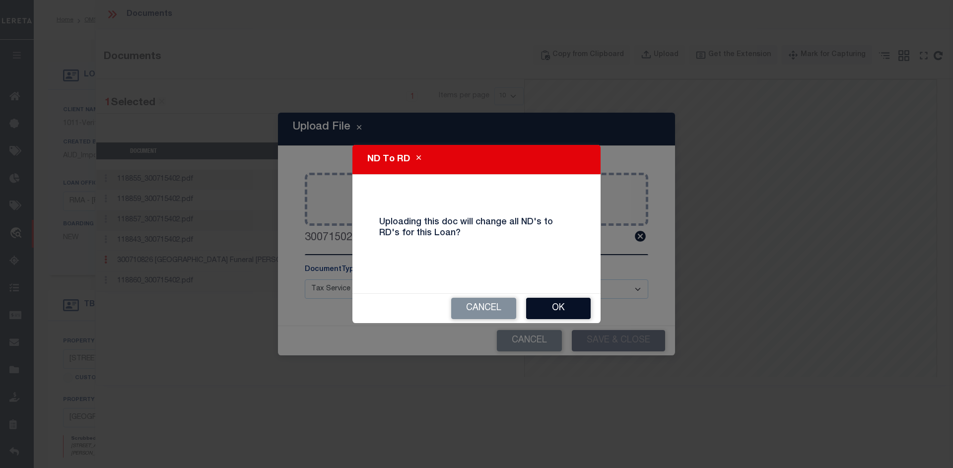
click at [563, 302] on button "OK" at bounding box center [558, 308] width 65 height 21
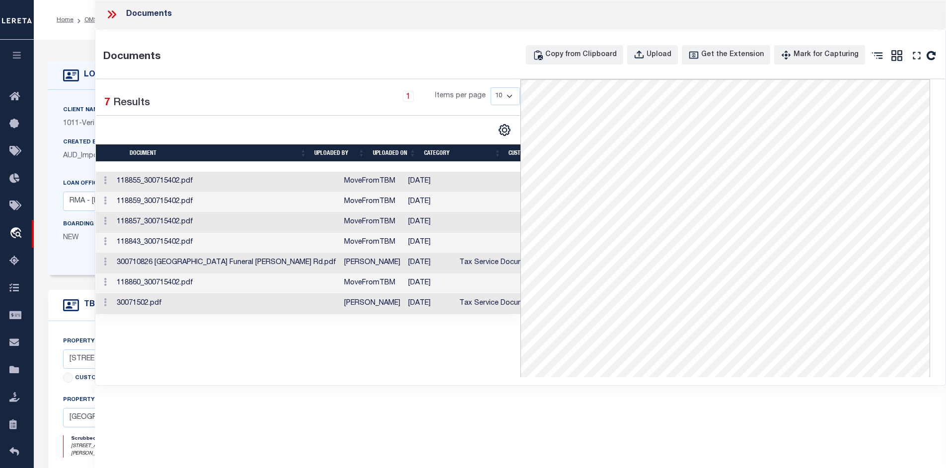
click at [266, 313] on td "30071502.pdf" at bounding box center [226, 304] width 227 height 20
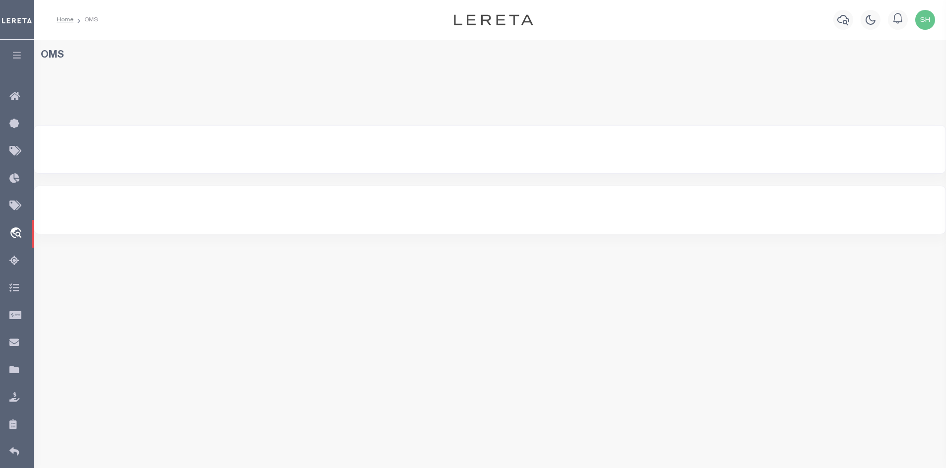
select select "200"
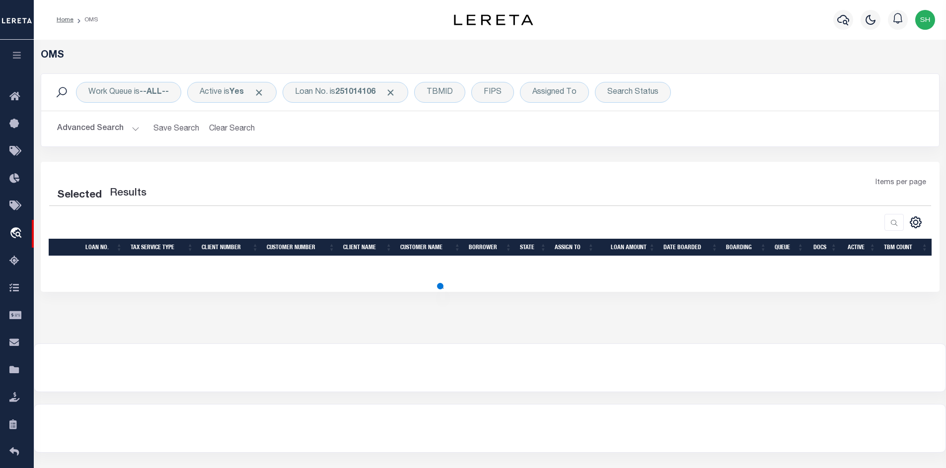
select select "200"
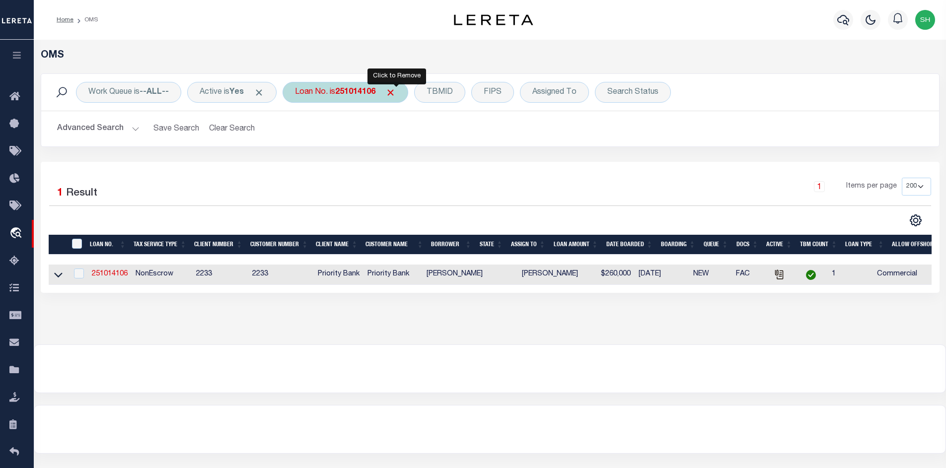
click at [396, 93] on span "Click to Remove" at bounding box center [390, 92] width 10 height 10
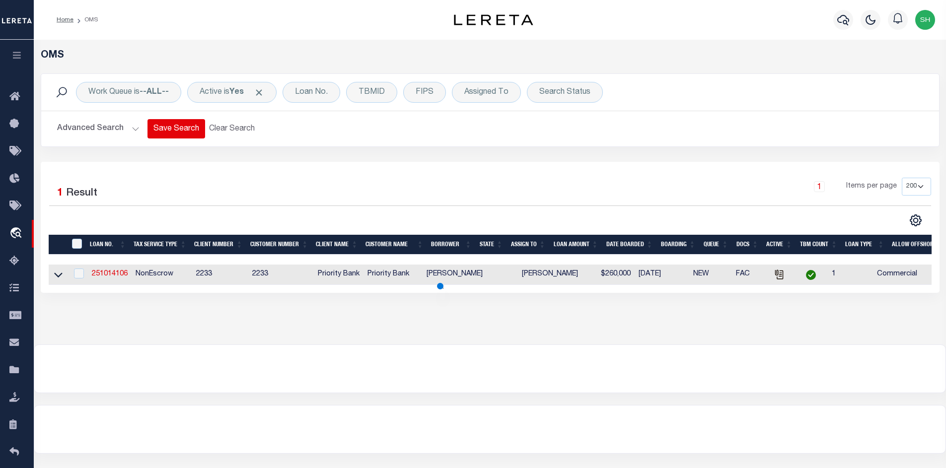
click at [150, 123] on button "Save Search" at bounding box center [176, 128] width 58 height 19
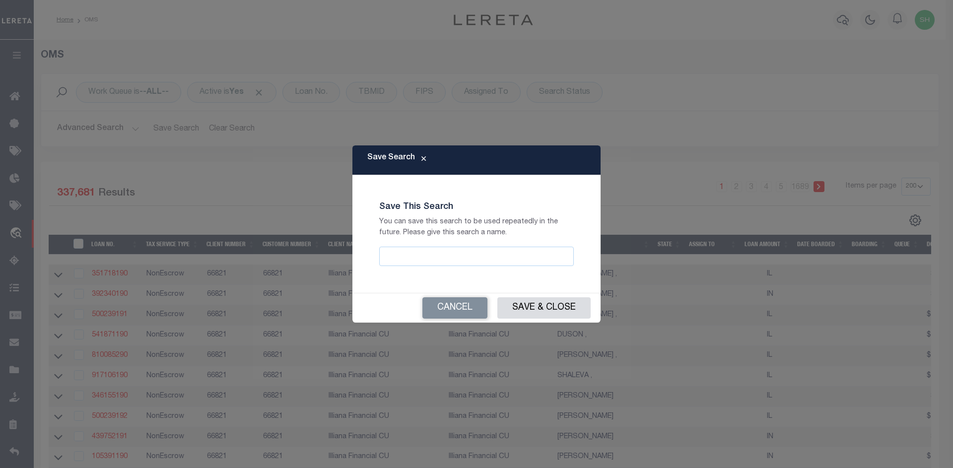
click at [132, 125] on div "Save Search Save This Search You can save this search to be used repeatedly in …" at bounding box center [476, 234] width 953 height 468
click at [458, 302] on button "Cancel" at bounding box center [454, 307] width 65 height 21
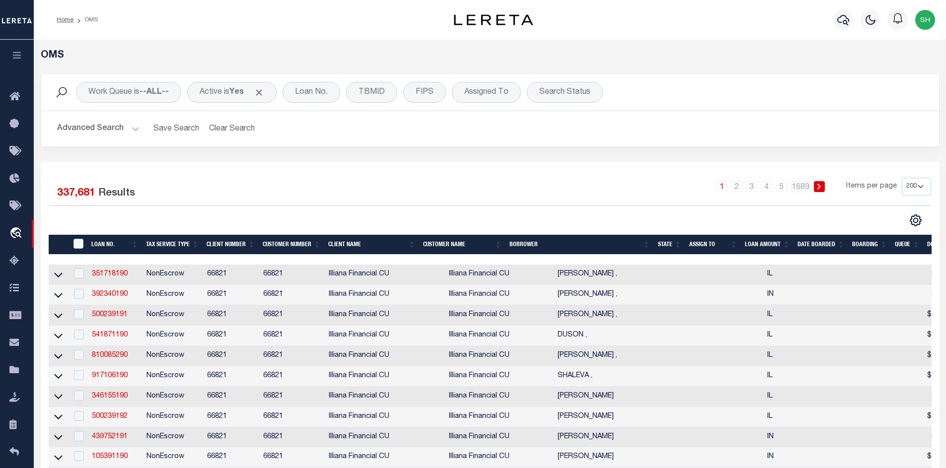
click at [130, 129] on button "Advanced Search" at bounding box center [98, 128] width 82 height 19
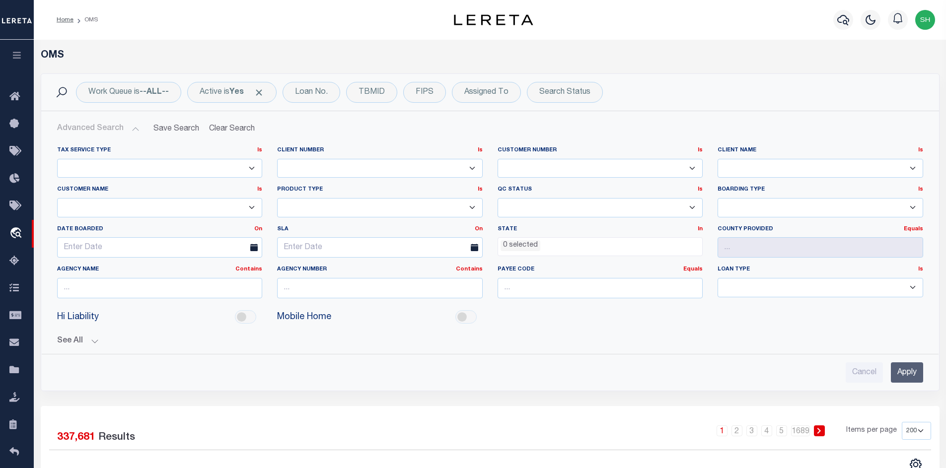
click at [544, 243] on ul "0 selected" at bounding box center [600, 244] width 205 height 13
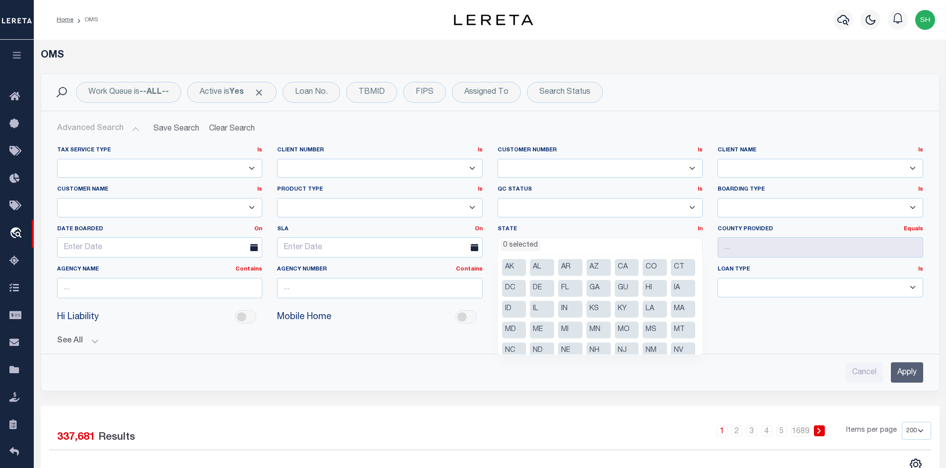
click at [571, 271] on li "AR" at bounding box center [570, 267] width 24 height 17
select select "AR"
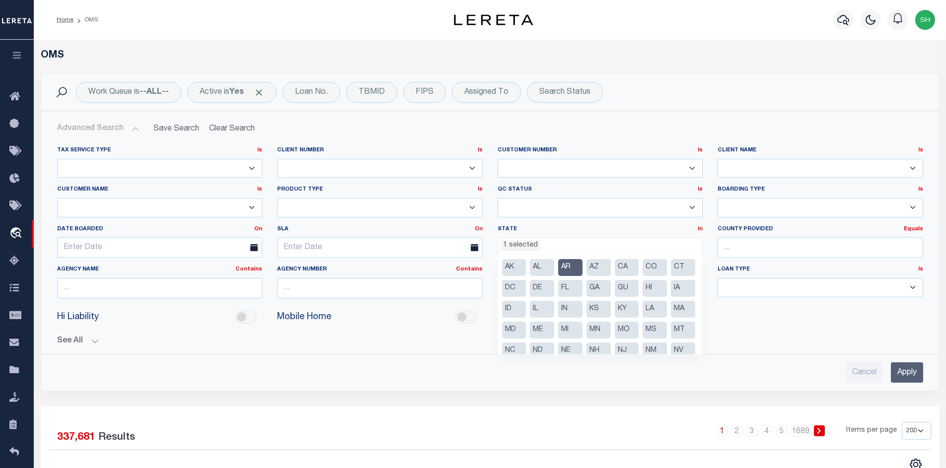
scroll to position [18, 0]
click at [763, 245] on input "text" at bounding box center [820, 247] width 206 height 20
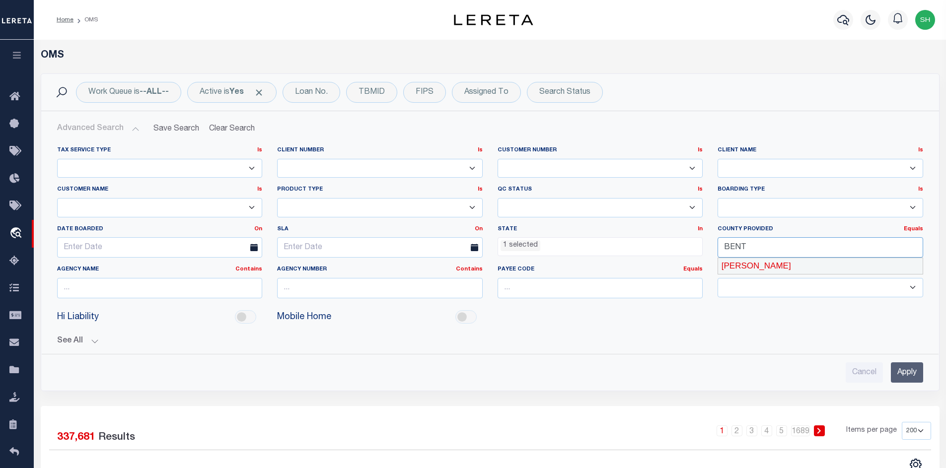
click at [748, 262] on div "[PERSON_NAME]" at bounding box center [820, 266] width 205 height 16
type input "[PERSON_NAME]"
click at [901, 371] on input "Apply" at bounding box center [907, 372] width 32 height 20
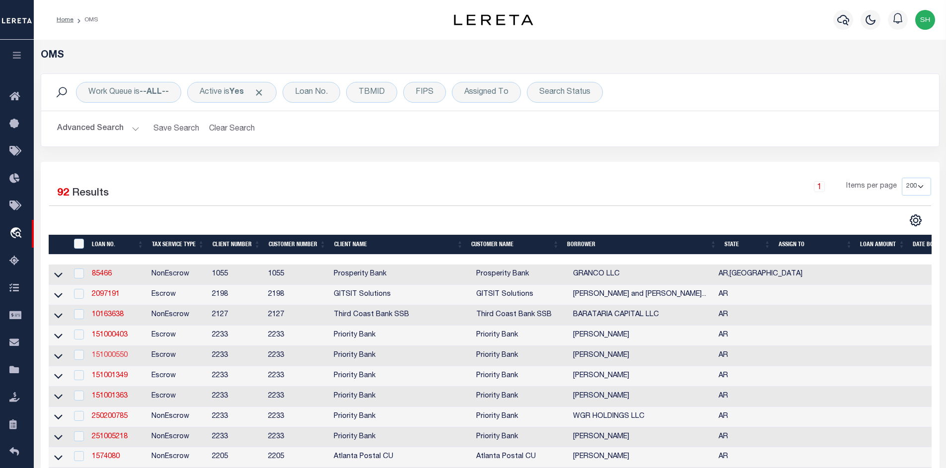
click at [102, 358] on link "151000550" at bounding box center [110, 355] width 36 height 7
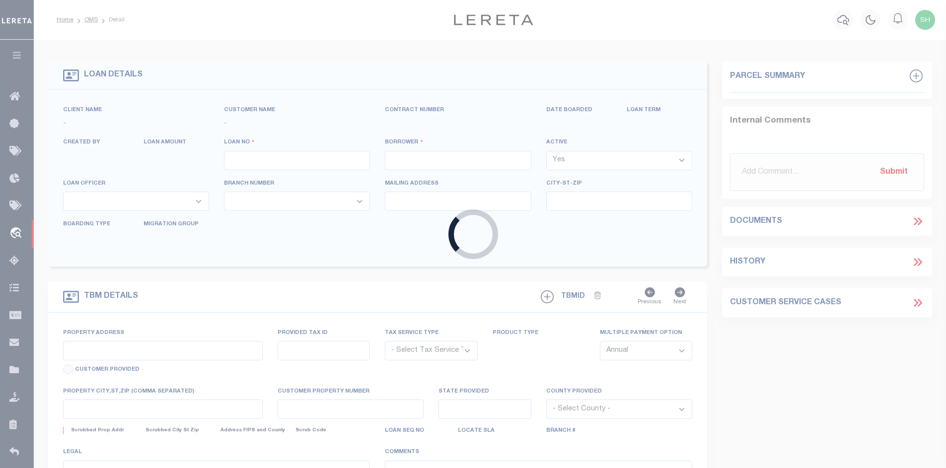
type input "151000550"
type input "Martin Resendiz"
select select
select select "Escrow"
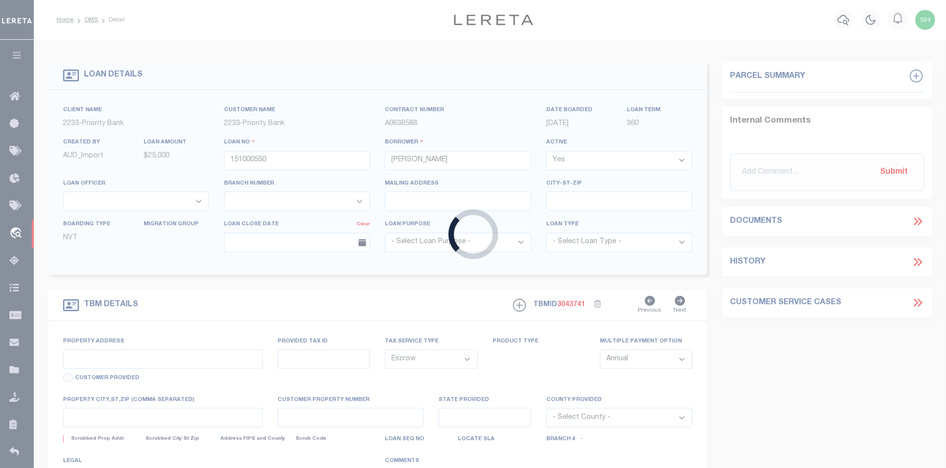
type input "212 E Glendale Ln"
type input "02-22205-000"
select select
type input "Rogers AR 72758"
type input "AR"
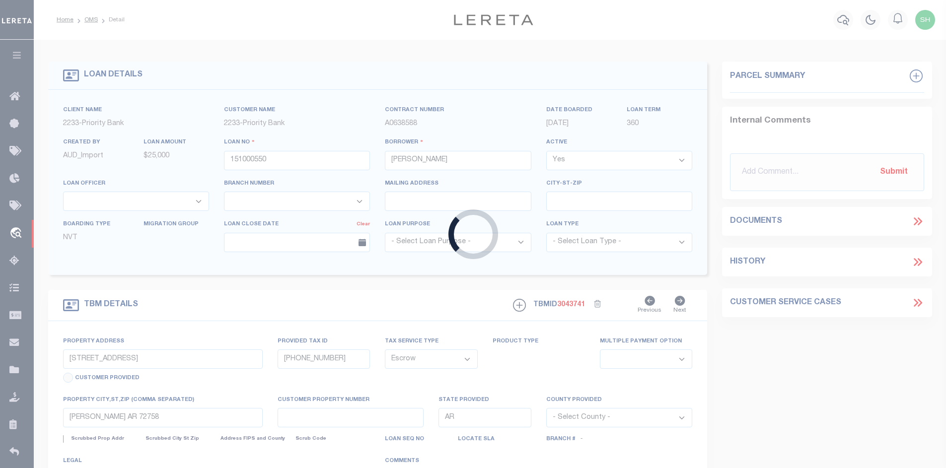
select select
type textarea "Liability subject to parcel provided"
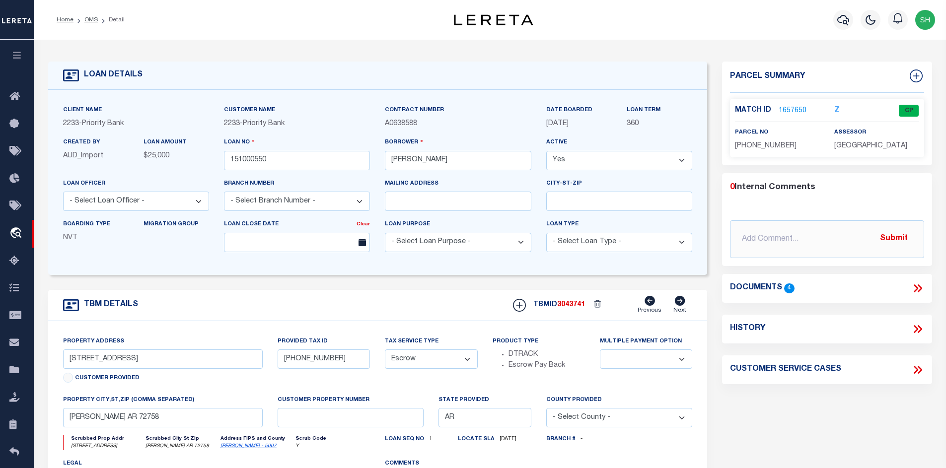
click at [794, 110] on link "1657650" at bounding box center [792, 111] width 28 height 10
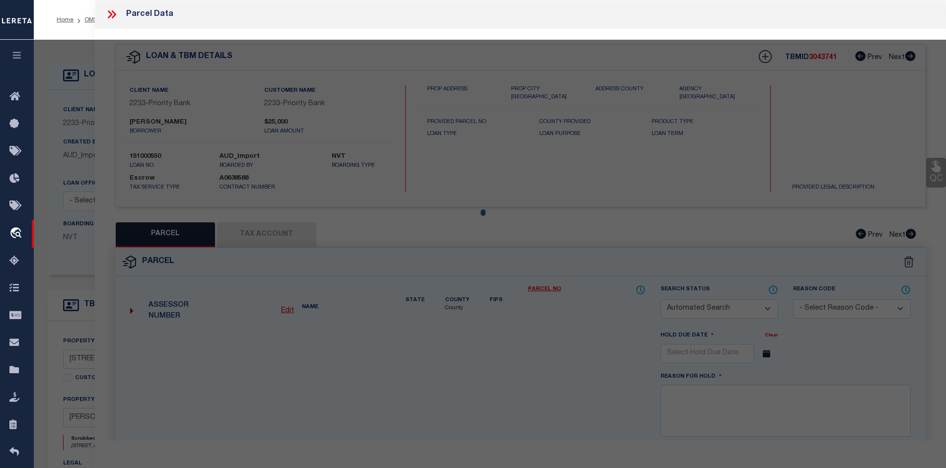
checkbox input "false"
select select "CP"
type input "RESENDIZ, MARTIN"
type input "212 E GLENDALE LN"
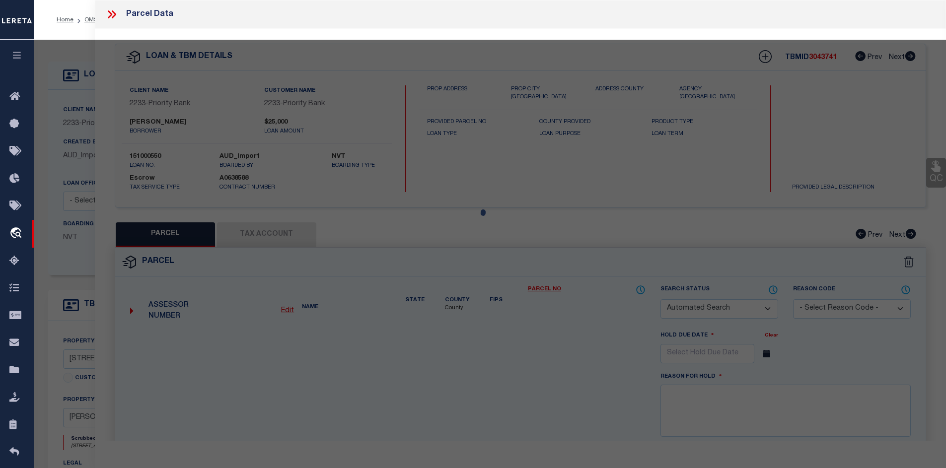
checkbox input "false"
type input "LNROGERS AR"
type textarea "PLAT 7/29/2007 2007-597 & 598 & REPLAT 8/17/2017 2017/716 & 717(ESMT)"
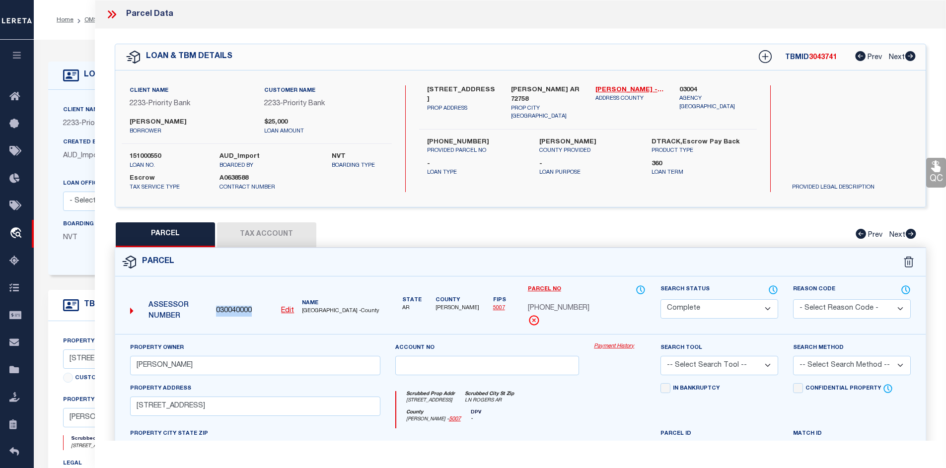
drag, startPoint x: 254, startPoint y: 309, endPoint x: 215, endPoint y: 310, distance: 38.7
click at [216, 310] on div "030040000 Edit" at bounding box center [255, 311] width 78 height 11
copy span "030040000"
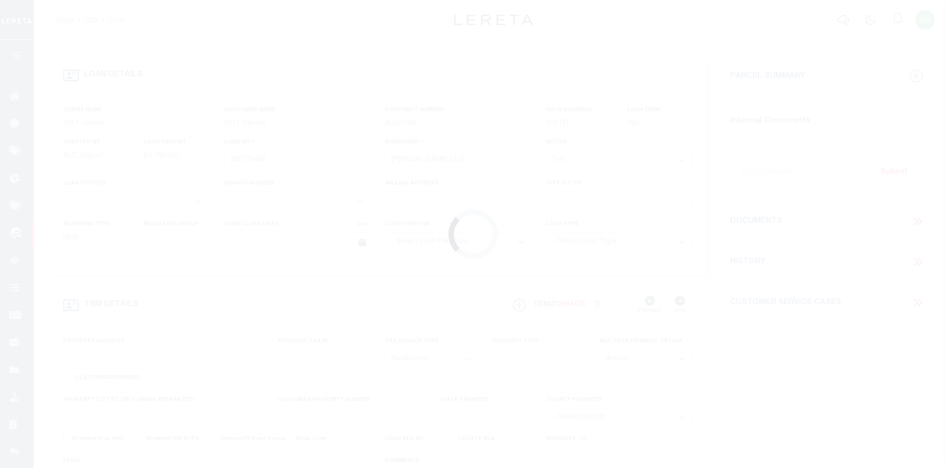
select select "NonEscrow"
type input "[STREET_ADDRESS][PERSON_NAME]"
select select
type input "[GEOGRAPHIC_DATA], [GEOGRAPHIC_DATA], 76492"
type input "[GEOGRAPHIC_DATA]"
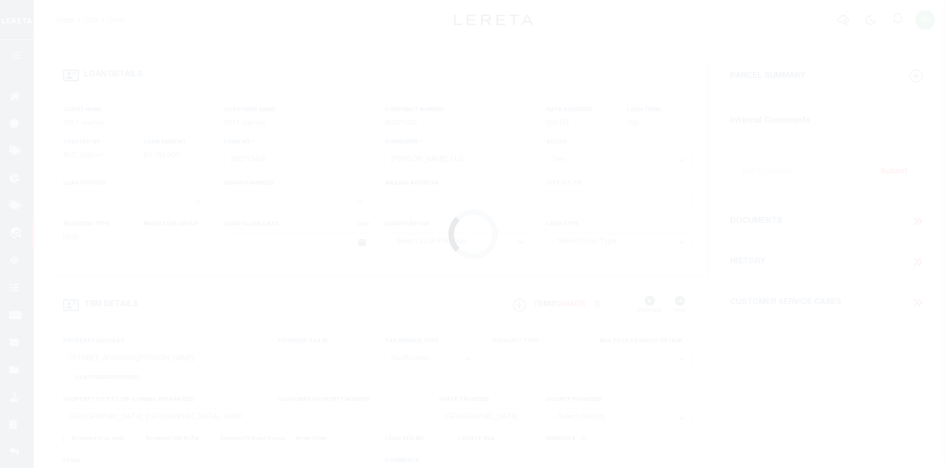
select select
select select "149352"
select select "3111"
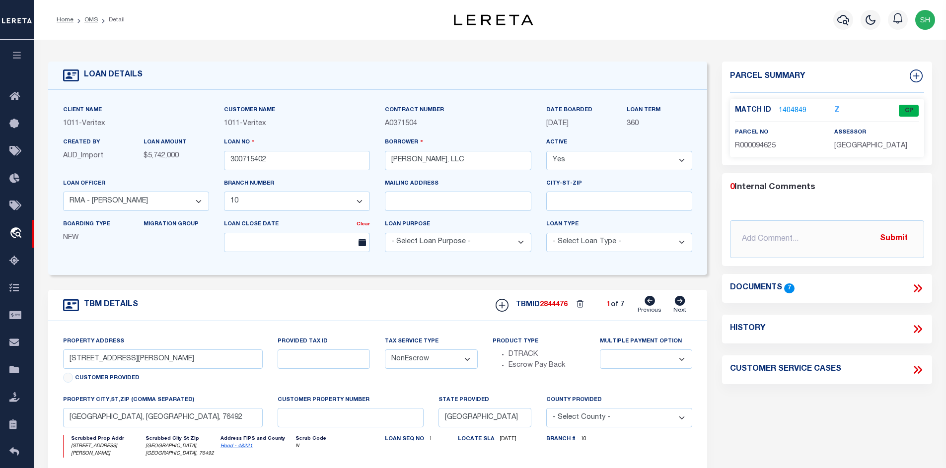
click at [877, 286] on div "Documents 7" at bounding box center [827, 288] width 194 height 13
click at [916, 283] on icon at bounding box center [917, 288] width 13 height 13
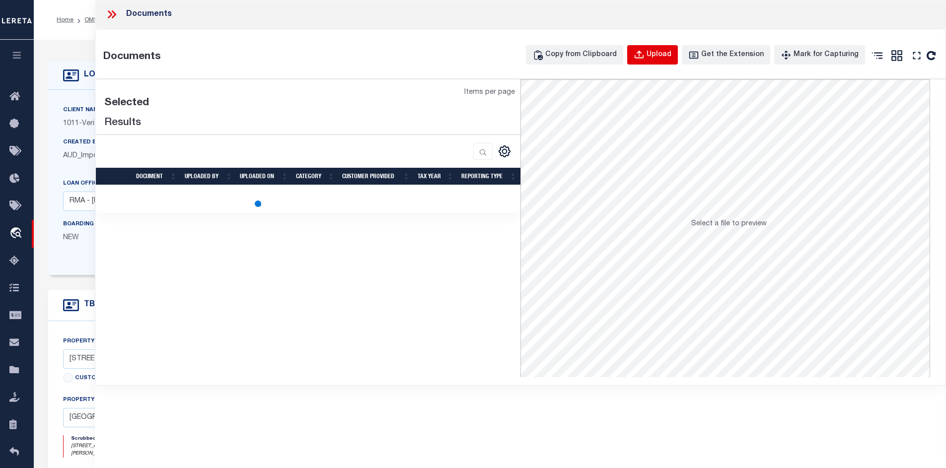
click at [671, 57] on div "Upload" at bounding box center [658, 55] width 25 height 11
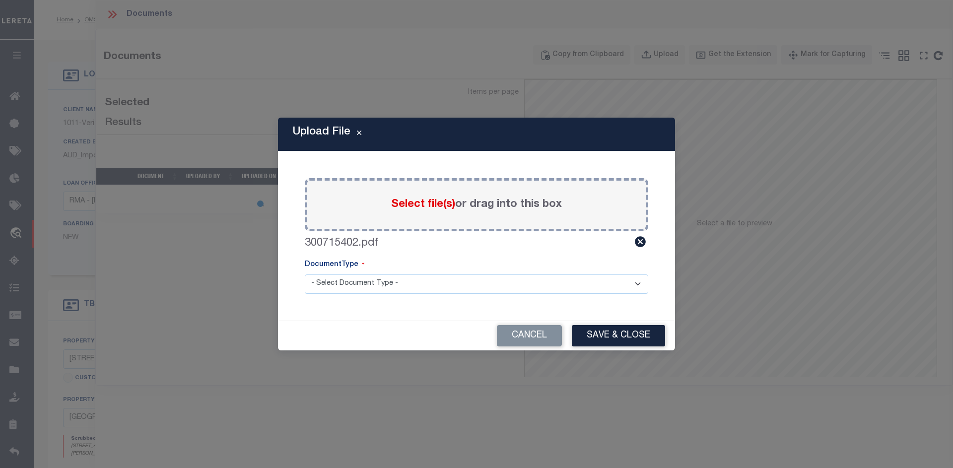
click at [354, 287] on select "- Select Document Type - Tax Service Documents" at bounding box center [477, 284] width 344 height 19
select select "TAX"
click at [305, 275] on select "- Select Document Type - Tax Service Documents" at bounding box center [477, 284] width 344 height 19
click at [601, 334] on button "Save & Close" at bounding box center [618, 335] width 93 height 21
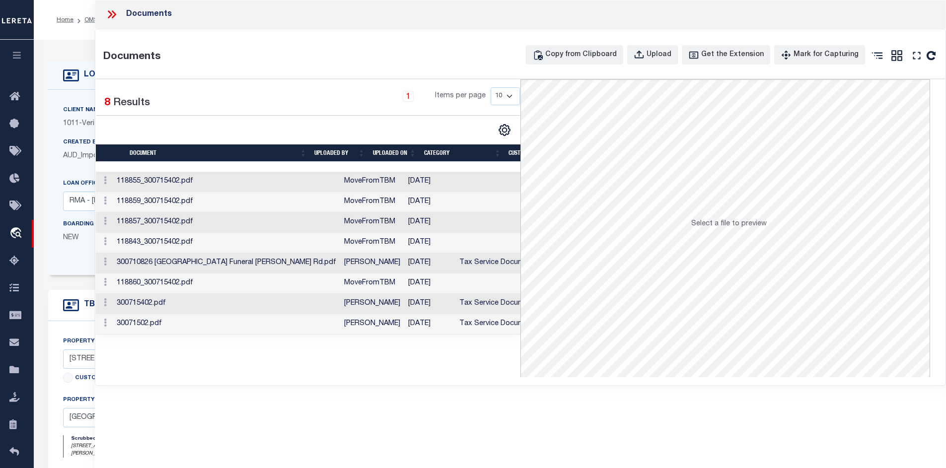
click at [404, 326] on td "[DATE]" at bounding box center [429, 324] width 51 height 20
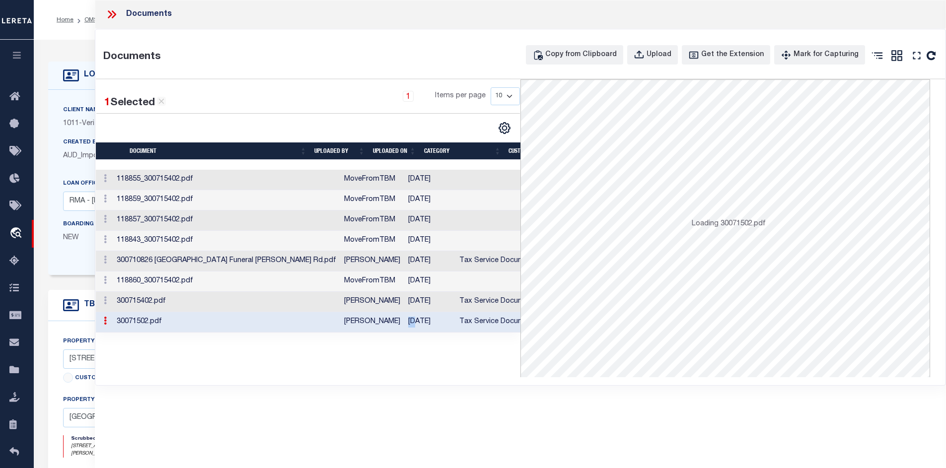
click at [404, 326] on td "[DATE]" at bounding box center [429, 322] width 51 height 20
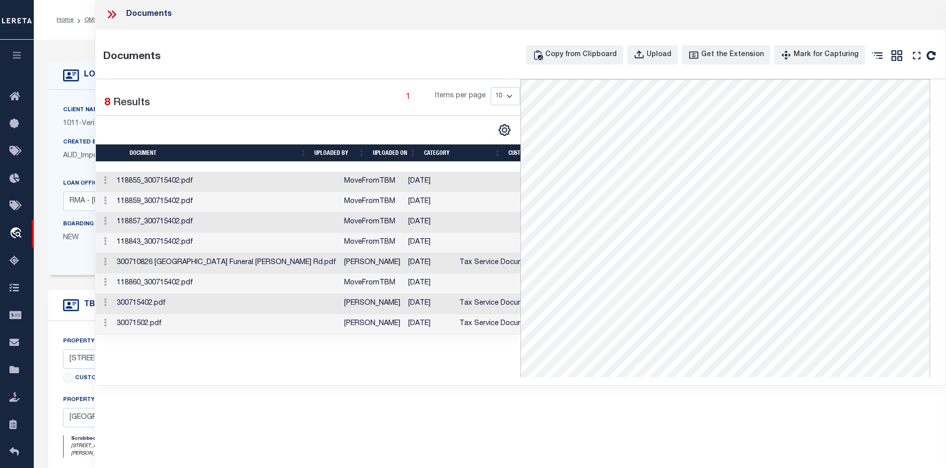
click at [404, 301] on td "[DATE]" at bounding box center [429, 304] width 51 height 20
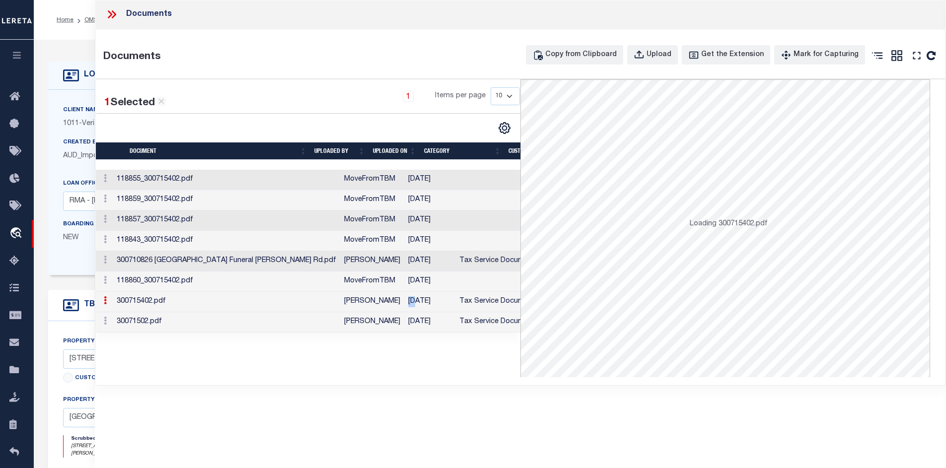
click at [404, 301] on td "[DATE]" at bounding box center [429, 302] width 51 height 20
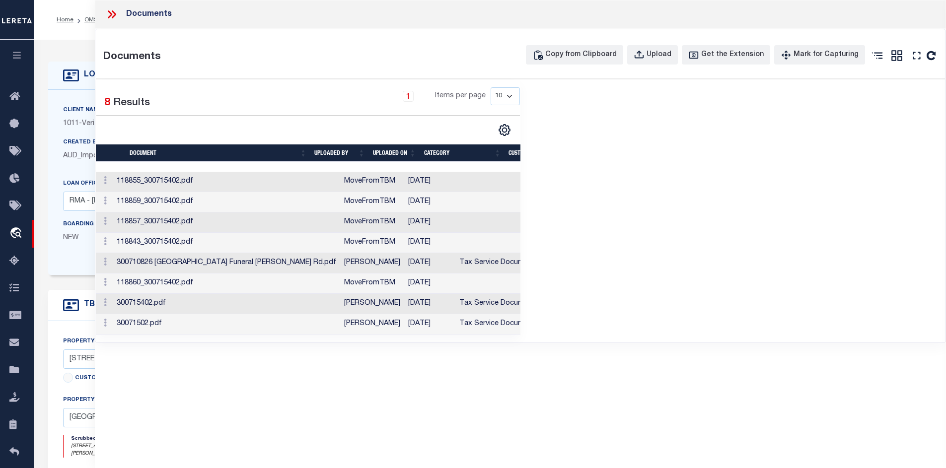
click at [404, 301] on td "[DATE]" at bounding box center [429, 304] width 51 height 20
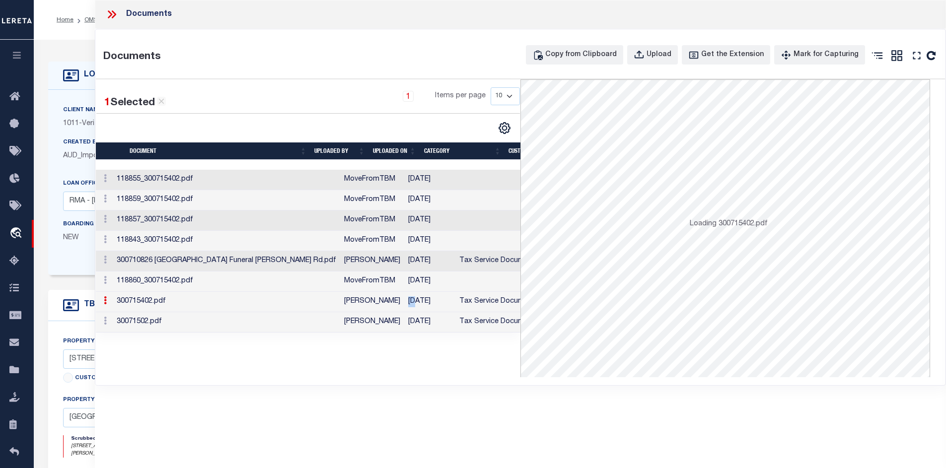
click at [404, 301] on td "[DATE]" at bounding box center [429, 302] width 51 height 20
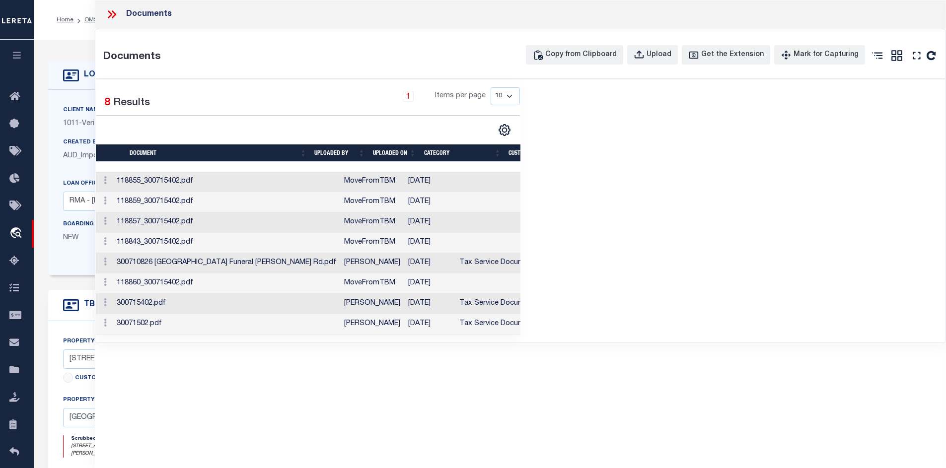
click at [107, 17] on icon at bounding box center [111, 14] width 13 height 13
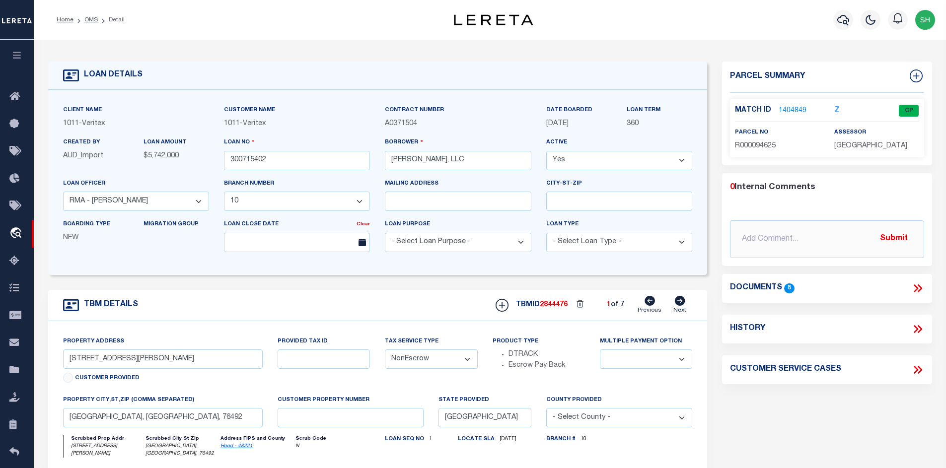
click at [676, 306] on icon at bounding box center [679, 301] width 11 height 10
type input "[STREET_ADDRESS]"
select select
type input "[GEOGRAPHIC_DATA]"
select select
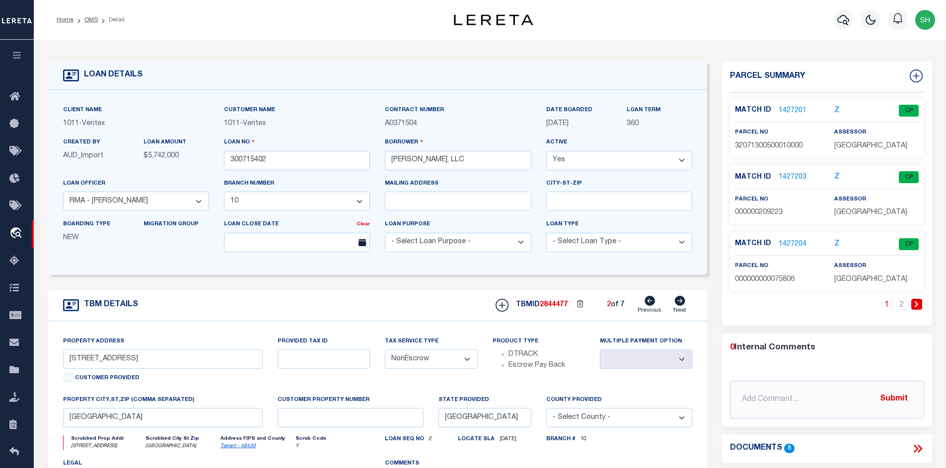
click at [676, 306] on icon at bounding box center [679, 301] width 11 height 10
type input "[STREET_ADDRESS],"
select select
type input "[GEOGRAPHIC_DATA], [GEOGRAPHIC_DATA], 76048"
select select
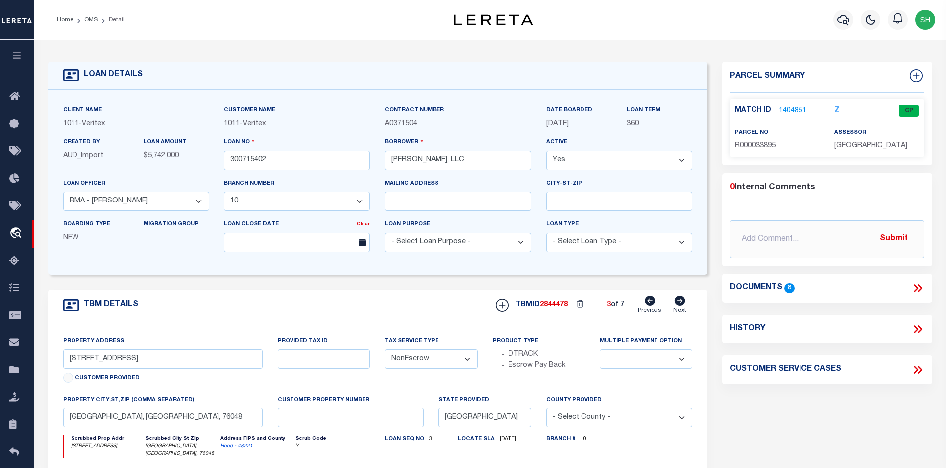
click at [676, 306] on icon at bounding box center [679, 301] width 11 height 10
type input "[STREET_ADDRESS][PERSON_NAME],"
select select
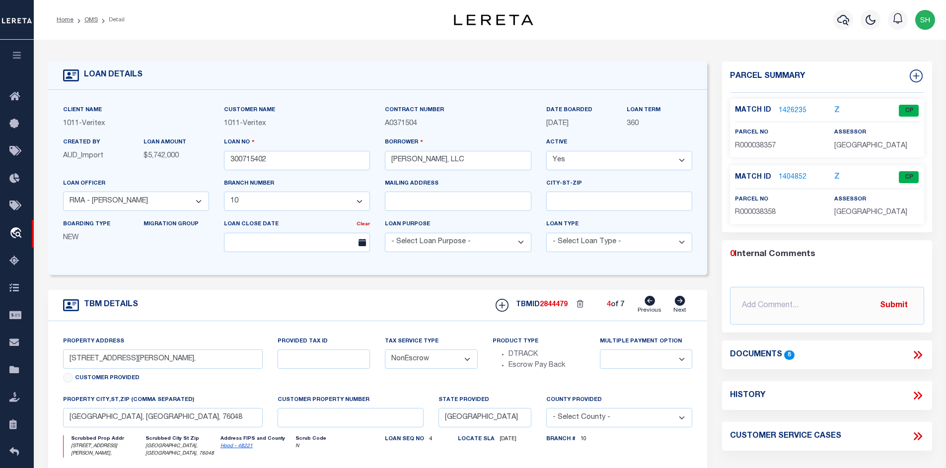
click at [676, 306] on icon at bounding box center [679, 301] width 11 height 10
type input "[STREET_ADDRESS],"
select select
type input "[PERSON_NAME][GEOGRAPHIC_DATA][PERSON_NAME]"
select select
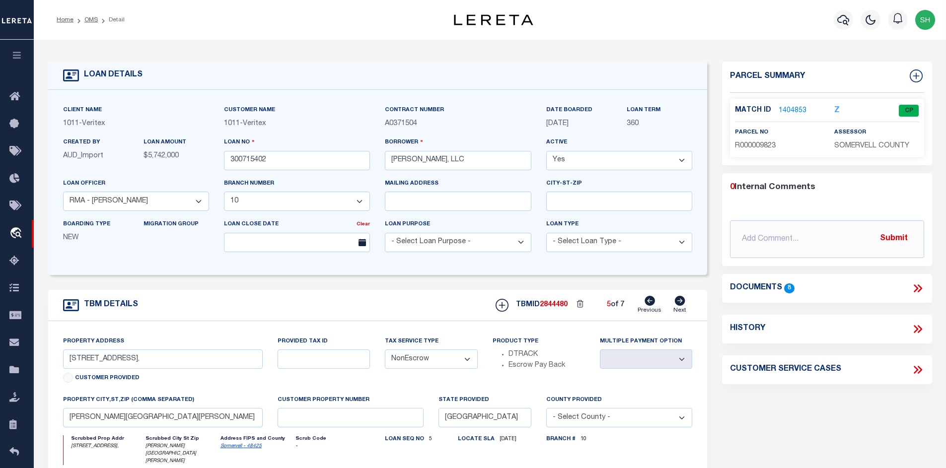
click at [676, 306] on icon at bounding box center [679, 301] width 11 height 10
type input "[STREET_ADDRESS][PERSON_NAME]"
select select
type input "[GEOGRAPHIC_DATA], [GEOGRAPHIC_DATA], 77339"
type textarea "SEE EXHIBIT A"
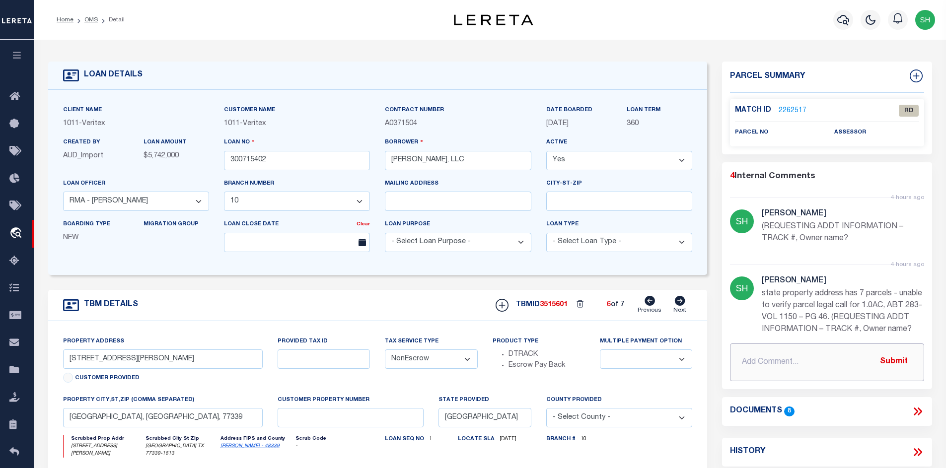
click at [756, 357] on input "text" at bounding box center [827, 363] width 194 height 38
type input "p"
click at [845, 364] on input "Per request parcel added -" at bounding box center [827, 363] width 194 height 38
type input "Per request parcel added - 02830000700"
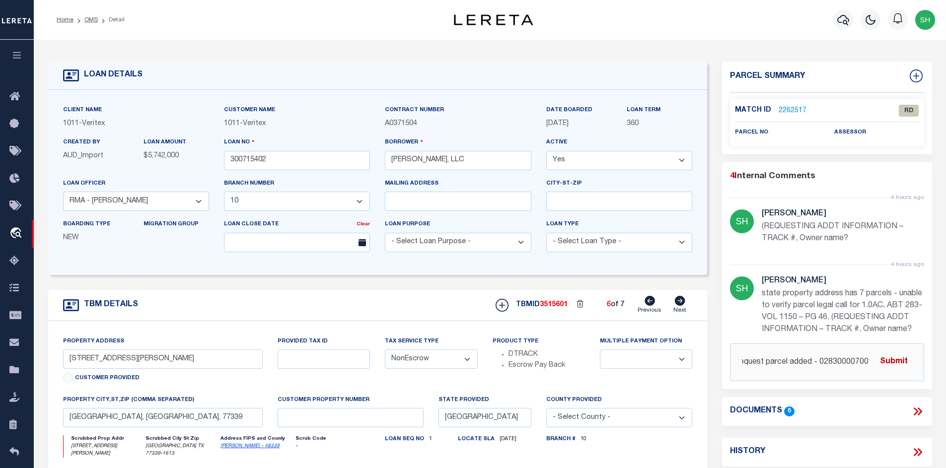
scroll to position [0, 0]
click at [899, 360] on button "Submit" at bounding box center [893, 362] width 41 height 20
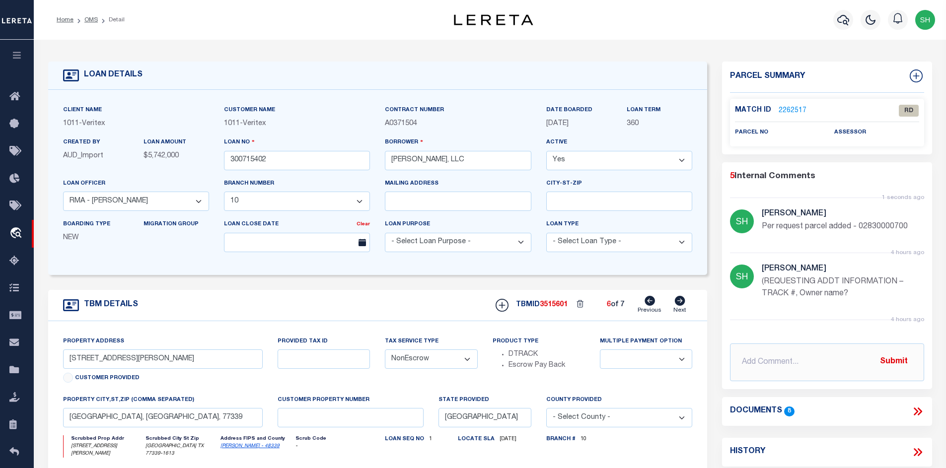
click at [787, 109] on link "2262517" at bounding box center [792, 111] width 28 height 10
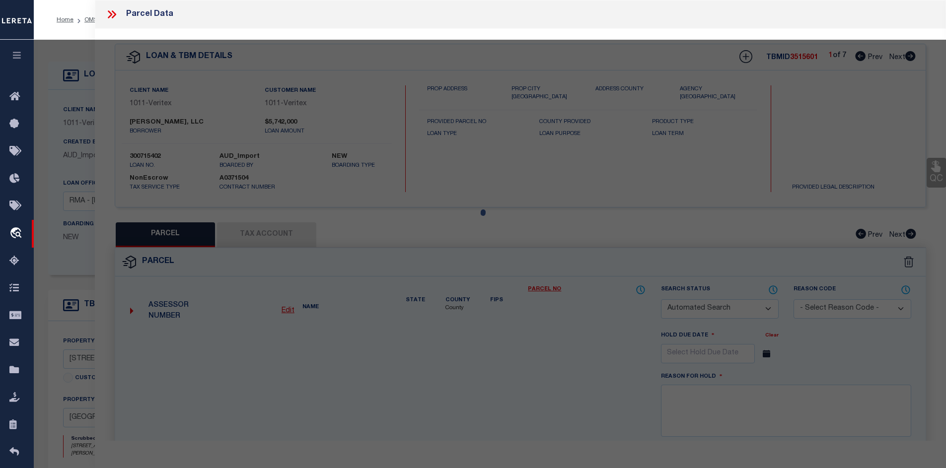
checkbox input "false"
select select "RD"
checkbox input "false"
type textarea "The legal has been provided only for the address [STREET_ADDRESS][PERSON_NAME] …"
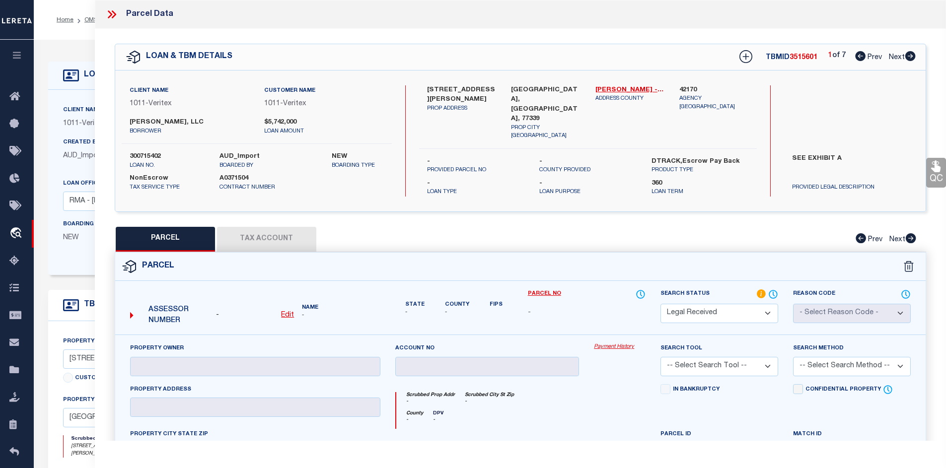
click at [291, 312] on u "Edit" at bounding box center [287, 315] width 13 height 7
select select "RD"
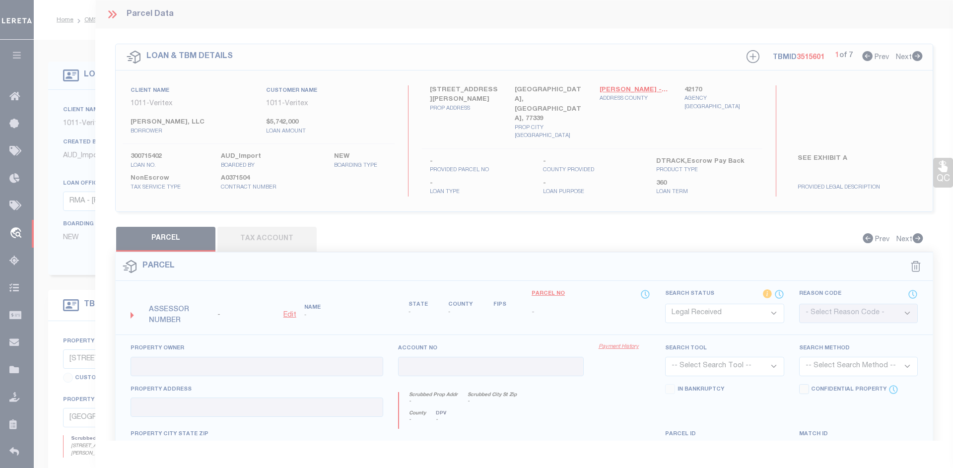
type textarea "-"
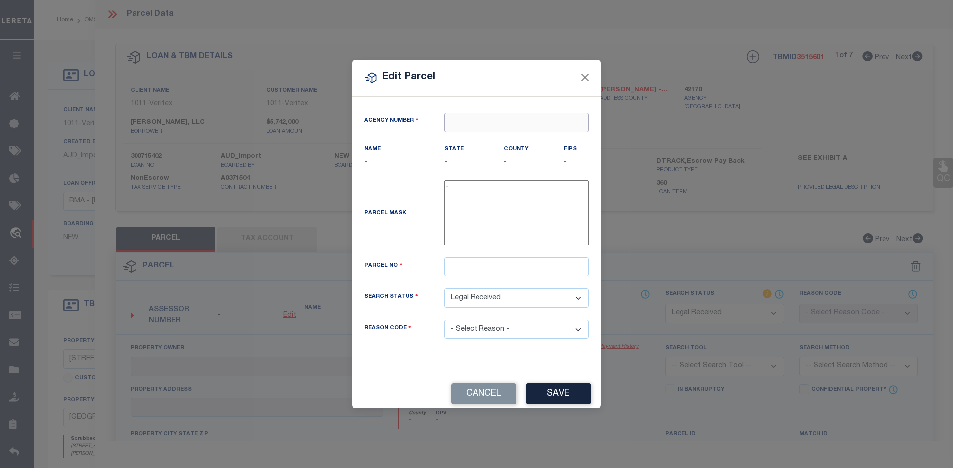
click at [470, 129] on input "text" at bounding box center [516, 122] width 144 height 19
click at [539, 139] on div "421700000 : [GEOGRAPHIC_DATA]" at bounding box center [526, 141] width 162 height 16
type input "421700000"
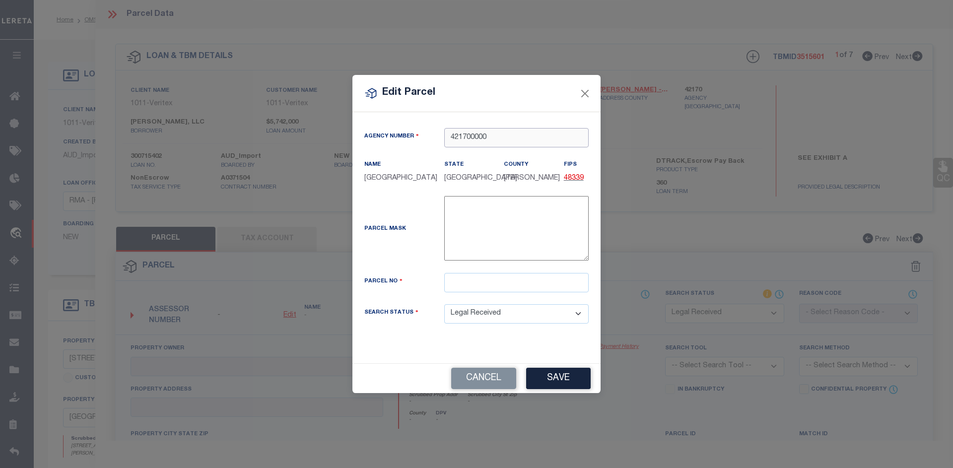
type input "421700000"
click at [489, 292] on input "text" at bounding box center [516, 282] width 144 height 19
type input "02830000700"
click at [503, 324] on select "Automated Search Bad Parcel Complete Duplicate Parcel High Dollar Reporting In …" at bounding box center [516, 313] width 144 height 19
select select "IP"
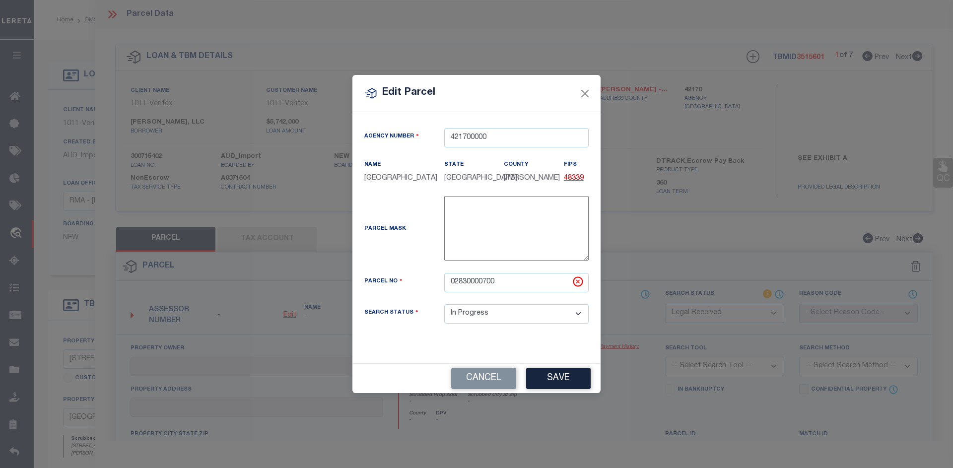
click at [444, 309] on select "Automated Search Bad Parcel Complete Duplicate Parcel High Dollar Reporting In …" at bounding box center [516, 313] width 144 height 19
click at [550, 382] on button "Save" at bounding box center [558, 378] width 65 height 21
select select "IP"
checkbox input "false"
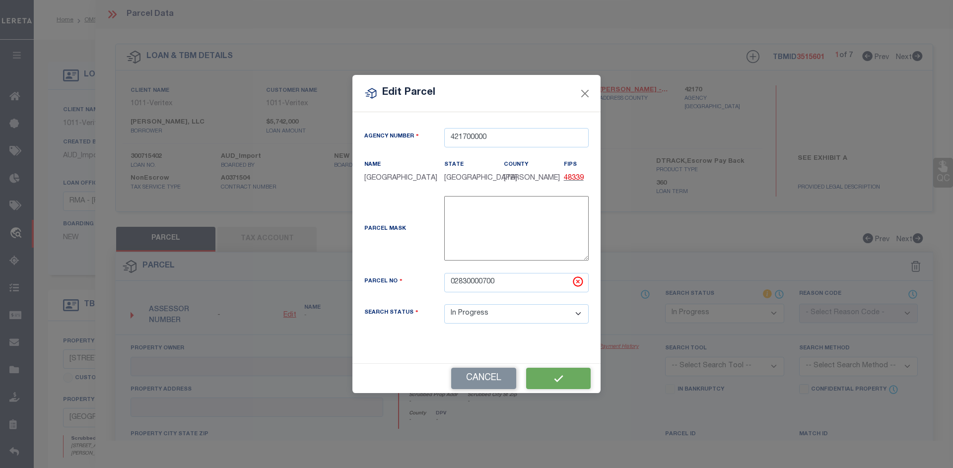
checkbox input "false"
type textarea "The legal has been provided only for the address [STREET_ADDRESS][PERSON_NAME] …"
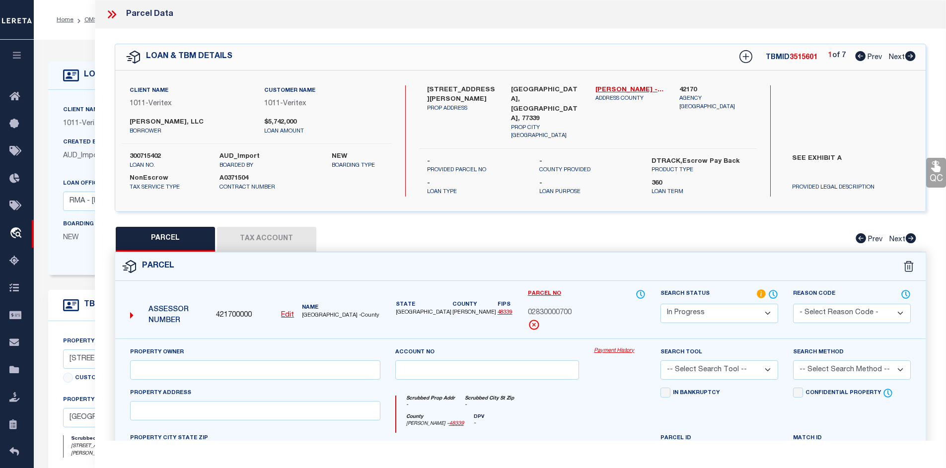
click at [117, 16] on icon at bounding box center [111, 14] width 13 height 13
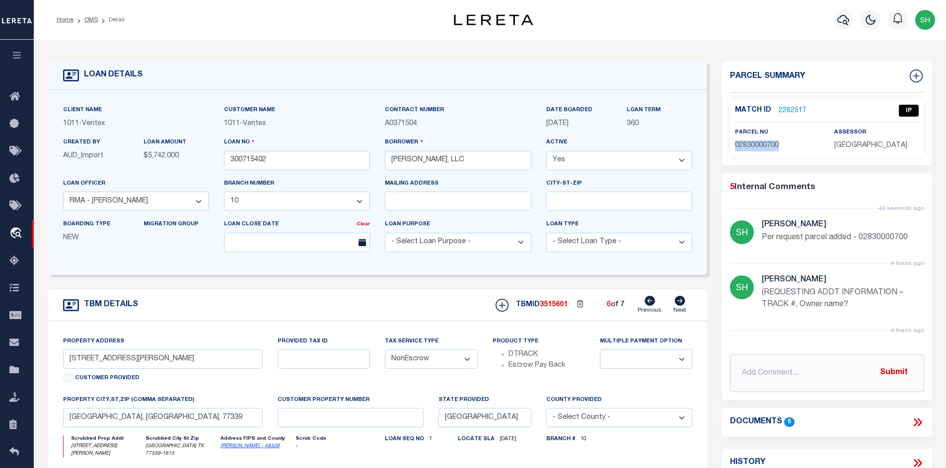
drag, startPoint x: 796, startPoint y: 149, endPoint x: 734, endPoint y: 144, distance: 61.8
click at [734, 144] on div "parcel no 02830000700" at bounding box center [776, 139] width 99 height 24
copy span "02830000700"
drag, startPoint x: 145, startPoint y: 362, endPoint x: 58, endPoint y: 365, distance: 87.4
click at [49, 360] on div "Property Address [STREET_ADDRESS][PERSON_NAME] Customer Provided Provided Tax I…" at bounding box center [377, 447] width 659 height 252
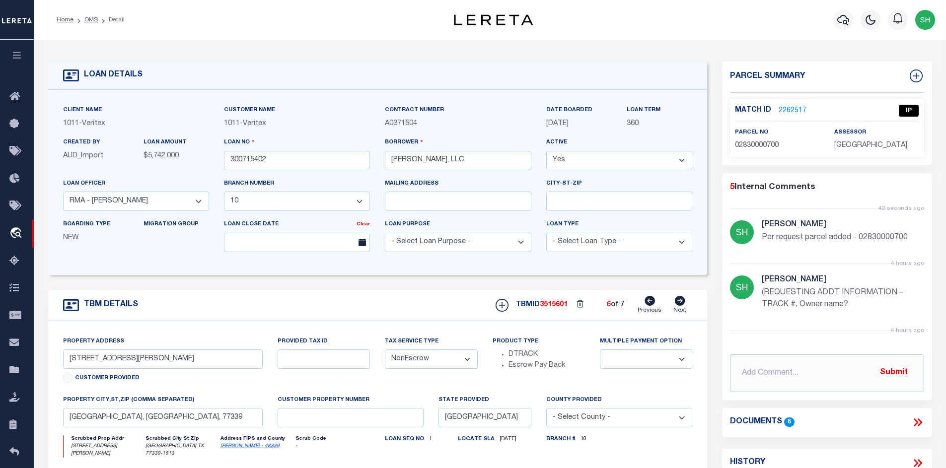
click at [793, 106] on link "2262517" at bounding box center [792, 111] width 28 height 10
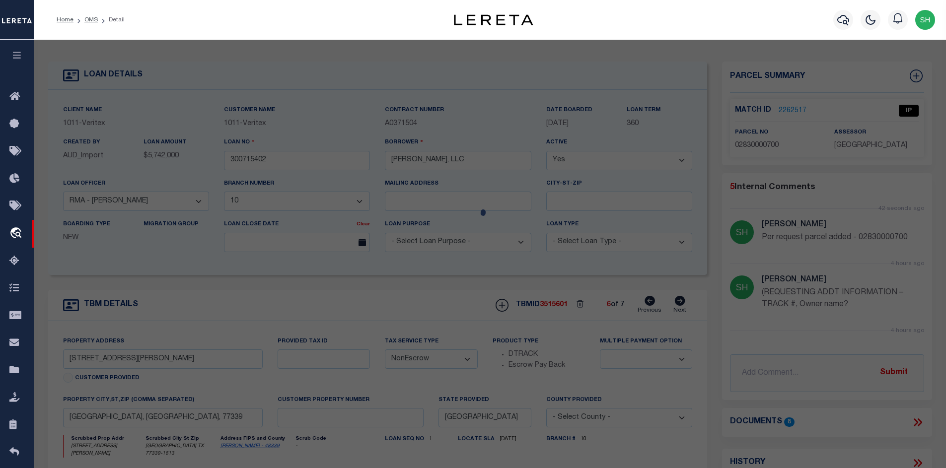
select select "AS"
checkbox input "false"
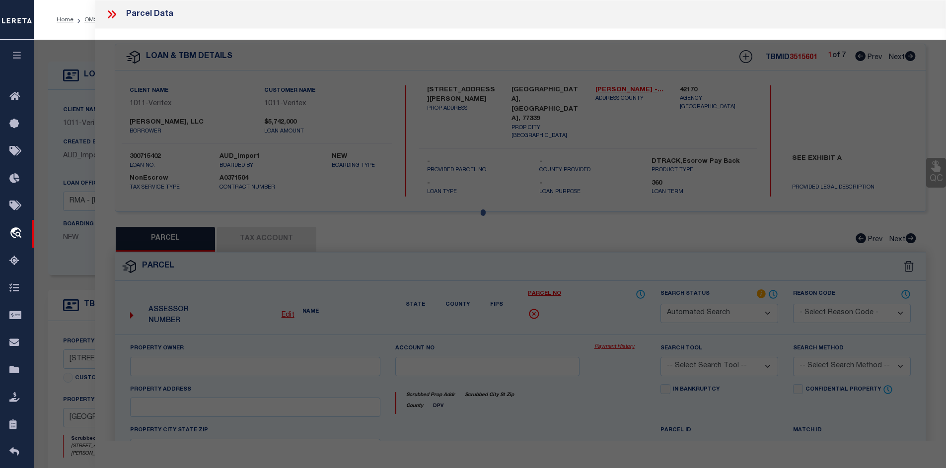
select select "IP"
checkbox input "false"
type textarea "The legal has been provided only for the address [STREET_ADDRESS][PERSON_NAME] …"
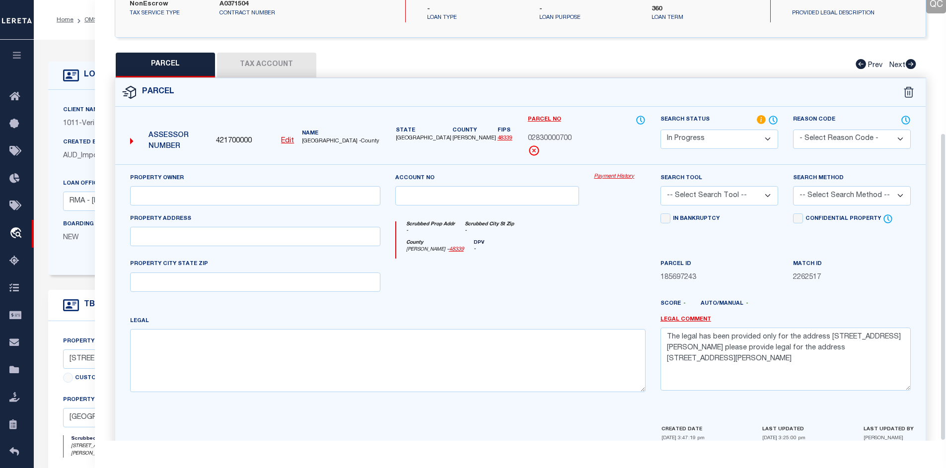
scroll to position [190, 0]
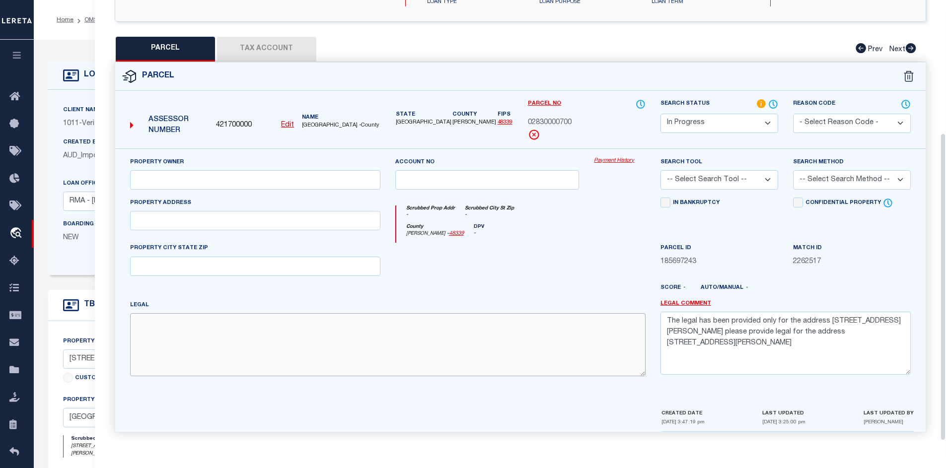
click at [194, 322] on textarea at bounding box center [387, 344] width 515 height 63
paste textarea "A0283 H T & BB RR CO, TRACT 7, ACRES 1"
type textarea "A0283 H T & BB RR CO, TRACT 7, ACRES 1"
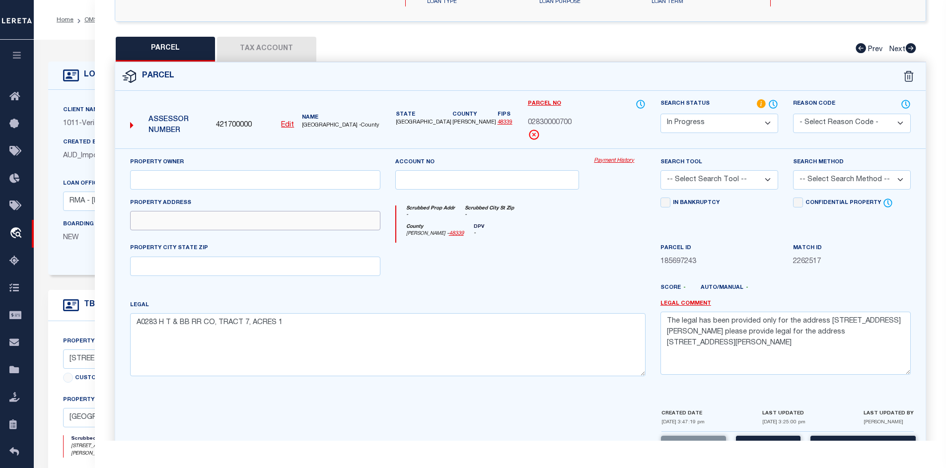
paste input "[STREET_ADDRESS][PERSON_NAME],"
type input "[STREET_ADDRESS][PERSON_NAME],"
paste input "[PERSON_NAME] FUNERAL GROUP LLC"
type input "[PERSON_NAME] FUNERAL GROUP LLC"
click at [256, 44] on button "Tax Account" at bounding box center [266, 49] width 99 height 25
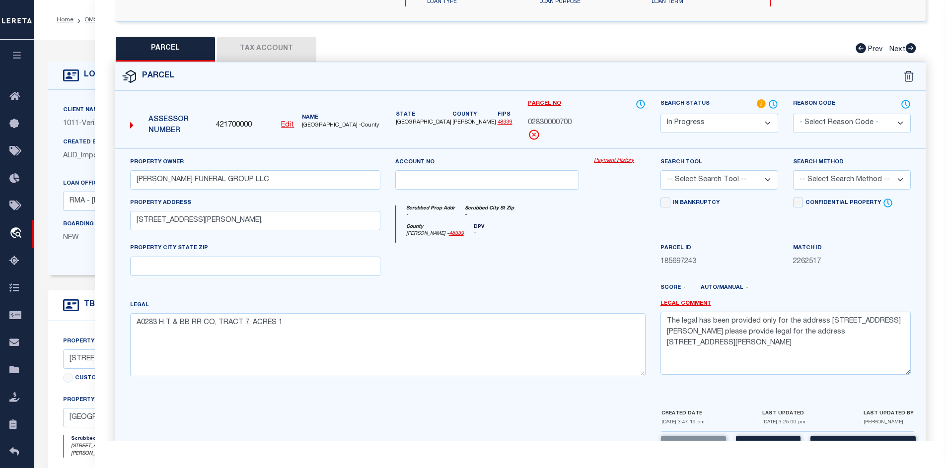
select select "100"
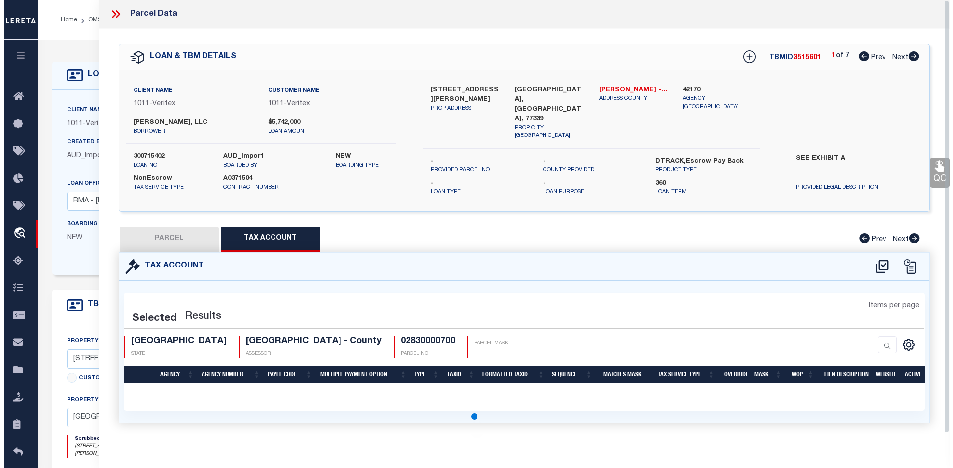
scroll to position [0, 0]
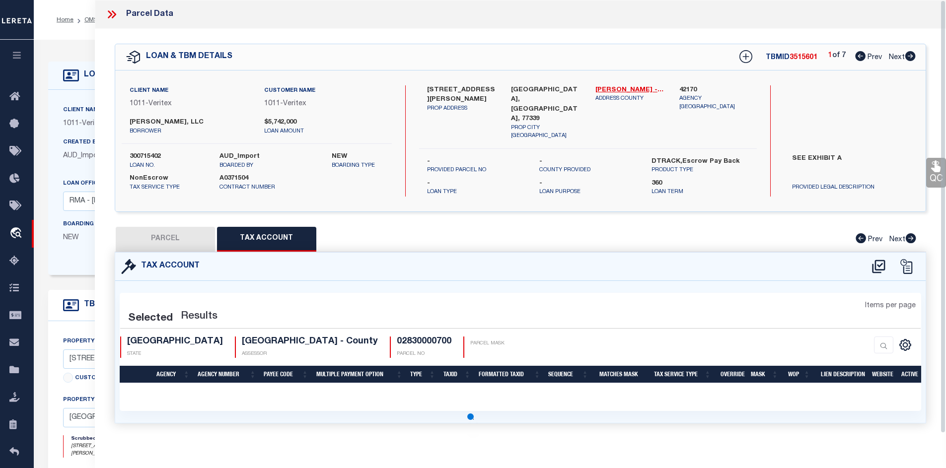
select select "100"
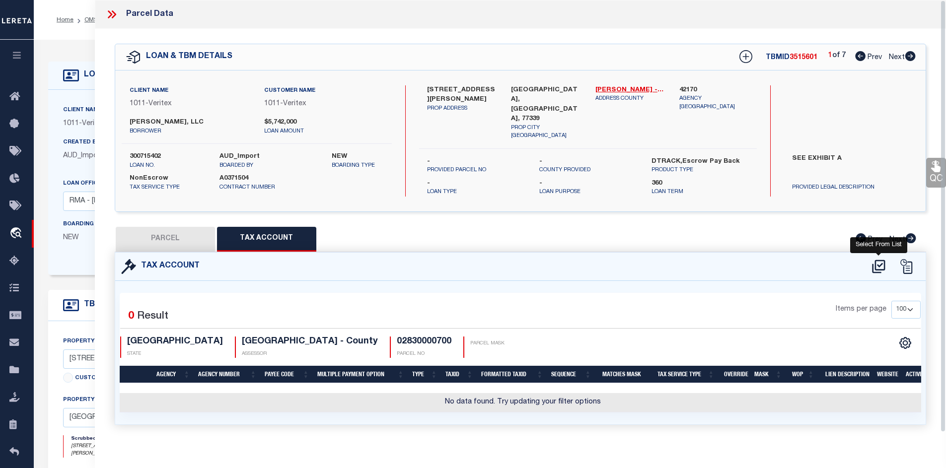
click at [871, 261] on icon at bounding box center [878, 267] width 16 height 16
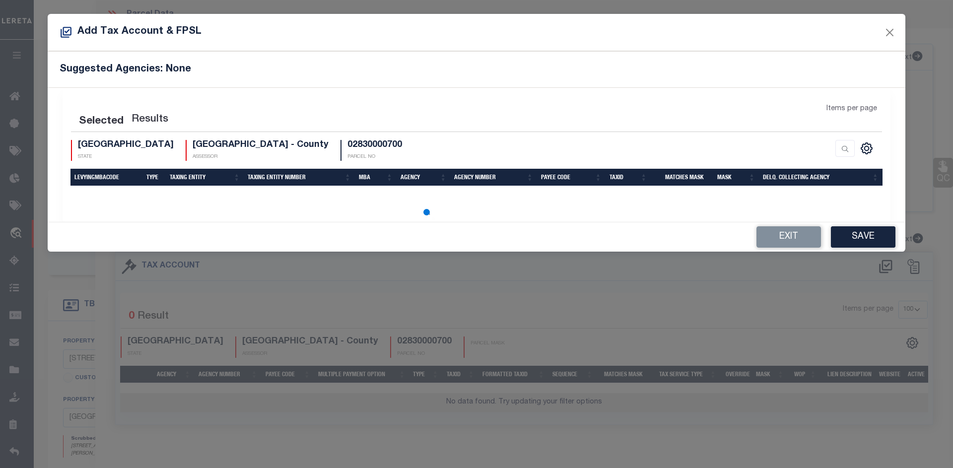
select select "100"
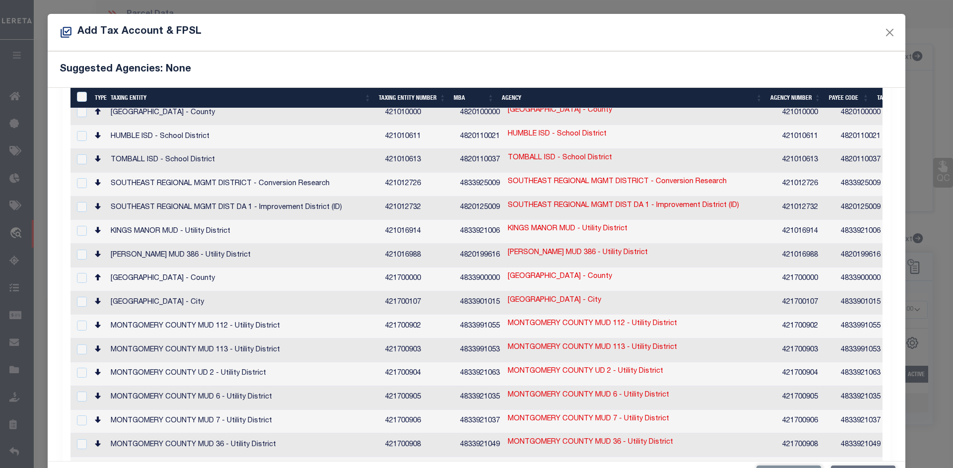
scroll to position [99, 0]
click at [82, 272] on input "checkbox" at bounding box center [82, 277] width 10 height 10
checkbox input "true"
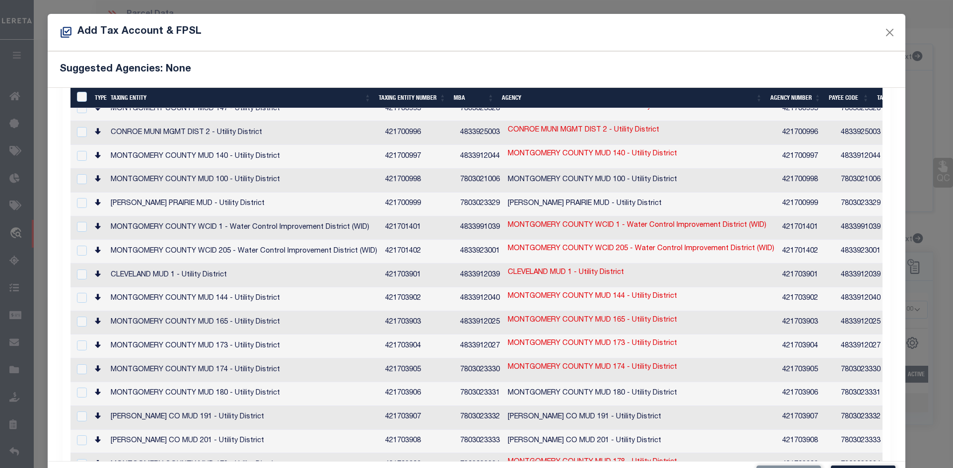
scroll to position [37, 0]
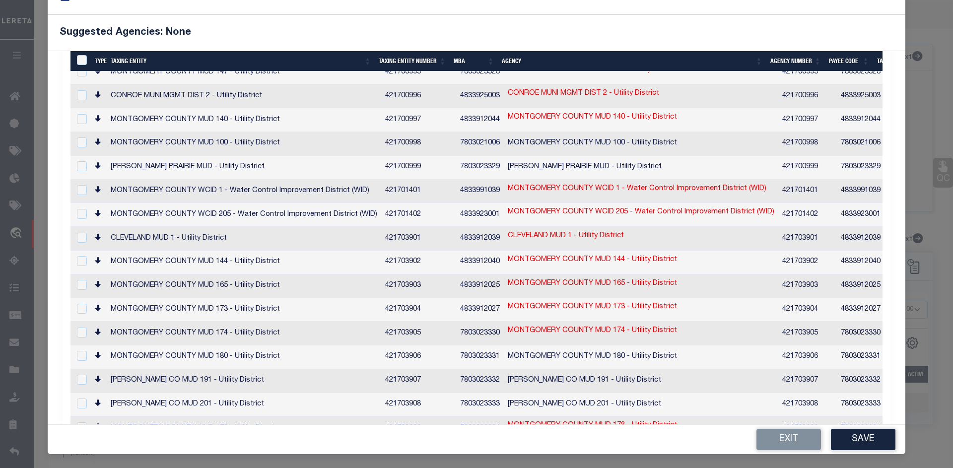
click at [843, 427] on div "Exit Save" at bounding box center [477, 439] width 858 height 29
click at [842, 442] on button "Save" at bounding box center [863, 439] width 65 height 21
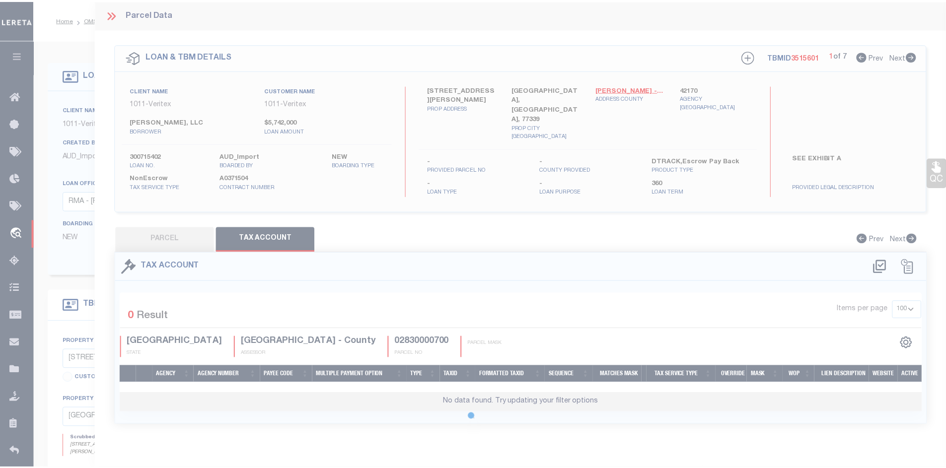
scroll to position [0, 0]
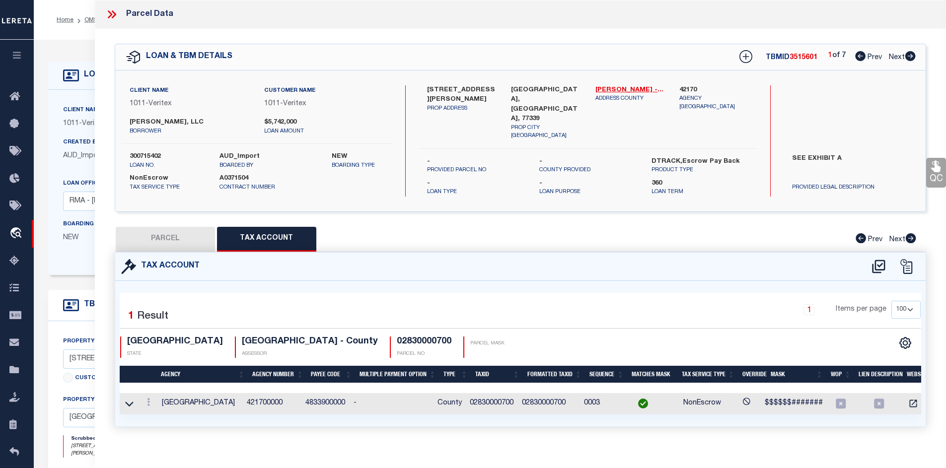
click at [173, 235] on button "PARCEL" at bounding box center [165, 239] width 99 height 25
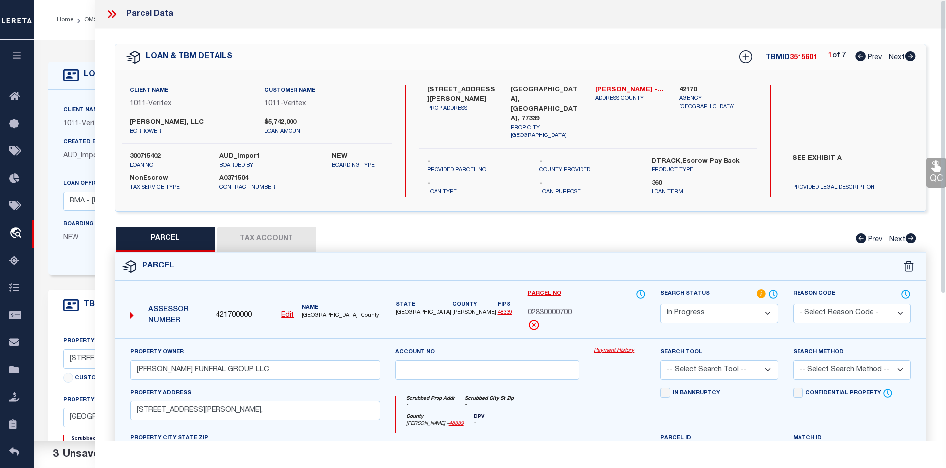
click at [108, 13] on icon at bounding box center [111, 14] width 13 height 13
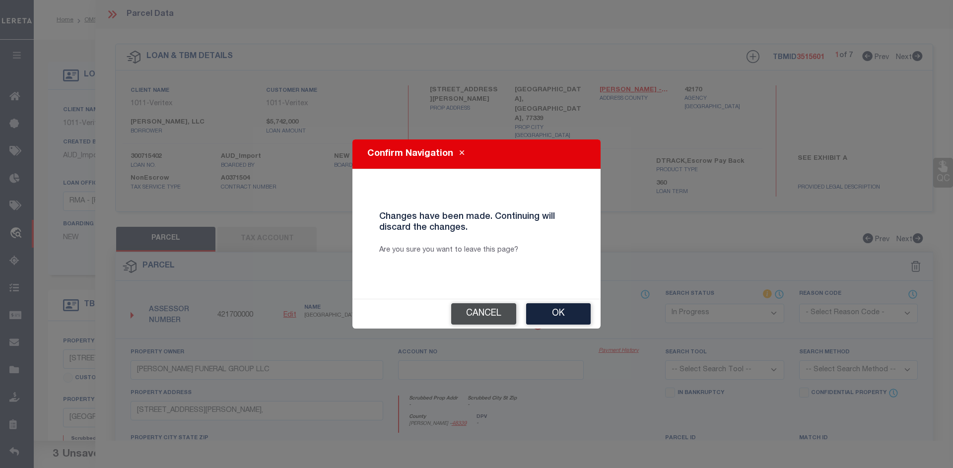
click at [489, 305] on button "Cancel" at bounding box center [483, 313] width 65 height 21
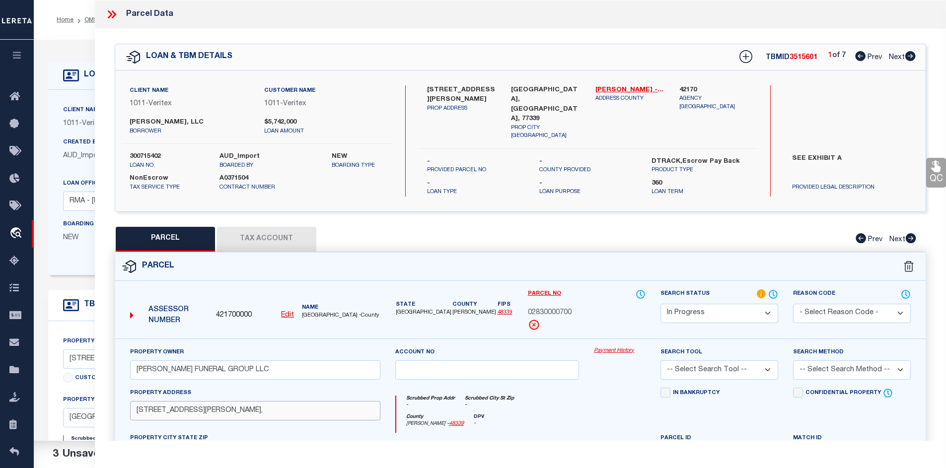
drag, startPoint x: 213, startPoint y: 410, endPoint x: 150, endPoint y: 405, distance: 63.2
click at [150, 405] on input "[STREET_ADDRESS][PERSON_NAME]," at bounding box center [255, 410] width 250 height 19
click at [276, 237] on button "Tax Account" at bounding box center [266, 239] width 99 height 25
select select "100"
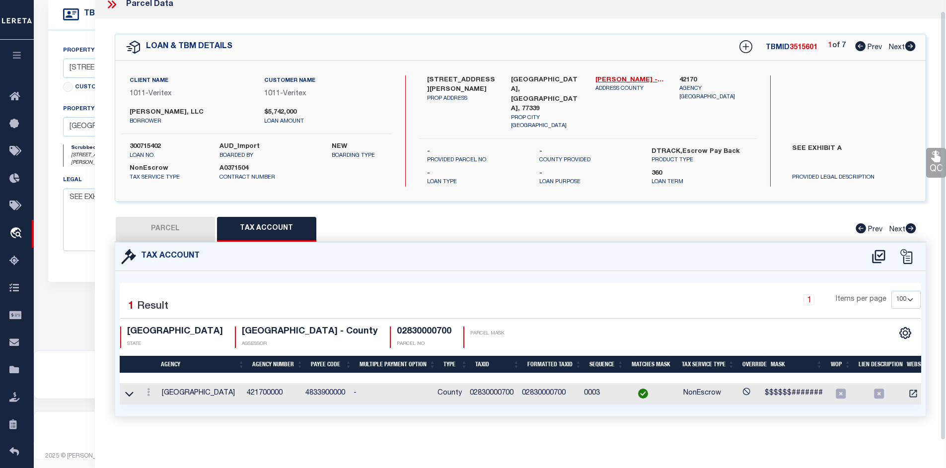
scroll to position [11, 0]
click at [195, 231] on button "PARCEL" at bounding box center [165, 229] width 99 height 25
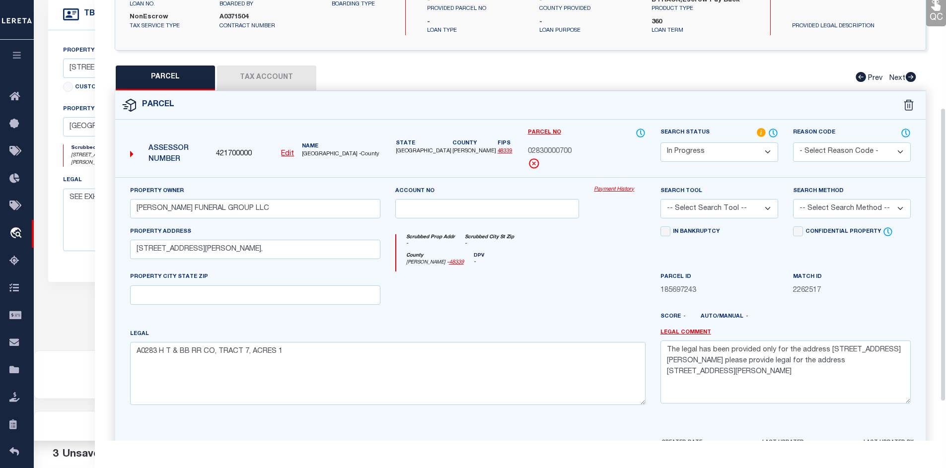
scroll to position [219, 0]
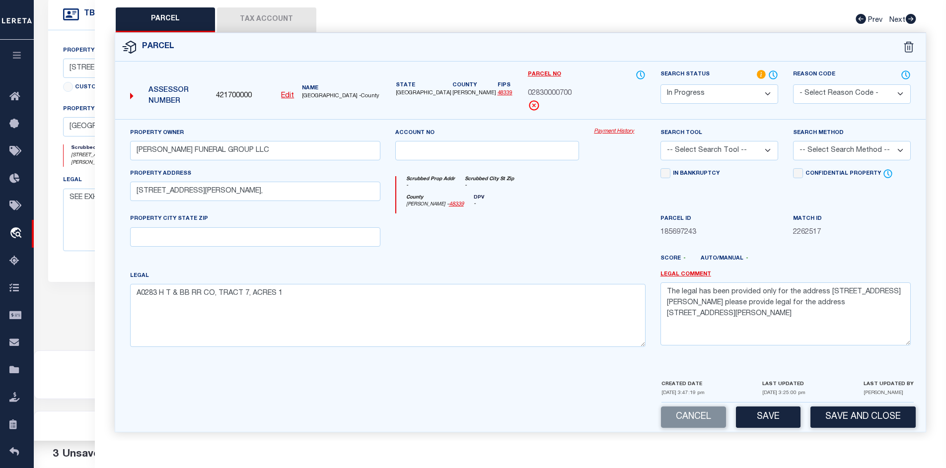
click at [671, 90] on select "Automated Search Bad Parcel Complete Duplicate Parcel High Dollar Reporting In …" at bounding box center [719, 93] width 118 height 19
click at [660, 84] on select "Automated Search Bad Parcel Complete Duplicate Parcel High Dollar Reporting In …" at bounding box center [719, 93] width 118 height 19
click at [680, 305] on textarea "The legal has been provided only for the address [STREET_ADDRESS][PERSON_NAME] …" at bounding box center [785, 313] width 250 height 63
click at [684, 86] on select "Automated Search Bad Parcel Complete Duplicate Parcel High Dollar Reporting In …" at bounding box center [719, 93] width 118 height 19
select select "PC"
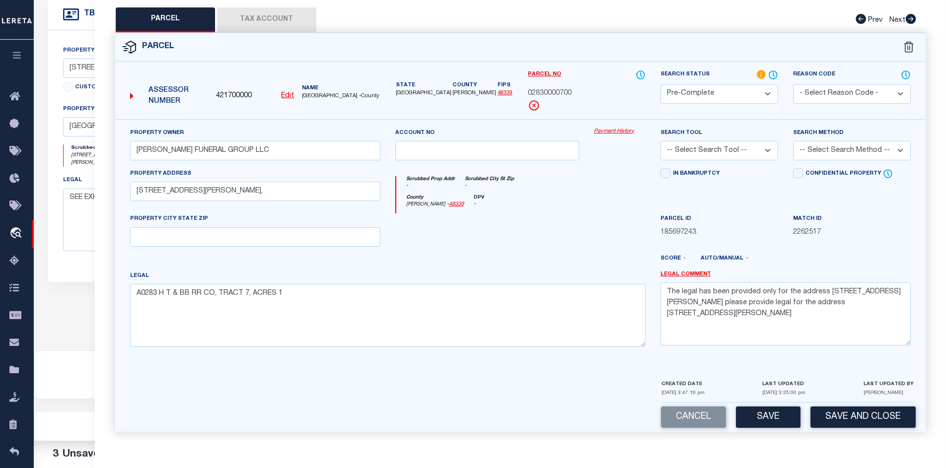
click at [660, 84] on select "Automated Search Bad Parcel Complete Duplicate Parcel High Dollar Reporting In …" at bounding box center [719, 93] width 118 height 19
click at [762, 149] on select "-- Select Search Tool -- 3rd Party Website Agency File Agency Website ATLS CNV-…" at bounding box center [719, 150] width 118 height 19
select select "AGW"
click at [660, 141] on select "-- Select Search Tool -- 3rd Party Website Agency File Agency Website ATLS CNV-…" at bounding box center [719, 150] width 118 height 19
click at [809, 148] on select "-- Select Search Method -- Property Address Legal Liability Info Provided" at bounding box center [852, 150] width 118 height 19
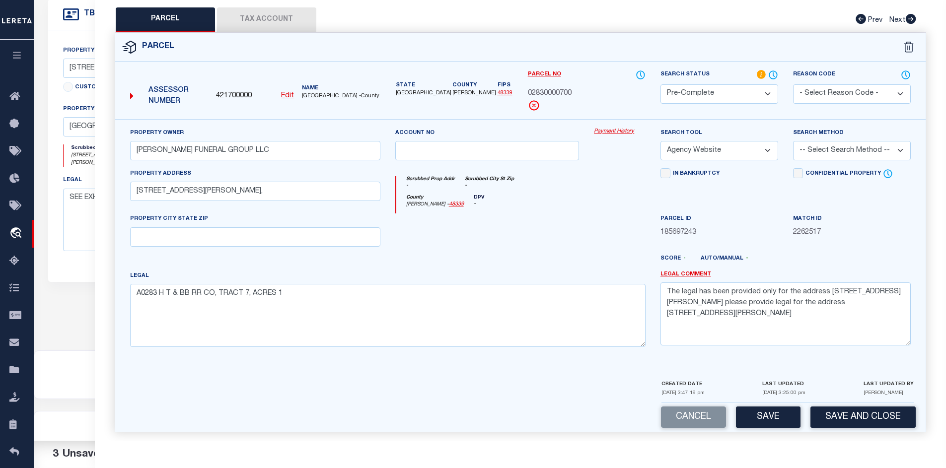
select select "ADD"
click at [793, 141] on select "-- Select Search Method -- Property Address Legal Liability Info Provided" at bounding box center [852, 150] width 118 height 19
click at [783, 415] on button "Save" at bounding box center [768, 417] width 65 height 21
select select "AS"
select select
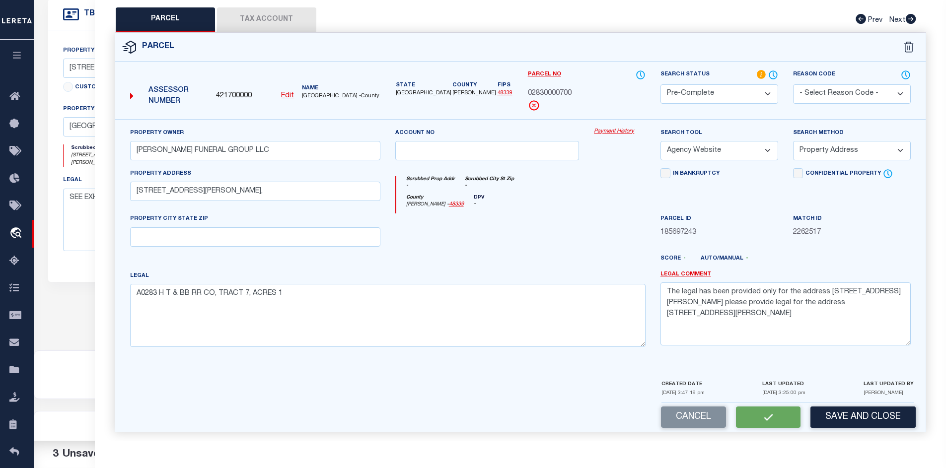
select select
checkbox input "false"
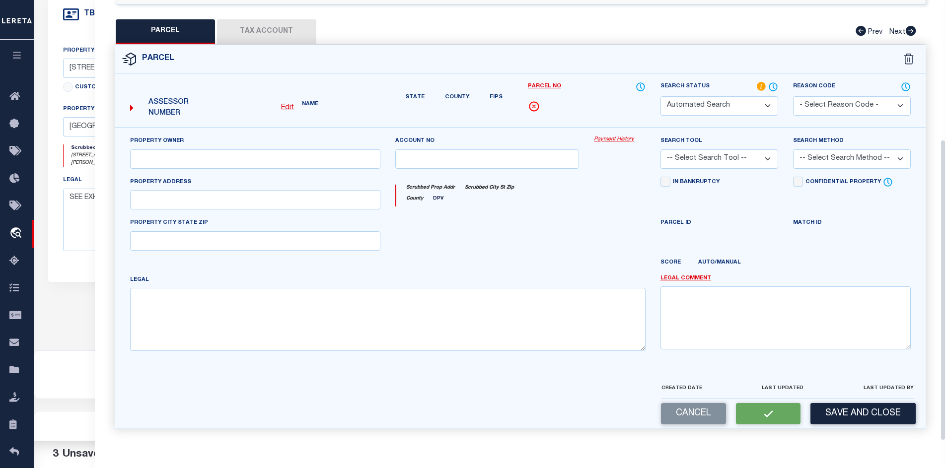
select select "PC"
type input "[PERSON_NAME] FUNERAL GROUP LLC"
select select "AGW"
select select "ADD"
type input "[STREET_ADDRESS][PERSON_NAME],"
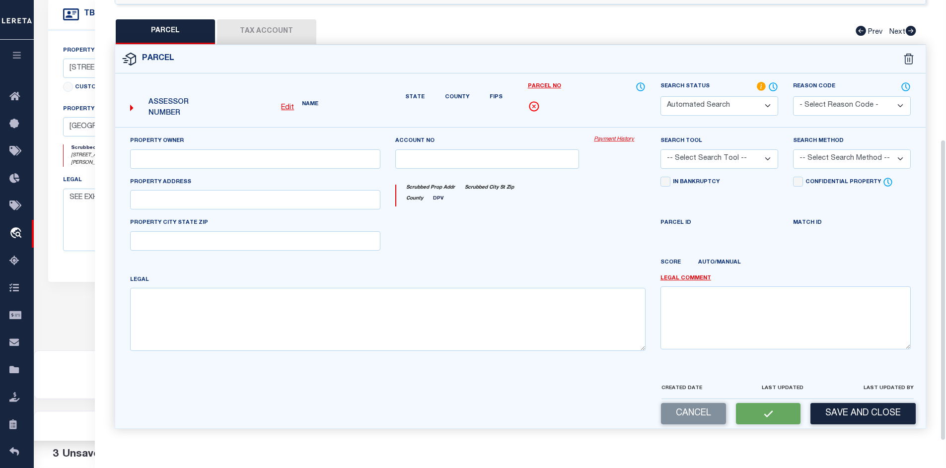
type textarea "A0283 H T & BB RR CO, TRACT 7, ACRES 1"
type textarea "The legal has been provided only for the address [STREET_ADDRESS][PERSON_NAME] …"
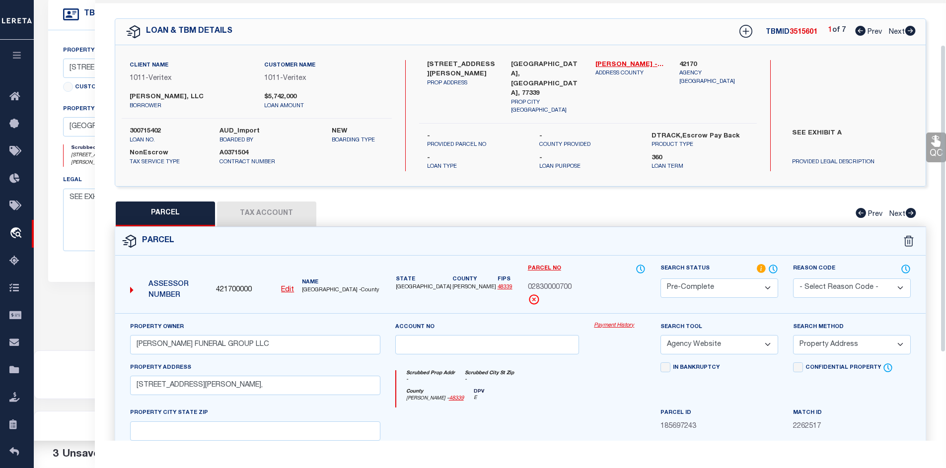
scroll to position [0, 0]
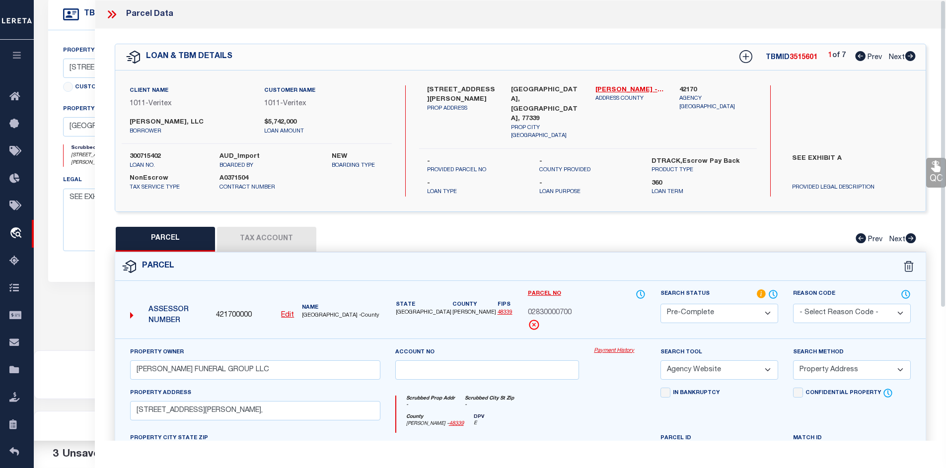
click at [111, 16] on icon at bounding box center [111, 14] width 13 height 13
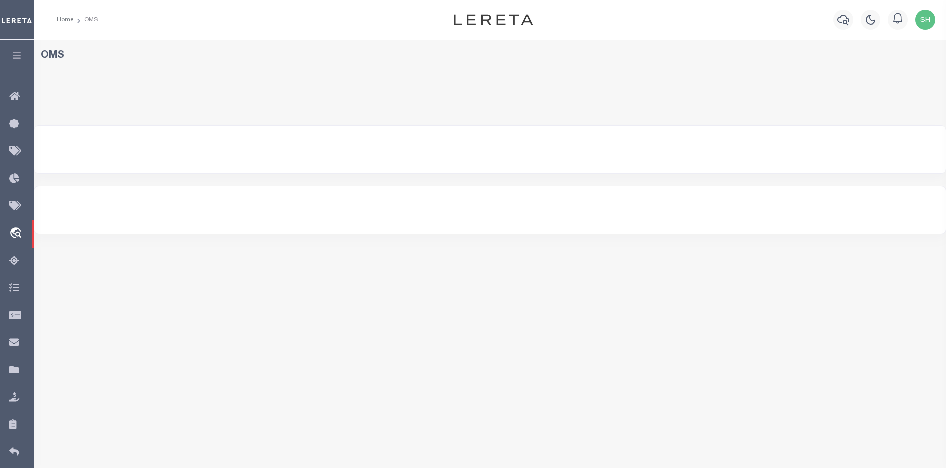
select select
select select "200"
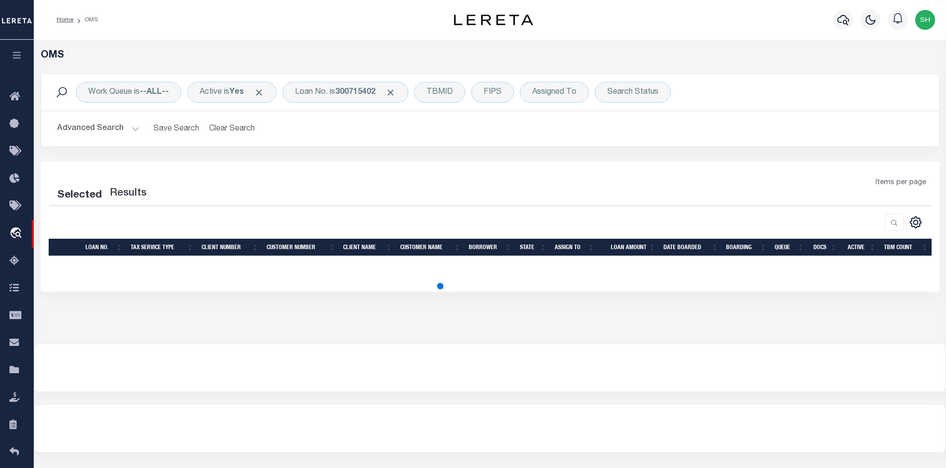
select select "200"
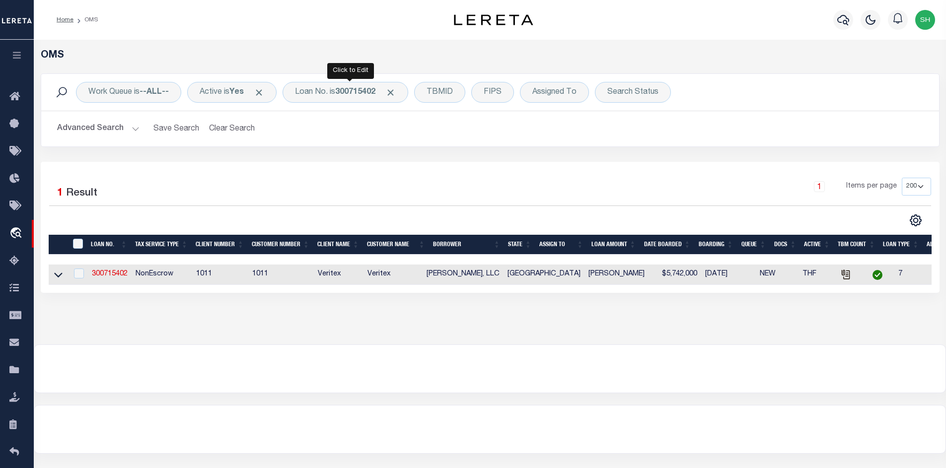
click at [398, 86] on div "Loan No. is 300715402" at bounding box center [345, 92] width 126 height 21
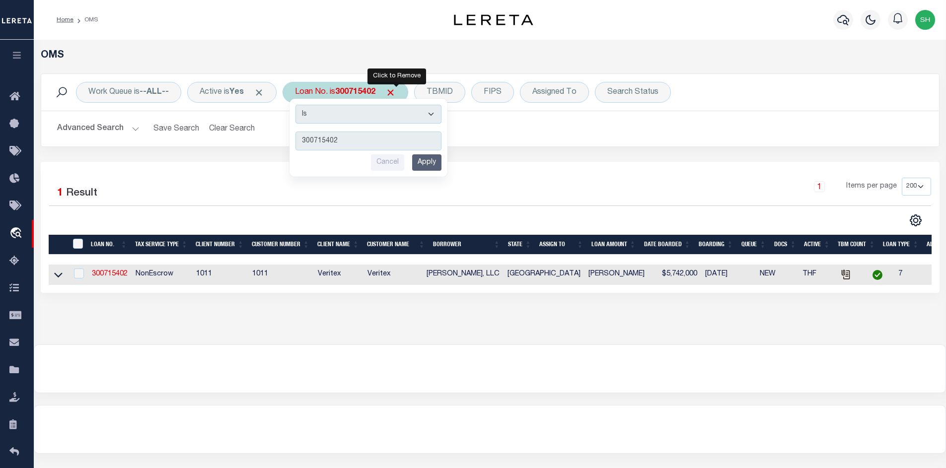
click at [396, 89] on span "Click to Remove" at bounding box center [390, 92] width 10 height 10
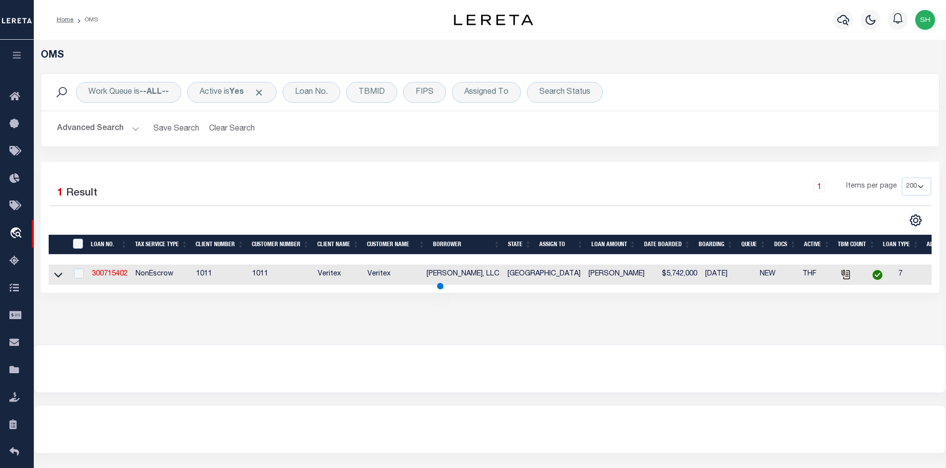
click at [132, 132] on button "Advanced Search" at bounding box center [98, 128] width 82 height 19
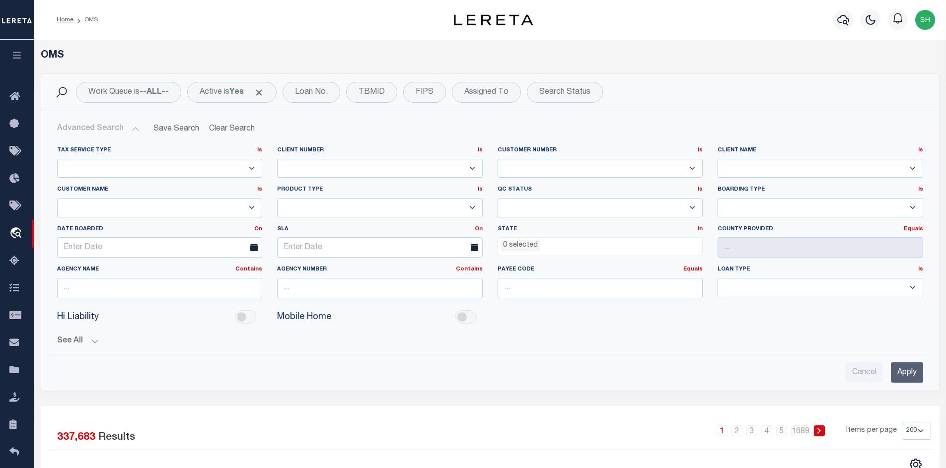
click at [132, 129] on button "Advanced Search" at bounding box center [98, 128] width 82 height 19
click at [573, 244] on ul "0 selected" at bounding box center [600, 244] width 205 height 13
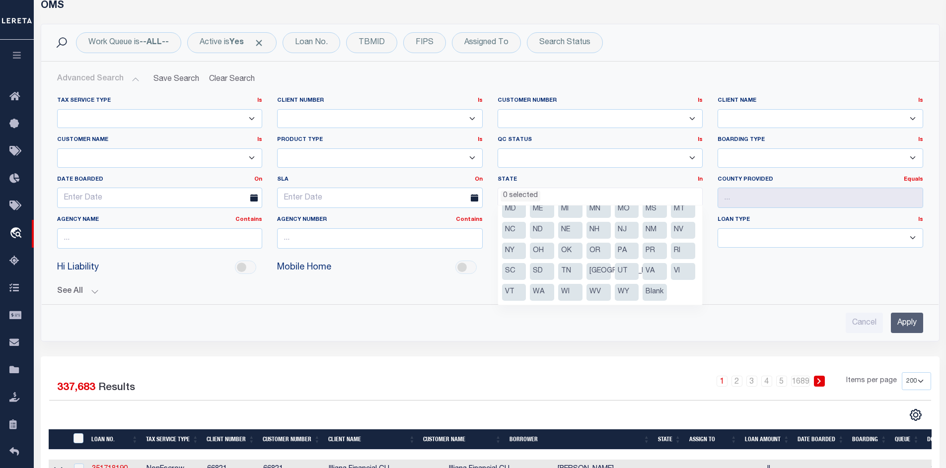
scroll to position [99, 0]
click at [593, 263] on li "[GEOGRAPHIC_DATA]" at bounding box center [598, 271] width 24 height 17
select select "[GEOGRAPHIC_DATA]"
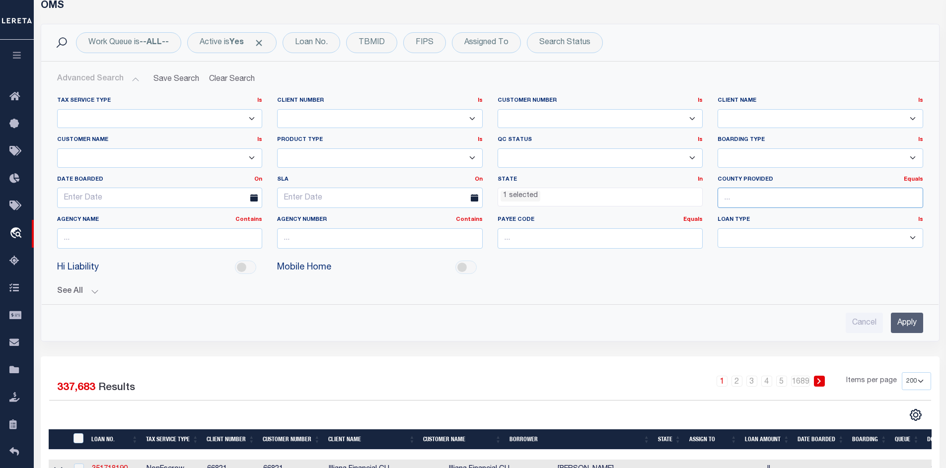
click at [758, 195] on input "text" at bounding box center [820, 198] width 206 height 20
type input "o"
type input "[PERSON_NAME]"
click at [798, 219] on div "[PERSON_NAME]" at bounding box center [820, 216] width 205 height 16
click at [895, 325] on input "Apply" at bounding box center [907, 323] width 32 height 20
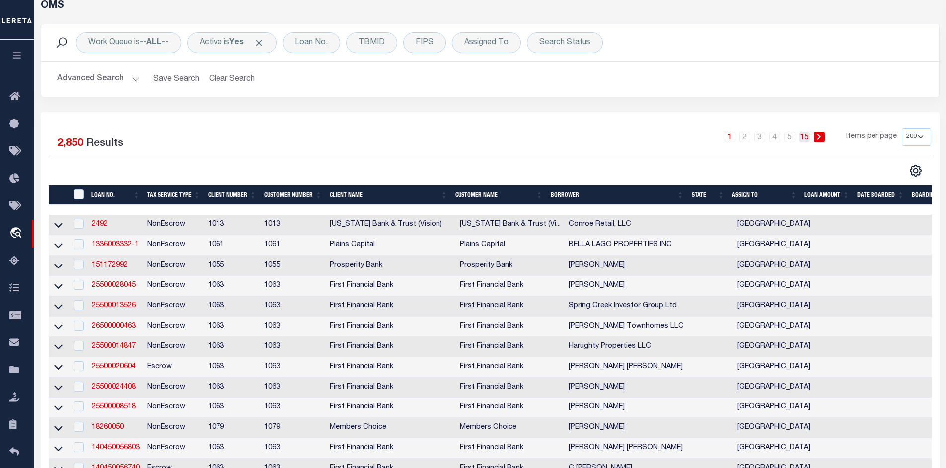
click at [803, 134] on link "15" at bounding box center [804, 137] width 11 height 11
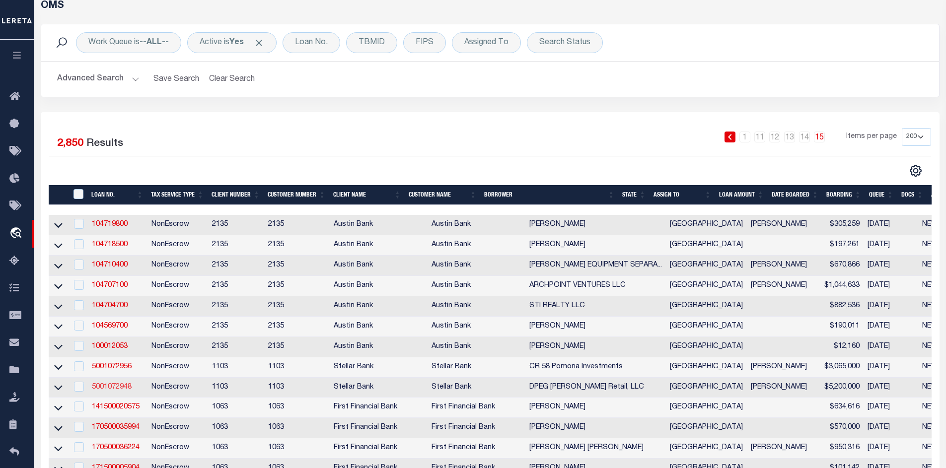
click at [114, 391] on link "5001072948" at bounding box center [112, 387] width 40 height 7
type input "5001072948"
type input "DPEG Porter Retail, LLC"
select select
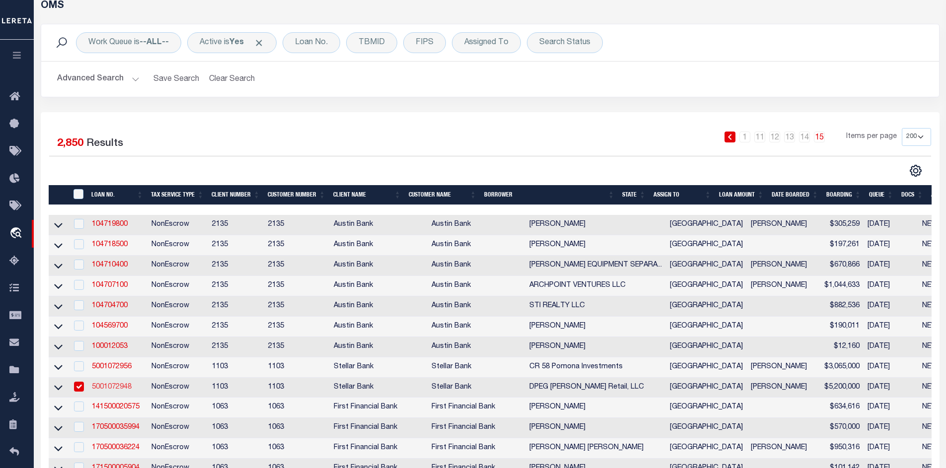
type input "11333 FOUNTAIN LAKE DR"
type input "STAFFORD TX 77477-3707"
type input "08/11/2025"
select select "10"
select select "20"
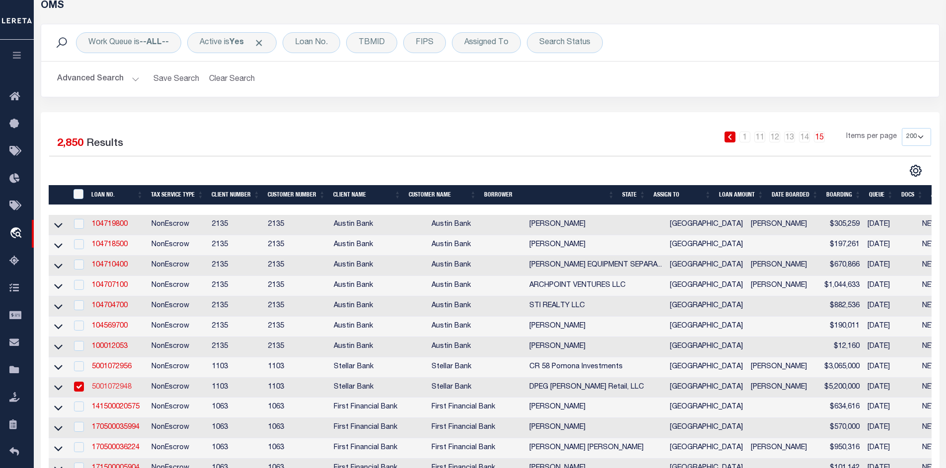
select select "NonEscrow"
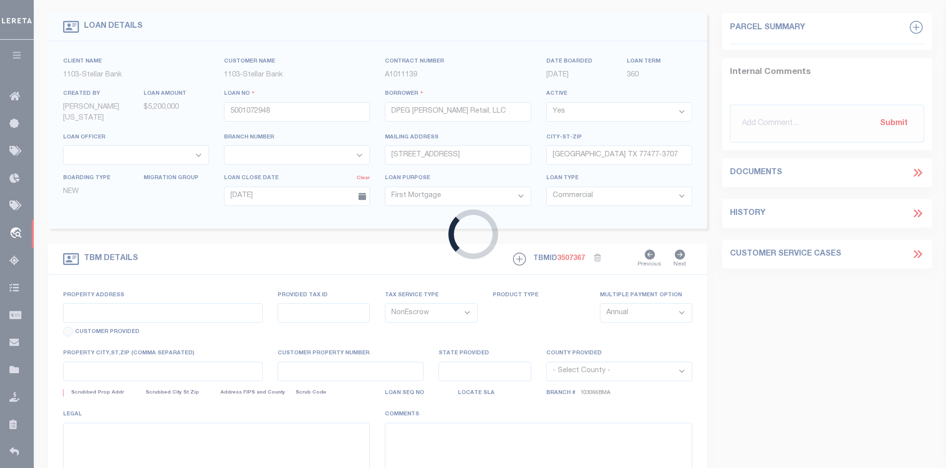
type input "FM 1314 RD"
type input "02730000833, 02730000834"
select select
type input "PORTER TX 77365"
type input "[GEOGRAPHIC_DATA]"
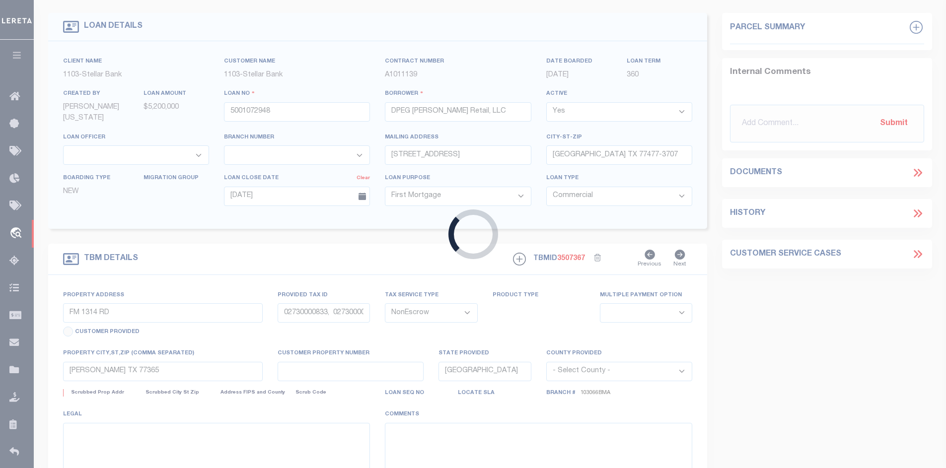
select select "28612"
select select "11189"
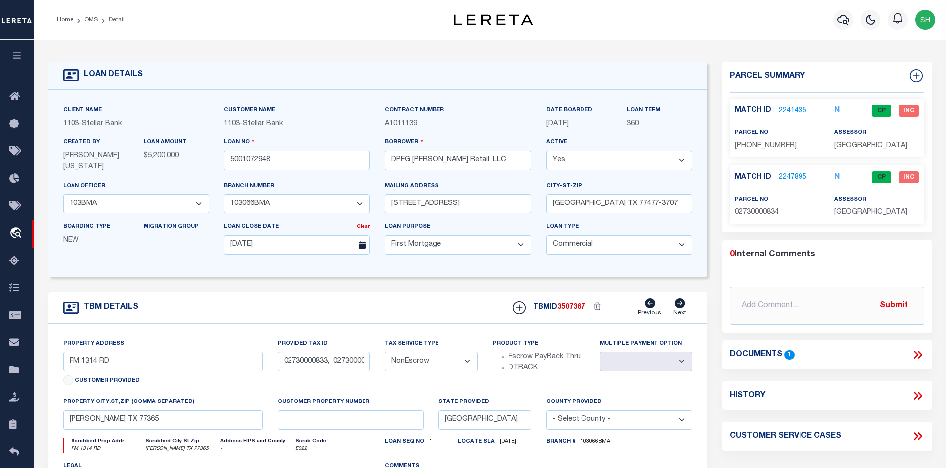
click at [787, 109] on link "2241435" at bounding box center [792, 111] width 28 height 10
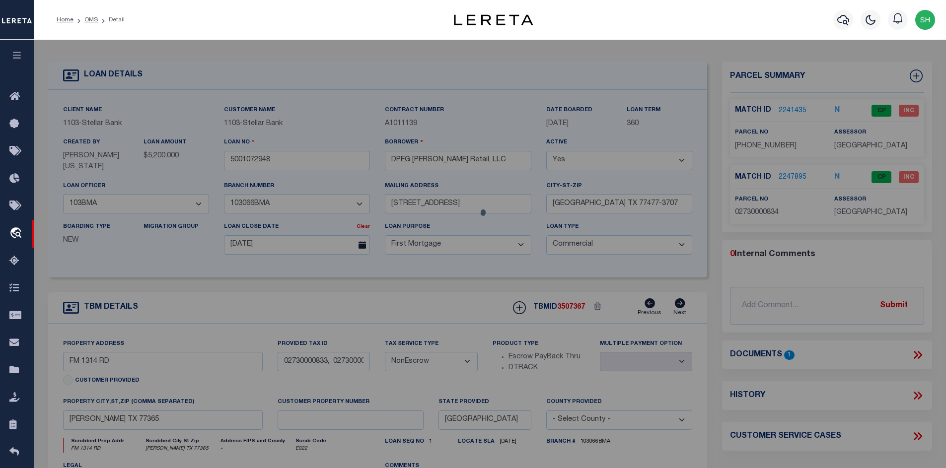
checkbox input "false"
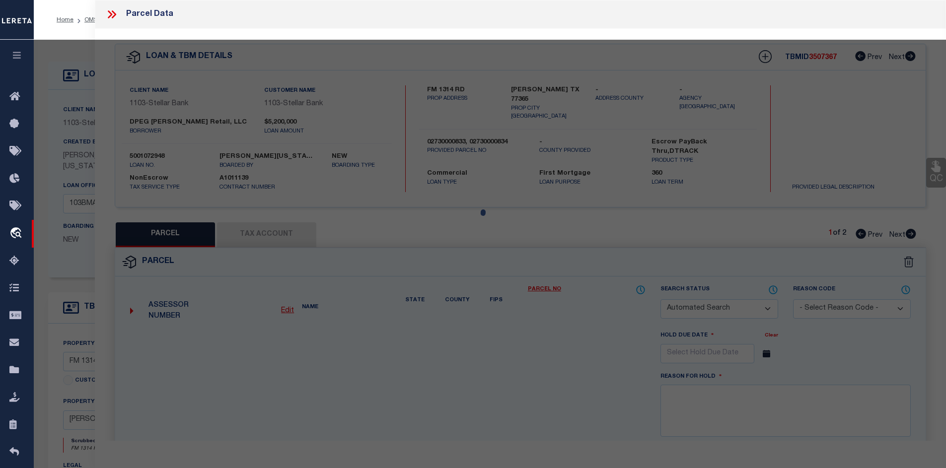
select select "CP"
type input "DPEG PORTER LP"
select select "AGW"
select select
type input "FM 1314 RD"
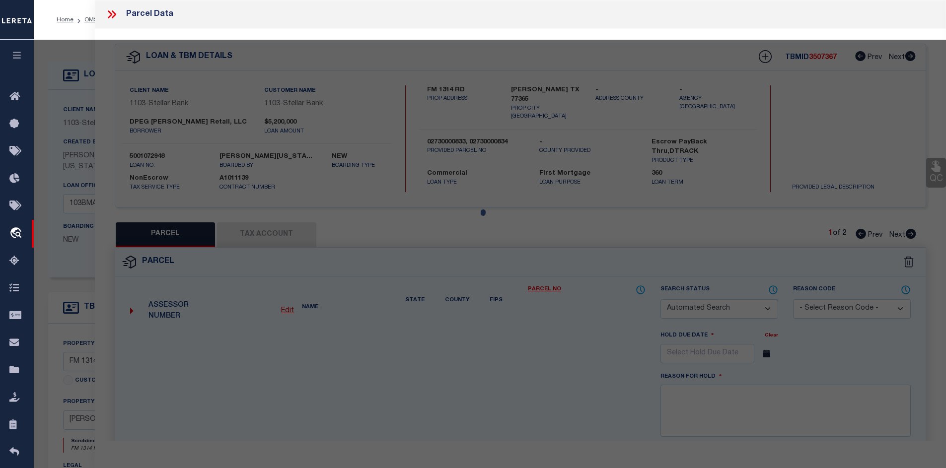
type input "PORTER TX 77365"
type textarea "A0273 - Hunter P, TRACT 8A-3, ACRES 23.631"
